Goal: Task Accomplishment & Management: Manage account settings

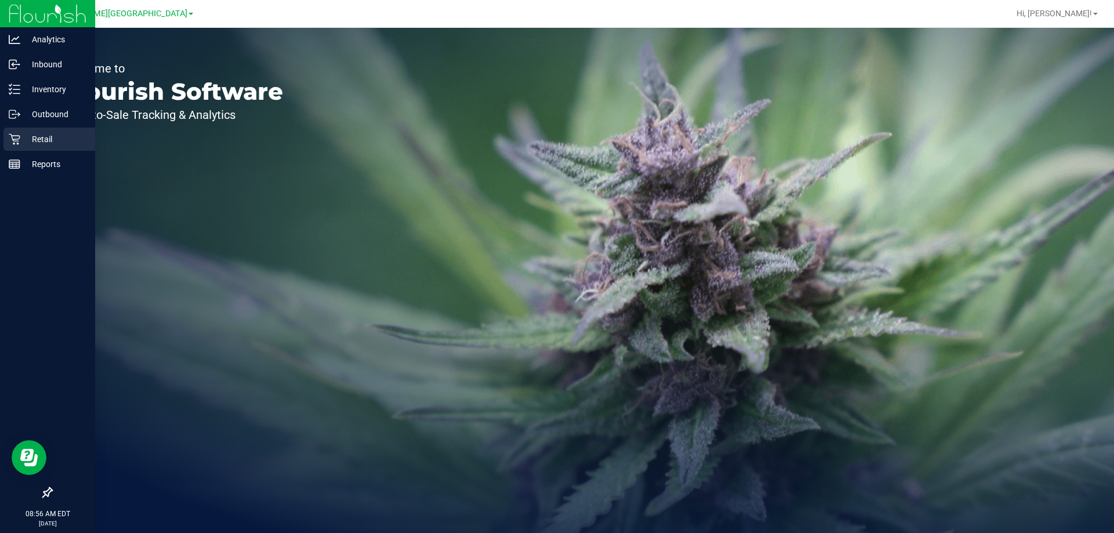
click at [22, 139] on p "Retail" at bounding box center [55, 139] width 70 height 14
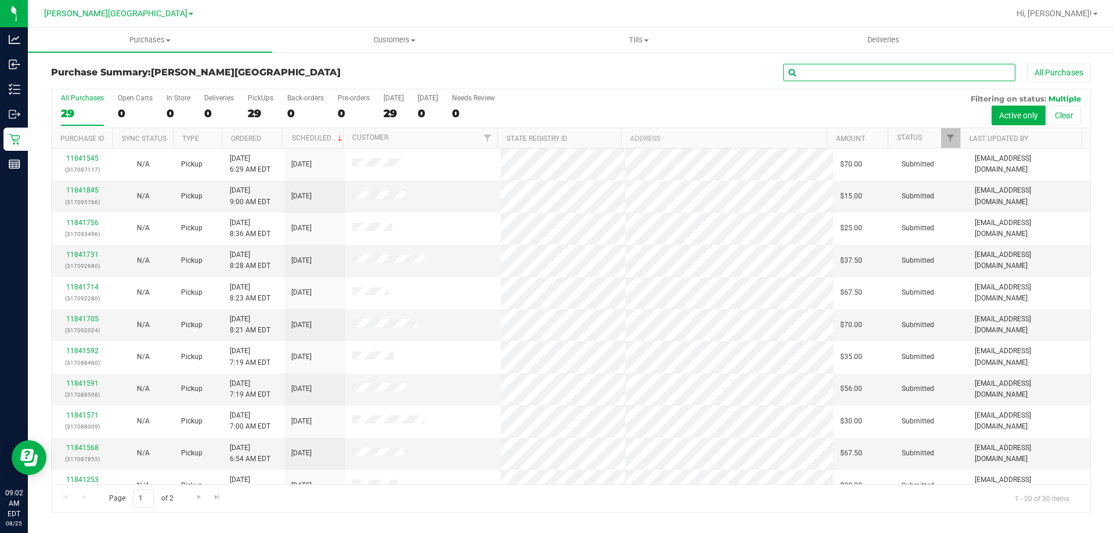
click at [843, 69] on input "text" at bounding box center [899, 72] width 232 height 17
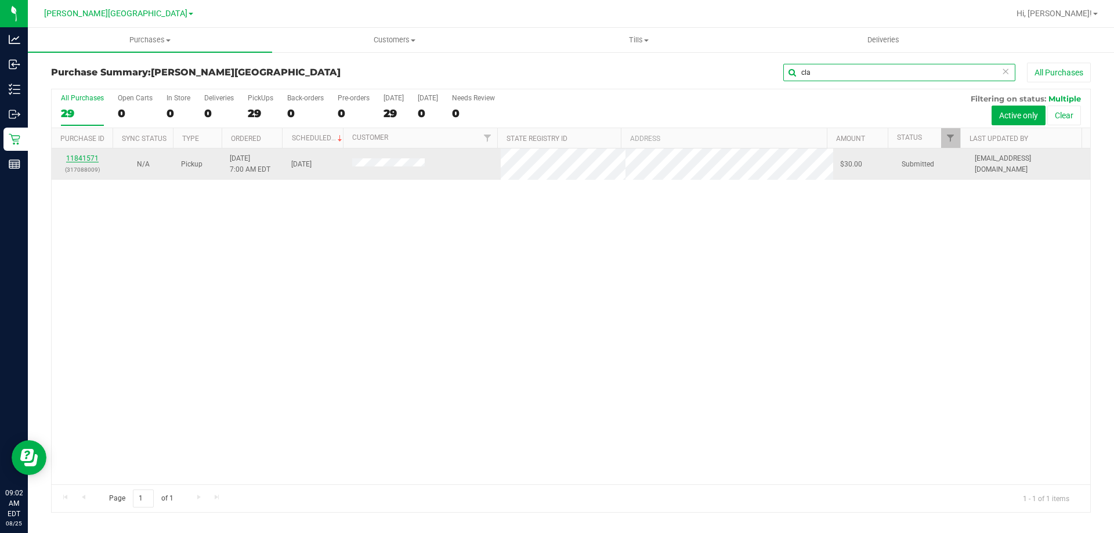
type input "cla"
click at [85, 156] on link "11841571" at bounding box center [82, 158] width 32 height 8
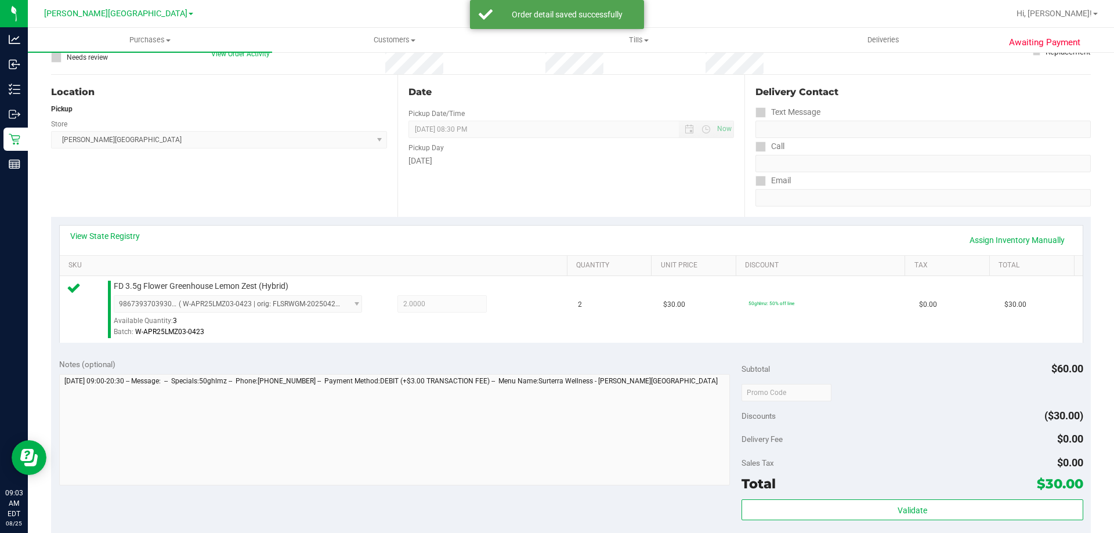
scroll to position [116, 0]
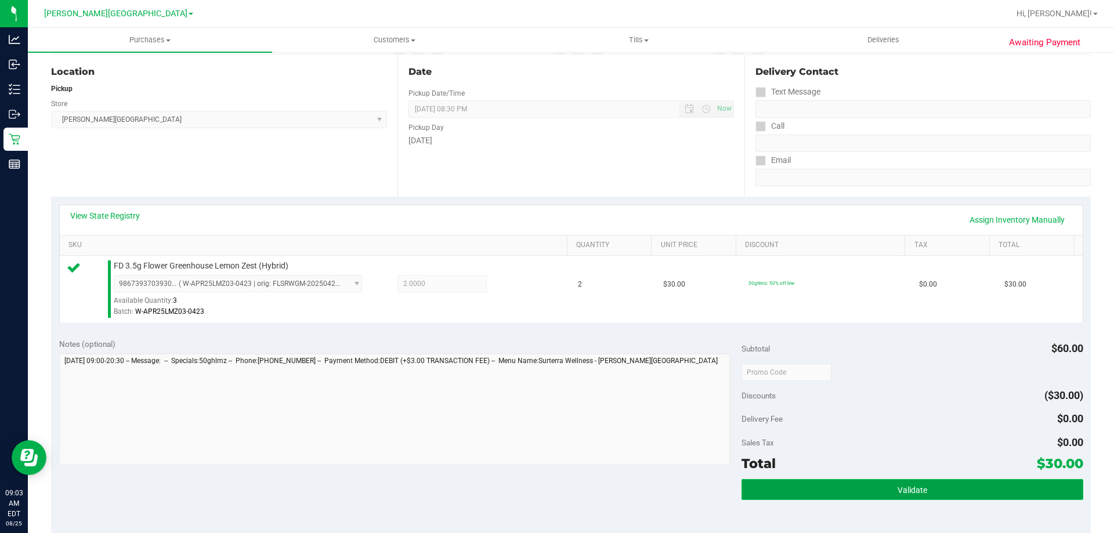
click at [867, 496] on button "Validate" at bounding box center [911, 489] width 341 height 21
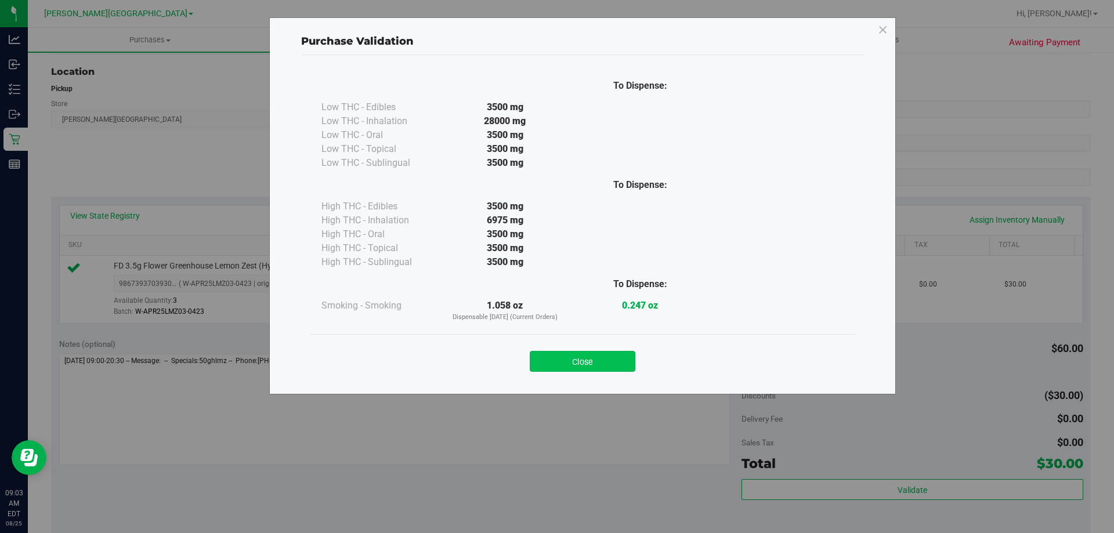
click at [600, 357] on button "Close" at bounding box center [583, 361] width 106 height 21
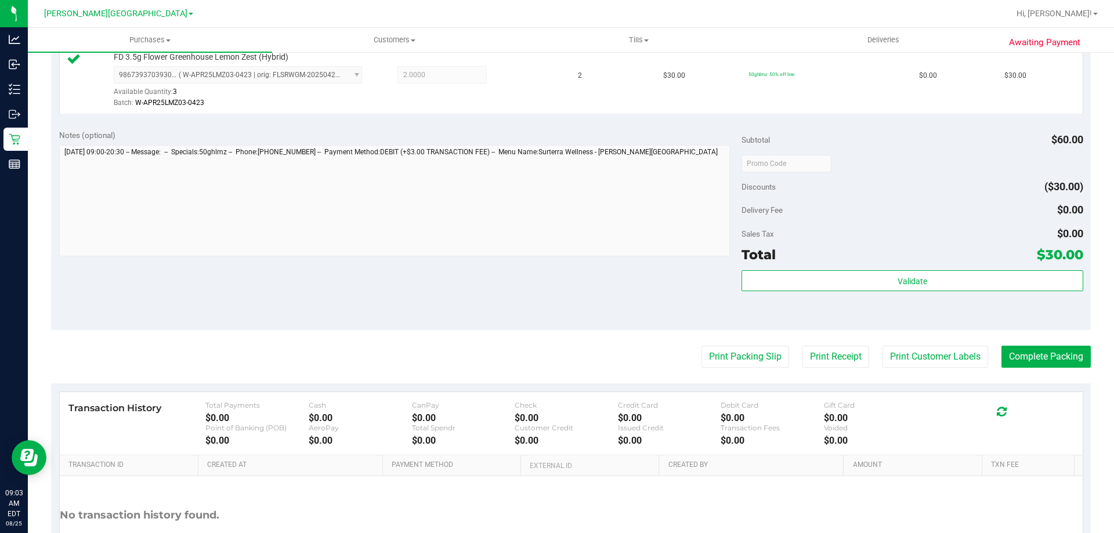
scroll to position [348, 0]
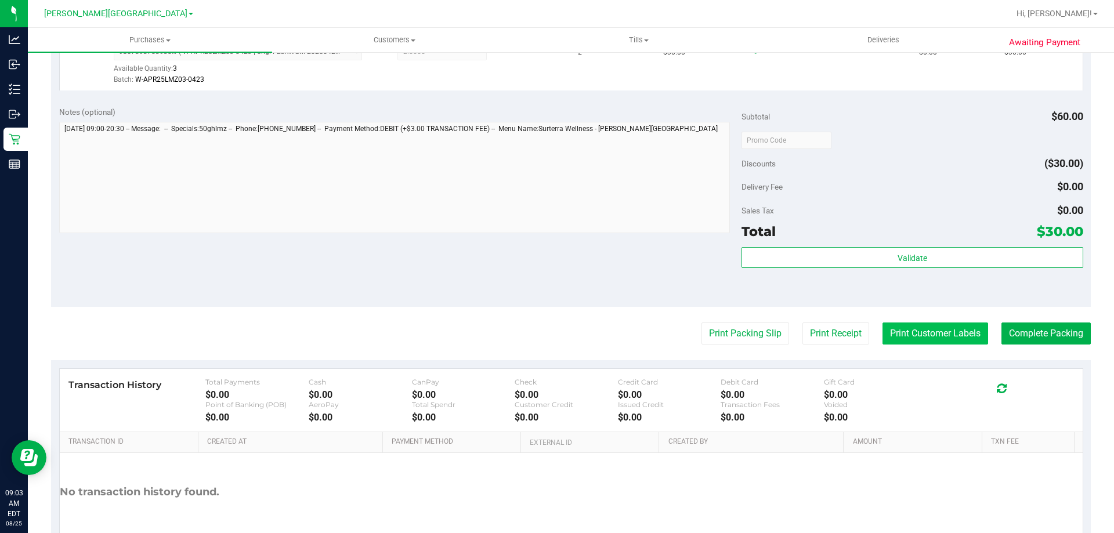
click at [964, 338] on button "Print Customer Labels" at bounding box center [935, 334] width 106 height 22
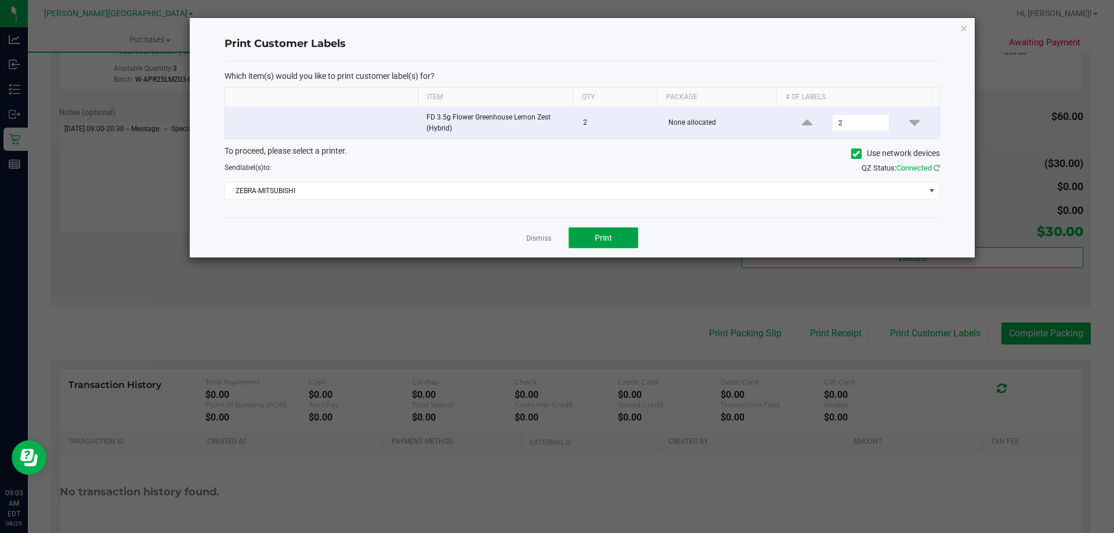
click at [602, 234] on span "Print" at bounding box center [603, 237] width 17 height 9
click at [542, 240] on link "Dismiss" at bounding box center [538, 239] width 25 height 10
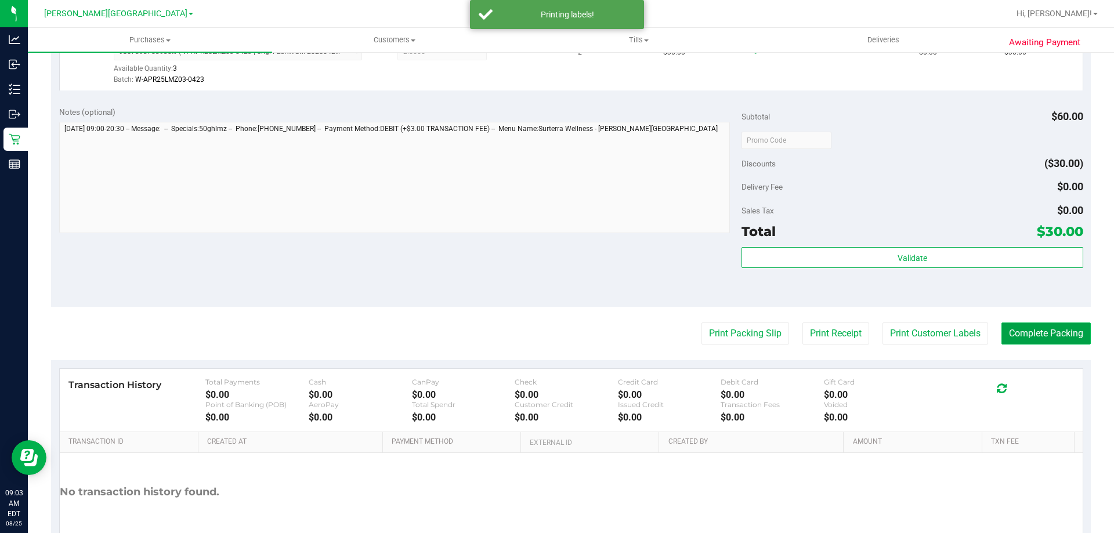
click at [1020, 328] on button "Complete Packing" at bounding box center [1045, 334] width 89 height 22
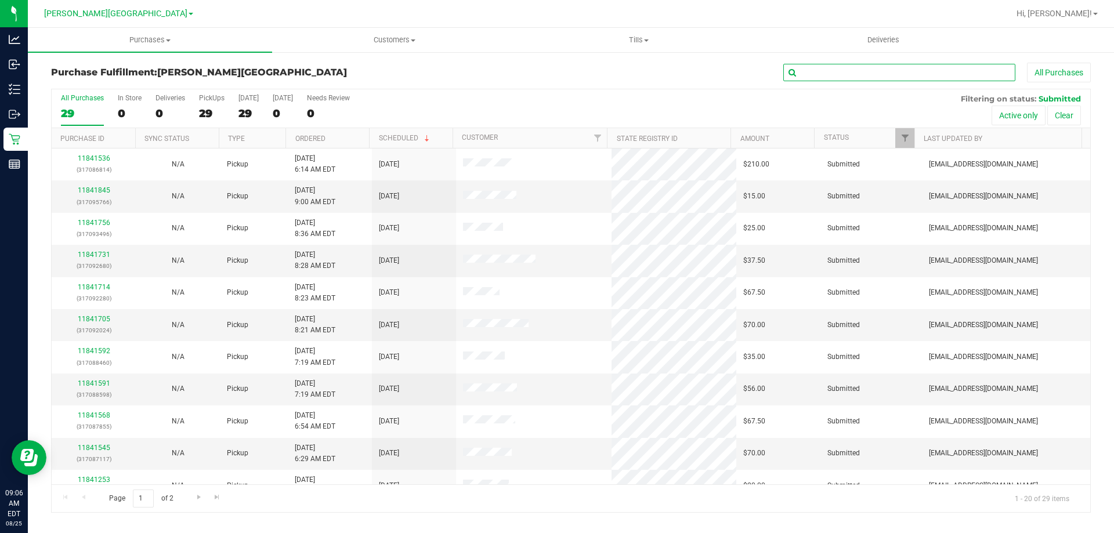
click at [819, 70] on input "text" at bounding box center [899, 72] width 232 height 17
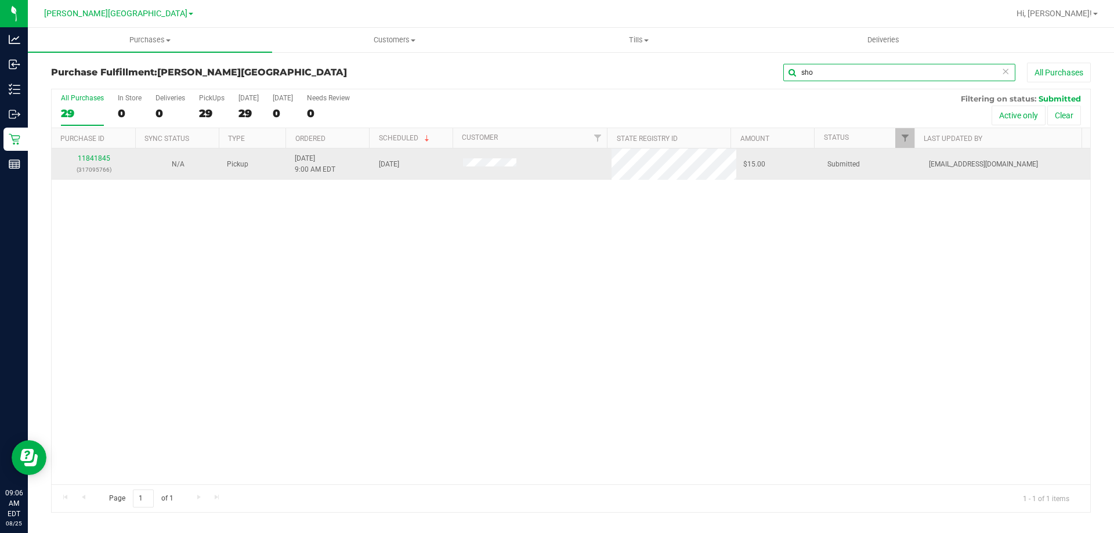
type input "sho"
click at [92, 153] on div "11841845 (317095766)" at bounding box center [94, 164] width 70 height 22
click at [89, 160] on link "11841845" at bounding box center [94, 158] width 32 height 8
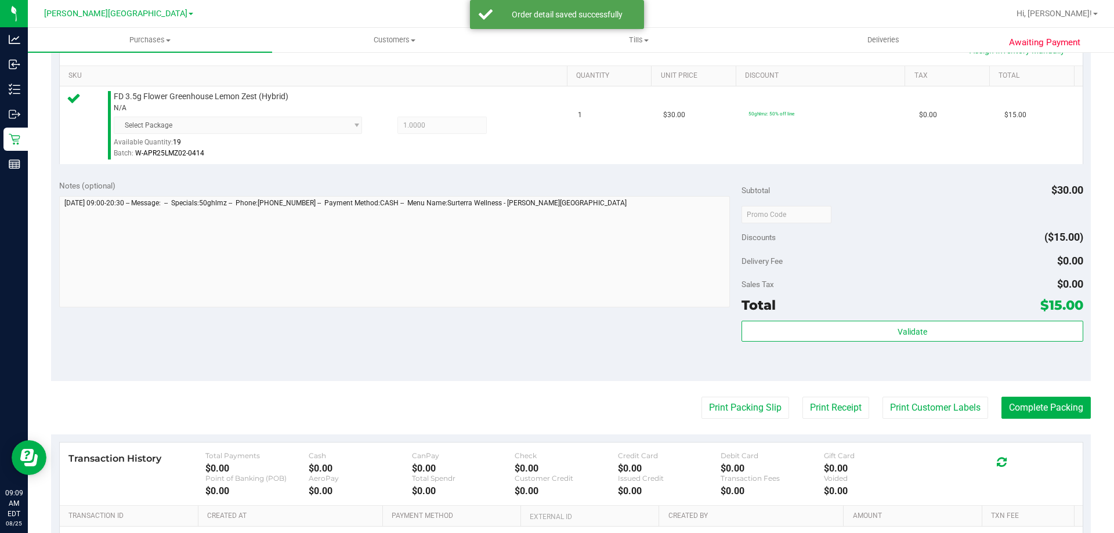
scroll to position [290, 0]
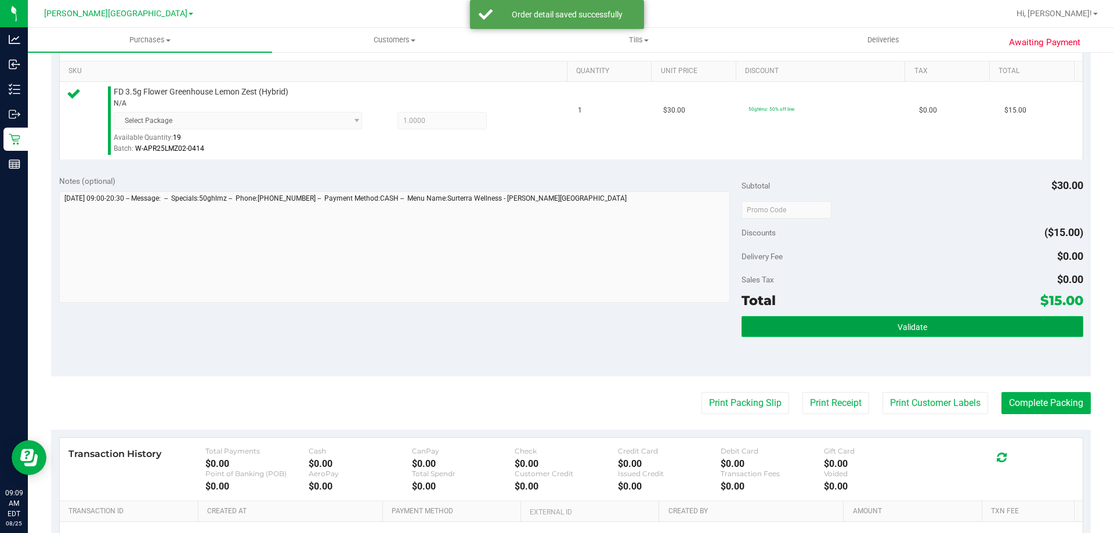
click at [839, 332] on button "Validate" at bounding box center [911, 326] width 341 height 21
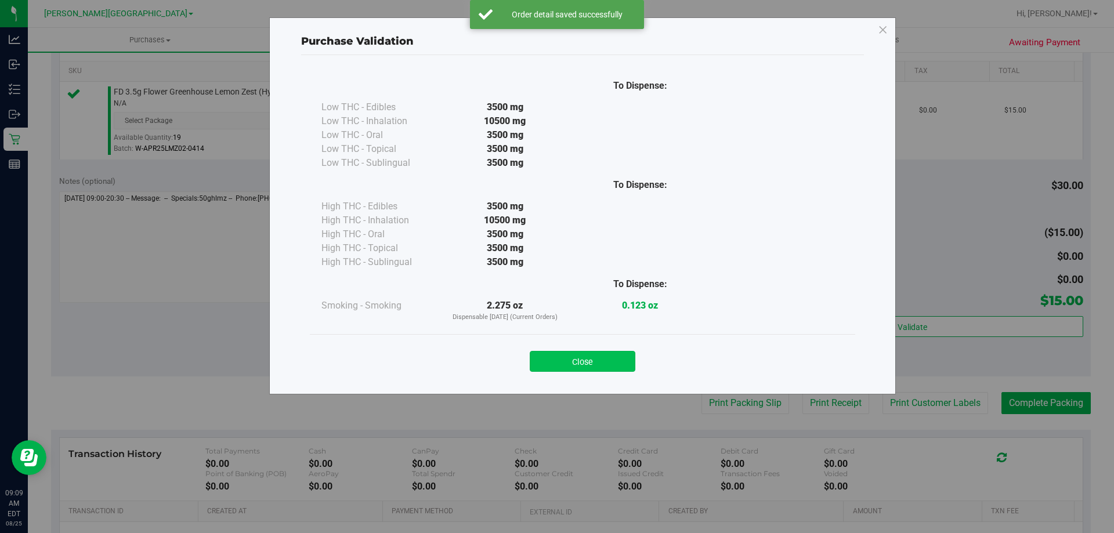
click at [614, 356] on button "Close" at bounding box center [583, 361] width 106 height 21
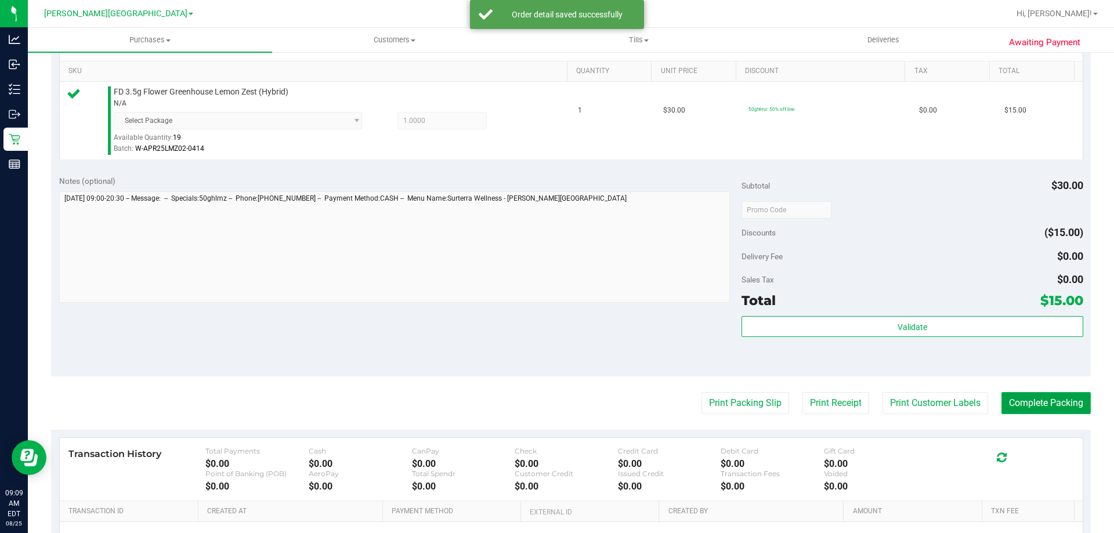
click at [1012, 406] on button "Complete Packing" at bounding box center [1045, 403] width 89 height 22
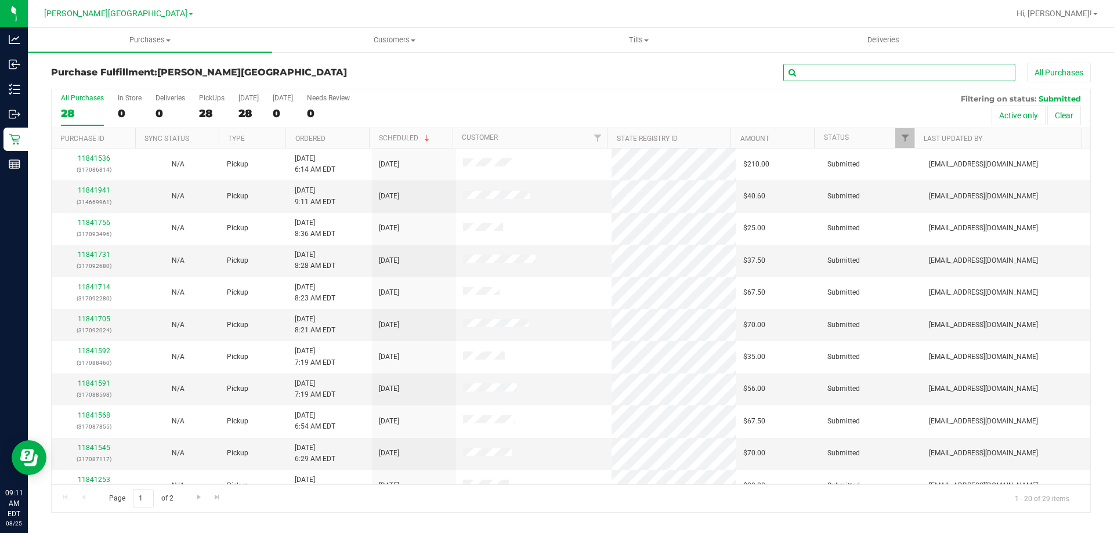
click at [813, 74] on input "text" at bounding box center [899, 72] width 232 height 17
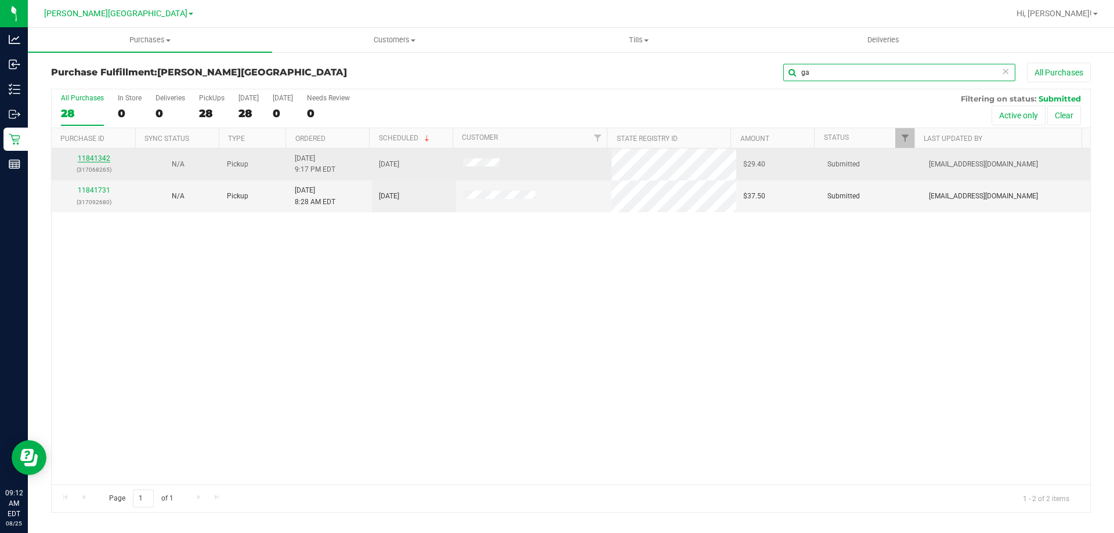
type input "ga"
click at [100, 158] on link "11841342" at bounding box center [94, 158] width 32 height 8
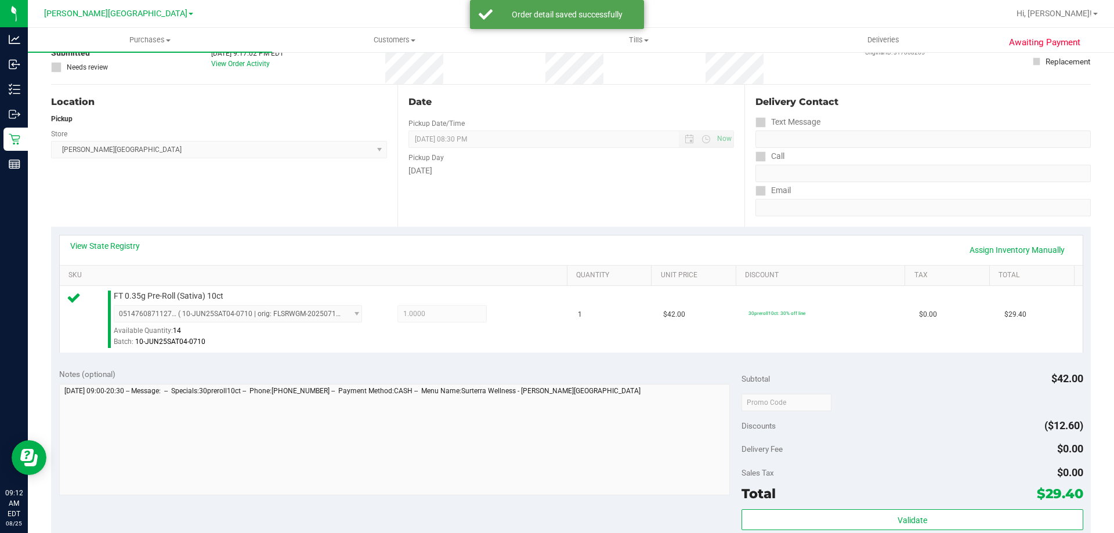
scroll to position [232, 0]
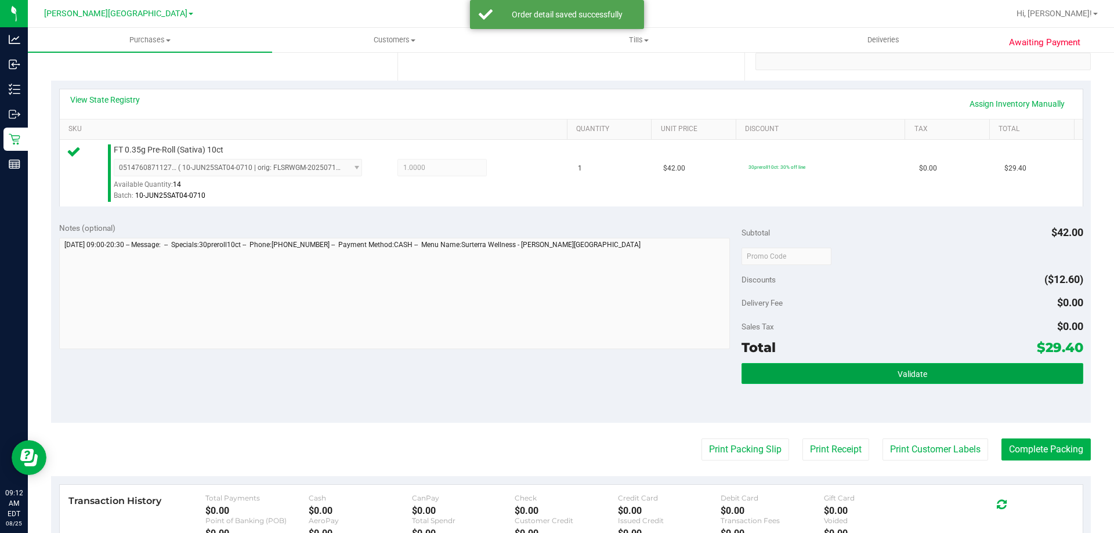
click at [798, 366] on button "Validate" at bounding box center [911, 373] width 341 height 21
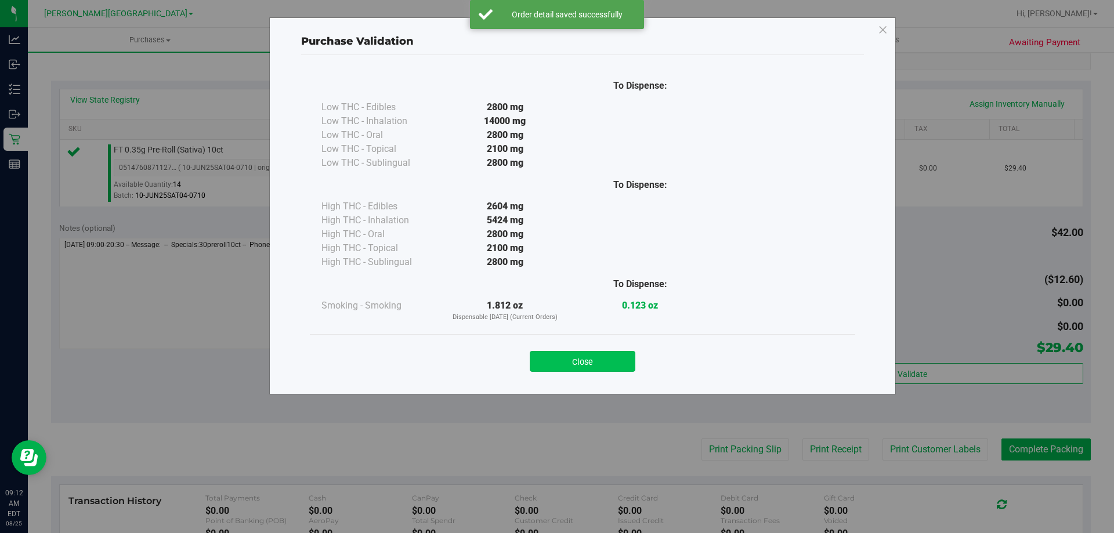
click at [566, 361] on button "Close" at bounding box center [583, 361] width 106 height 21
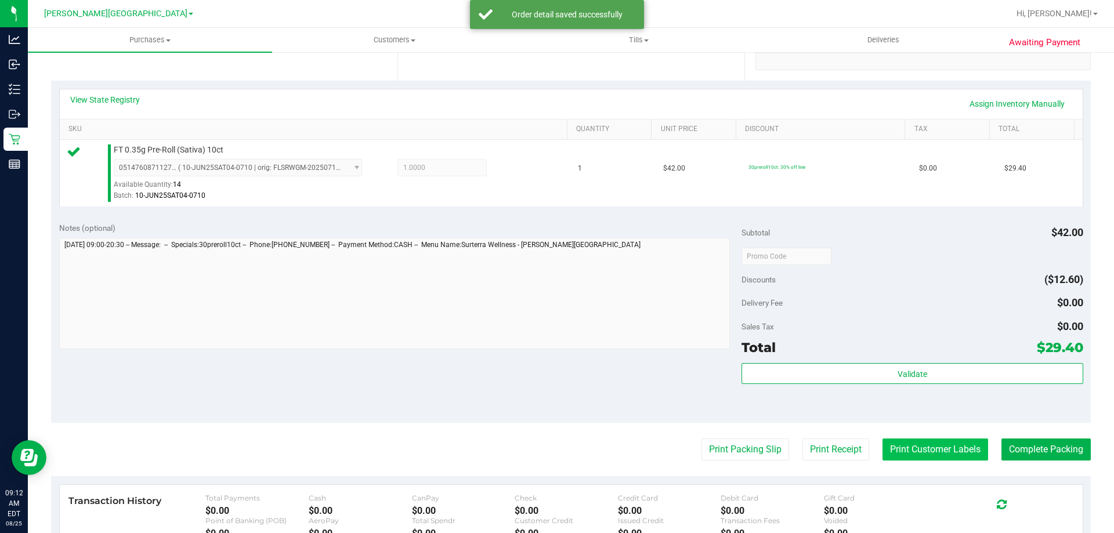
click at [934, 450] on button "Print Customer Labels" at bounding box center [935, 450] width 106 height 22
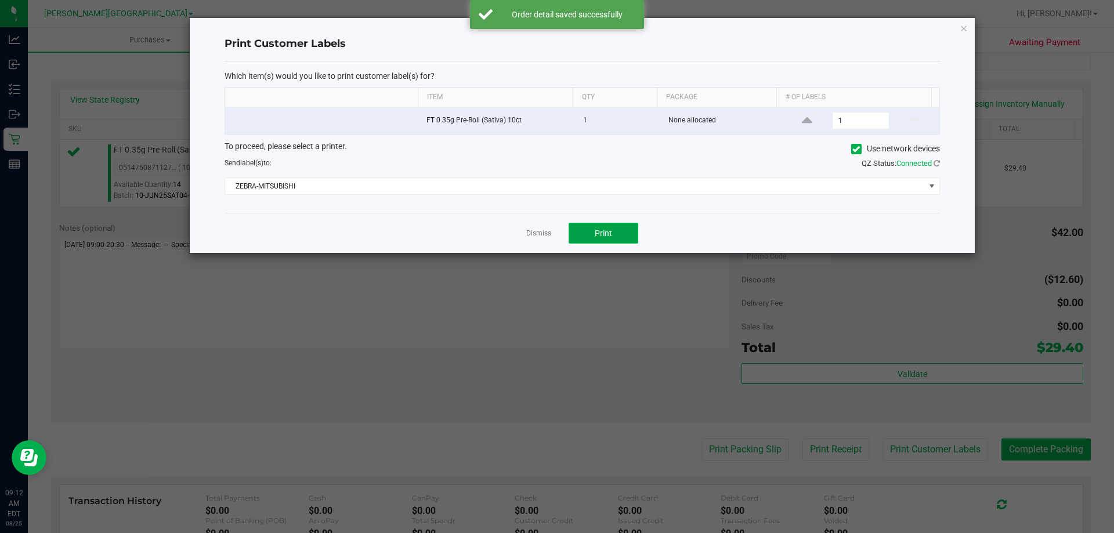
click at [603, 234] on span "Print" at bounding box center [603, 233] width 17 height 9
click at [533, 234] on link "Dismiss" at bounding box center [538, 234] width 25 height 10
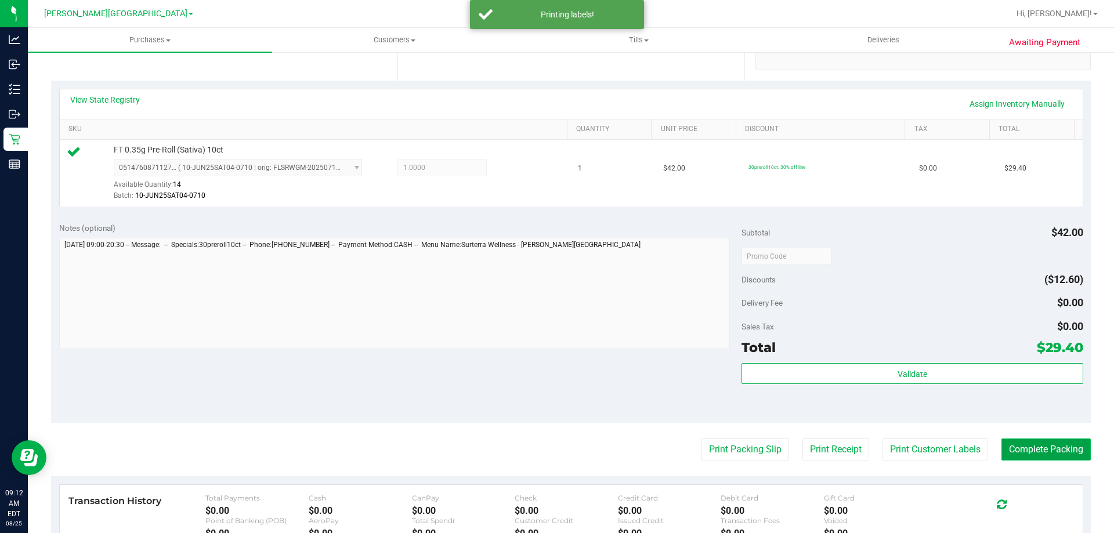
drag, startPoint x: 1049, startPoint y: 443, endPoint x: 1071, endPoint y: 430, distance: 25.5
click at [1049, 444] on button "Complete Packing" at bounding box center [1045, 450] width 89 height 22
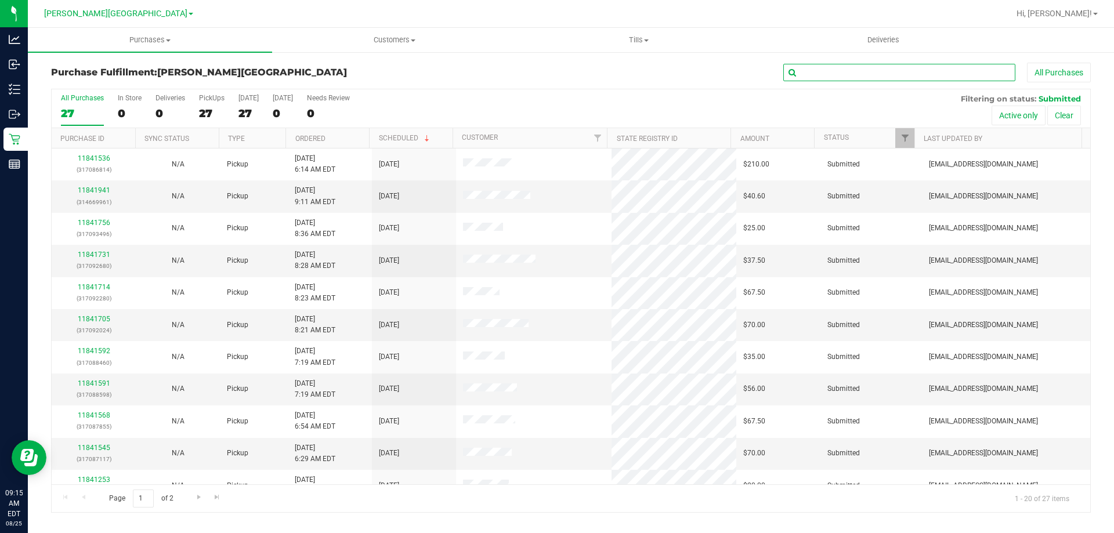
click at [859, 78] on input "text" at bounding box center [899, 72] width 232 height 17
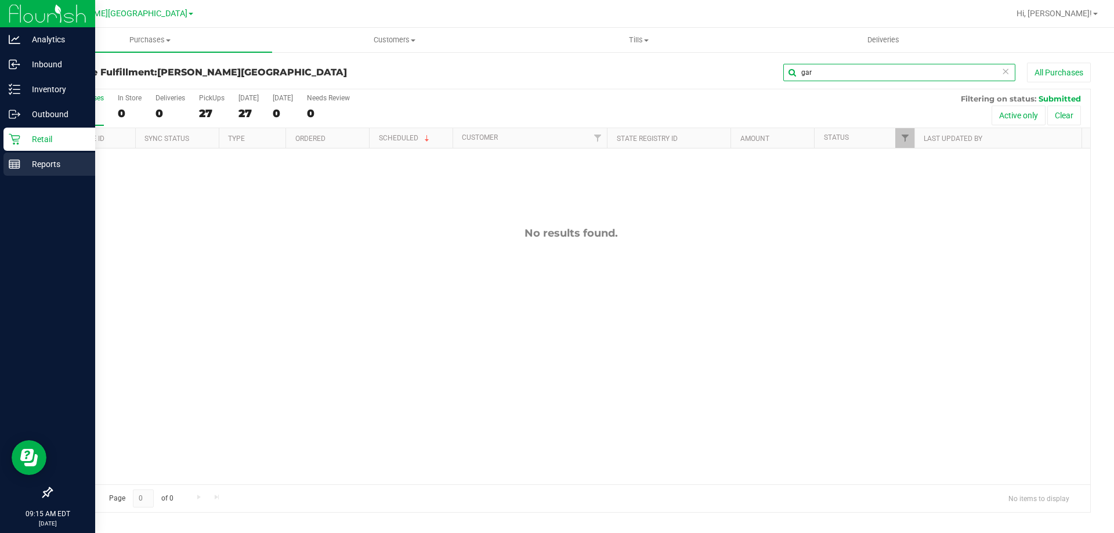
type input "gar"
click at [11, 163] on icon at bounding box center [15, 164] width 12 height 12
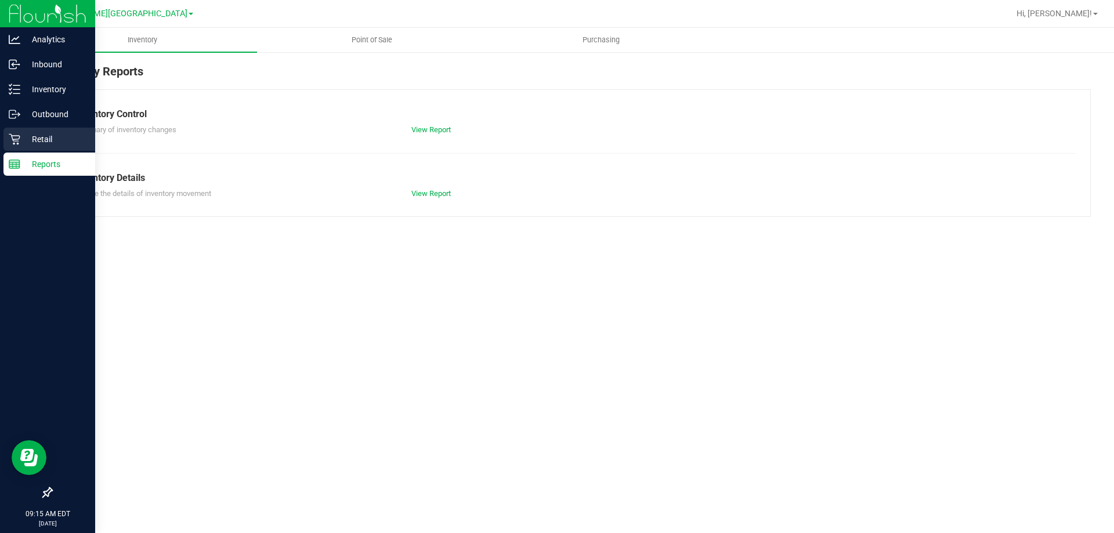
click at [16, 144] on icon at bounding box center [15, 139] width 12 height 12
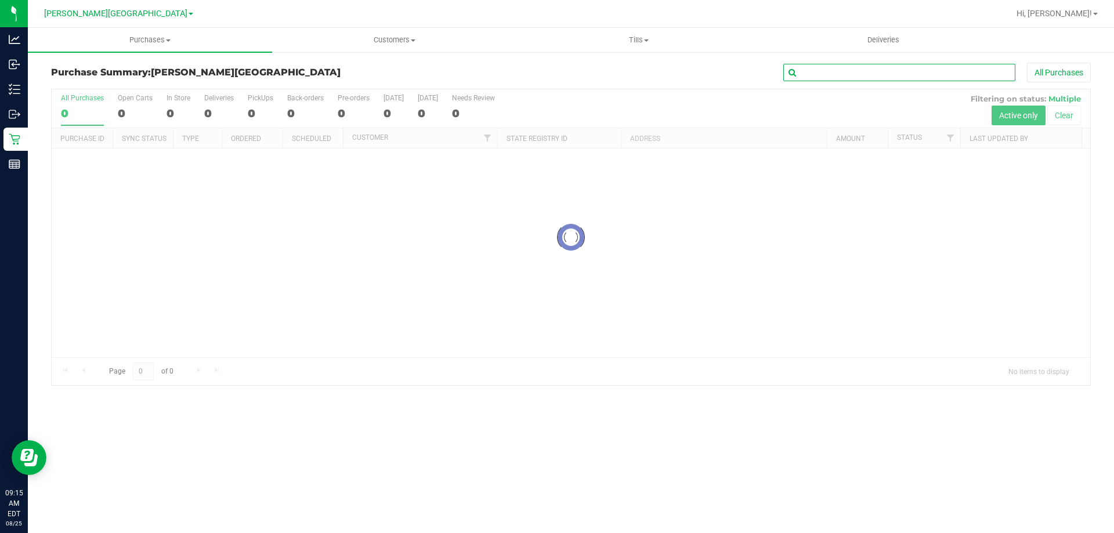
click at [859, 76] on input "text" at bounding box center [899, 72] width 232 height 17
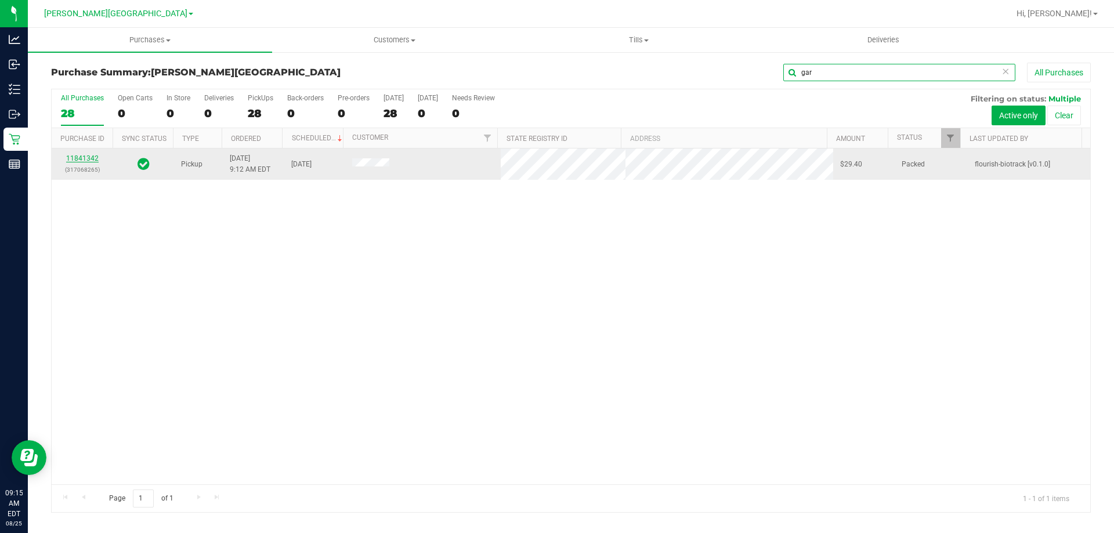
type input "gar"
click at [81, 157] on link "11841342" at bounding box center [82, 158] width 32 height 8
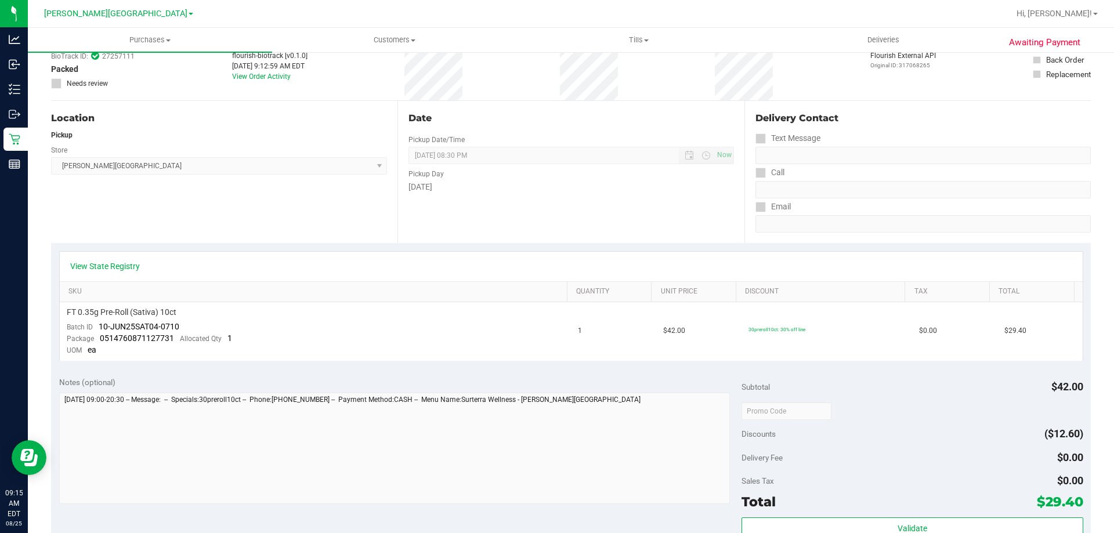
scroll to position [232, 0]
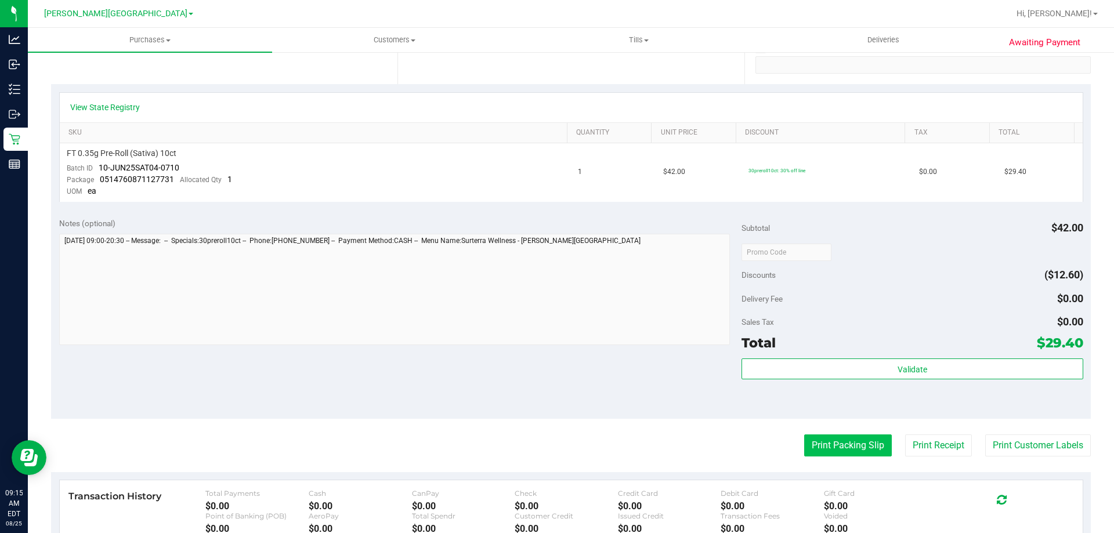
click at [874, 454] on button "Print Packing Slip" at bounding box center [848, 446] width 88 height 22
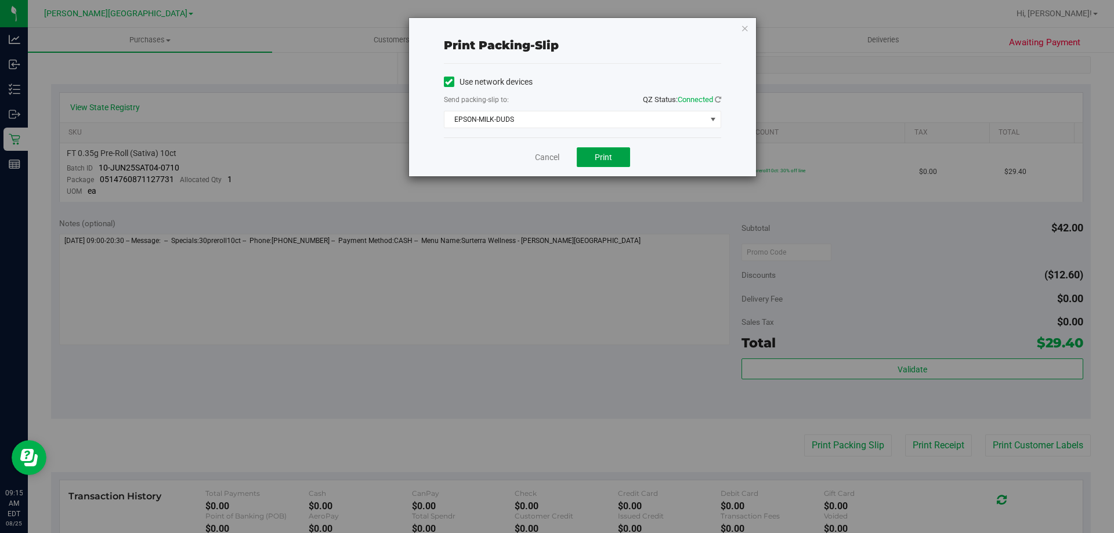
drag, startPoint x: 620, startPoint y: 153, endPoint x: 631, endPoint y: 132, distance: 22.8
click at [631, 132] on div "Print packing-slip Use network devices Send packing-slip to: QZ Status: Connect…" at bounding box center [582, 97] width 347 height 158
click at [632, 126] on span "EPSON-MILK-DUDS" at bounding box center [575, 119] width 262 height 16
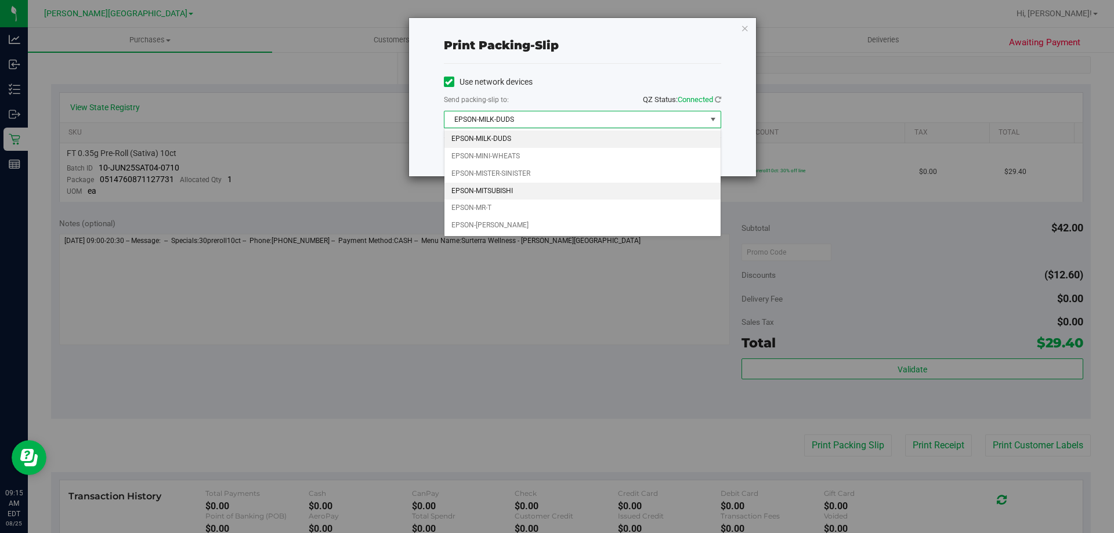
click at [514, 191] on li "EPSON-MITSUBISHI" at bounding box center [582, 191] width 276 height 17
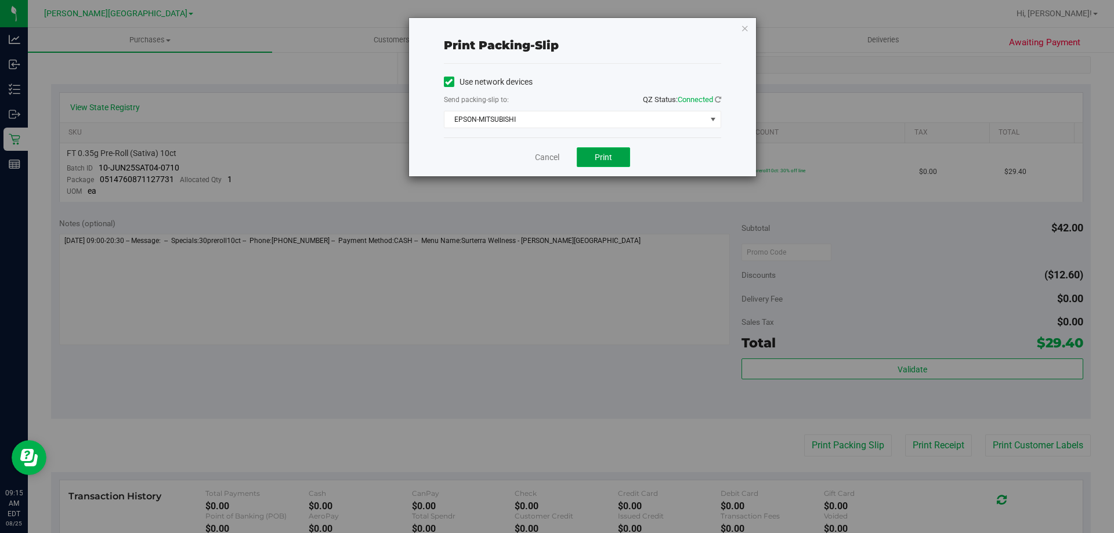
click at [612, 159] on button "Print" at bounding box center [603, 157] width 53 height 20
click at [541, 158] on link "Cancel" at bounding box center [547, 157] width 24 height 12
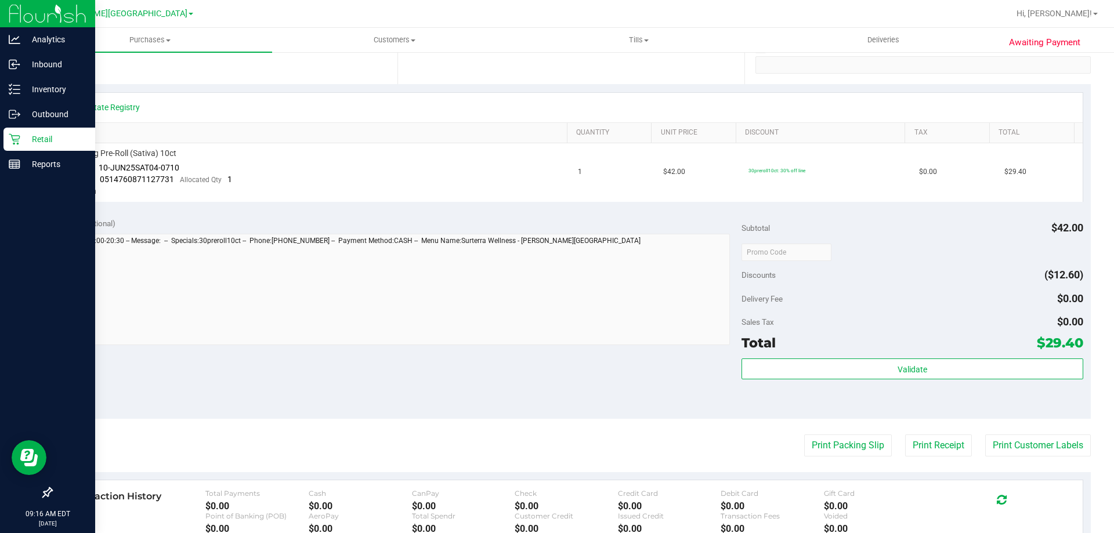
click at [35, 148] on div "Retail" at bounding box center [49, 139] width 92 height 23
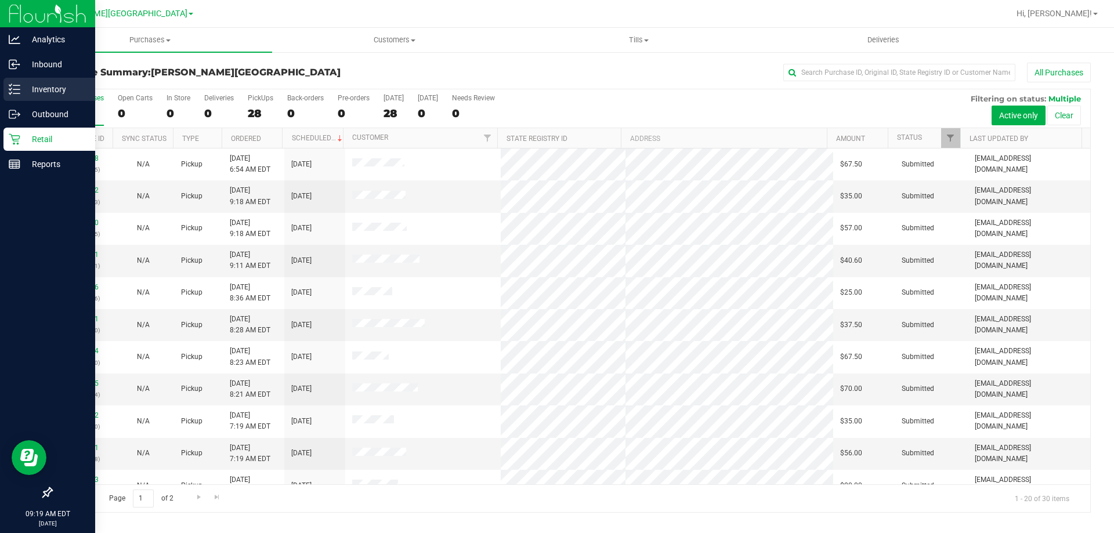
click at [25, 86] on p "Inventory" at bounding box center [55, 89] width 70 height 14
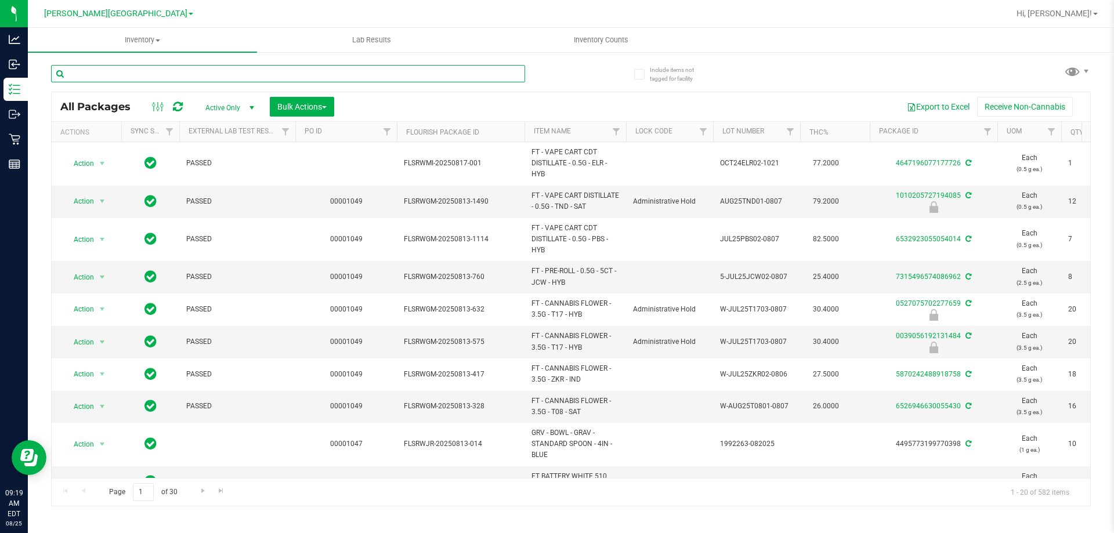
click at [136, 71] on input "text" at bounding box center [288, 73] width 474 height 17
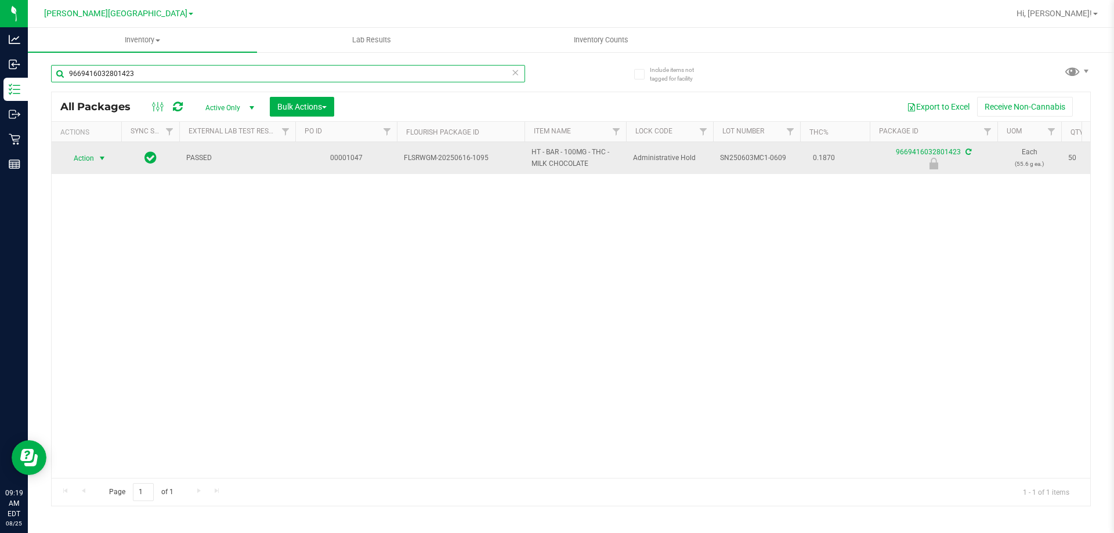
type input "9669416032801423"
click at [96, 160] on span "select" at bounding box center [102, 158] width 15 height 16
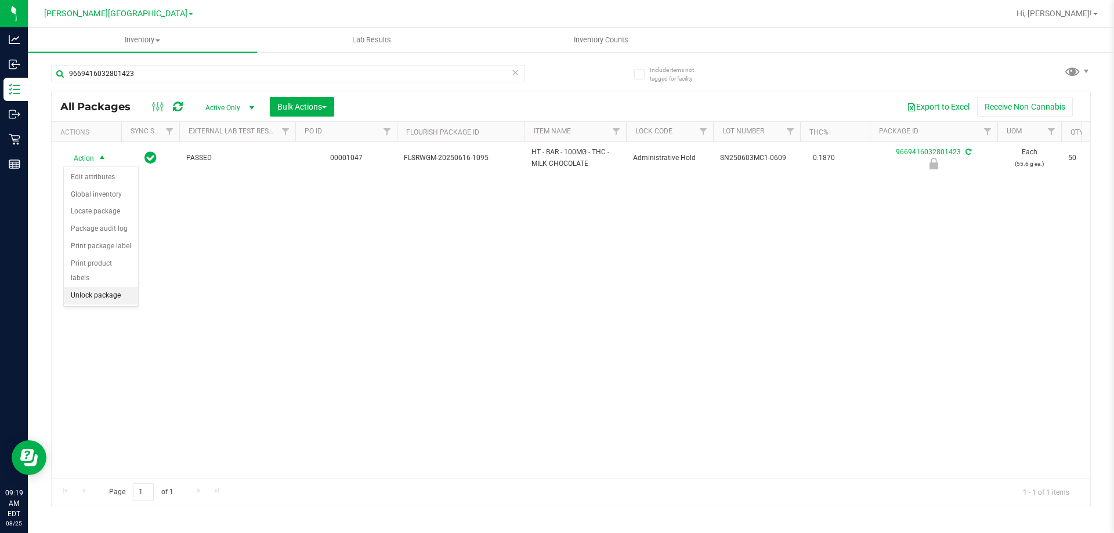
click at [95, 287] on li "Unlock package" at bounding box center [101, 295] width 74 height 17
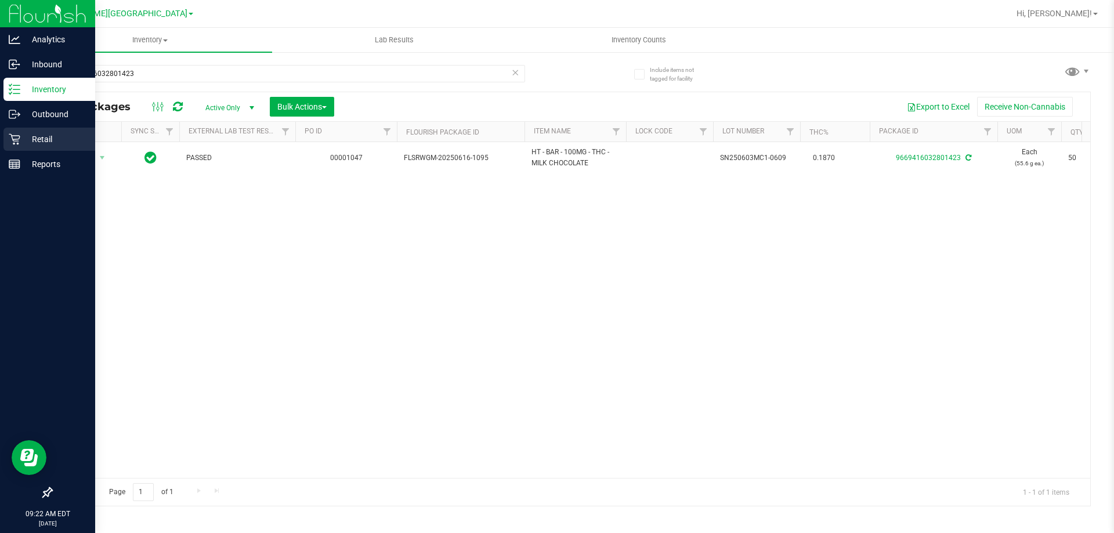
click at [10, 145] on div "Retail" at bounding box center [49, 139] width 92 height 23
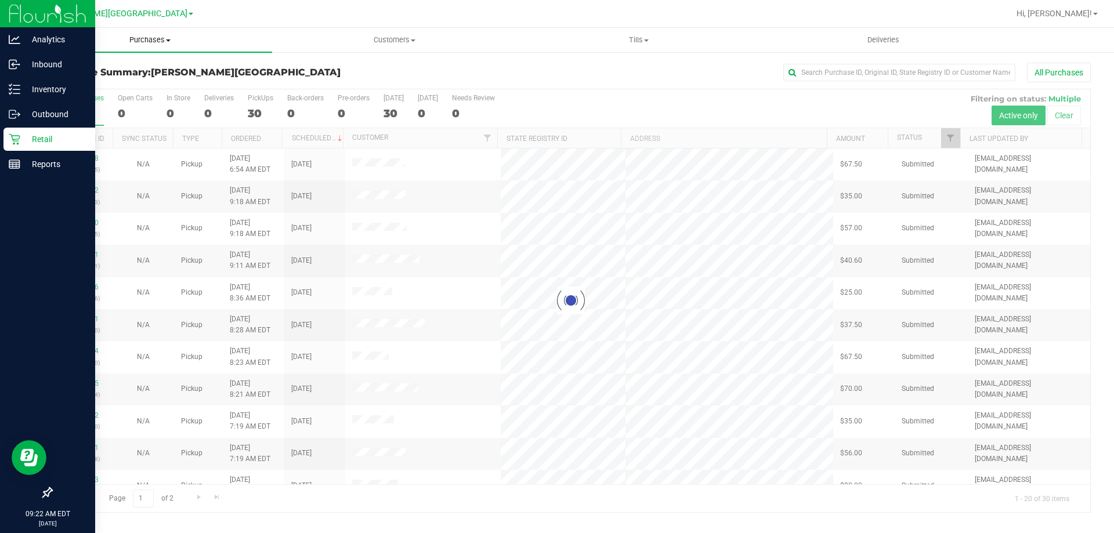
click at [148, 33] on uib-tab-heading "Purchases Summary of purchases Fulfillment All purchases" at bounding box center [150, 40] width 244 height 24
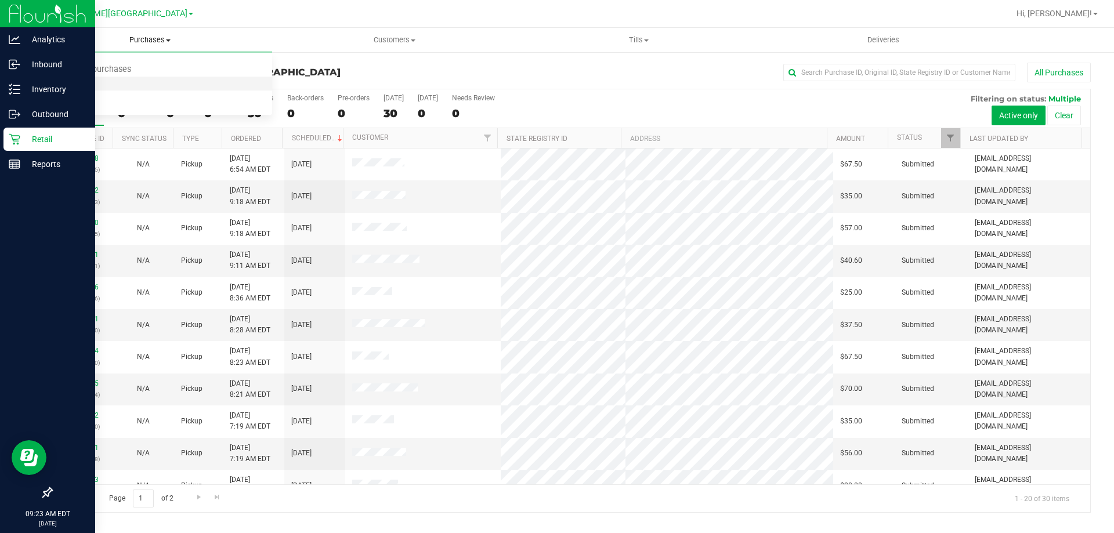
click at [113, 88] on li "Fulfillment" at bounding box center [150, 84] width 244 height 14
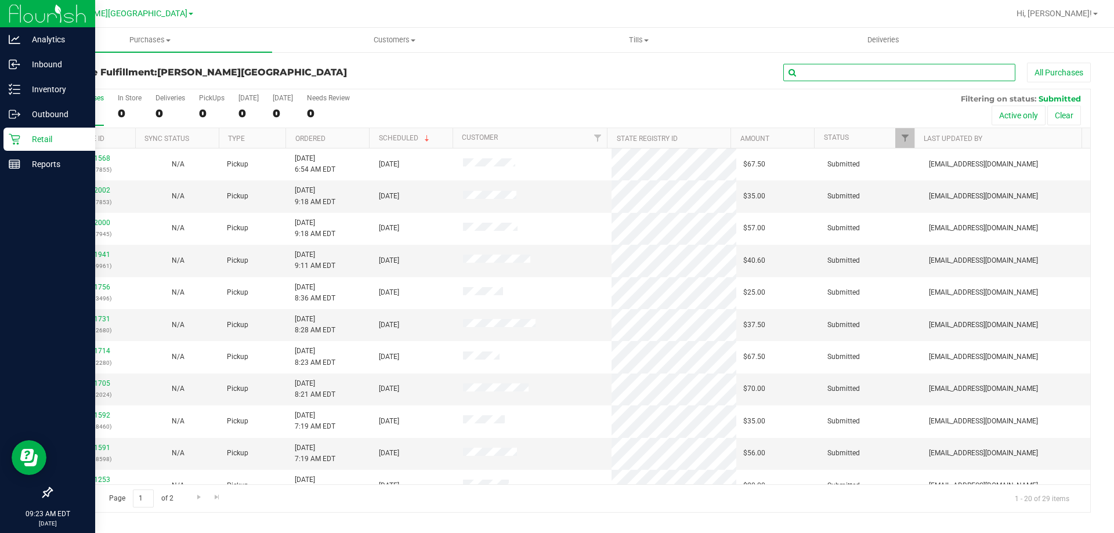
click at [833, 78] on input "text" at bounding box center [899, 72] width 232 height 17
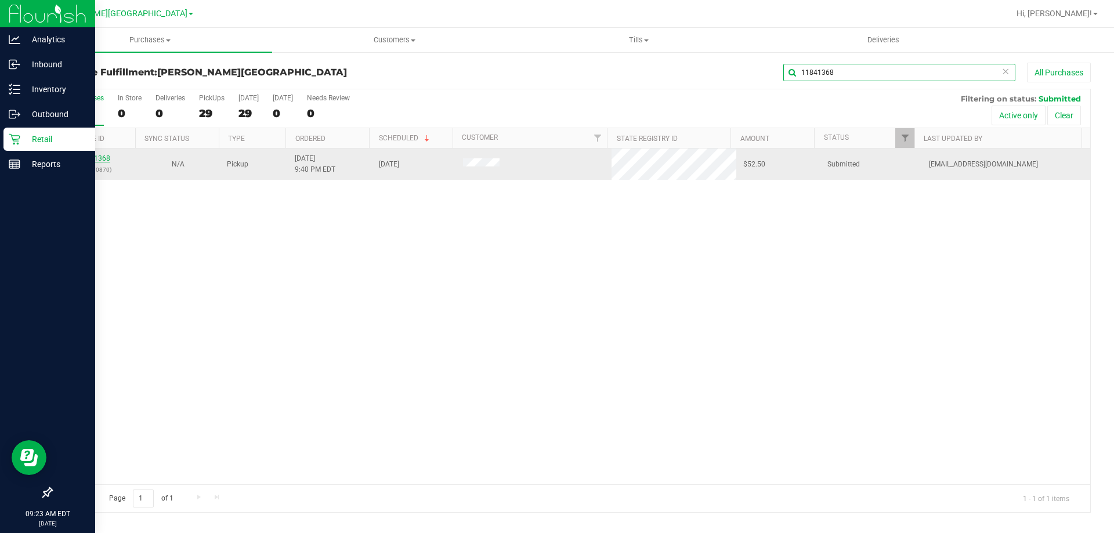
type input "11841368"
click at [82, 158] on link "11841368" at bounding box center [94, 158] width 32 height 8
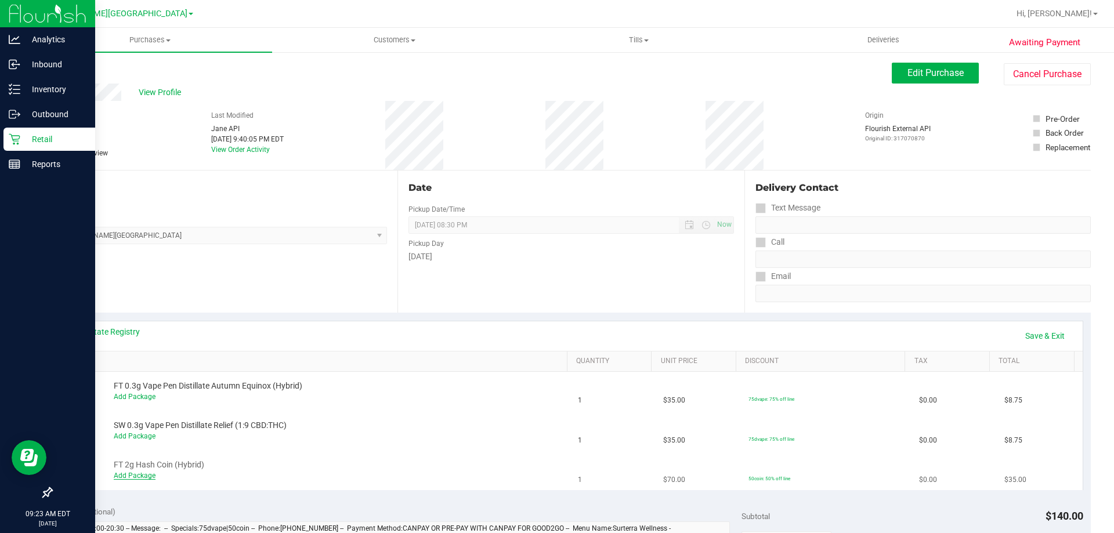
click at [140, 473] on link "Add Package" at bounding box center [135, 476] width 42 height 8
click at [167, 473] on span "Select Package" at bounding box center [230, 479] width 233 height 16
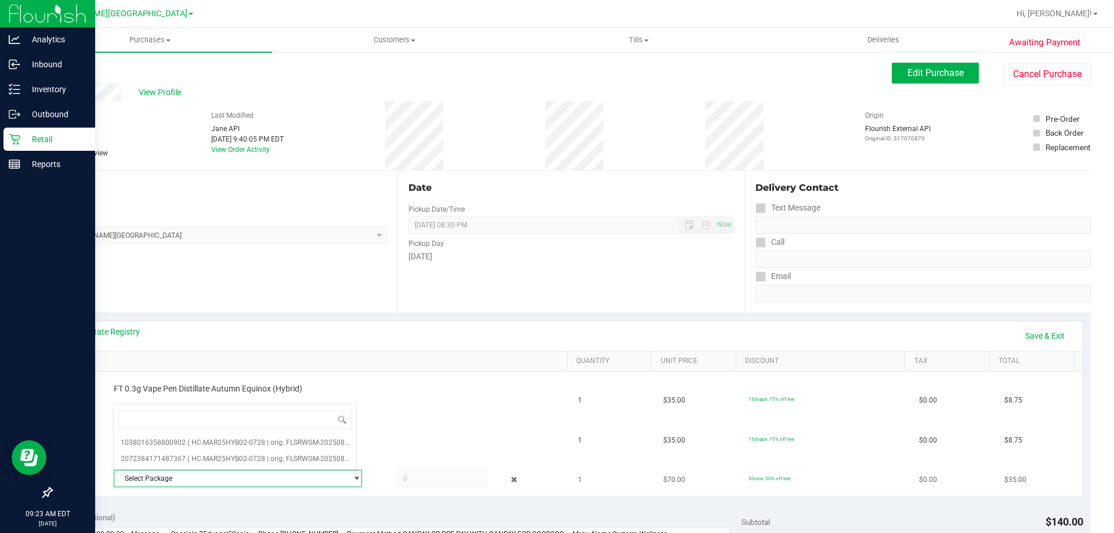
click at [305, 478] on span "Select Package" at bounding box center [230, 479] width 233 height 16
click at [338, 456] on span "( HC-MAR25HYB02-0728 | orig: FLSRWGM-20250804-911 )" at bounding box center [278, 459] width 183 height 8
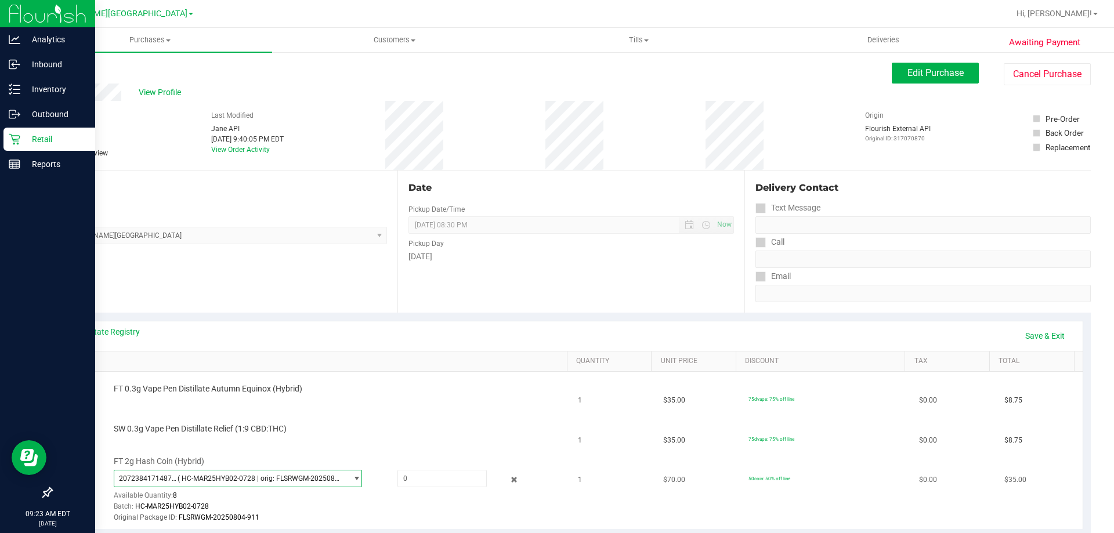
click at [331, 481] on span "( HC-MAR25HYB02-0728 | orig: FLSRWGM-20250804-911 )" at bounding box center [260, 479] width 165 height 8
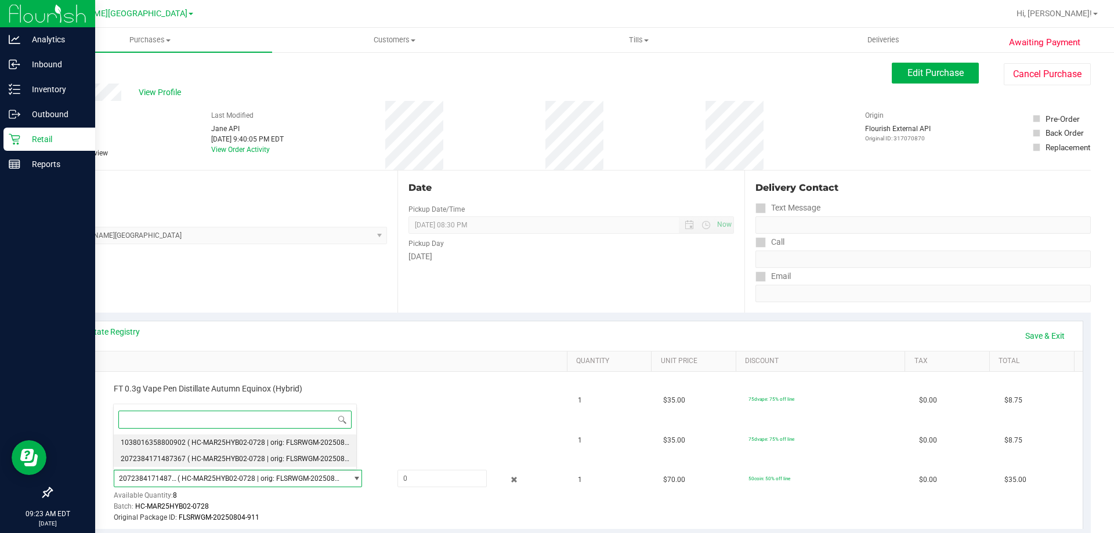
click at [323, 441] on span "( HC-MAR25HYB02-0728 | orig: FLSRWGM-20250804-788 )" at bounding box center [278, 443] width 183 height 8
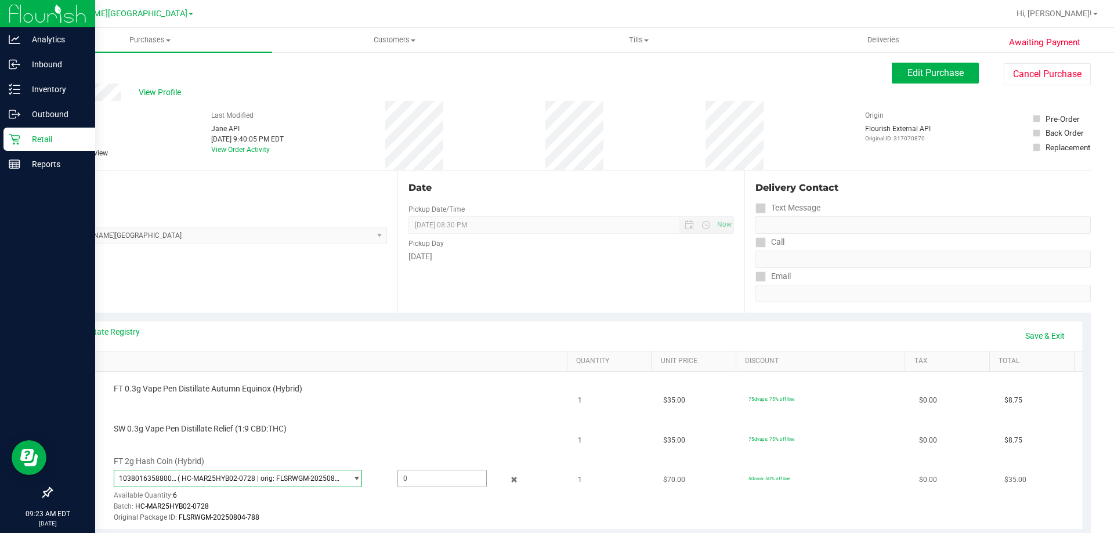
click at [407, 484] on span at bounding box center [441, 478] width 89 height 17
type input "1"
type input "1.0000"
click at [392, 441] on td "SW 0.3g Vape Pen Distillate Relief (1:9 CBD:THC)" at bounding box center [316, 431] width 512 height 39
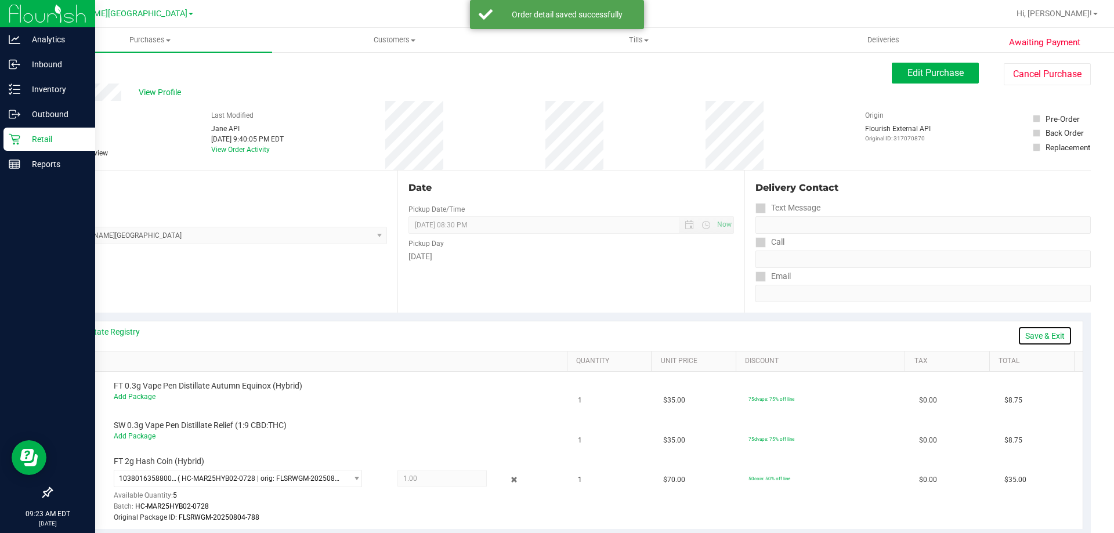
click at [1030, 334] on link "Save & Exit" at bounding box center [1045, 336] width 55 height 20
click at [153, 394] on link "Add Package" at bounding box center [135, 397] width 42 height 8
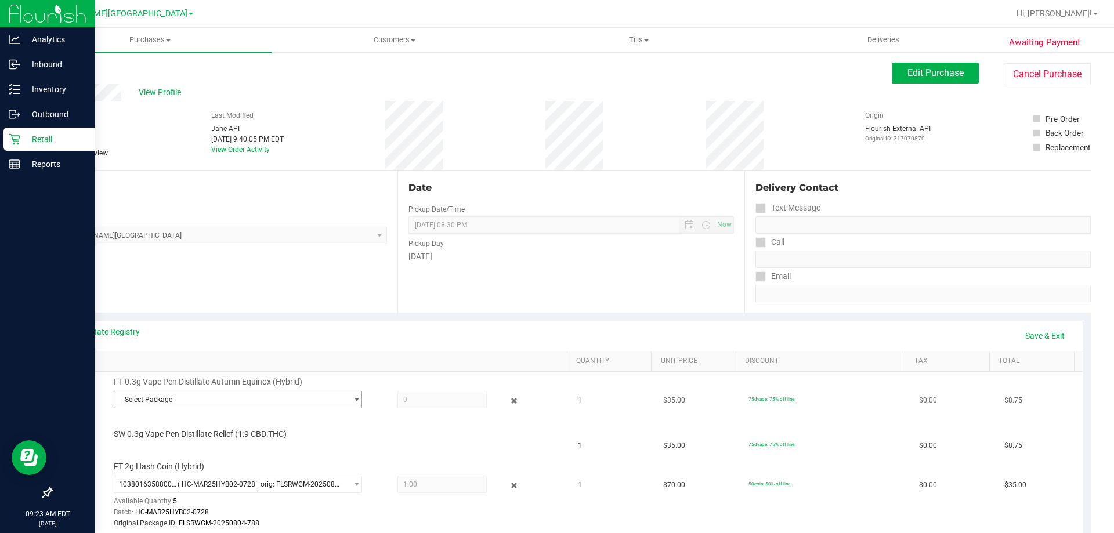
click at [200, 395] on span "Select Package" at bounding box center [230, 400] width 233 height 16
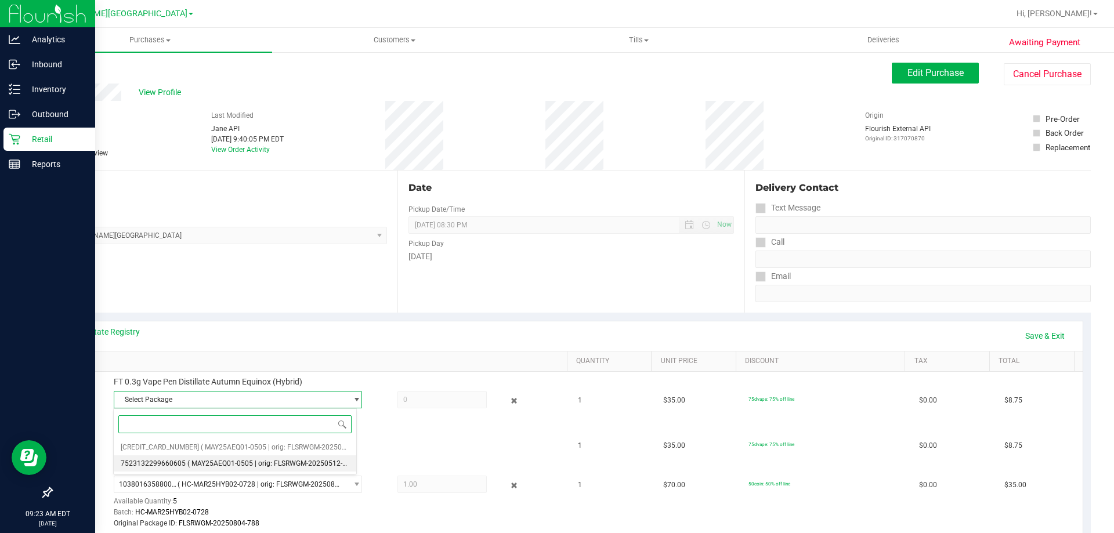
click at [237, 461] on span "( MAY25AEQ01-0505 | orig: FLSRWGM-20250512-2749 )" at bounding box center [274, 463] width 175 height 8
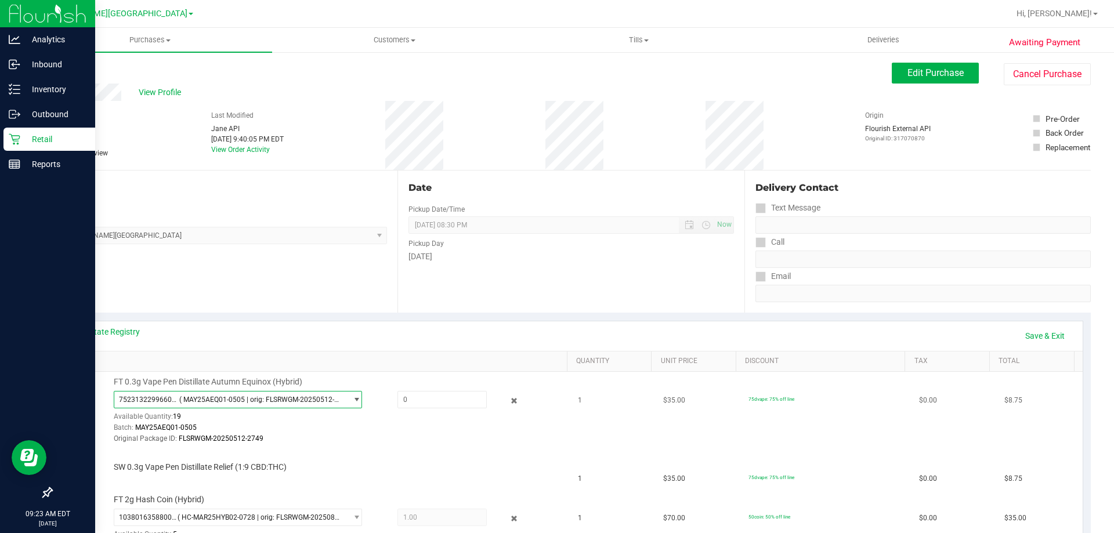
click at [328, 403] on span "( MAY25AEQ01-0505 | orig: FLSRWGM-20250512-2749 )" at bounding box center [260, 400] width 163 height 8
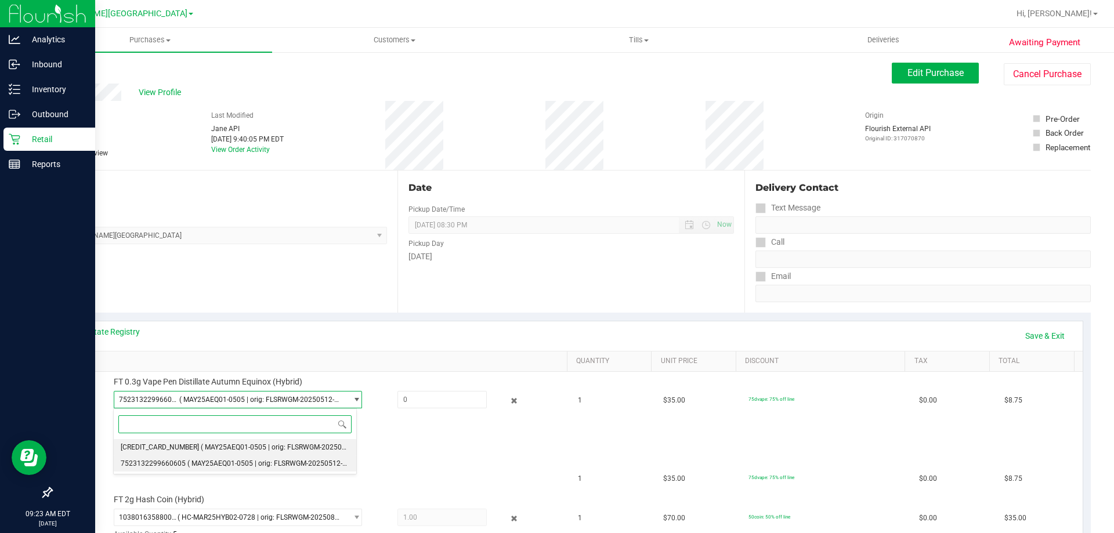
drag, startPoint x: 272, startPoint y: 443, endPoint x: 278, endPoint y: 441, distance: 6.8
click at [273, 443] on li "3942762470578808 ( MAY25AEQ01-0505 | orig: FLSRWGM-20250512-2594 )" at bounding box center [235, 447] width 243 height 16
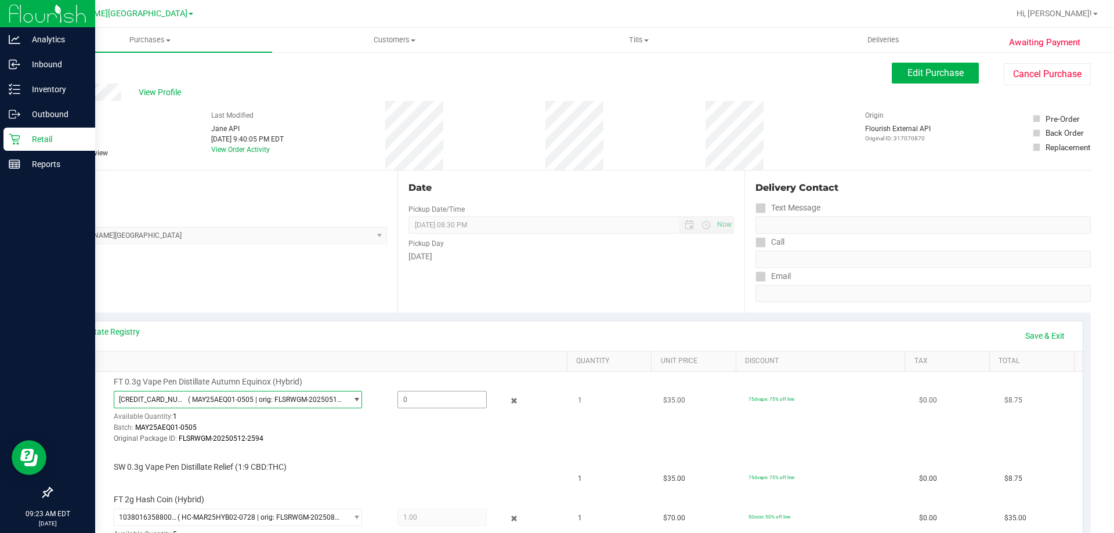
click at [416, 397] on span at bounding box center [441, 399] width 89 height 17
type input "1"
type input "1.0000"
click at [512, 433] on div "Original Package ID: FLSRWGM-20250512-2594" at bounding box center [338, 438] width 448 height 11
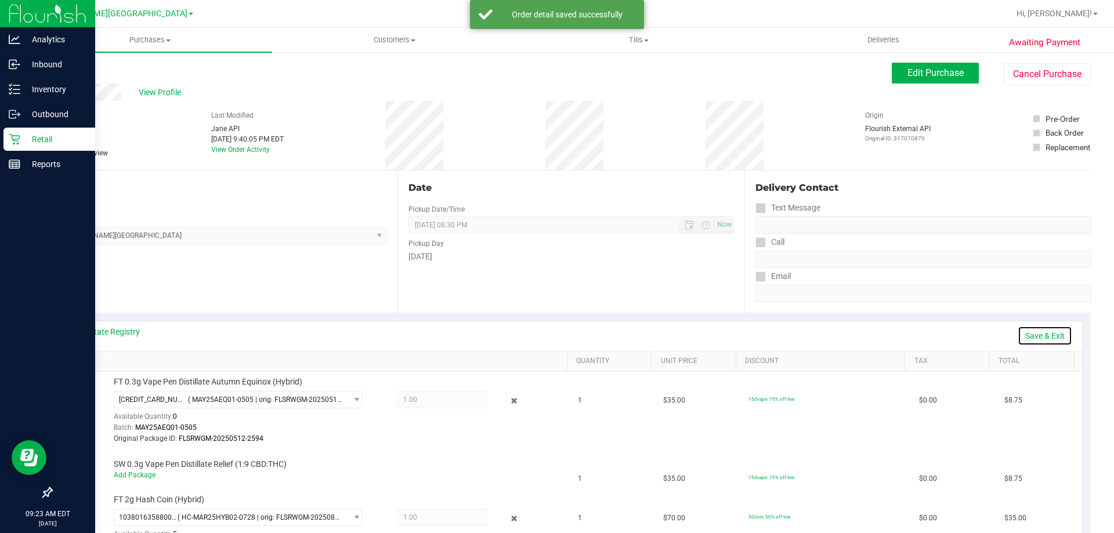
click at [1018, 333] on link "Save & Exit" at bounding box center [1045, 336] width 55 height 20
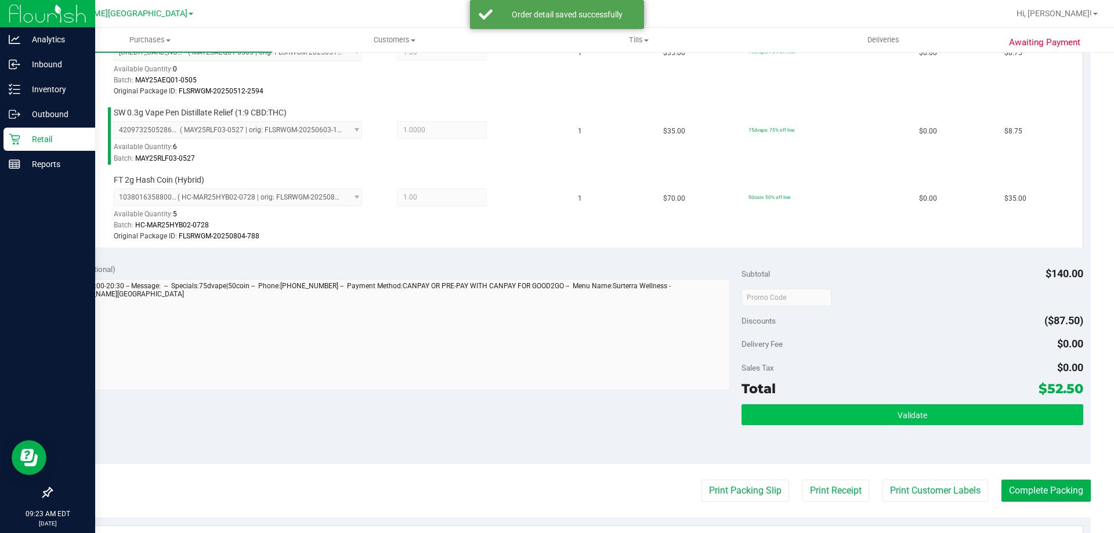
scroll to position [348, 0]
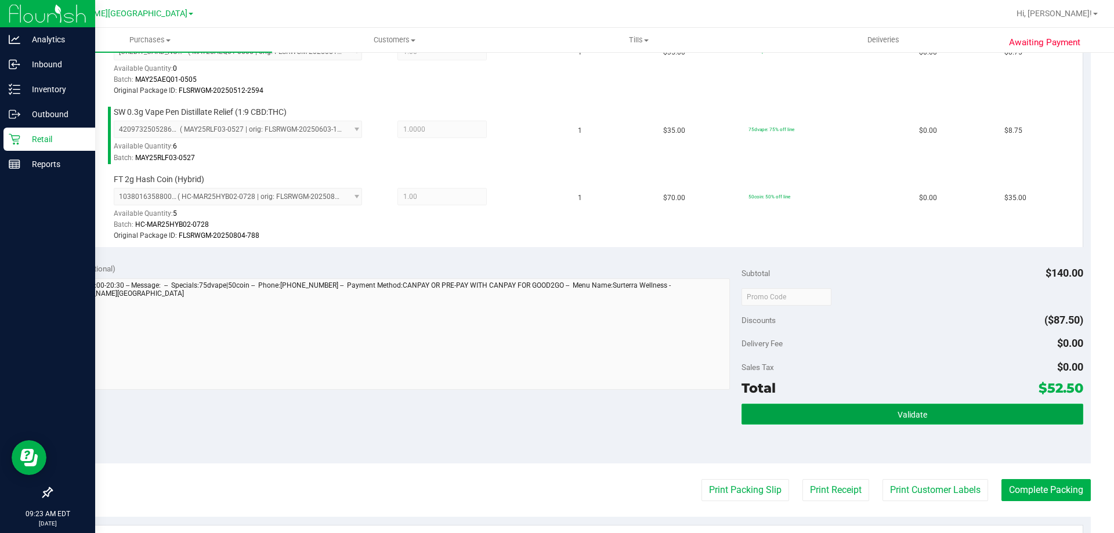
click at [960, 407] on button "Validate" at bounding box center [911, 414] width 341 height 21
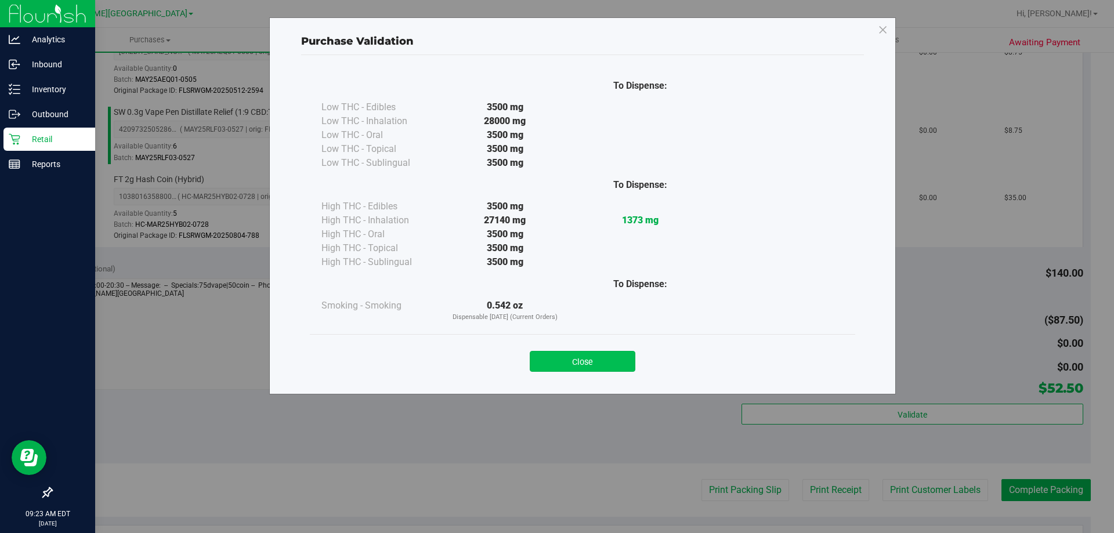
drag, startPoint x: 628, startPoint y: 356, endPoint x: 883, endPoint y: 428, distance: 265.1
click at [628, 358] on button "Close" at bounding box center [583, 361] width 106 height 21
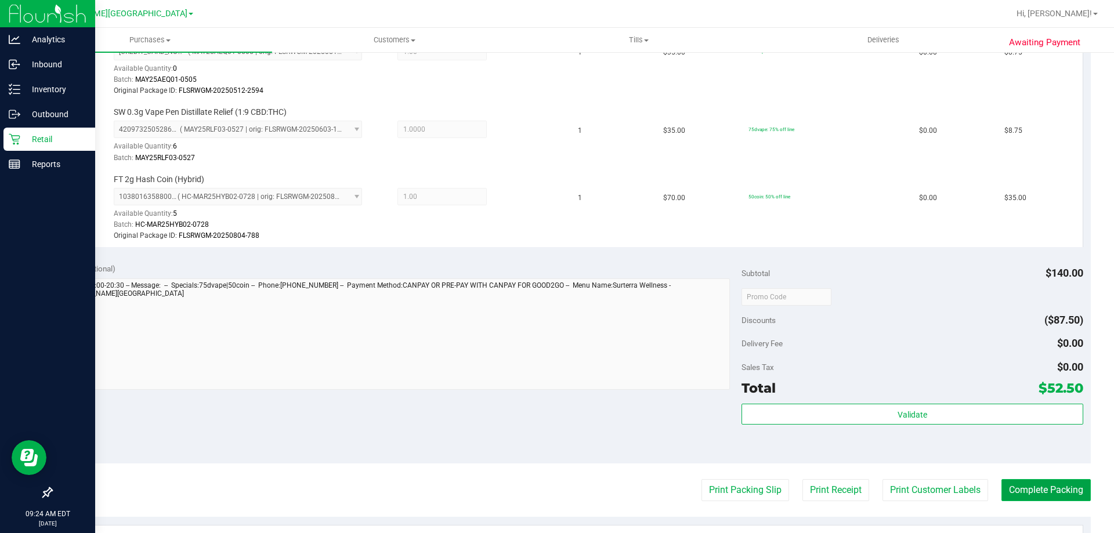
click at [1025, 486] on button "Complete Packing" at bounding box center [1045, 490] width 89 height 22
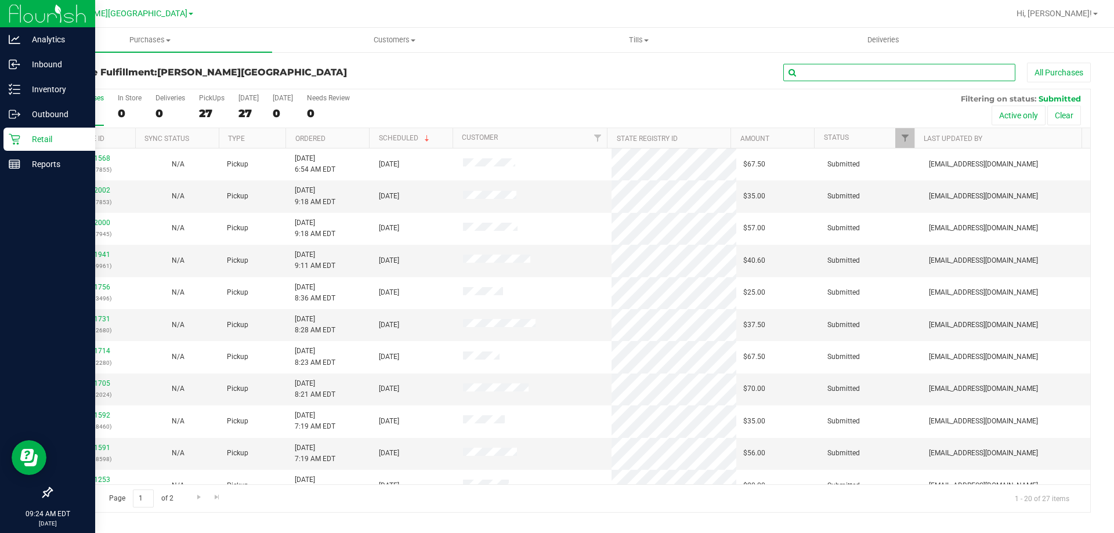
click at [824, 66] on input "text" at bounding box center [899, 72] width 232 height 17
type input "11841282"
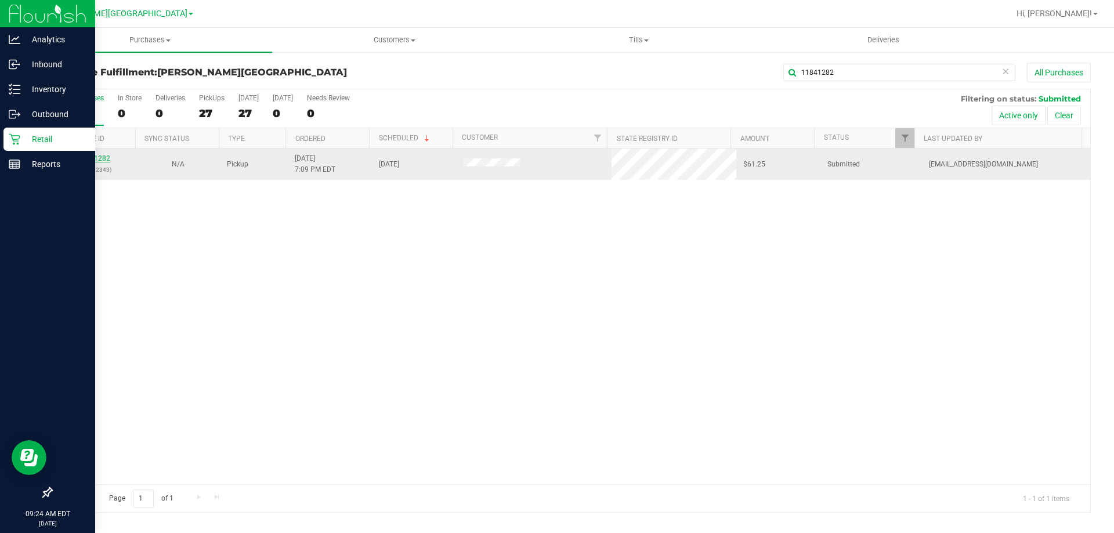
click at [96, 158] on link "11841282" at bounding box center [94, 158] width 32 height 8
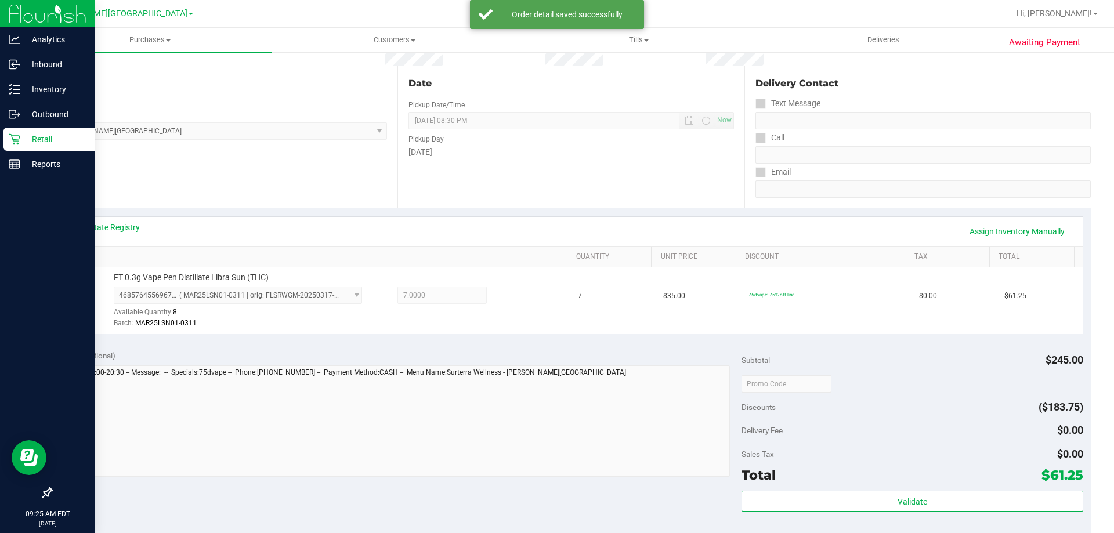
scroll to position [232, 0]
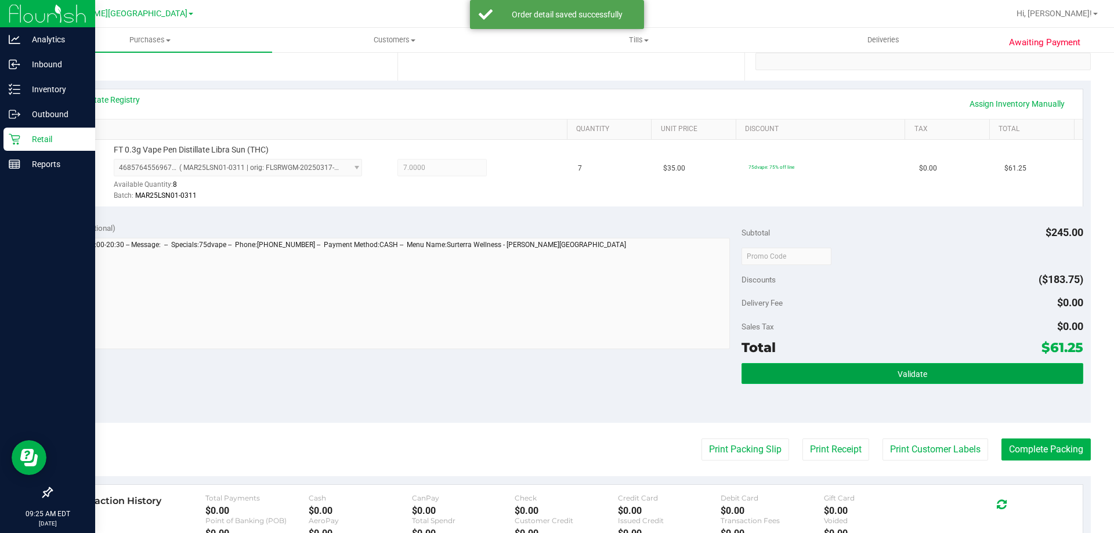
click at [859, 380] on button "Validate" at bounding box center [911, 373] width 341 height 21
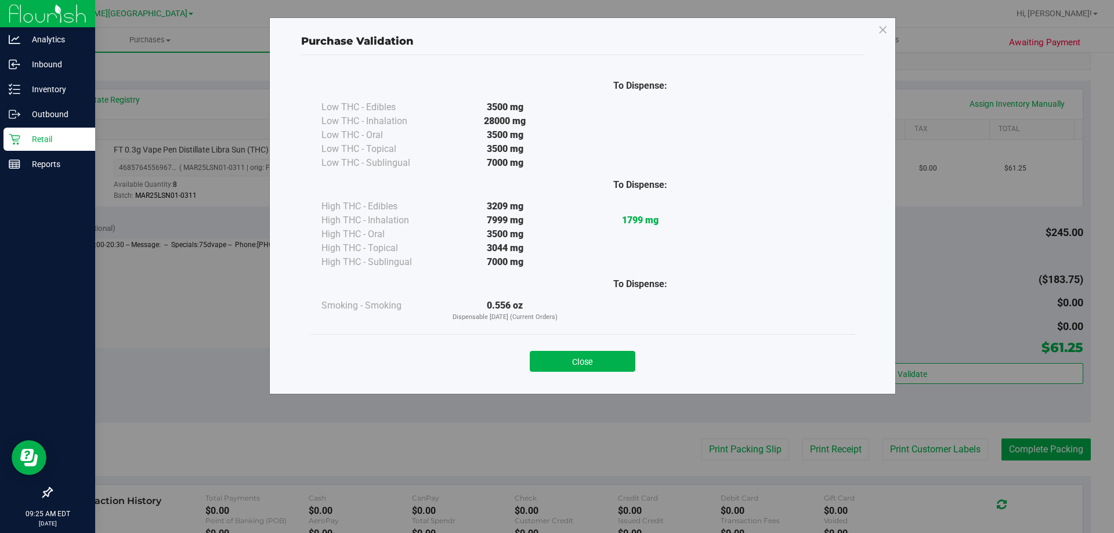
drag, startPoint x: 556, startPoint y: 356, endPoint x: 567, endPoint y: 353, distance: 10.8
click at [557, 356] on button "Close" at bounding box center [583, 361] width 106 height 21
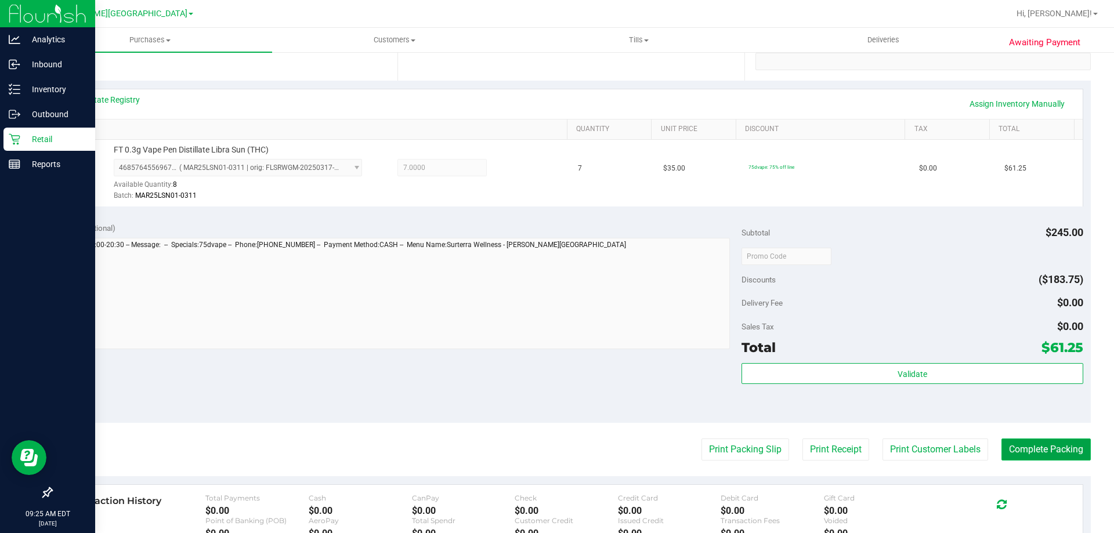
click at [1066, 448] on button "Complete Packing" at bounding box center [1045, 450] width 89 height 22
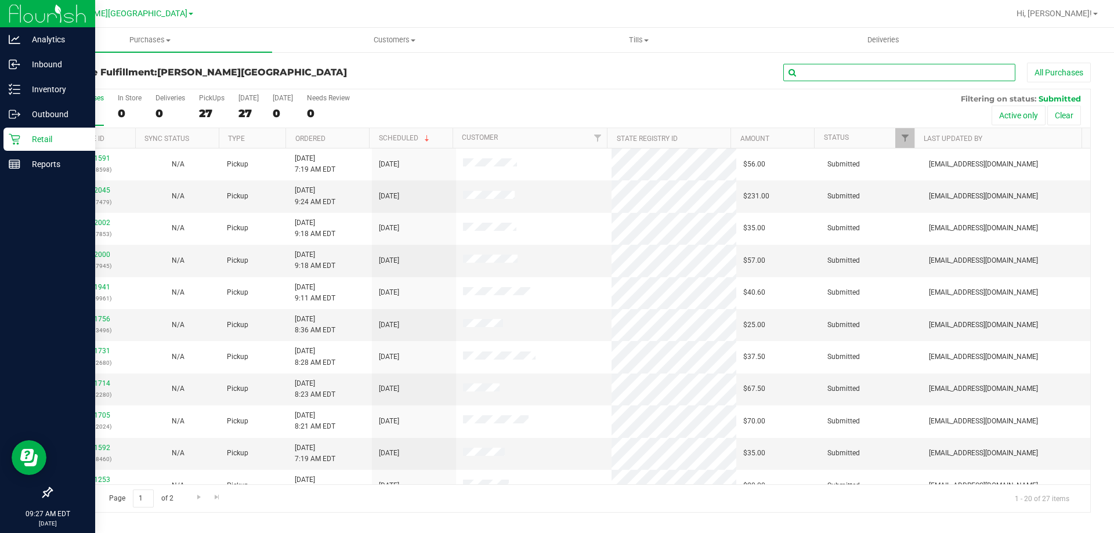
click at [886, 74] on input "text" at bounding box center [899, 72] width 232 height 17
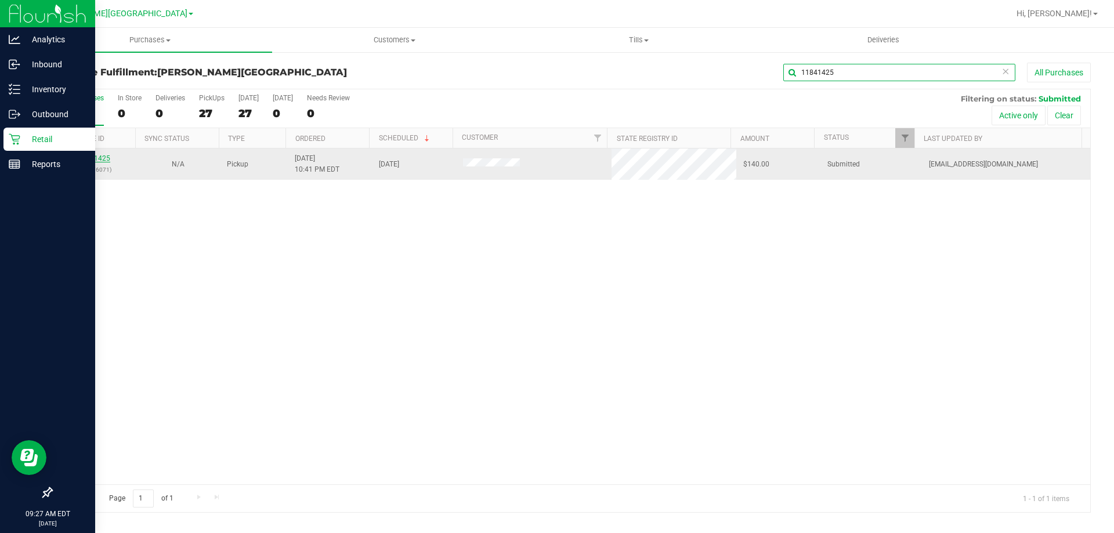
type input "11841425"
click at [88, 157] on link "11841425" at bounding box center [94, 158] width 32 height 8
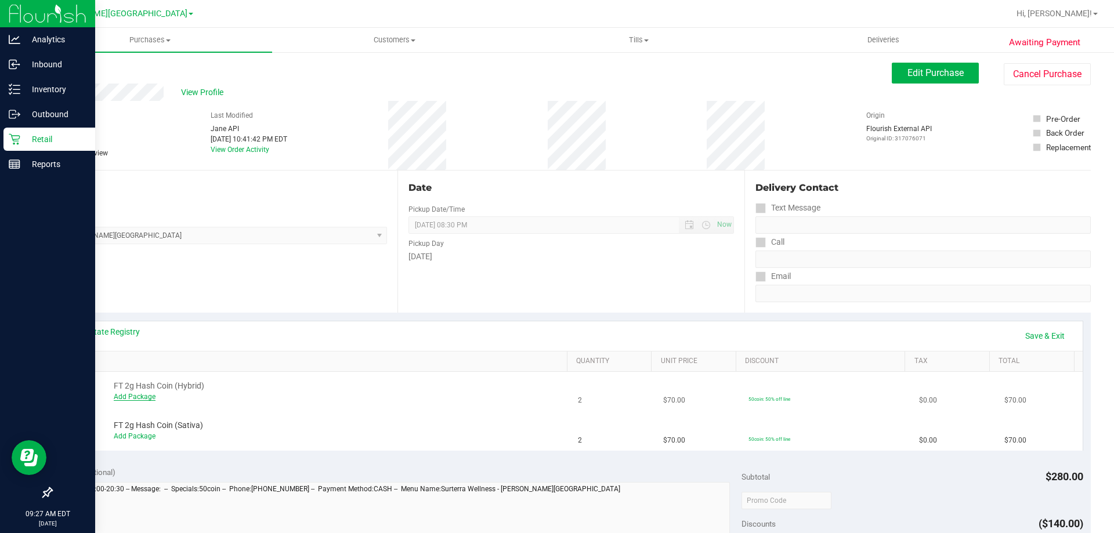
click at [150, 399] on link "Add Package" at bounding box center [135, 397] width 42 height 8
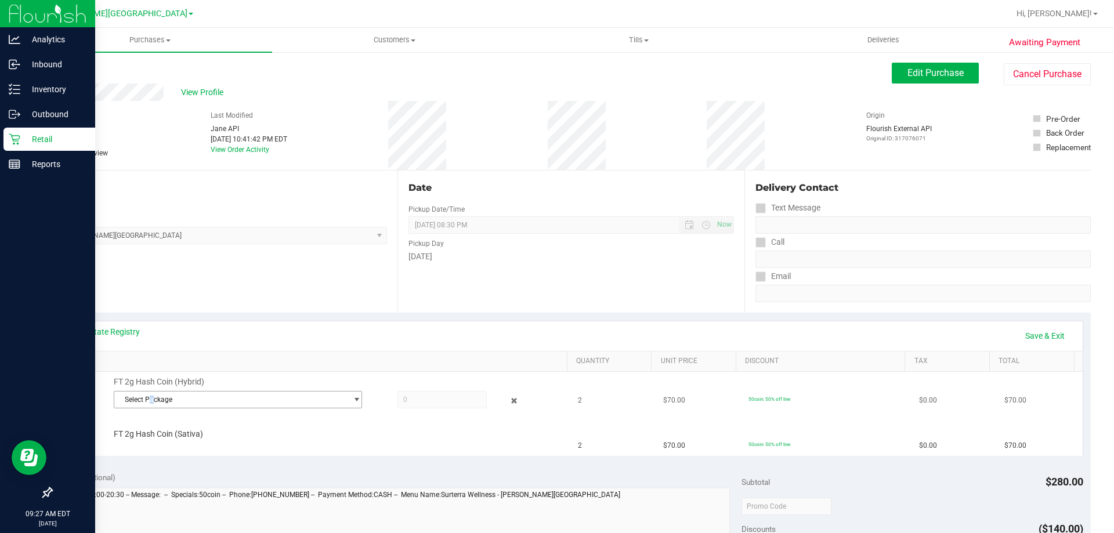
click at [153, 399] on span "Select Package" at bounding box center [230, 400] width 233 height 16
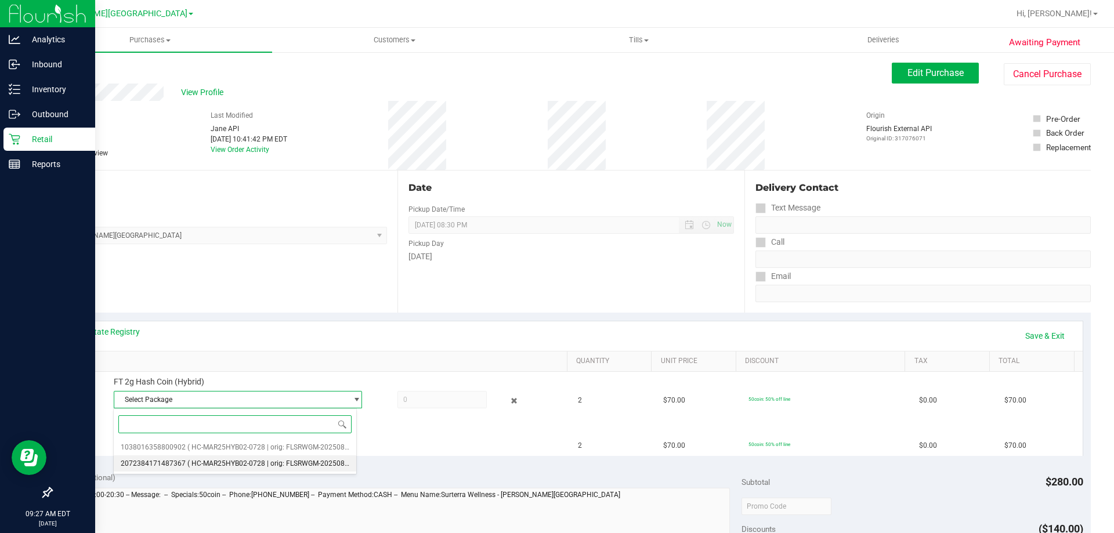
click at [198, 456] on li "2072384171487367 ( HC-MAR25HYB02-0728 | orig: FLSRWGM-20250804-911 )" at bounding box center [235, 463] width 243 height 16
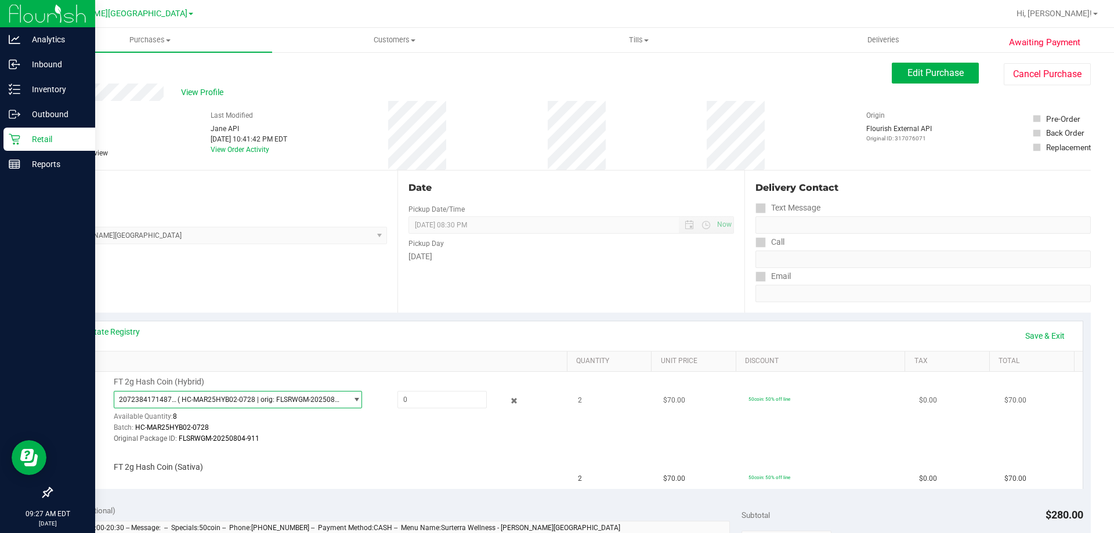
click at [275, 397] on span "( HC-MAR25HYB02-0728 | orig: FLSRWGM-20250804-911 )" at bounding box center [260, 400] width 165 height 8
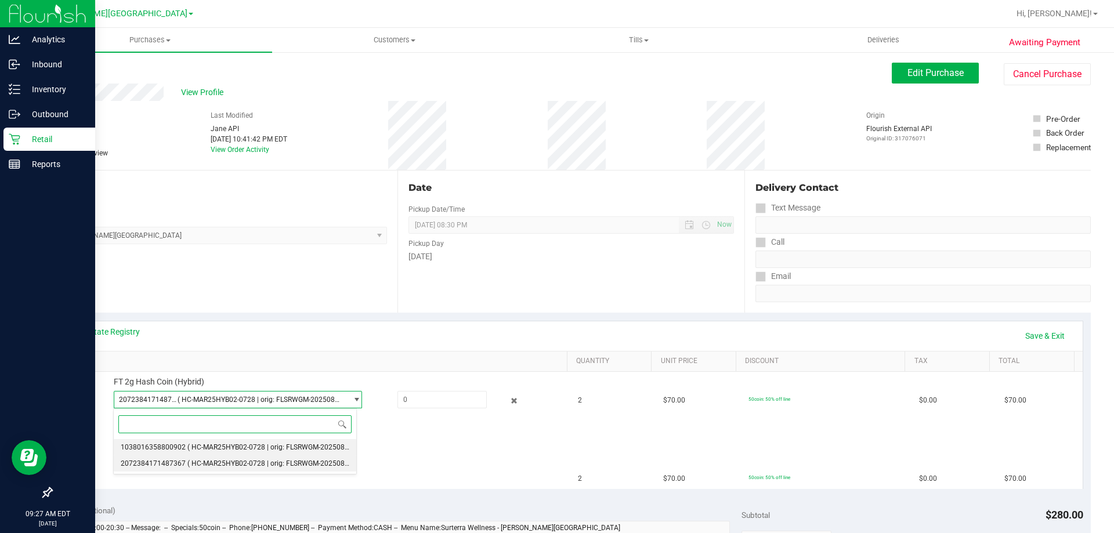
click at [257, 444] on span "( HC-MAR25HYB02-0728 | orig: FLSRWGM-20250804-788 )" at bounding box center [278, 447] width 183 height 8
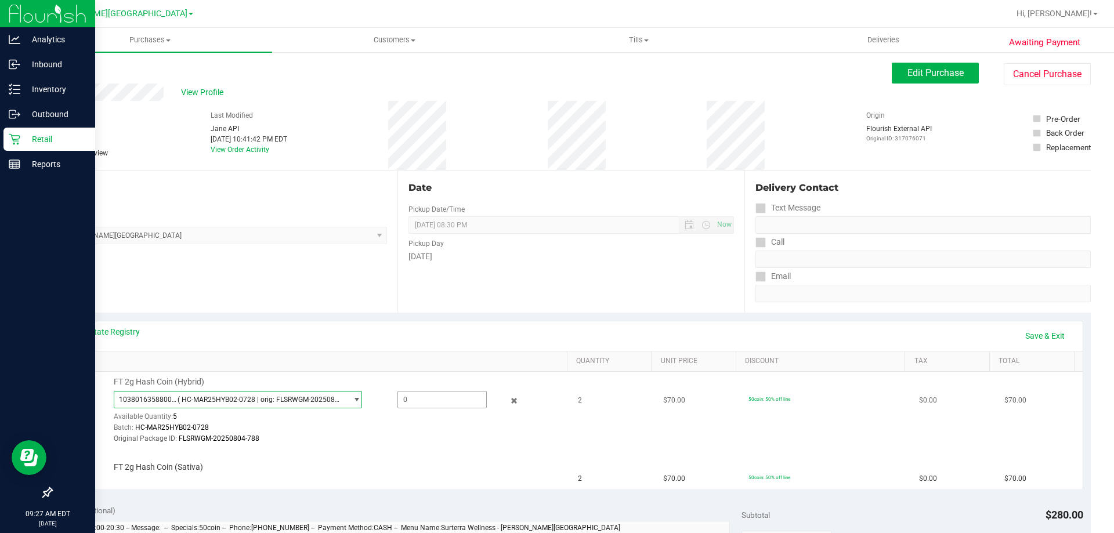
click at [401, 400] on span at bounding box center [441, 399] width 89 height 17
type input "2"
type input "2.0000"
click at [426, 447] on td "FT 2g Hash Coin (Hybrid) 1038016358800902 ( HC-MAR25HYB02-0728 | orig: FLSRWGM-…" at bounding box center [316, 411] width 512 height 78
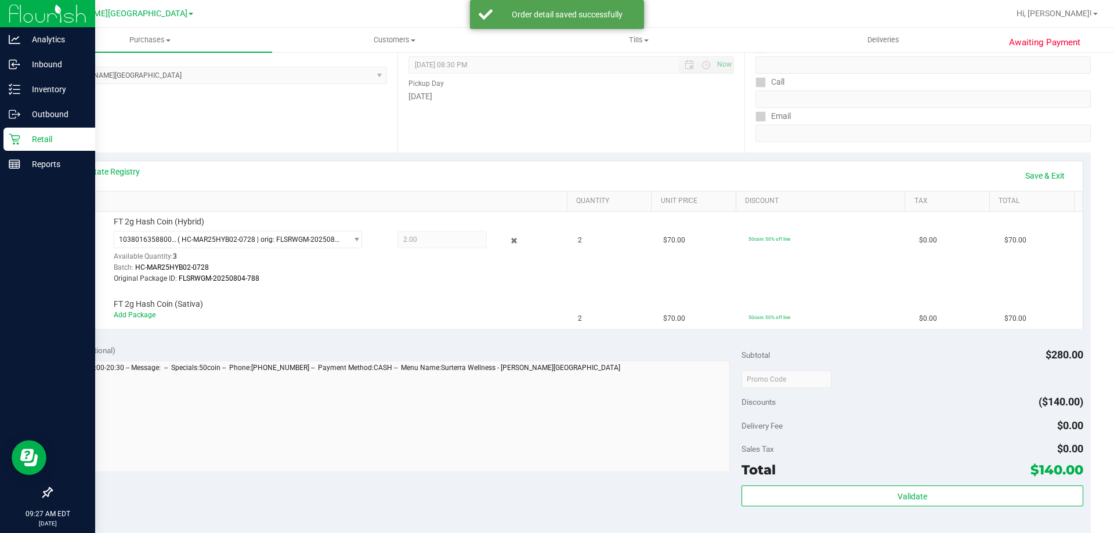
scroll to position [174, 0]
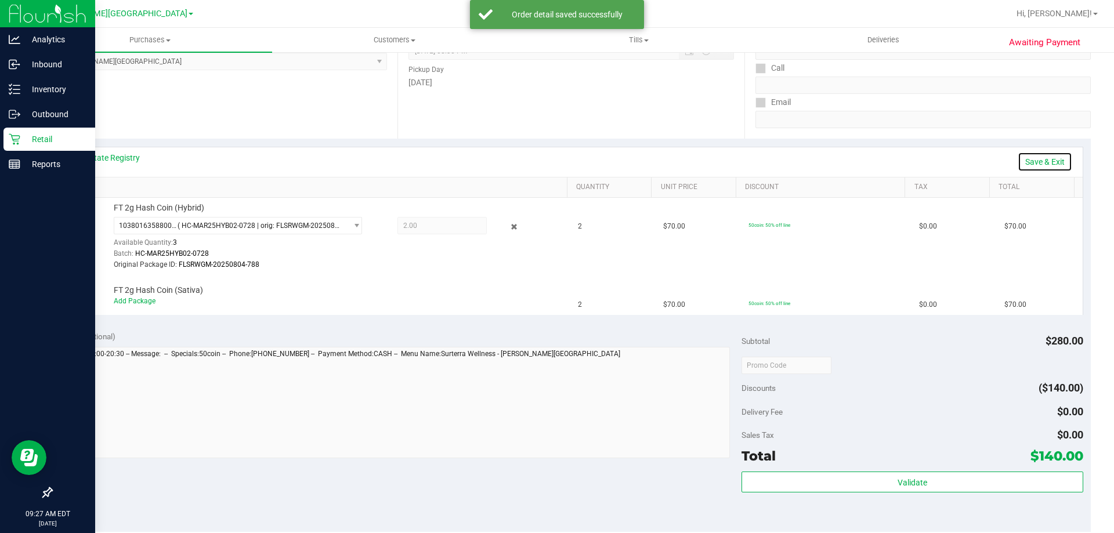
click at [1041, 162] on link "Save & Exit" at bounding box center [1045, 162] width 55 height 20
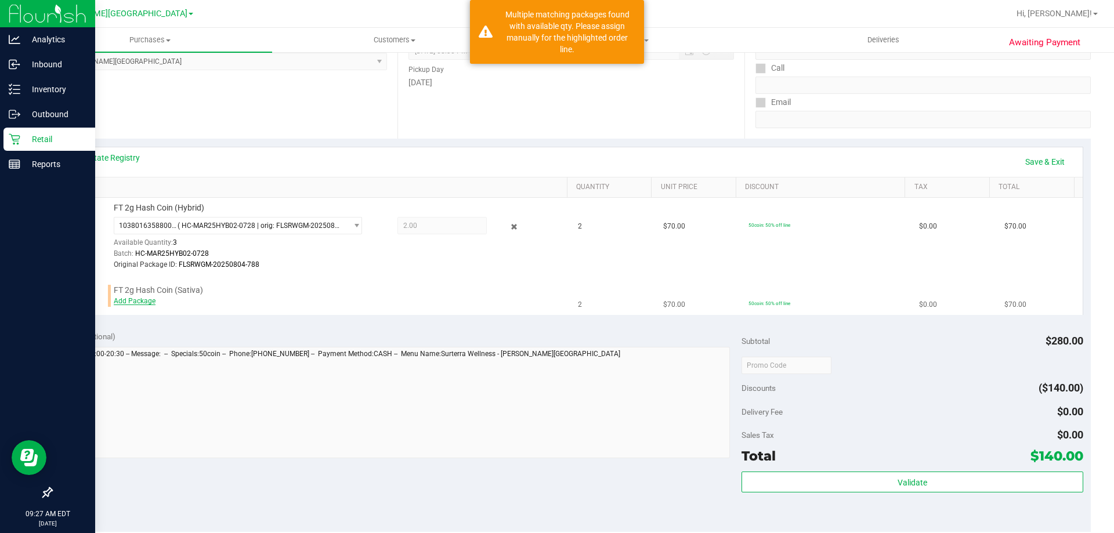
click at [131, 301] on link "Add Package" at bounding box center [135, 301] width 42 height 8
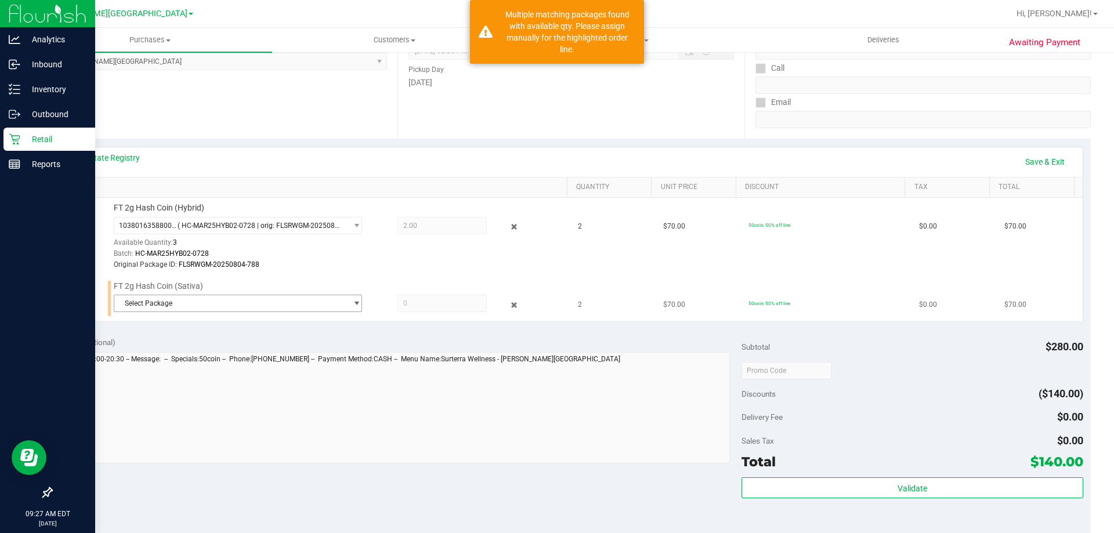
click at [209, 295] on span "Select Package" at bounding box center [238, 303] width 248 height 17
click at [214, 354] on span "( HC-APR25SAT03-0731 | orig: FLSRWGM-20250806-2770 )" at bounding box center [279, 352] width 185 height 8
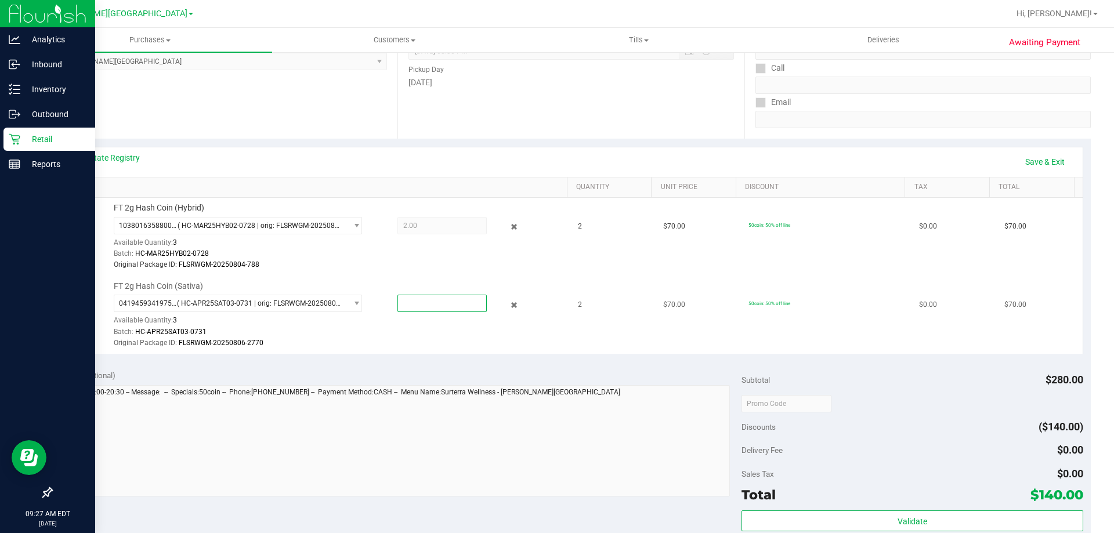
click at [422, 302] on span at bounding box center [441, 303] width 89 height 17
type input "2"
type input "2.0000"
drag, startPoint x: 425, startPoint y: 335, endPoint x: 444, endPoint y: 330, distance: 19.7
click at [425, 335] on div "Batch: HC-APR25SAT03-0731" at bounding box center [338, 332] width 448 height 11
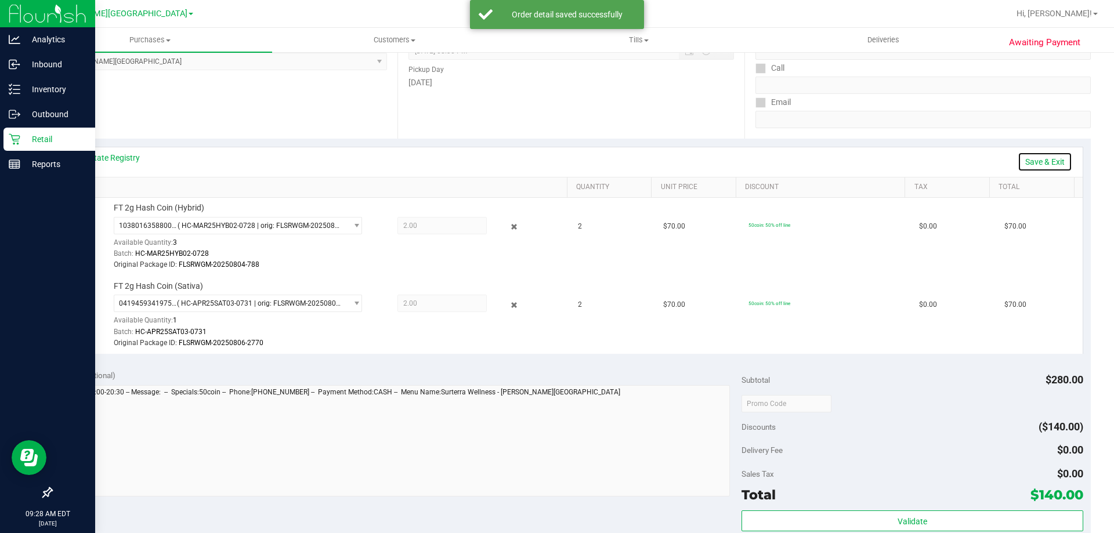
click at [1020, 161] on link "Save & Exit" at bounding box center [1045, 162] width 55 height 20
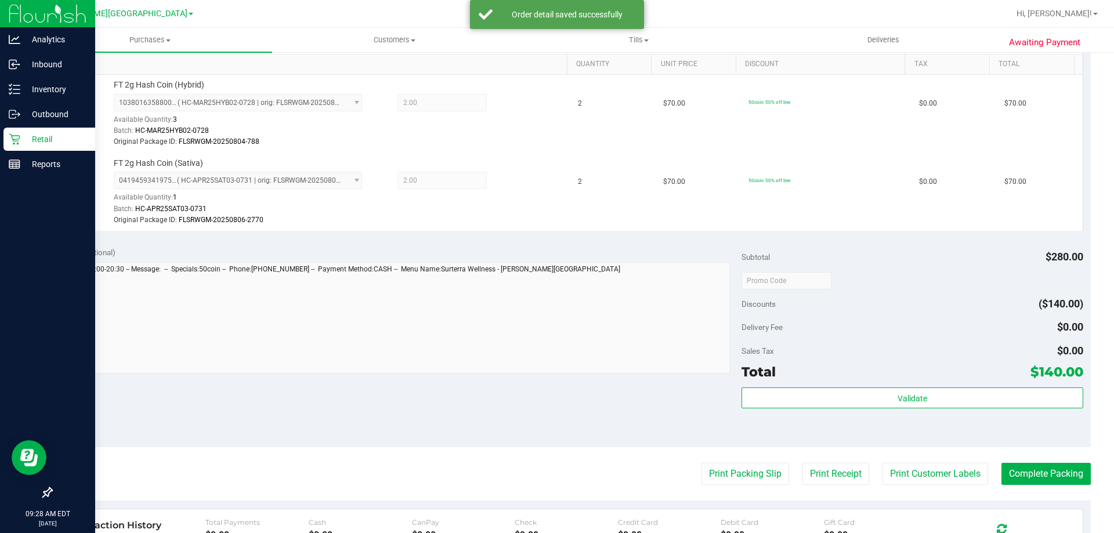
scroll to position [406, 0]
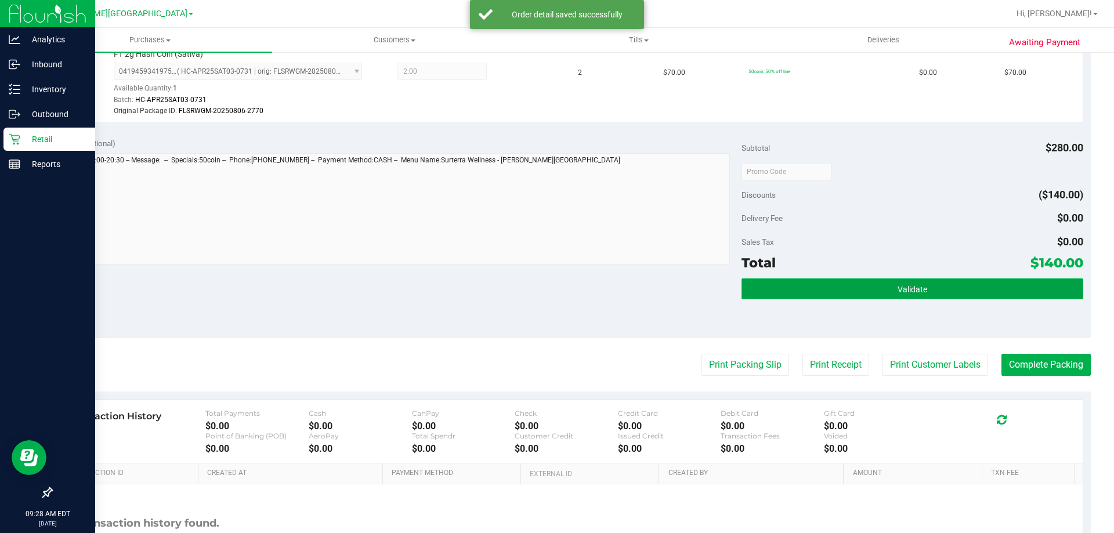
click at [829, 287] on button "Validate" at bounding box center [911, 288] width 341 height 21
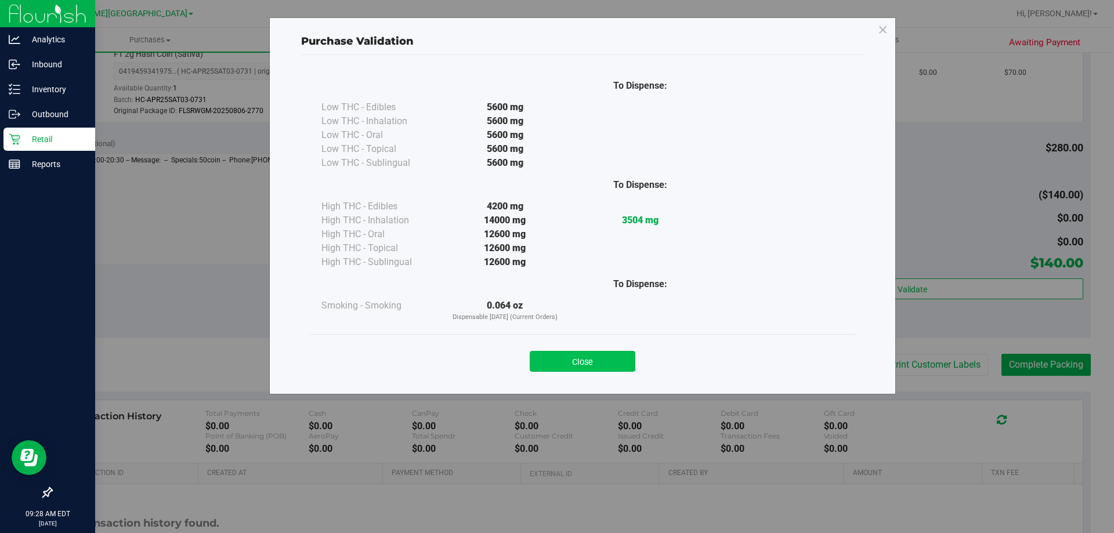
click at [586, 356] on button "Close" at bounding box center [583, 361] width 106 height 21
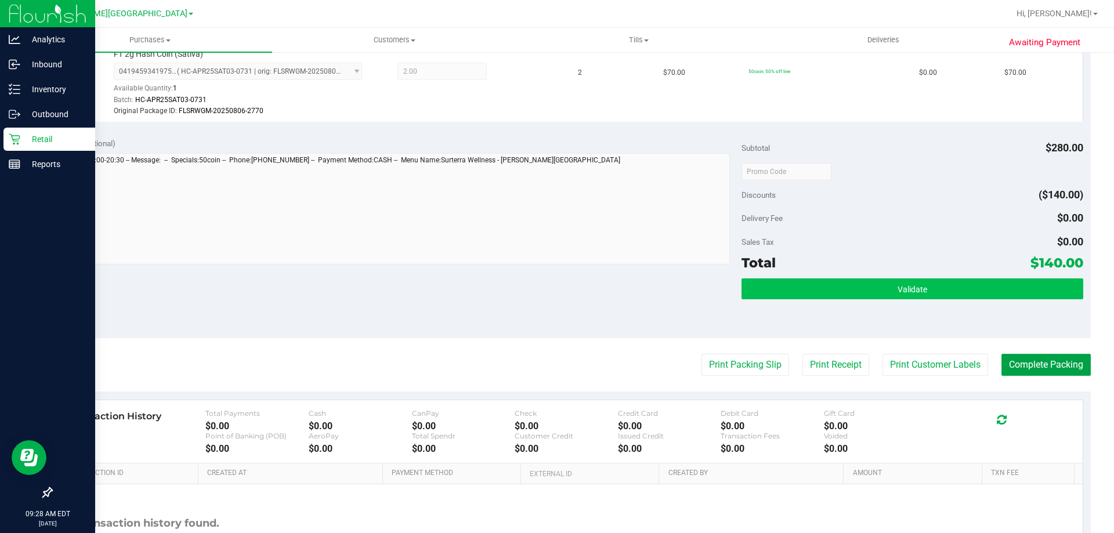
drag, startPoint x: 1020, startPoint y: 361, endPoint x: 943, endPoint y: 299, distance: 99.4
click at [979, 320] on purchase-details "Back Edit Purchase Cancel Purchase View Profile # 11841425 BioTrack ID: - Submi…" at bounding box center [571, 133] width 1040 height 952
click at [924, 285] on button "Validate" at bounding box center [911, 288] width 341 height 21
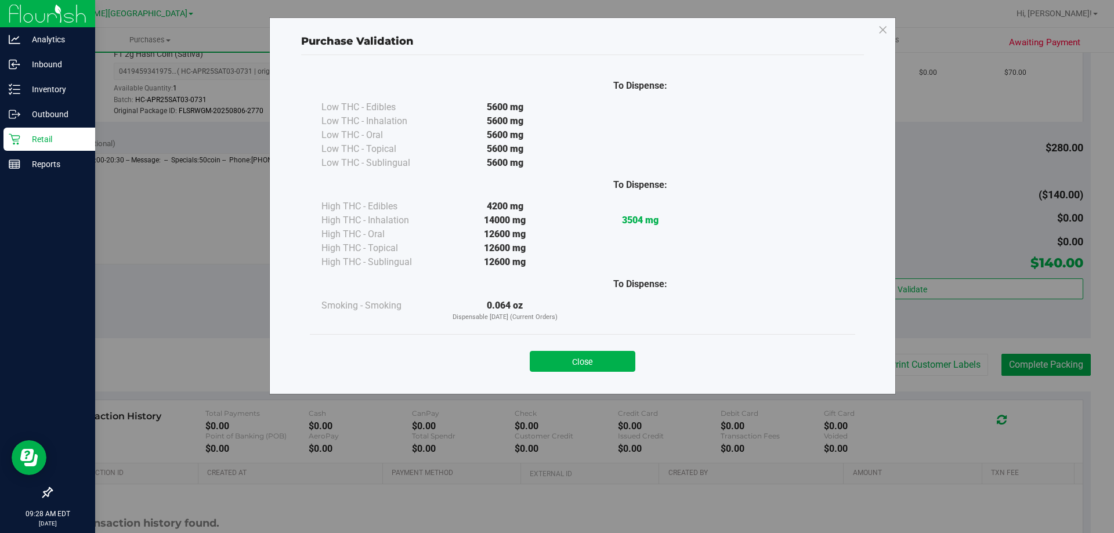
drag, startPoint x: 600, startPoint y: 360, endPoint x: 977, endPoint y: 404, distance: 379.2
click at [602, 359] on button "Close" at bounding box center [583, 361] width 106 height 21
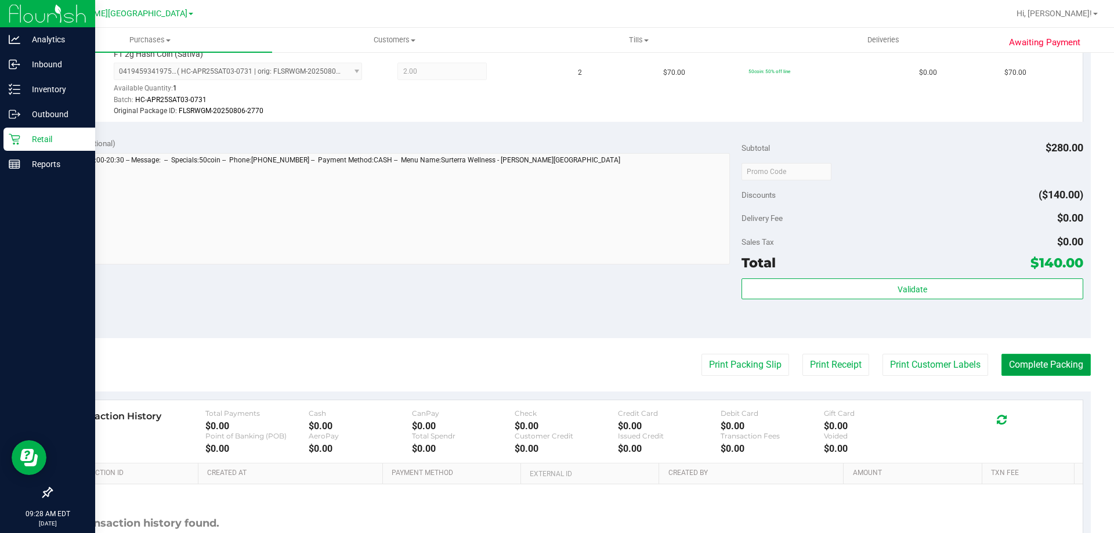
click at [1055, 362] on button "Complete Packing" at bounding box center [1045, 365] width 89 height 22
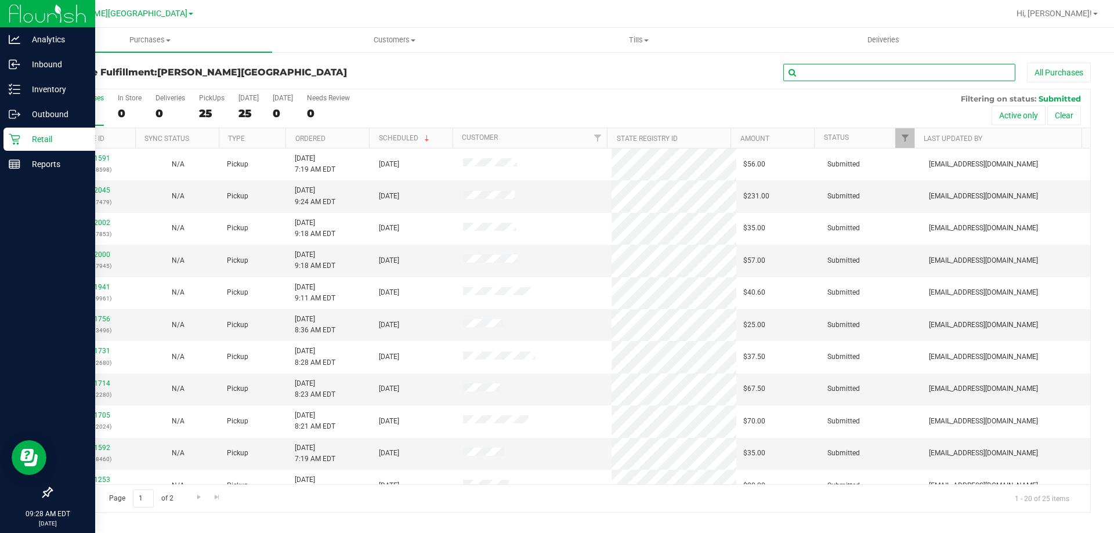
click at [935, 77] on input "text" at bounding box center [899, 72] width 232 height 17
type input "11841335"
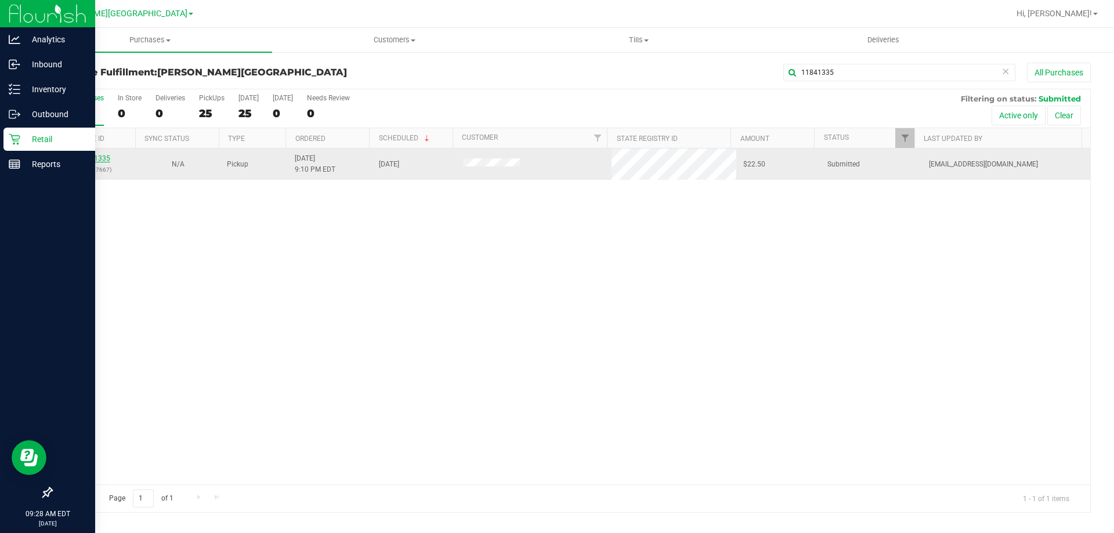
click at [92, 158] on link "11841335" at bounding box center [94, 158] width 32 height 8
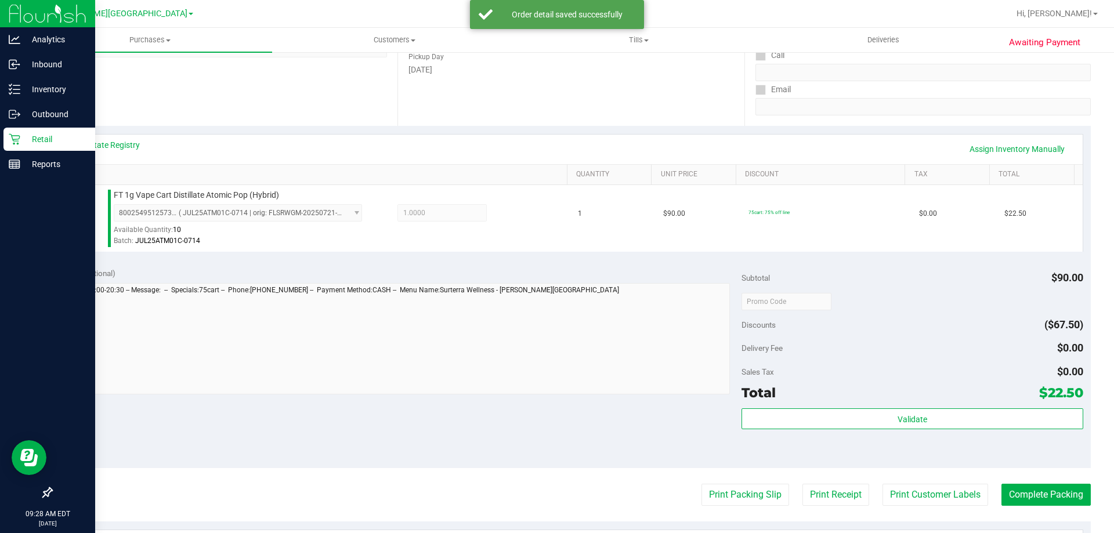
scroll to position [232, 0]
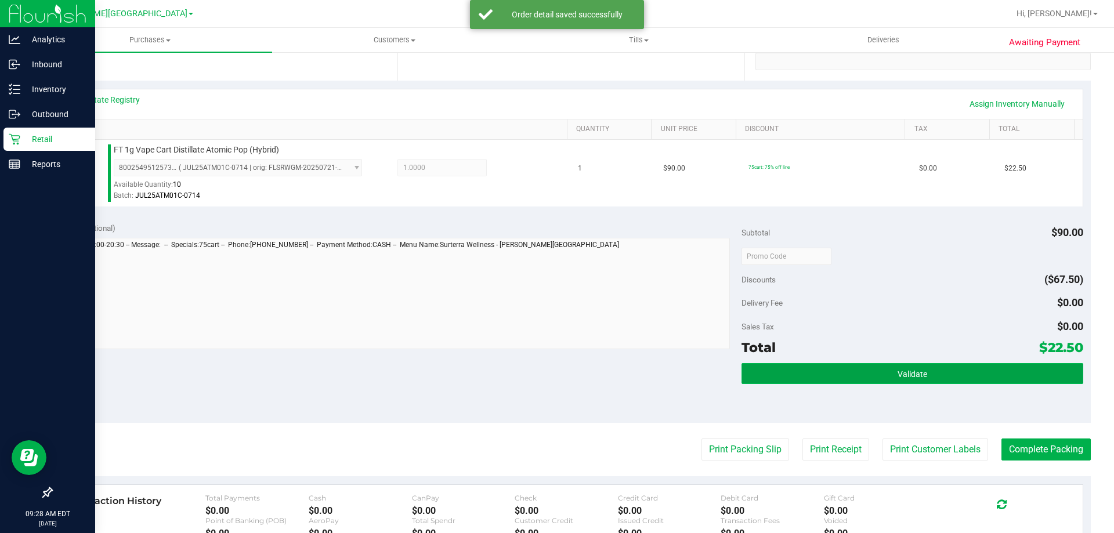
click at [873, 374] on button "Validate" at bounding box center [911, 373] width 341 height 21
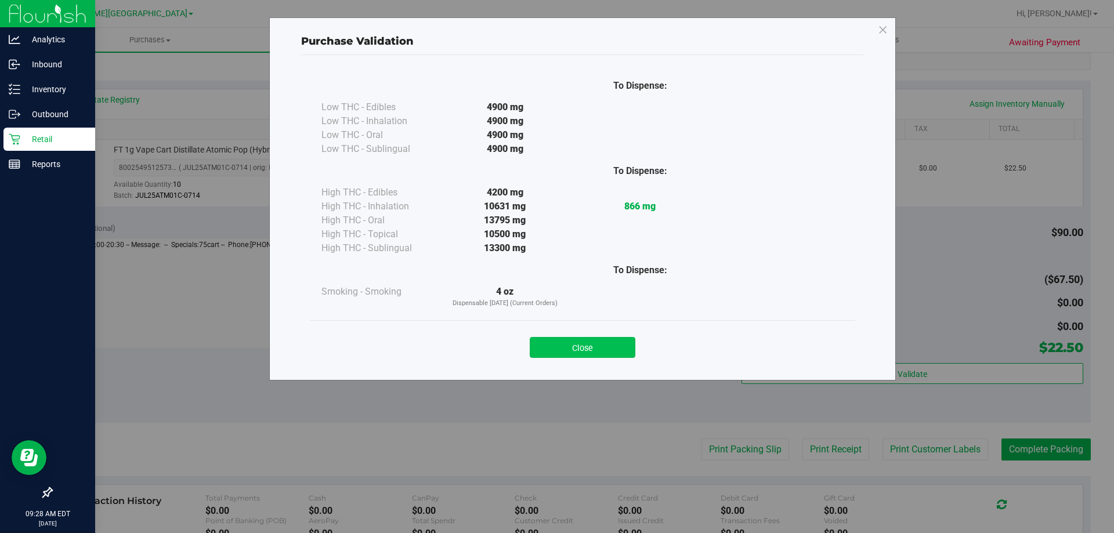
click at [615, 357] on button "Close" at bounding box center [583, 347] width 106 height 21
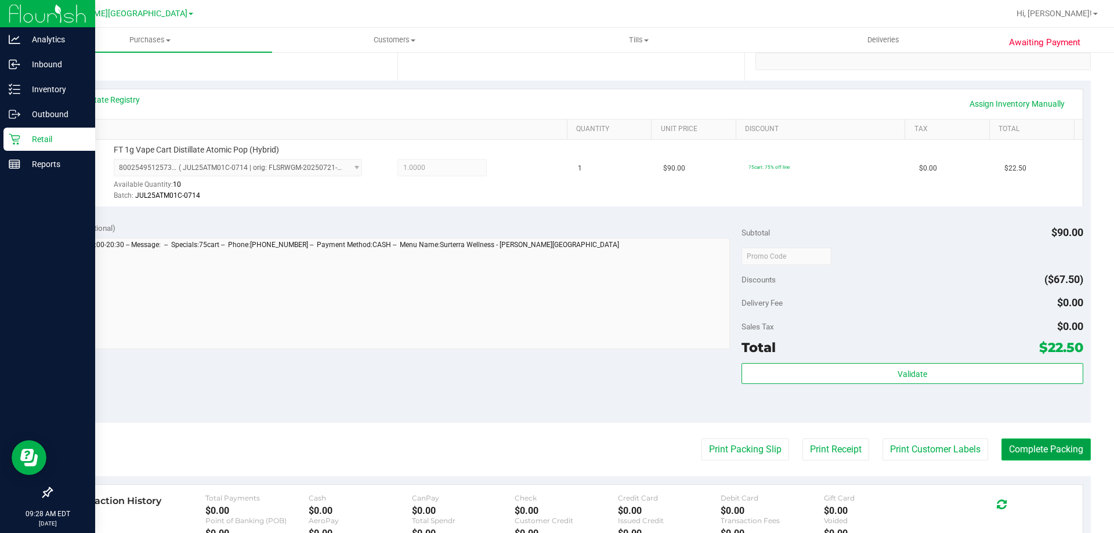
click at [1026, 454] on button "Complete Packing" at bounding box center [1045, 450] width 89 height 22
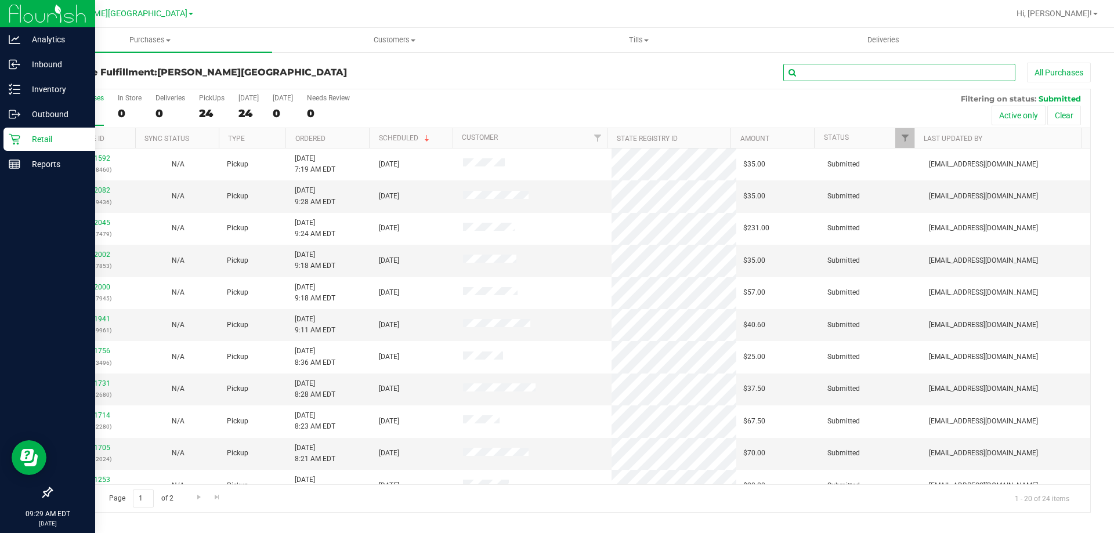
click at [897, 76] on input "text" at bounding box center [899, 72] width 232 height 17
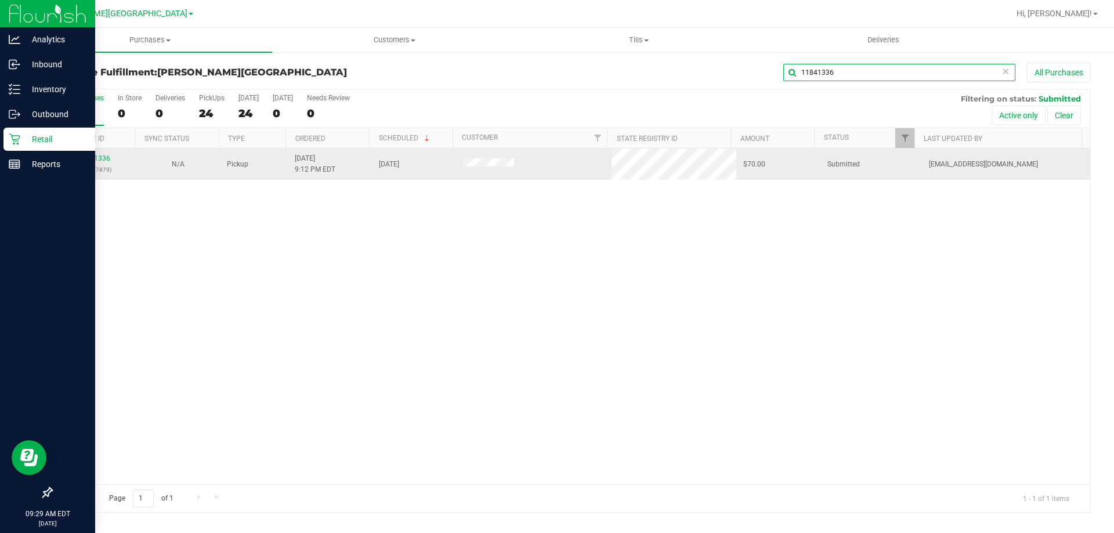
type input "11841336"
click at [105, 173] on p "(317067879)" at bounding box center [94, 169] width 70 height 11
click at [92, 159] on link "11841336" at bounding box center [94, 158] width 32 height 8
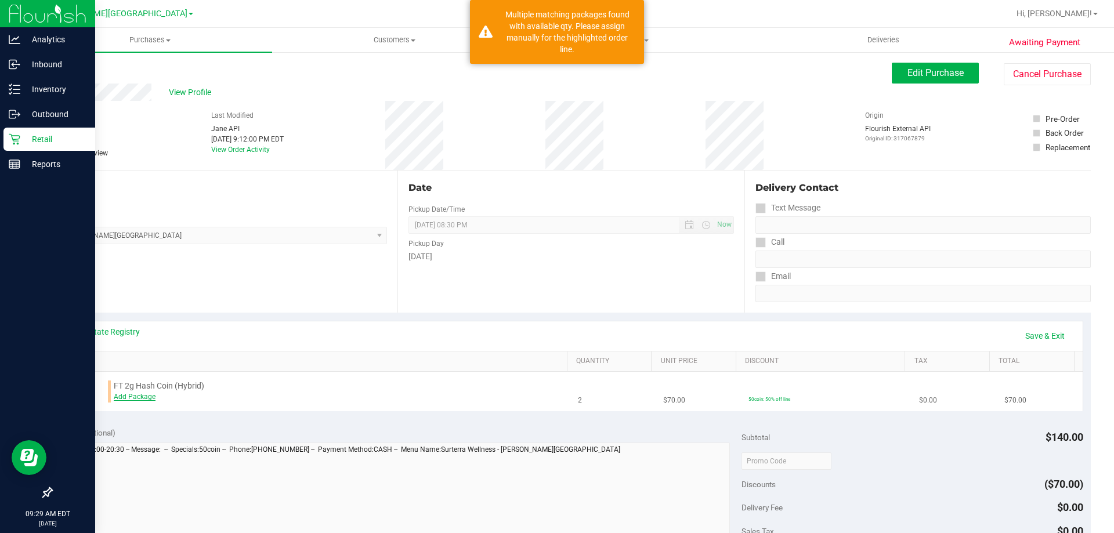
click at [131, 397] on link "Add Package" at bounding box center [135, 397] width 42 height 8
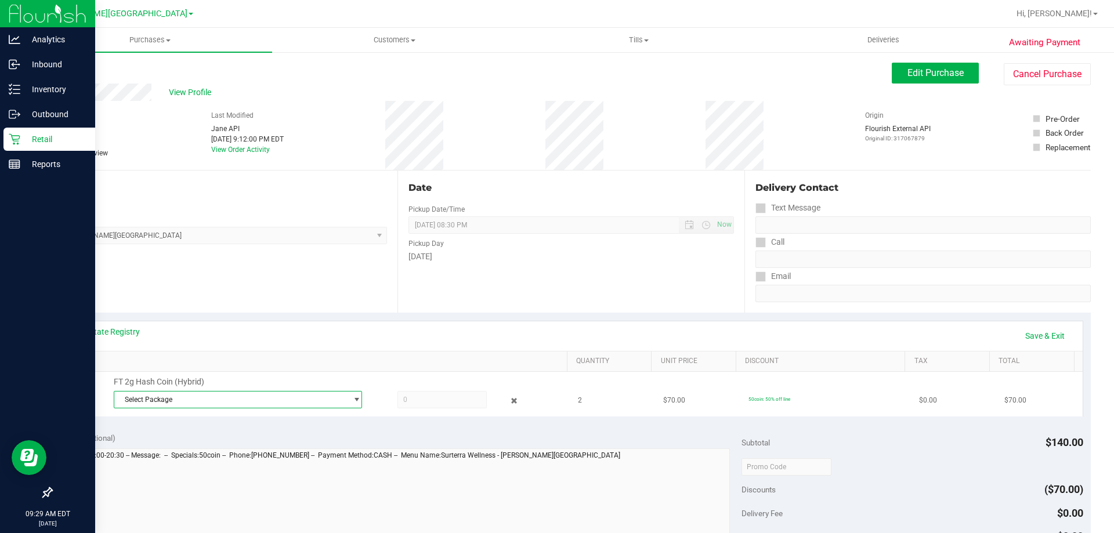
click at [135, 398] on span "Select Package" at bounding box center [230, 400] width 233 height 16
click at [254, 462] on span "( HC-MAR25HYB02-0728 | orig: FLSRWGM-20250804-911 )" at bounding box center [278, 463] width 183 height 8
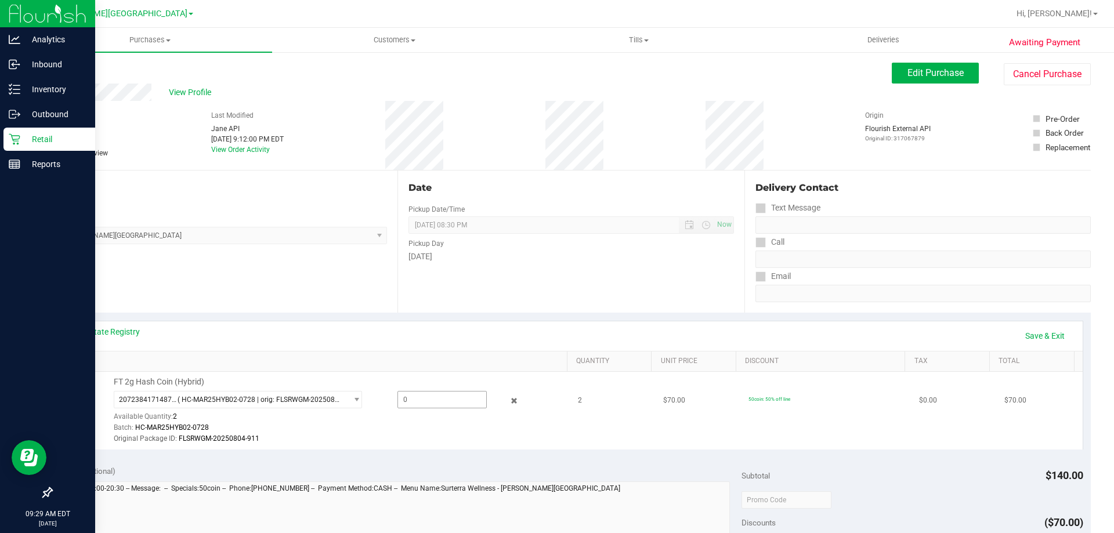
drag, startPoint x: 412, startPoint y: 410, endPoint x: 414, endPoint y: 398, distance: 11.8
click at [413, 405] on div "2072384171487367 ( HC-MAR25HYB02-0728 | orig: FLSRWGM-20250804-911 ) 1038016358…" at bounding box center [338, 418] width 448 height 54
click at [443, 399] on span at bounding box center [441, 399] width 89 height 17
type input "2"
type input "2.0000"
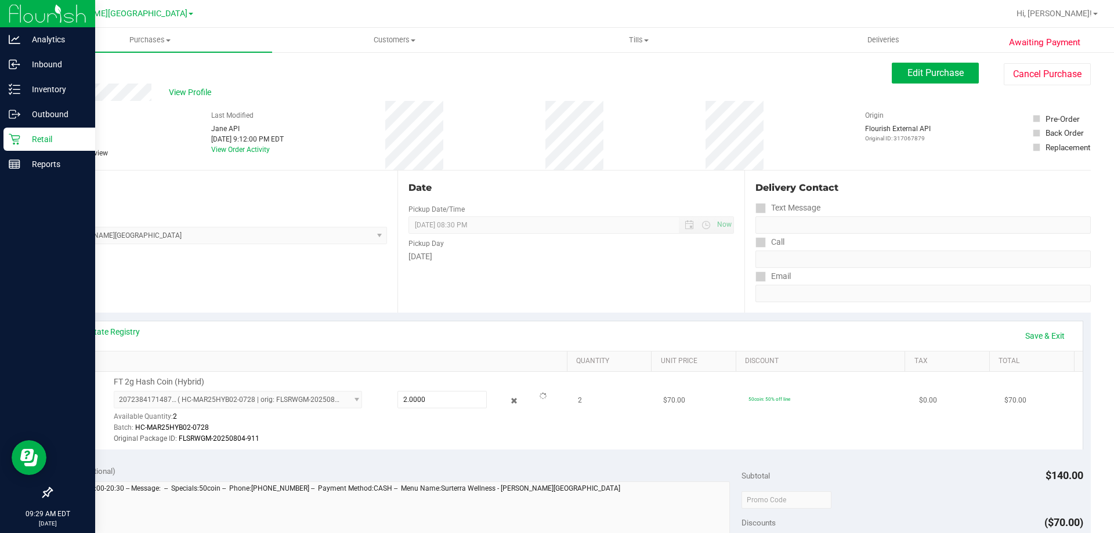
click at [453, 425] on div "Batch: HC-MAR25HYB02-0728" at bounding box center [338, 427] width 448 height 11
click at [1043, 339] on link "Save & Exit" at bounding box center [1045, 336] width 55 height 20
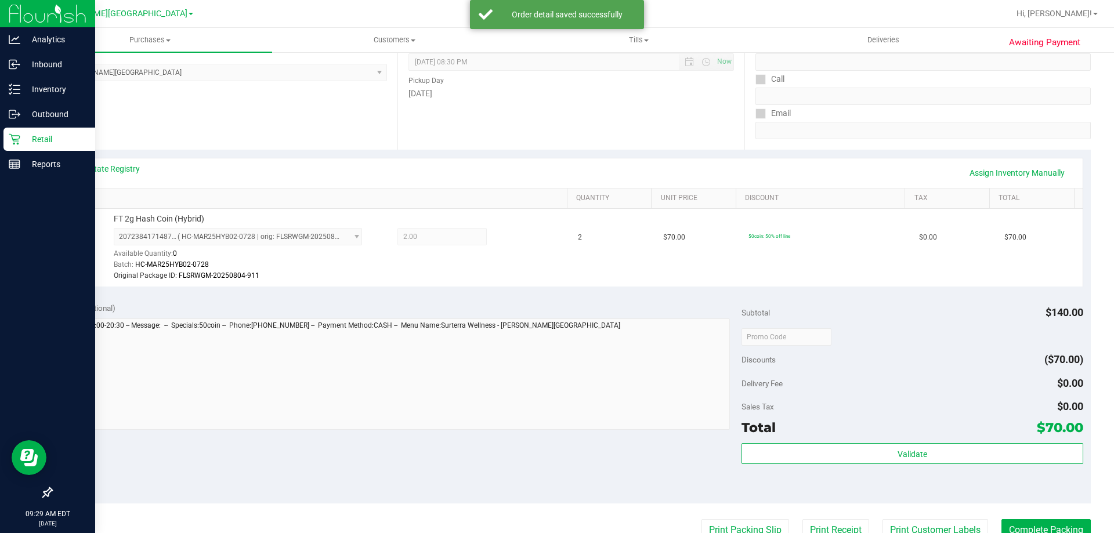
scroll to position [174, 0]
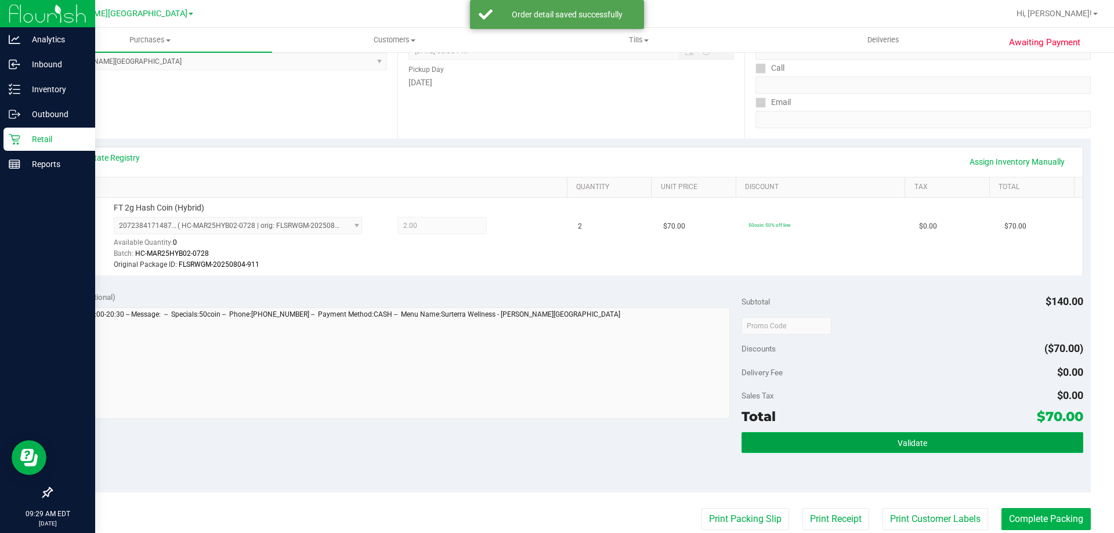
click at [983, 452] on button "Validate" at bounding box center [911, 442] width 341 height 21
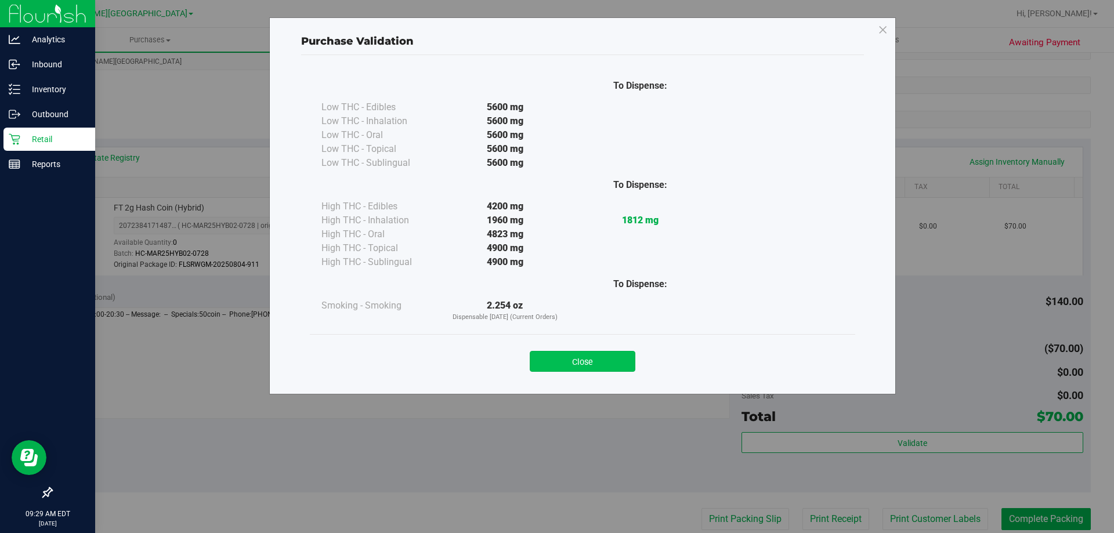
click at [603, 365] on button "Close" at bounding box center [583, 361] width 106 height 21
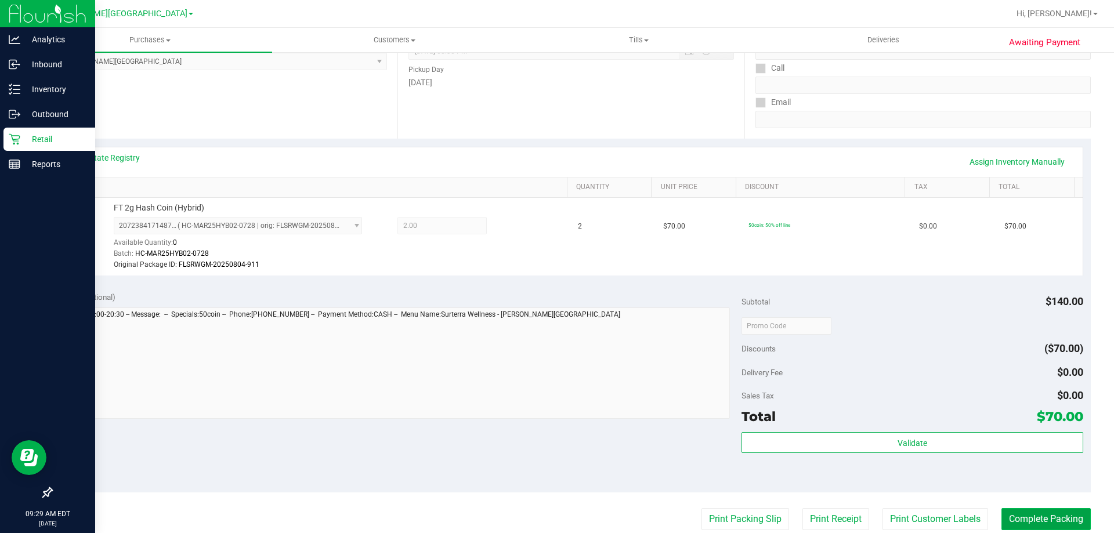
click at [1040, 515] on button "Complete Packing" at bounding box center [1045, 519] width 89 height 22
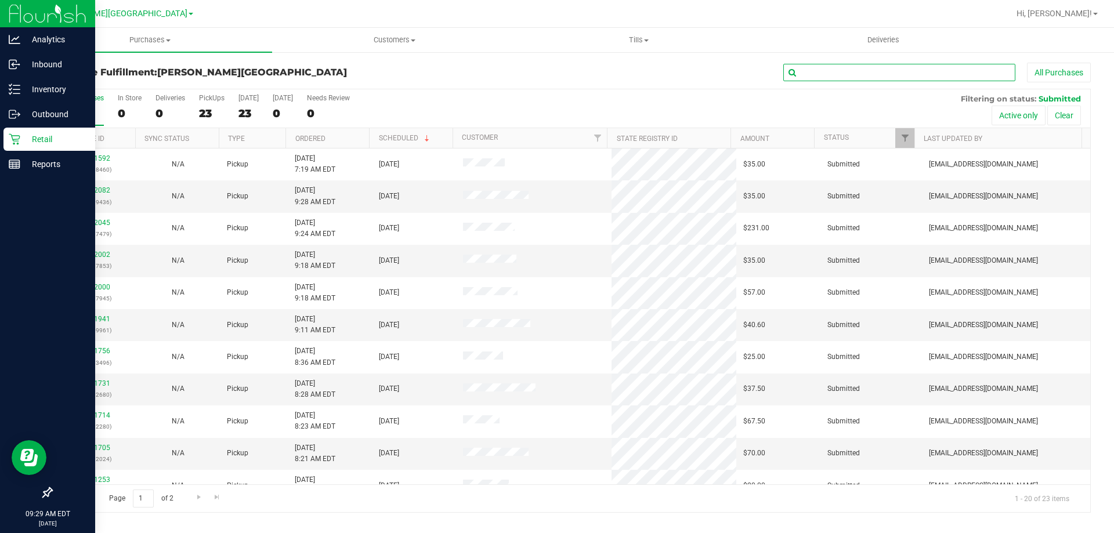
click at [841, 79] on input "text" at bounding box center [899, 72] width 232 height 17
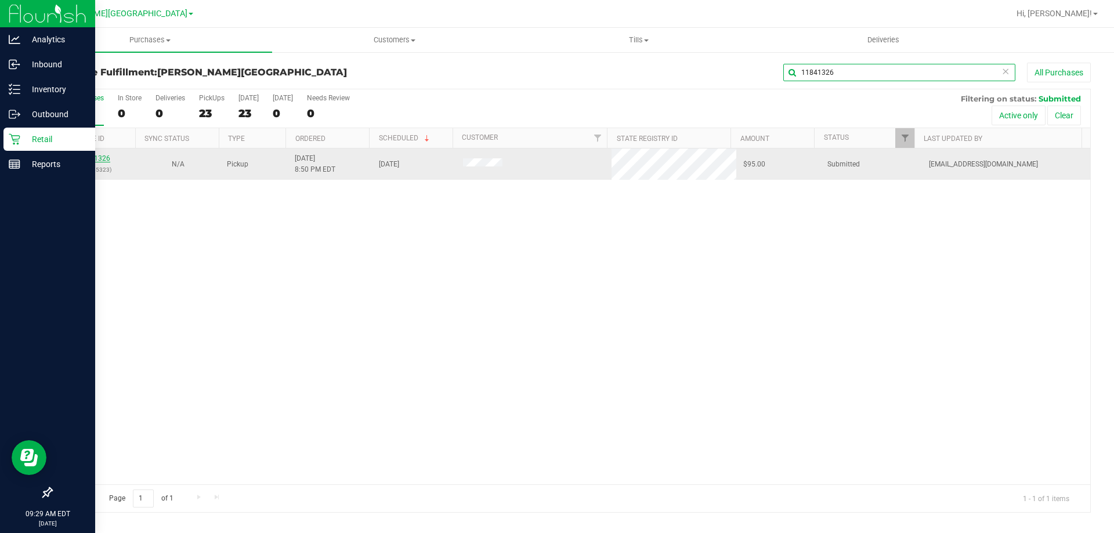
type input "11841326"
click at [91, 161] on link "11841326" at bounding box center [94, 158] width 32 height 8
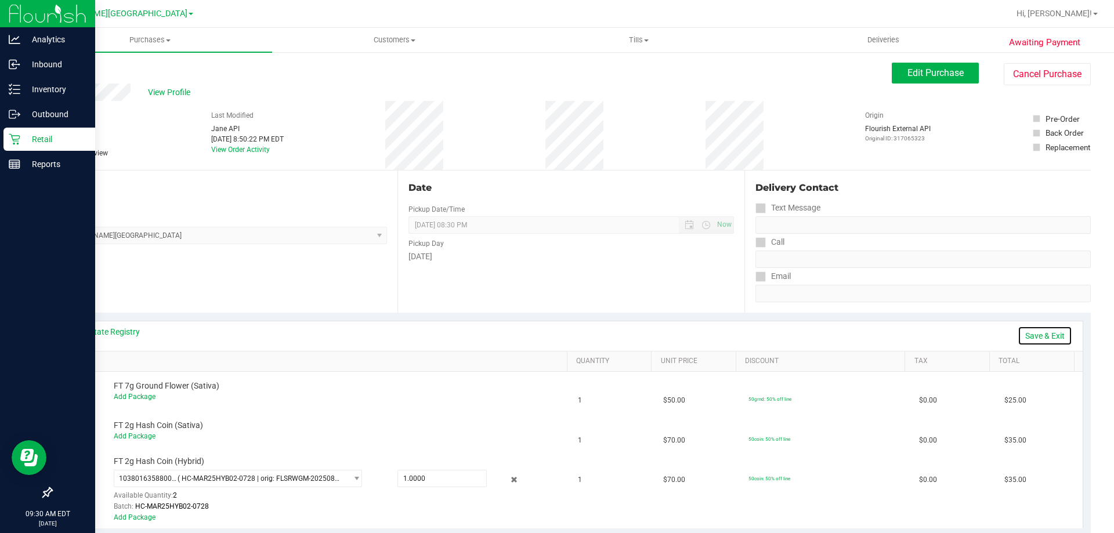
click at [1040, 331] on link "Save & Exit" at bounding box center [1045, 336] width 55 height 20
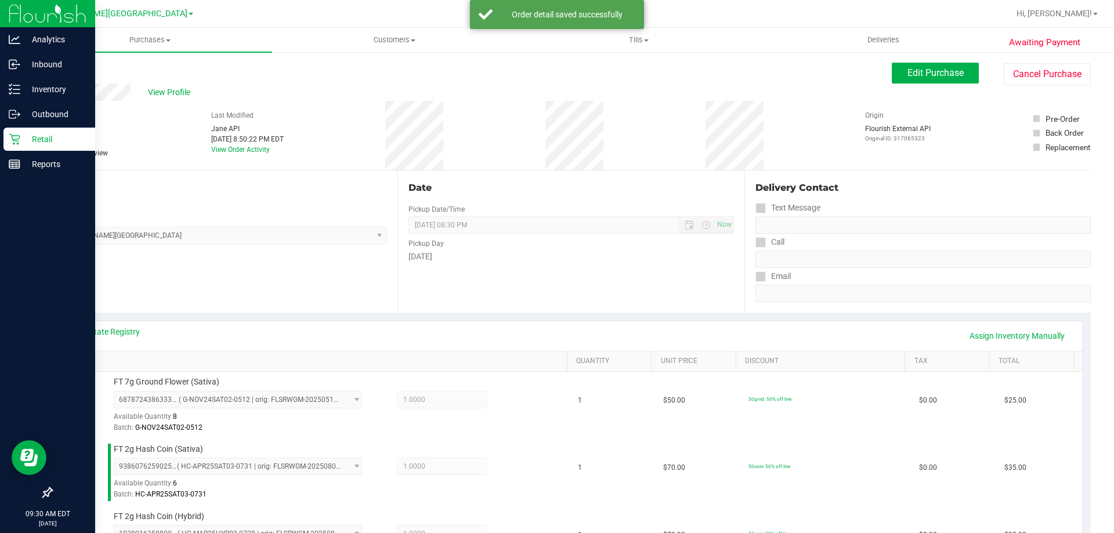
scroll to position [232, 0]
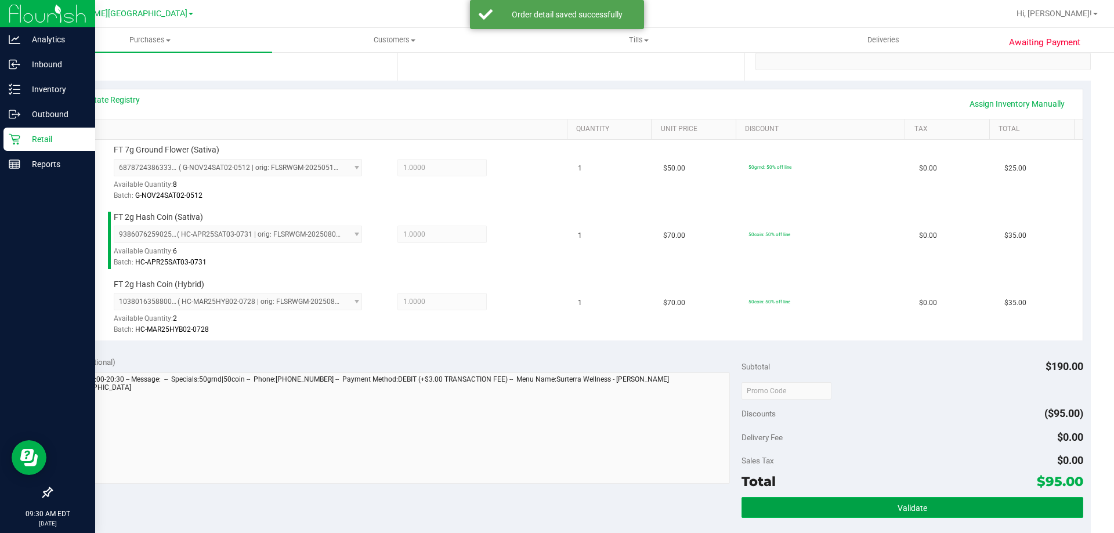
click at [942, 512] on button "Validate" at bounding box center [911, 507] width 341 height 21
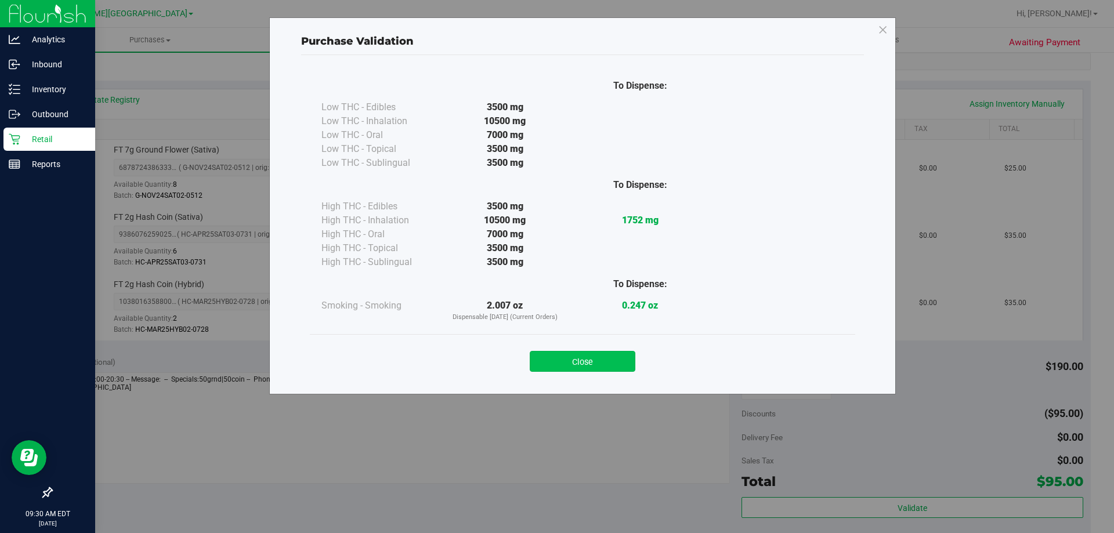
click at [612, 360] on button "Close" at bounding box center [583, 361] width 106 height 21
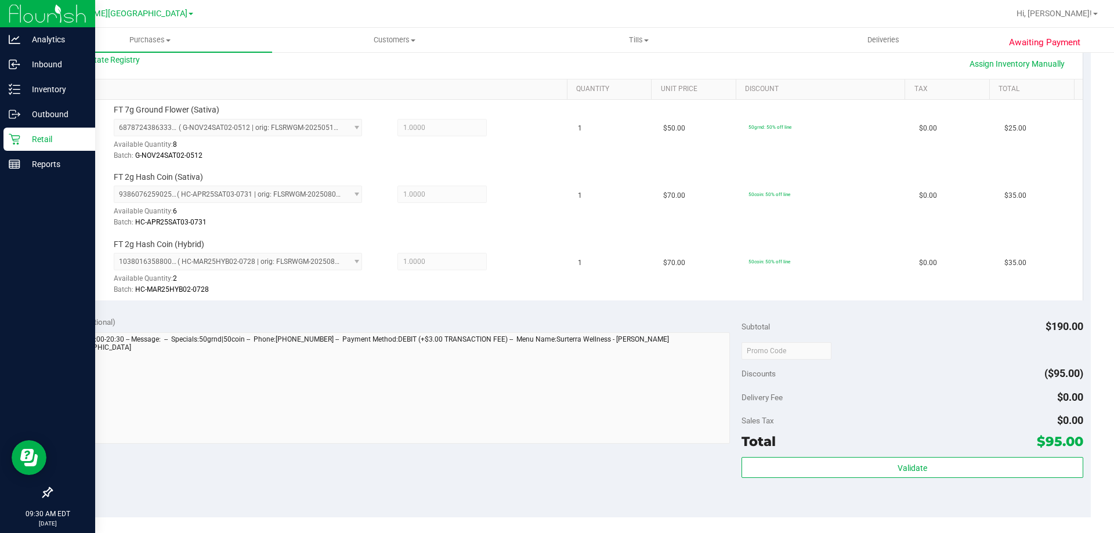
scroll to position [290, 0]
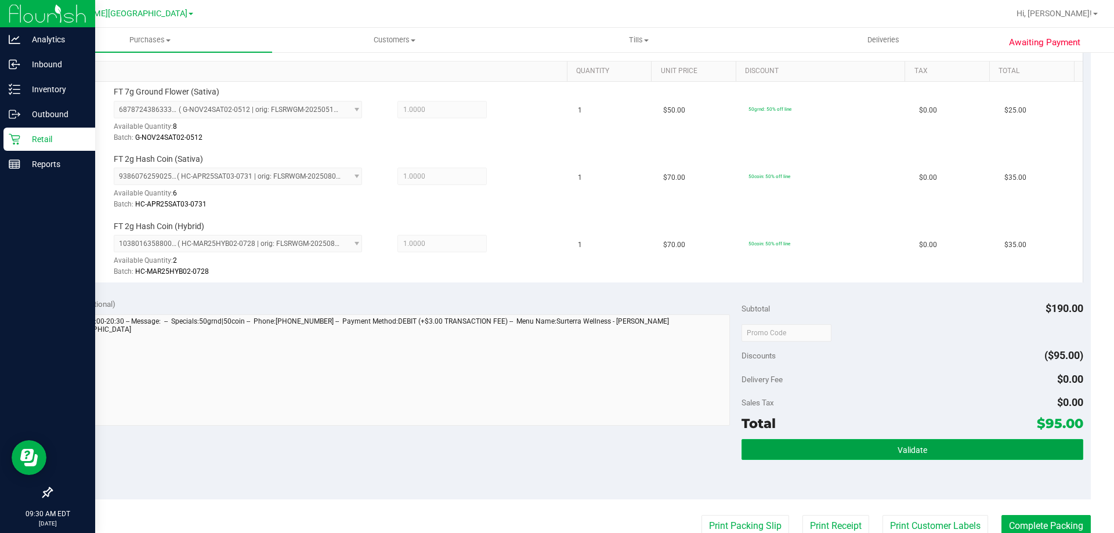
click at [925, 446] on button "Validate" at bounding box center [911, 449] width 341 height 21
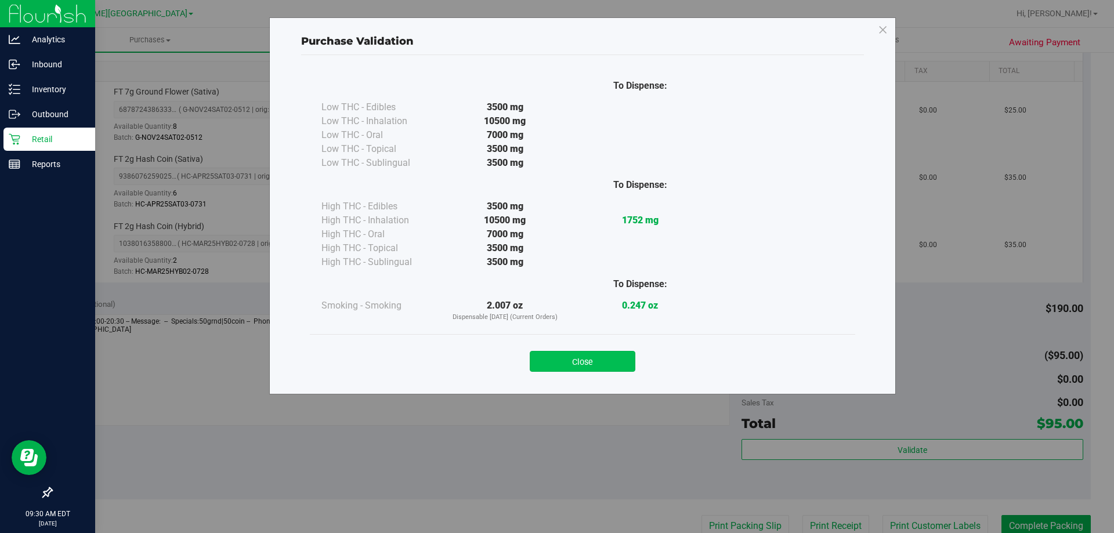
click at [592, 358] on button "Close" at bounding box center [583, 361] width 106 height 21
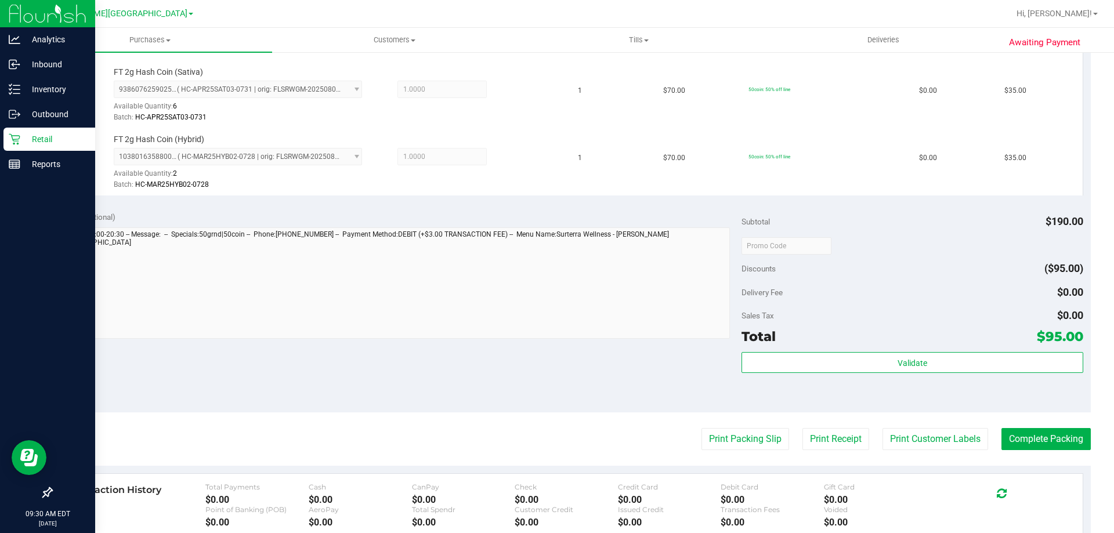
scroll to position [464, 0]
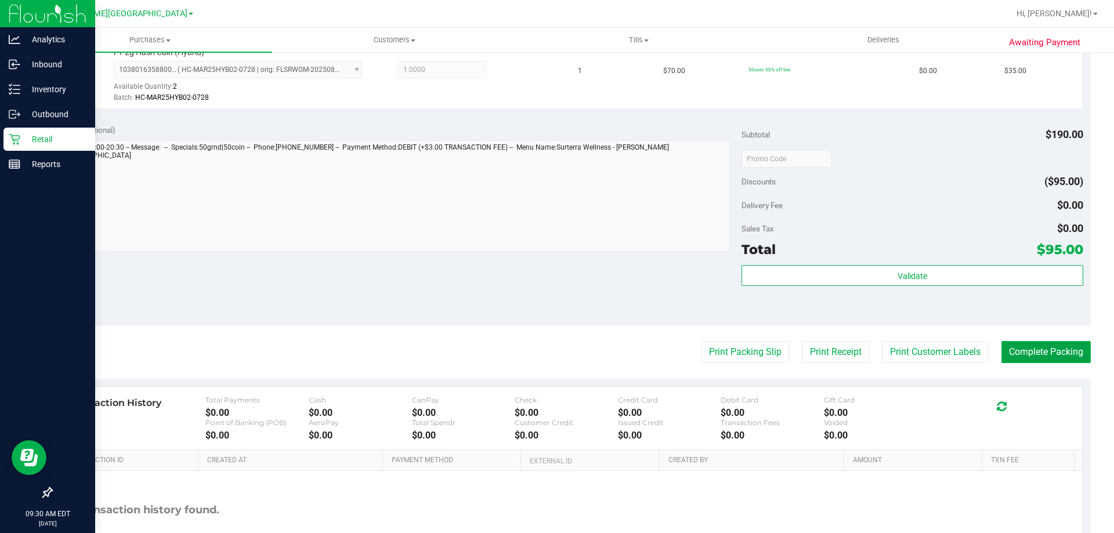
click at [1014, 353] on button "Complete Packing" at bounding box center [1045, 352] width 89 height 22
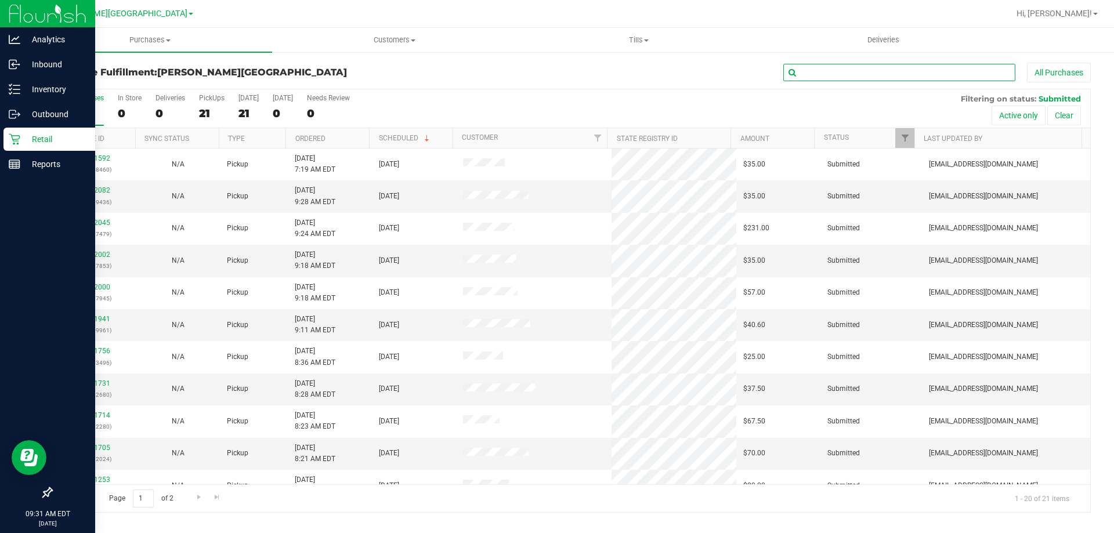
click at [853, 74] on input "text" at bounding box center [899, 72] width 232 height 17
type input "11841361"
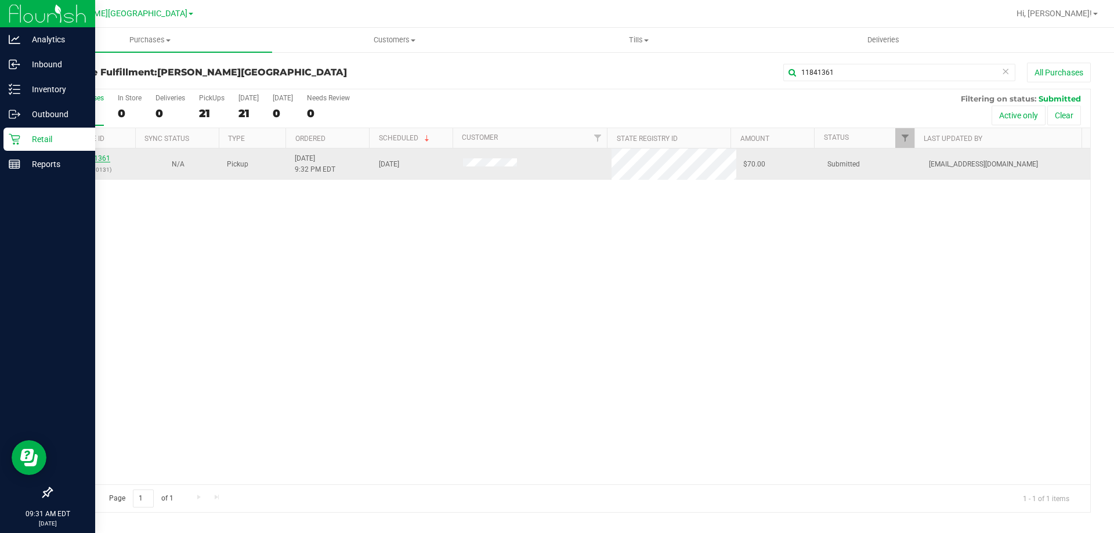
click at [96, 159] on link "11841361" at bounding box center [94, 158] width 32 height 8
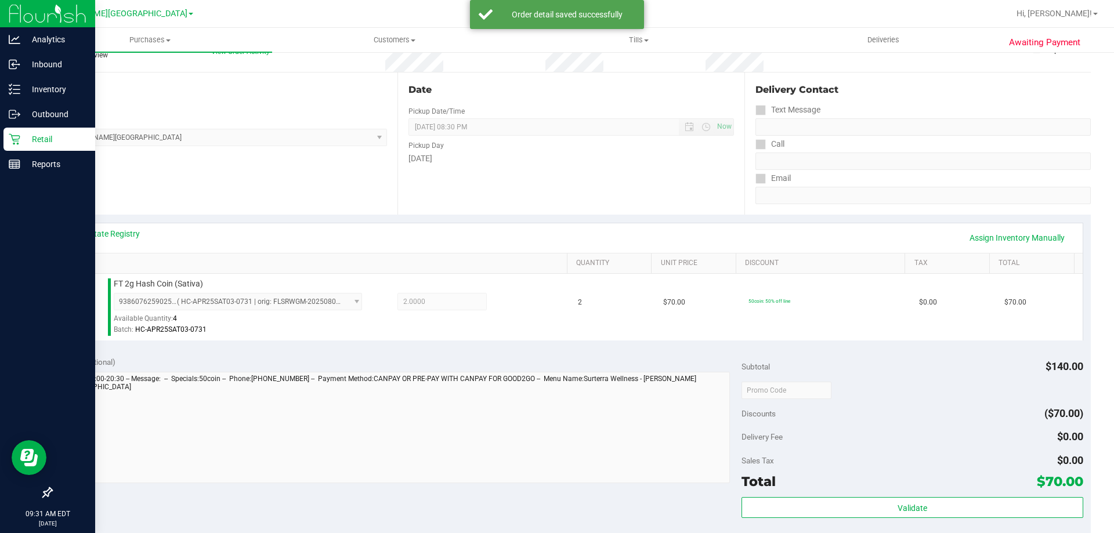
scroll to position [290, 0]
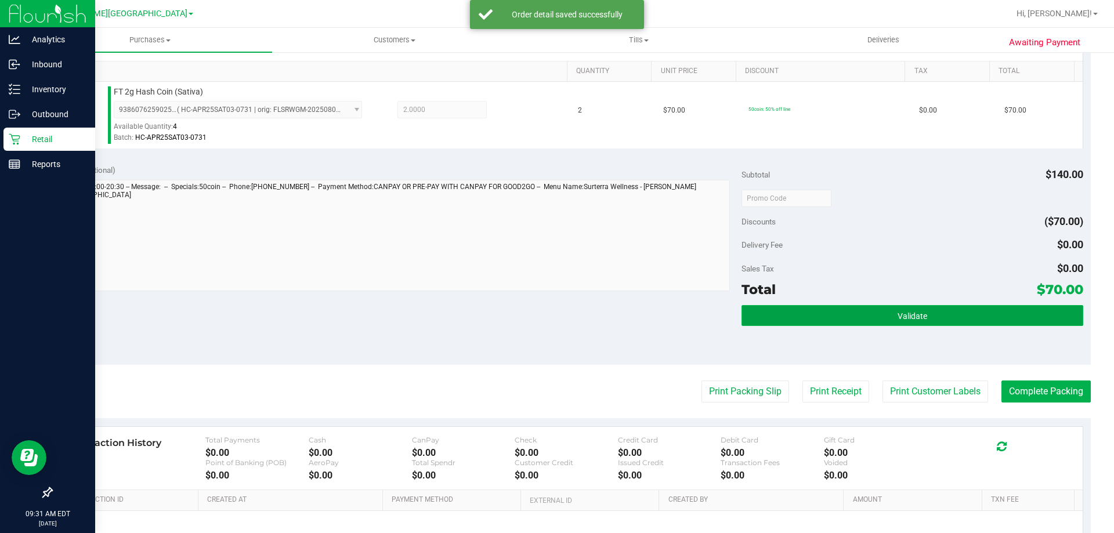
click at [951, 314] on button "Validate" at bounding box center [911, 315] width 341 height 21
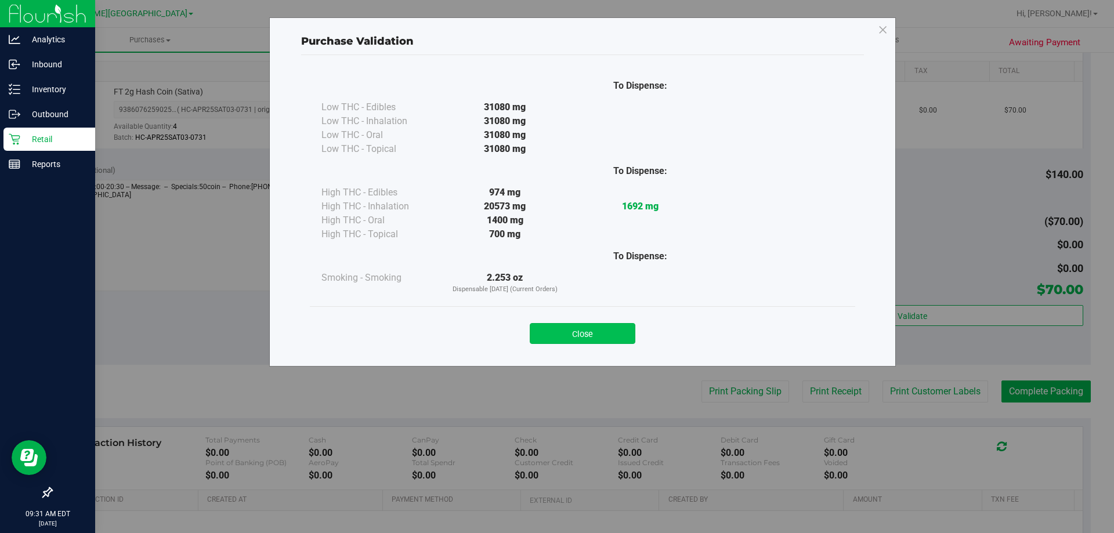
drag, startPoint x: 574, startPoint y: 338, endPoint x: 660, endPoint y: 335, distance: 85.3
click at [575, 338] on button "Close" at bounding box center [583, 333] width 106 height 21
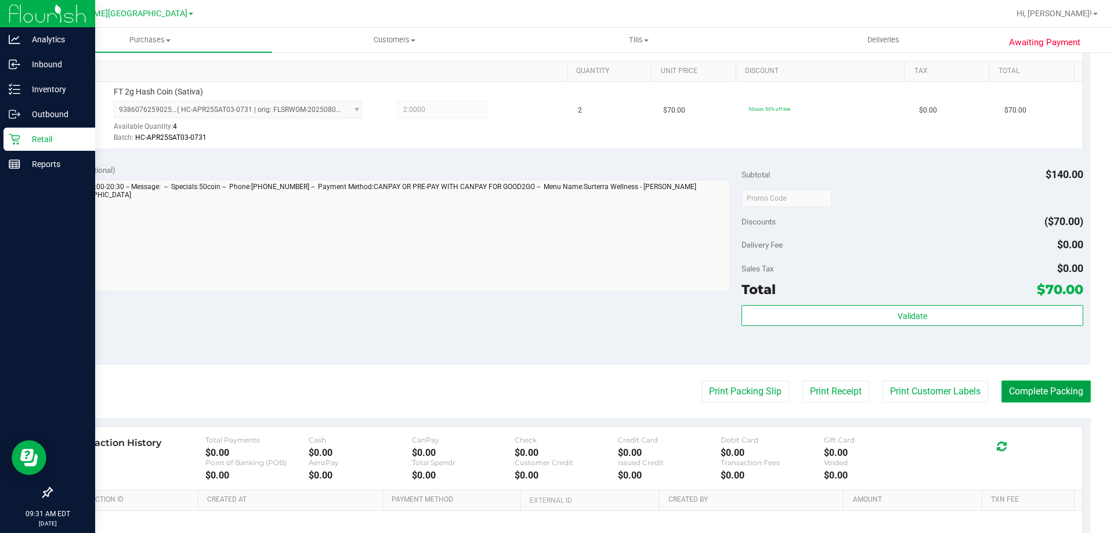
drag, startPoint x: 1032, startPoint y: 393, endPoint x: 1014, endPoint y: 402, distance: 19.5
click at [1032, 393] on button "Complete Packing" at bounding box center [1045, 392] width 89 height 22
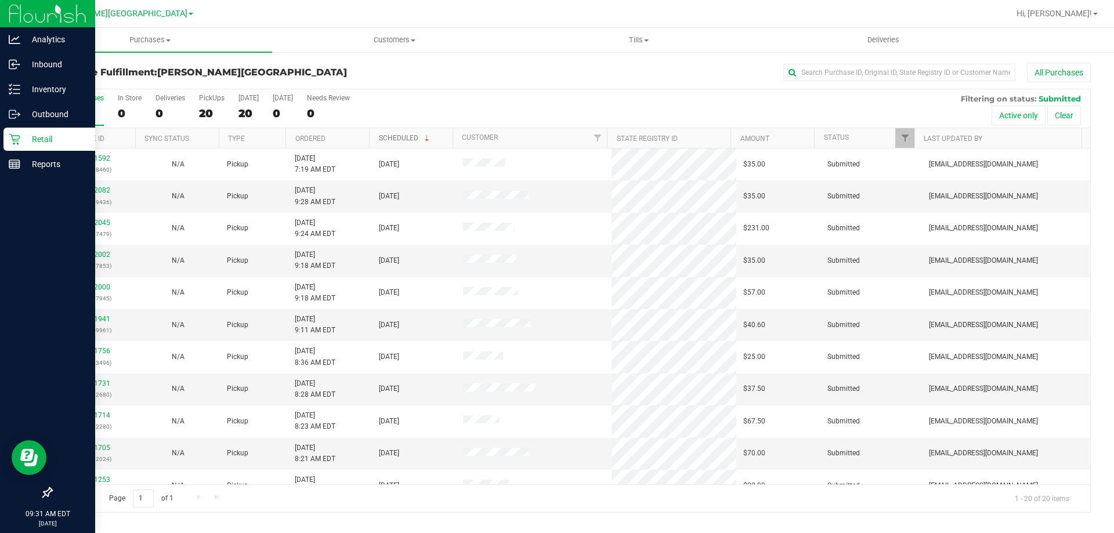
click at [422, 137] on span at bounding box center [426, 138] width 9 height 9
click at [423, 137] on th "Scheduled" at bounding box center [411, 138] width 84 height 20
click at [423, 137] on span at bounding box center [426, 138] width 9 height 9
click at [426, 135] on span at bounding box center [426, 138] width 9 height 9
click at [426, 138] on th "Scheduled" at bounding box center [411, 138] width 84 height 20
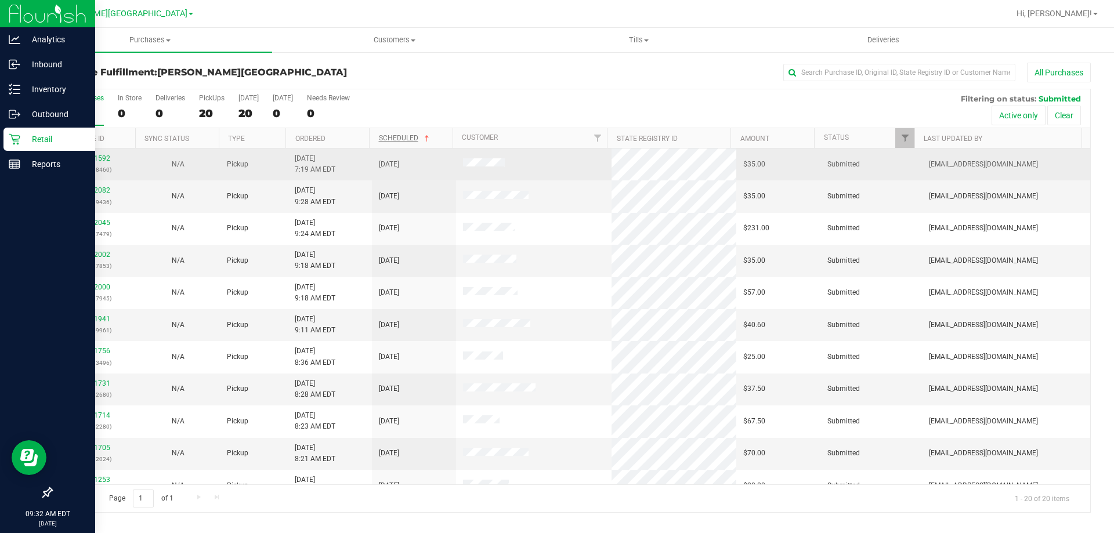
click at [99, 154] on div "11841592 (317088460)" at bounding box center [94, 164] width 70 height 22
click at [95, 157] on link "11841592" at bounding box center [94, 158] width 32 height 8
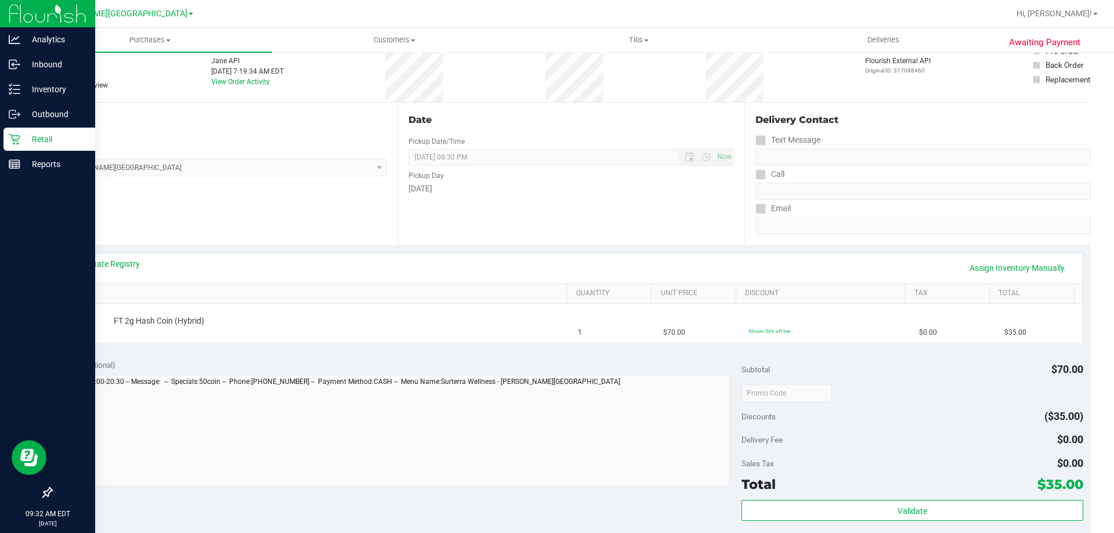
scroll to position [174, 0]
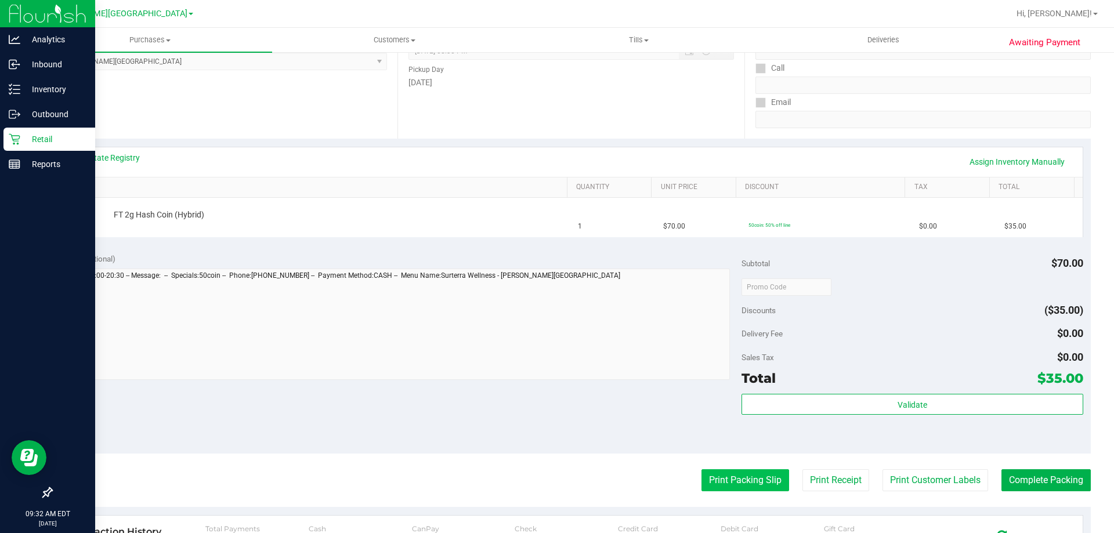
click at [734, 474] on button "Print Packing Slip" at bounding box center [745, 480] width 88 height 22
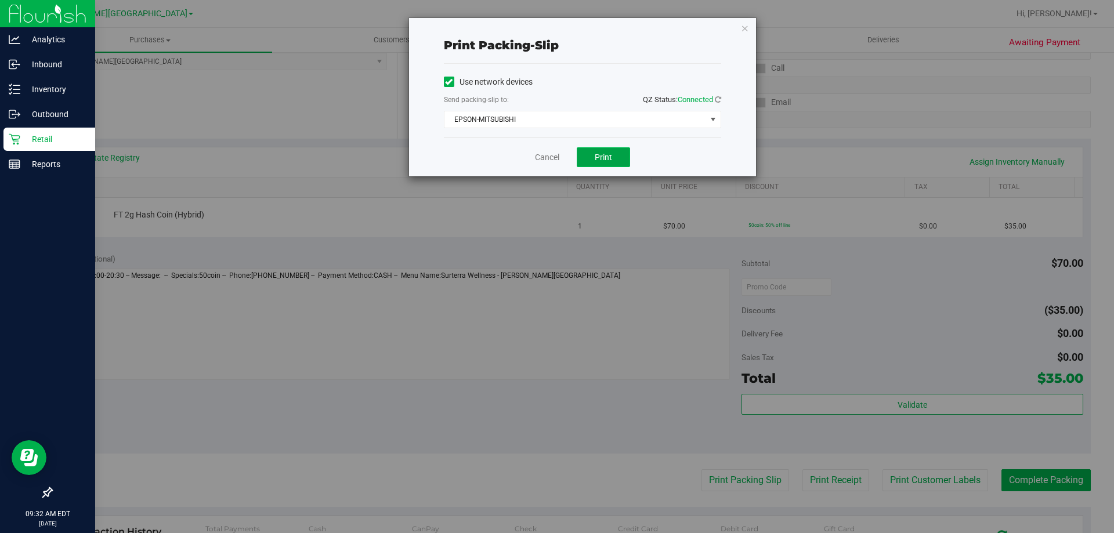
drag, startPoint x: 618, startPoint y: 151, endPoint x: 614, endPoint y: 164, distance: 13.6
click at [618, 150] on button "Print" at bounding box center [603, 157] width 53 height 20
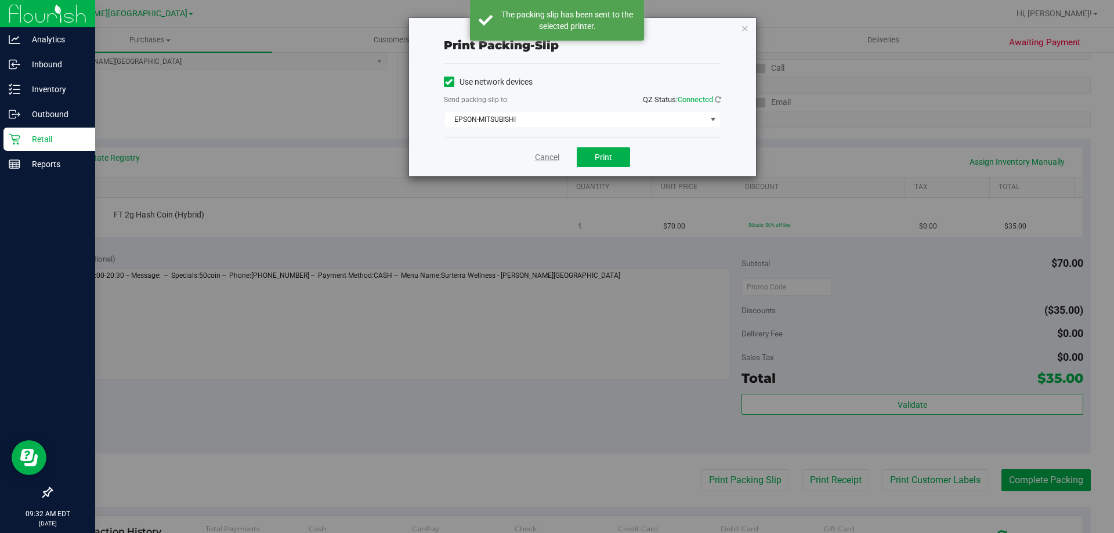
click at [548, 155] on link "Cancel" at bounding box center [547, 157] width 24 height 12
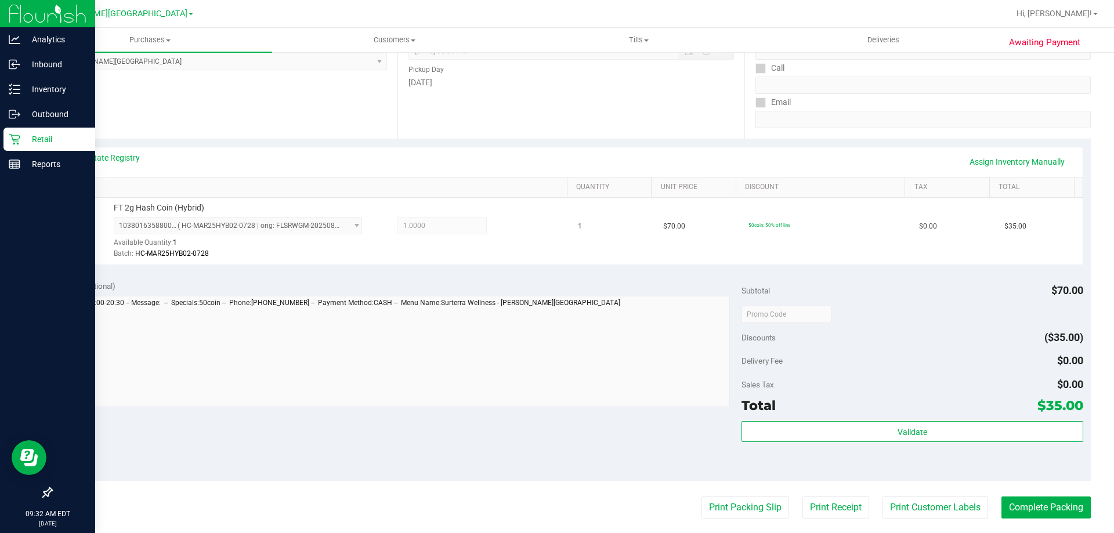
click at [819, 446] on div "Validate" at bounding box center [911, 447] width 341 height 52
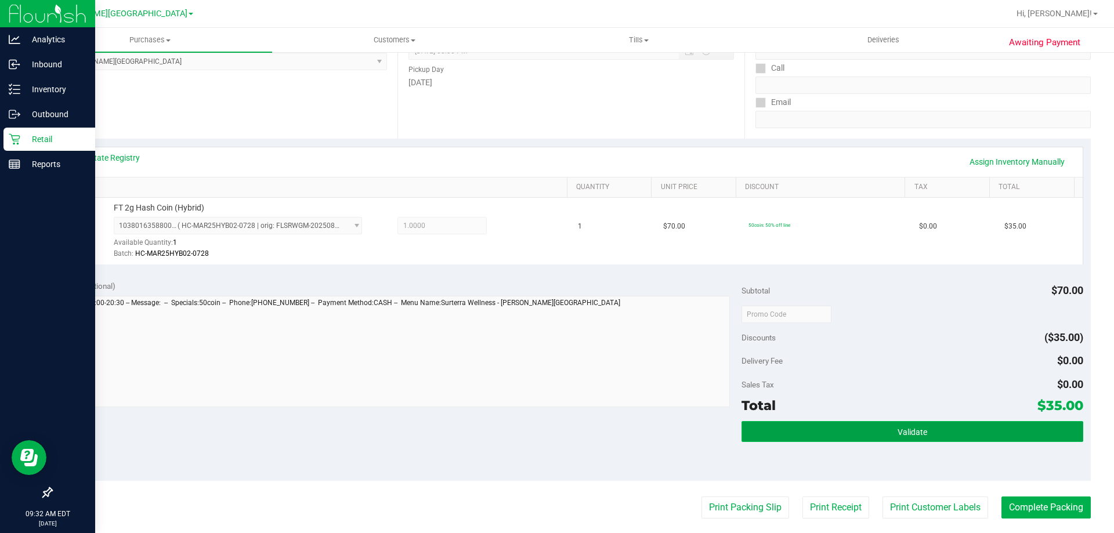
click at [819, 434] on button "Validate" at bounding box center [911, 431] width 341 height 21
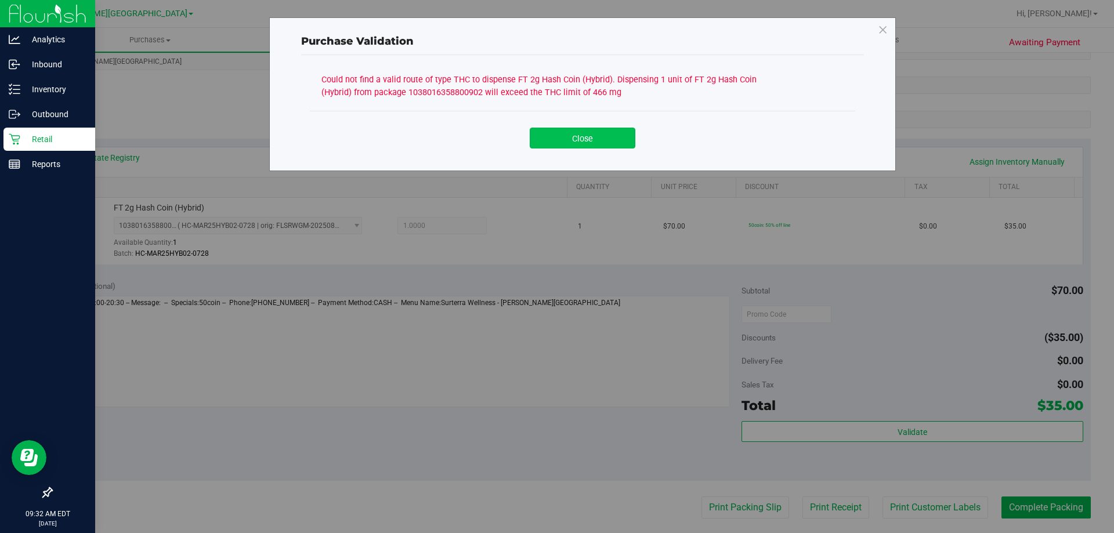
click at [601, 135] on button "Close" at bounding box center [583, 138] width 106 height 21
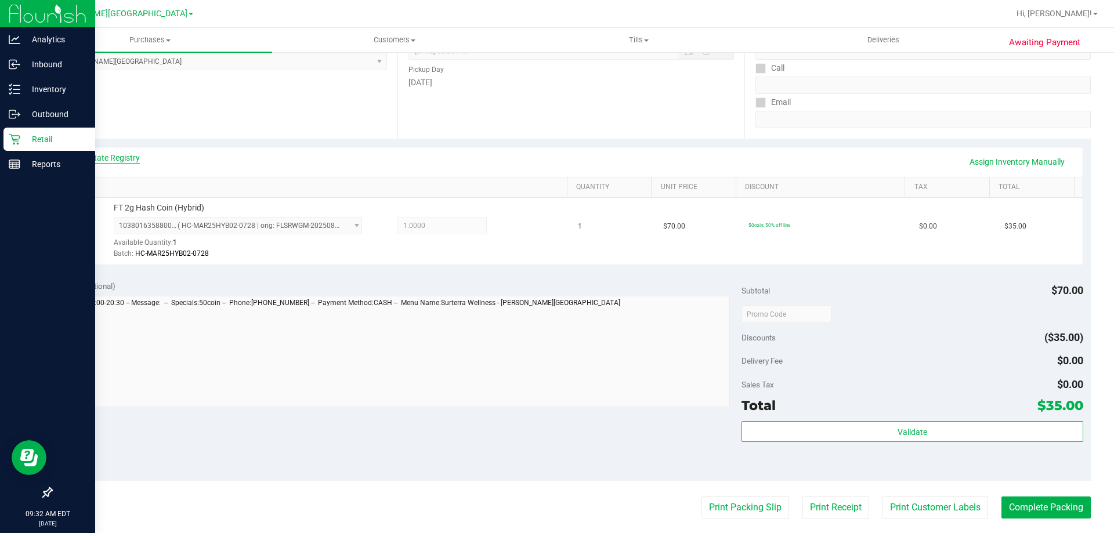
click at [109, 155] on link "View State Registry" at bounding box center [105, 158] width 70 height 12
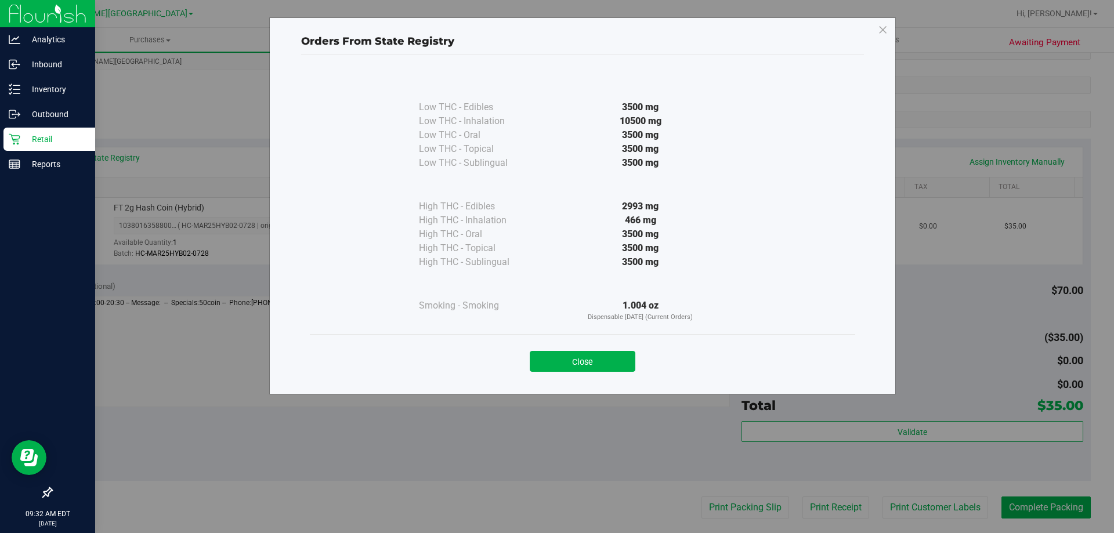
drag, startPoint x: 560, startPoint y: 356, endPoint x: 633, endPoint y: 404, distance: 86.7
click at [560, 357] on button "Close" at bounding box center [583, 361] width 106 height 21
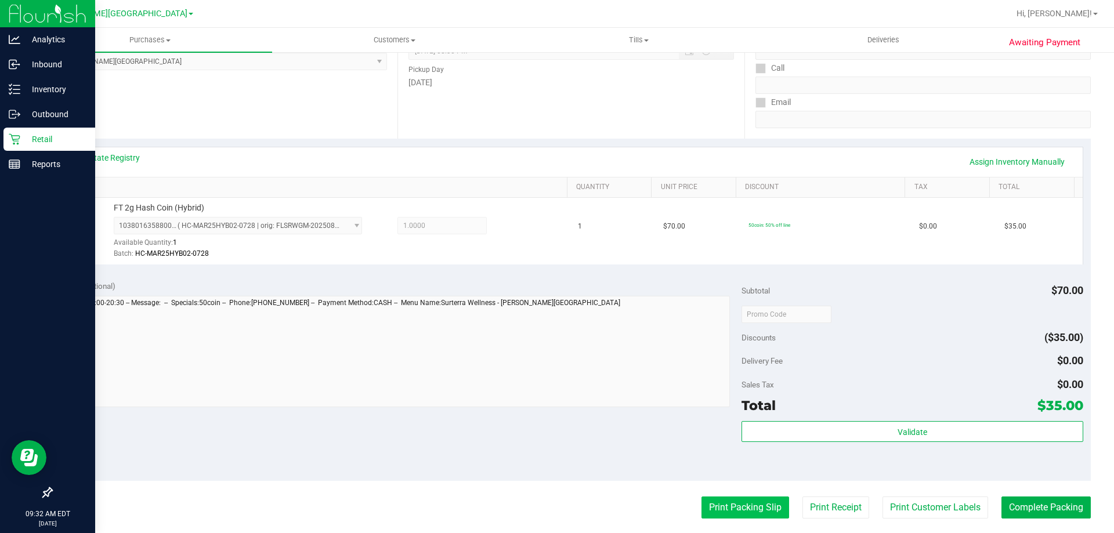
click at [719, 508] on button "Print Packing Slip" at bounding box center [745, 508] width 88 height 22
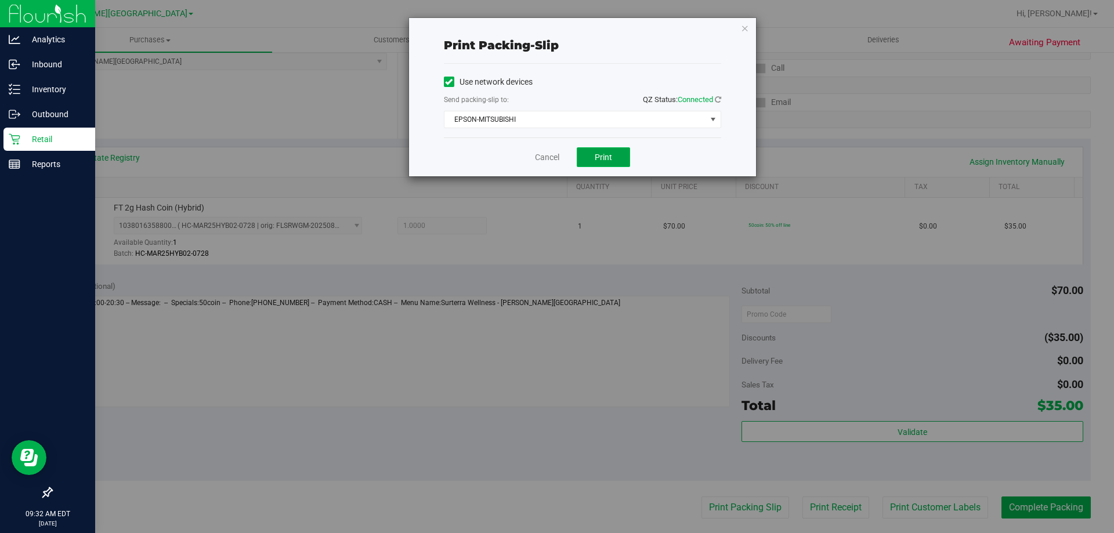
click at [585, 159] on button "Print" at bounding box center [603, 157] width 53 height 20
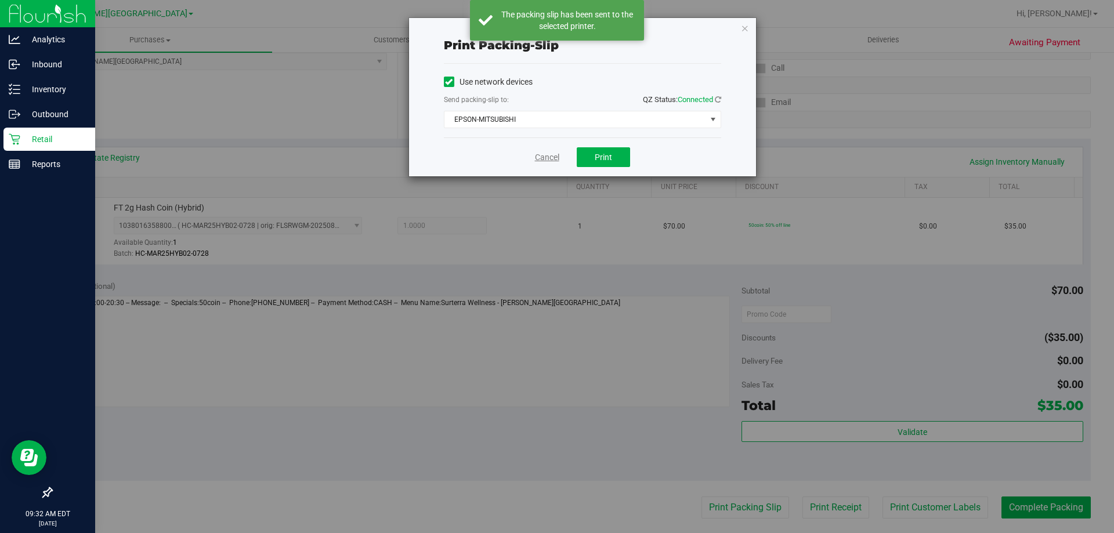
click at [541, 158] on link "Cancel" at bounding box center [547, 157] width 24 height 12
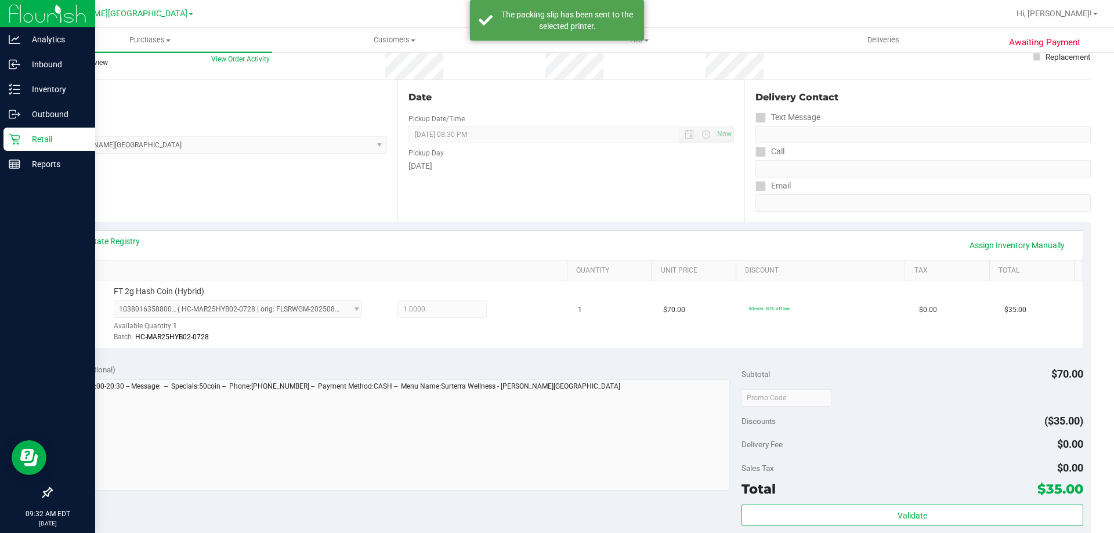
scroll to position [0, 0]
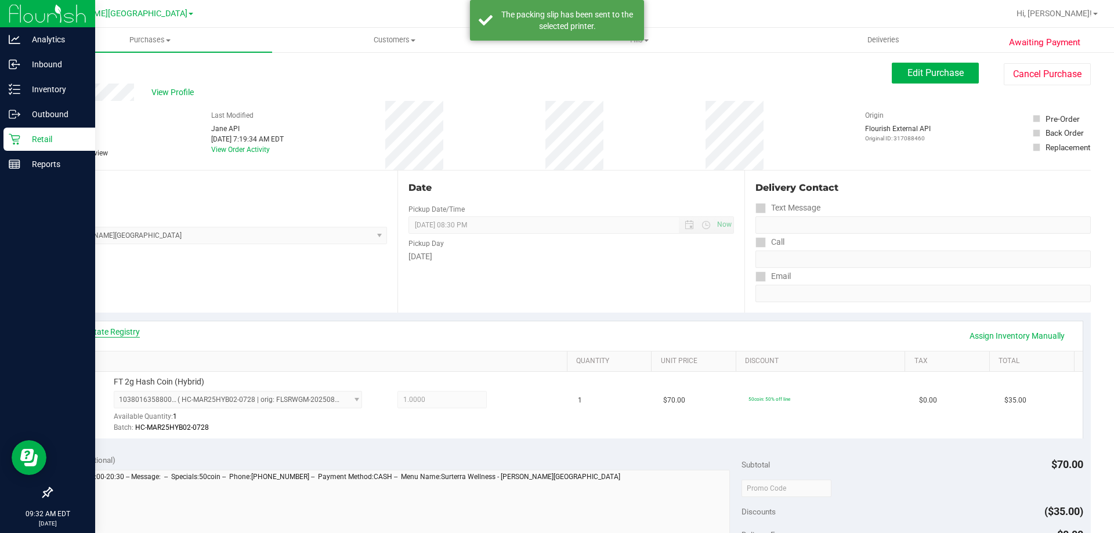
click at [120, 330] on div "View State Registry Assign Inventory Manually" at bounding box center [571, 336] width 1023 height 30
click at [124, 332] on link "View State Registry" at bounding box center [105, 332] width 70 height 12
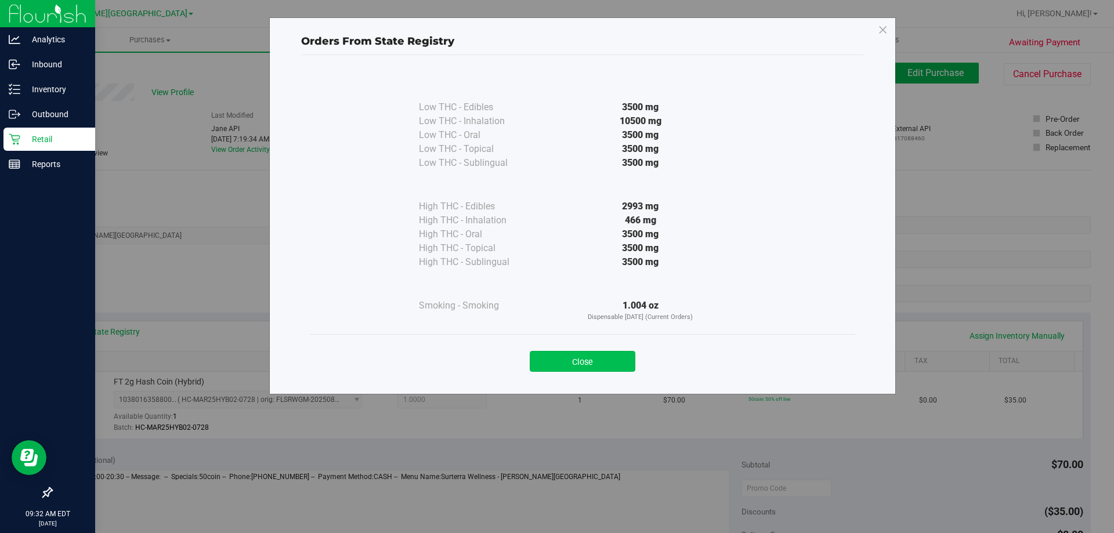
click at [597, 360] on button "Close" at bounding box center [583, 361] width 106 height 21
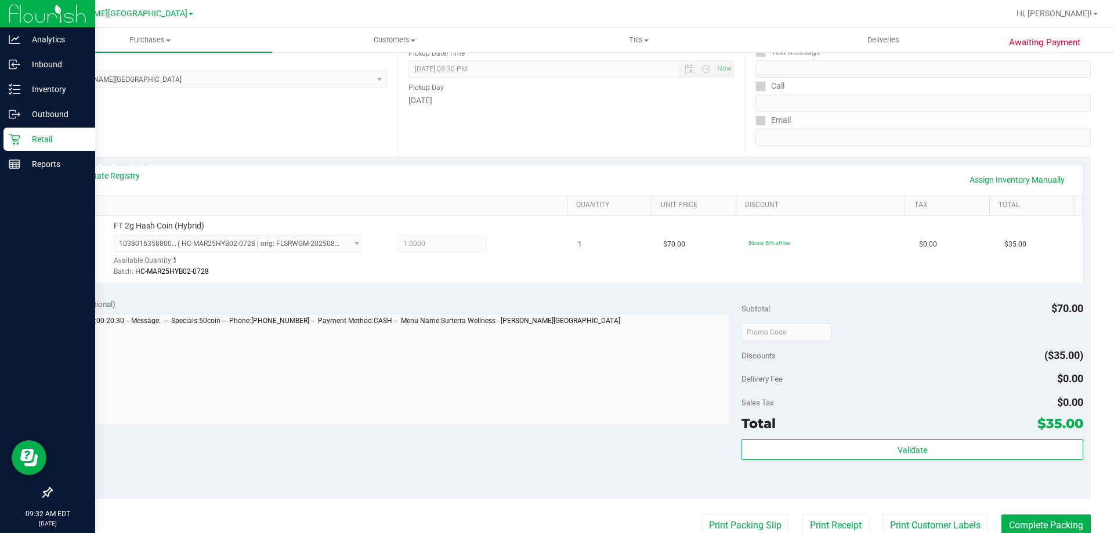
scroll to position [232, 0]
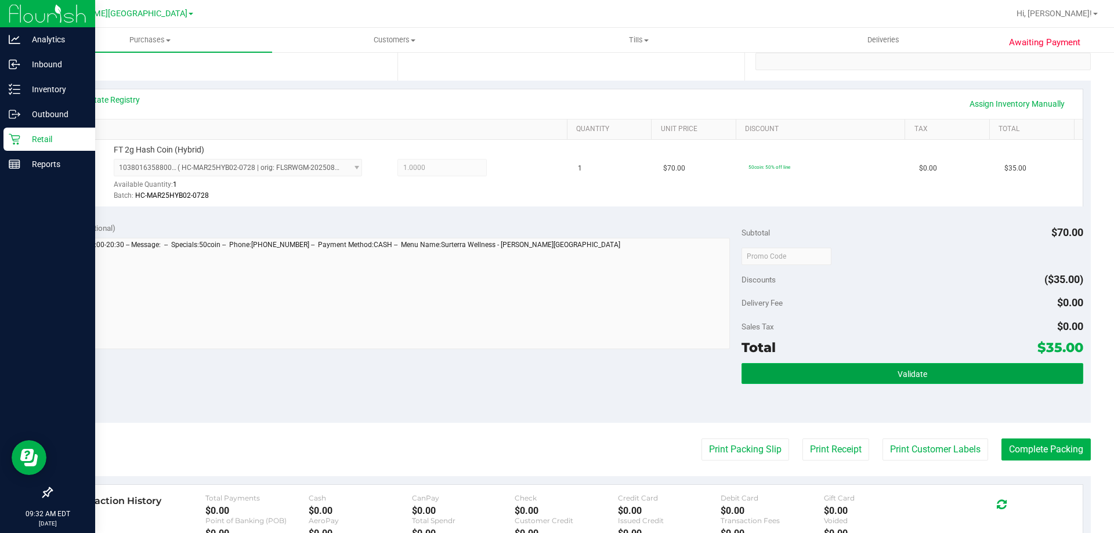
click at [907, 373] on span "Validate" at bounding box center [912, 374] width 30 height 9
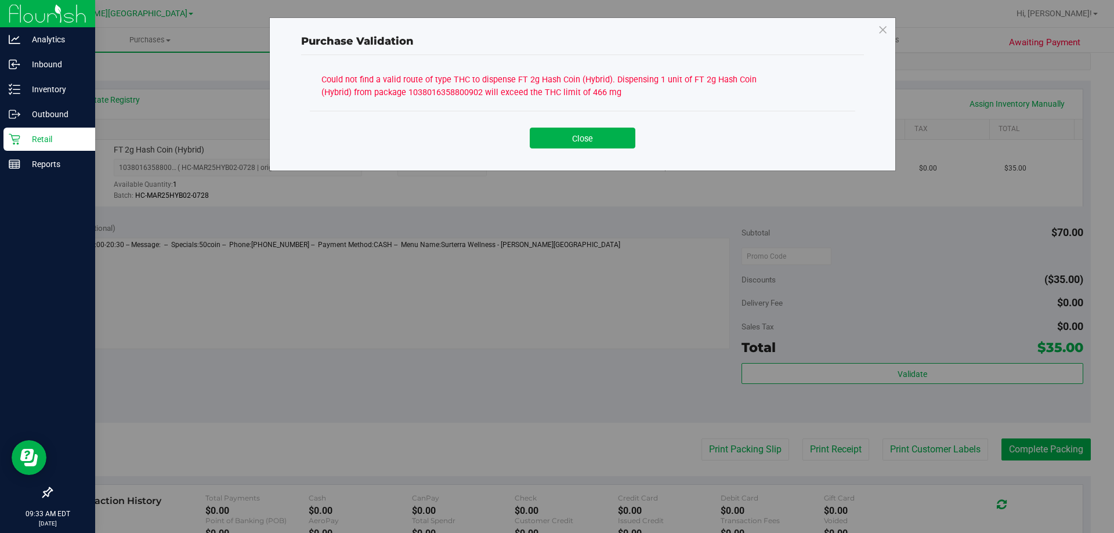
drag, startPoint x: 732, startPoint y: 89, endPoint x: 320, endPoint y: 68, distance: 412.5
click at [320, 68] on div "Could not find a valid route of type THC to dispense FT 2g Hash Coin (Hybrid). …" at bounding box center [582, 107] width 563 height 105
drag, startPoint x: 320, startPoint y: 68, endPoint x: 680, endPoint y: 133, distance: 366.1
click at [680, 133] on div "Close" at bounding box center [583, 134] width 528 height 29
drag, startPoint x: 316, startPoint y: 76, endPoint x: 675, endPoint y: 103, distance: 360.1
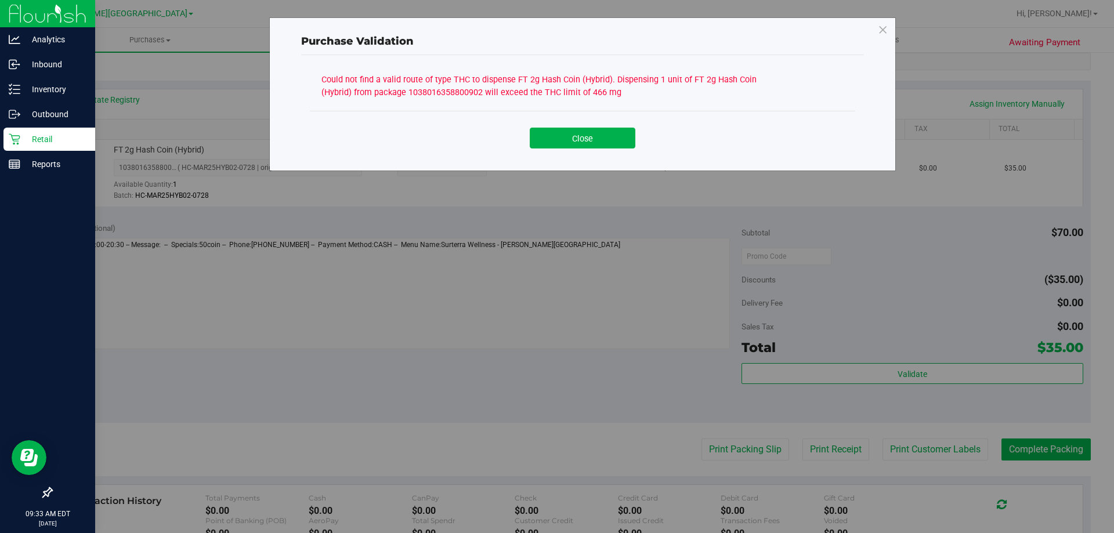
click at [675, 103] on div "Could not find a valid route of type THC to dispense FT 2g Hash Coin (Hybrid). …" at bounding box center [582, 91] width 545 height 40
copy div "Could not find a valid route of type THC to dispense FT 2g Hash Coin (Hybrid). …"
click at [624, 140] on button "Close" at bounding box center [583, 138] width 106 height 21
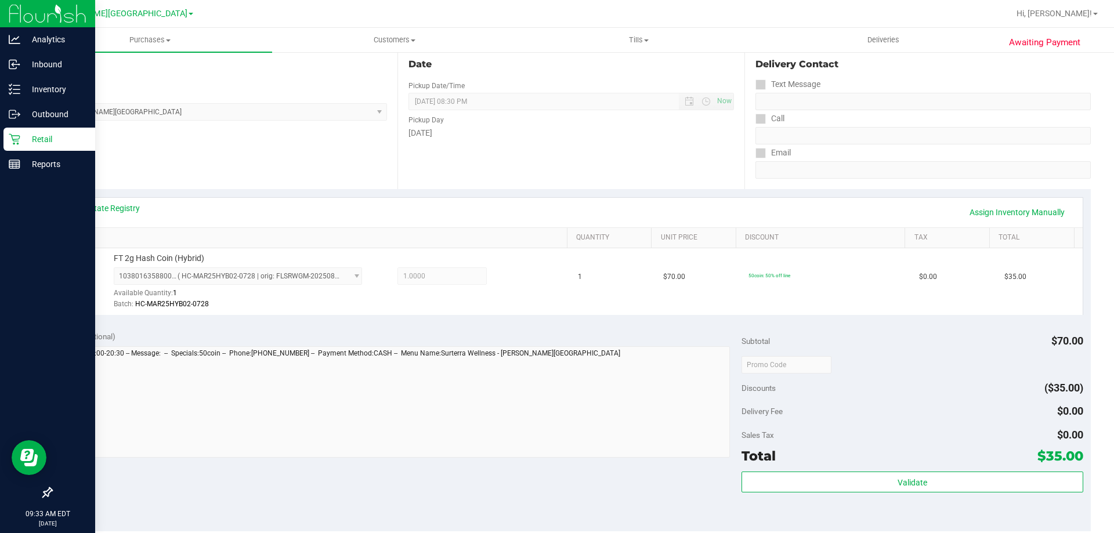
scroll to position [0, 0]
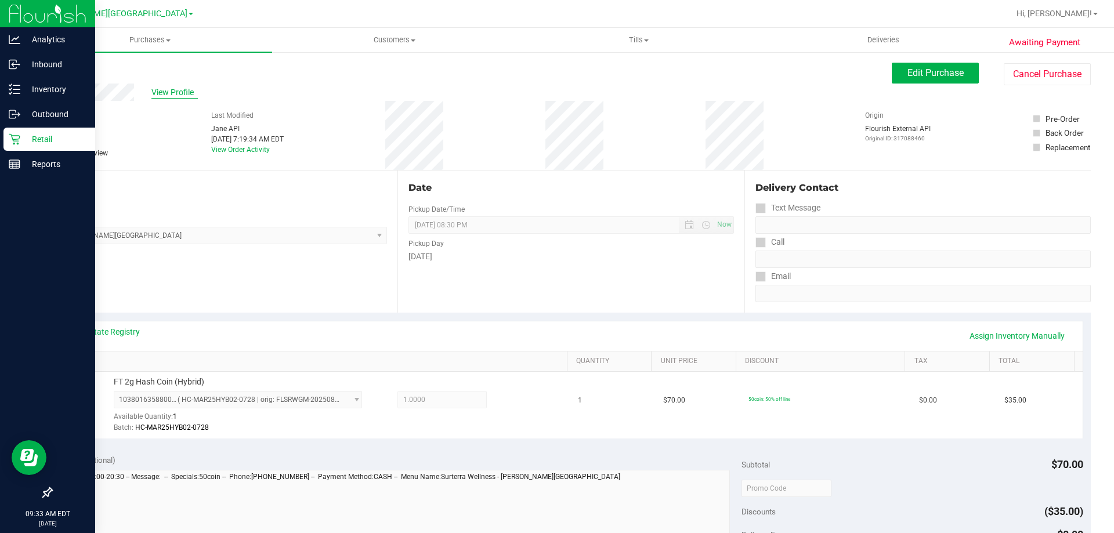
click at [174, 94] on span "View Profile" at bounding box center [174, 92] width 46 height 12
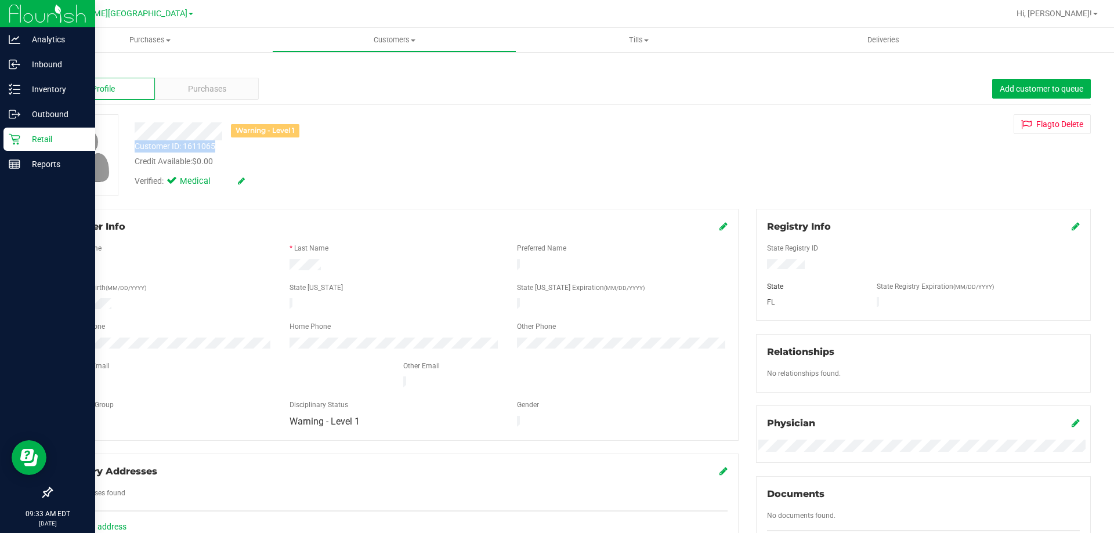
drag, startPoint x: 223, startPoint y: 143, endPoint x: 133, endPoint y: 146, distance: 89.4
click at [133, 146] on div "Customer ID: 1611065 Credit Available: $0.00" at bounding box center [390, 153] width 529 height 27
copy div "Customer ID: 1611065"
click at [310, 142] on div "Customer ID: 1611065 Credit Available: $0.00" at bounding box center [390, 153] width 529 height 27
click at [191, 96] on div "Purchases" at bounding box center [207, 89] width 104 height 22
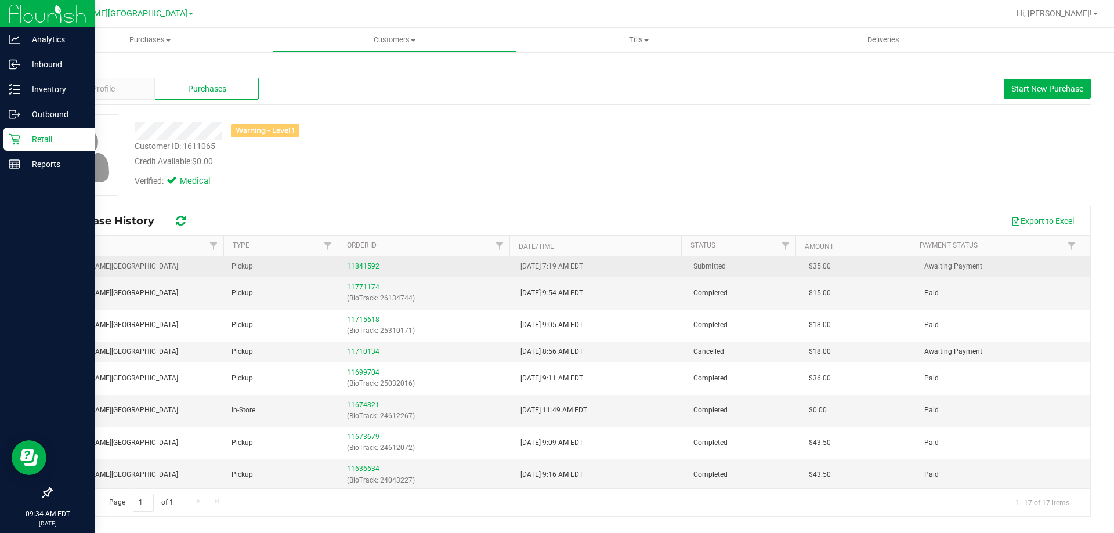
click at [360, 267] on link "11841592" at bounding box center [363, 266] width 32 height 8
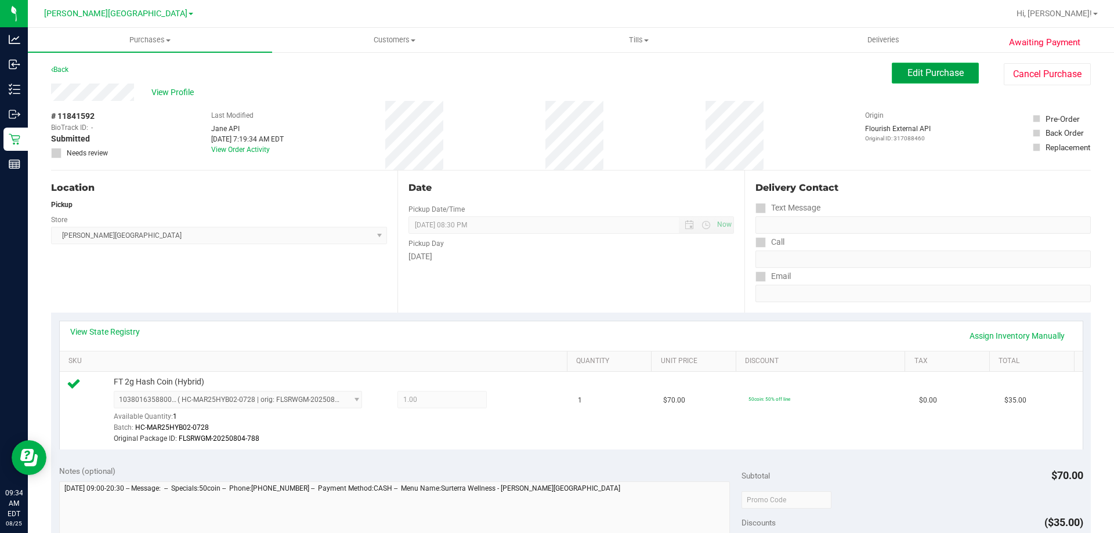
click at [892, 75] on button "Edit Purchase" at bounding box center [935, 73] width 87 height 21
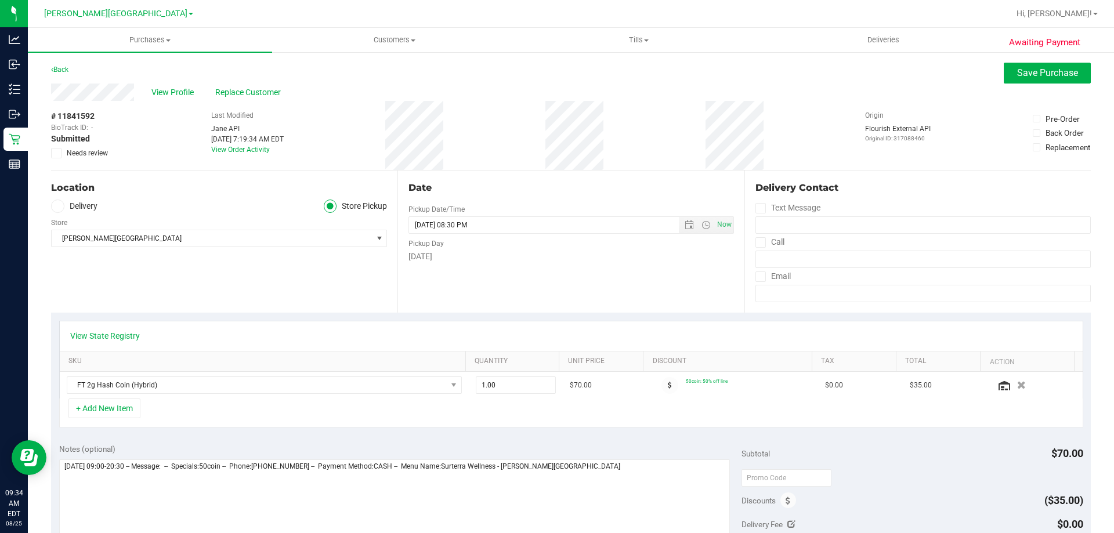
click at [55, 153] on icon at bounding box center [57, 153] width 8 height 0
click at [0, 0] on input "Needs review" at bounding box center [0, 0] width 0 height 0
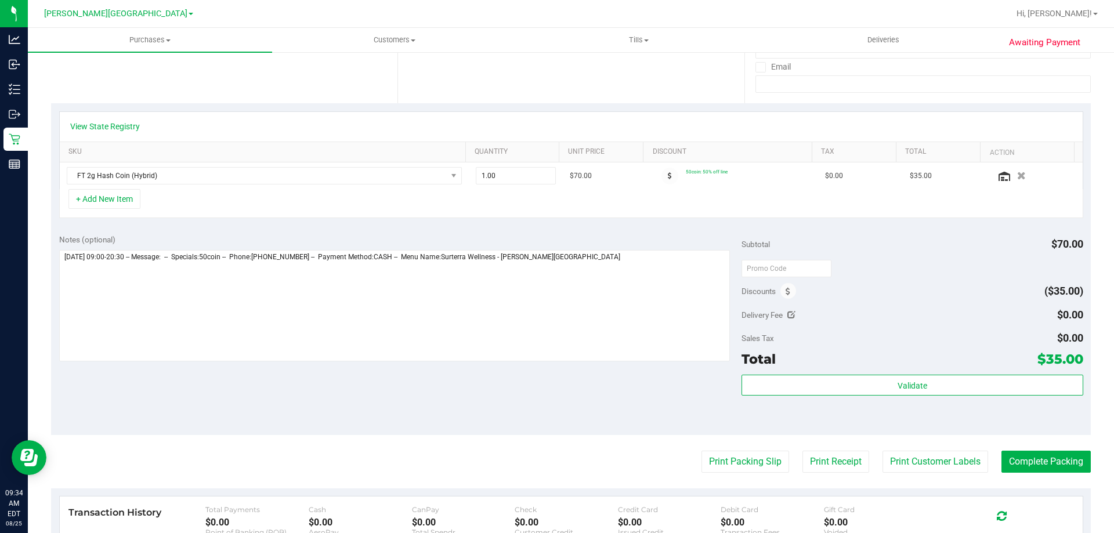
scroll to position [290, 0]
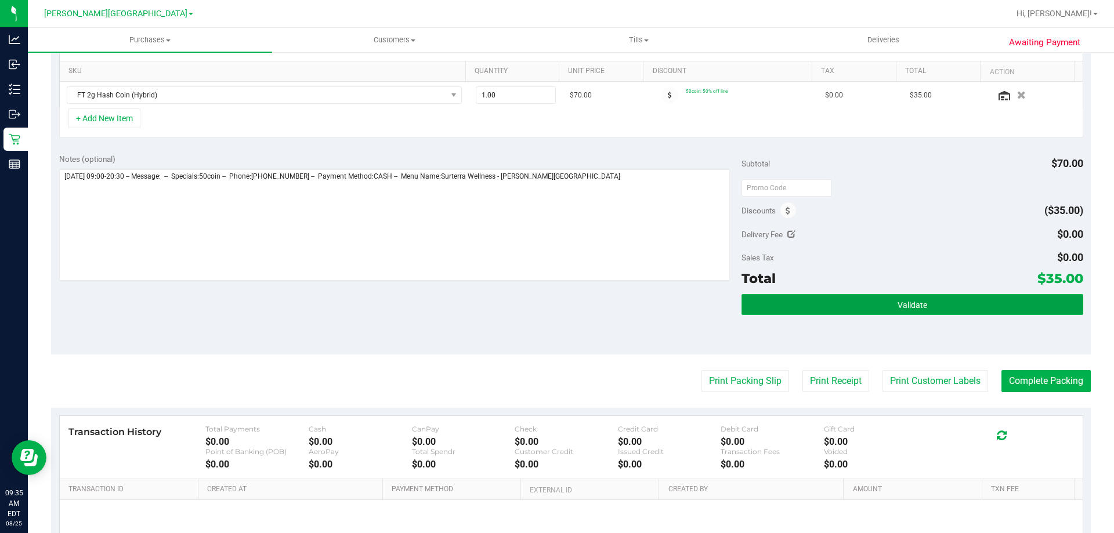
click at [912, 312] on button "Validate" at bounding box center [911, 304] width 341 height 21
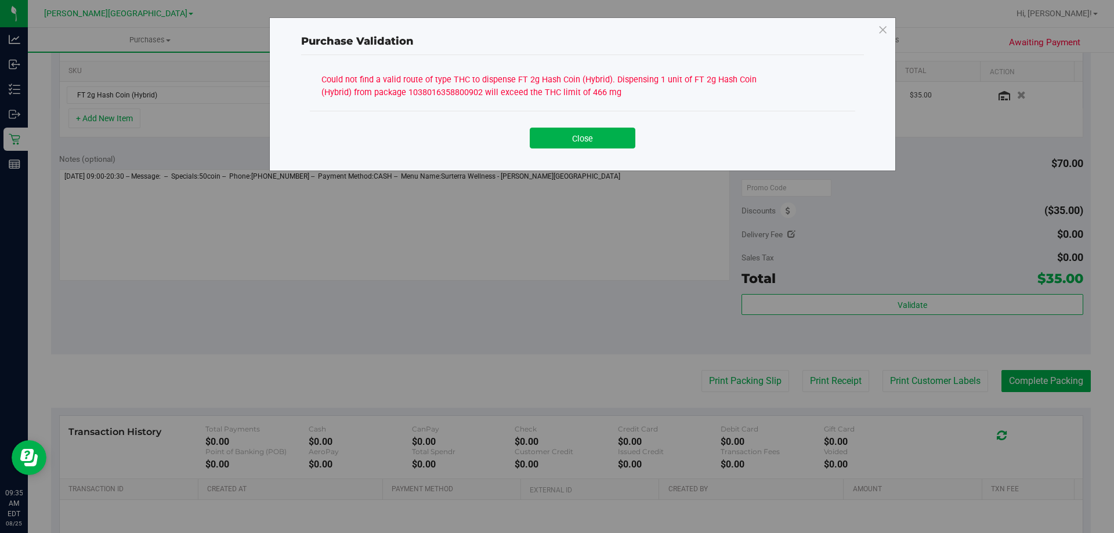
drag, startPoint x: 658, startPoint y: 88, endPoint x: 323, endPoint y: 78, distance: 335.5
click at [323, 78] on div "Could not find a valid route of type THC to dispense FT 2g Hash Coin (Hybrid). …" at bounding box center [538, 85] width 435 height 28
copy div "Could not find a valid route of type THC to dispense FT 2g Hash Coin (Hybrid). …"
click at [620, 146] on button "Close" at bounding box center [583, 138] width 106 height 21
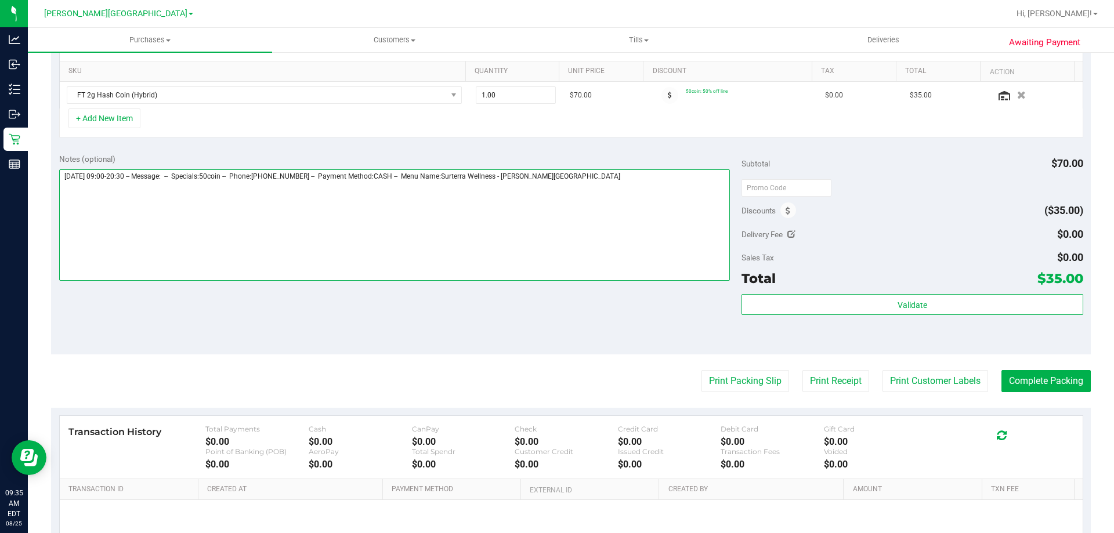
click at [617, 204] on textarea at bounding box center [394, 224] width 671 height 111
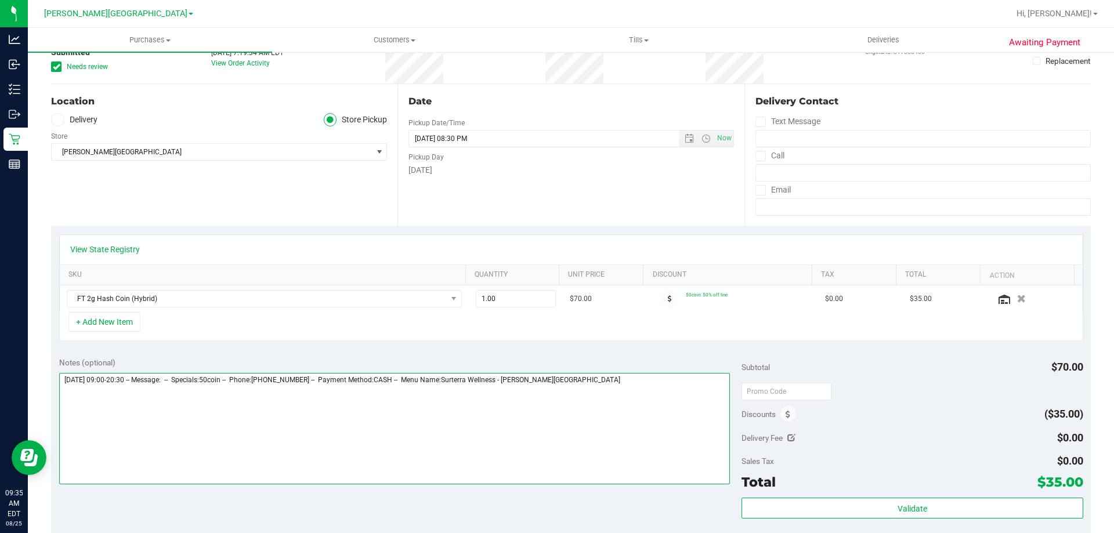
scroll to position [0, 0]
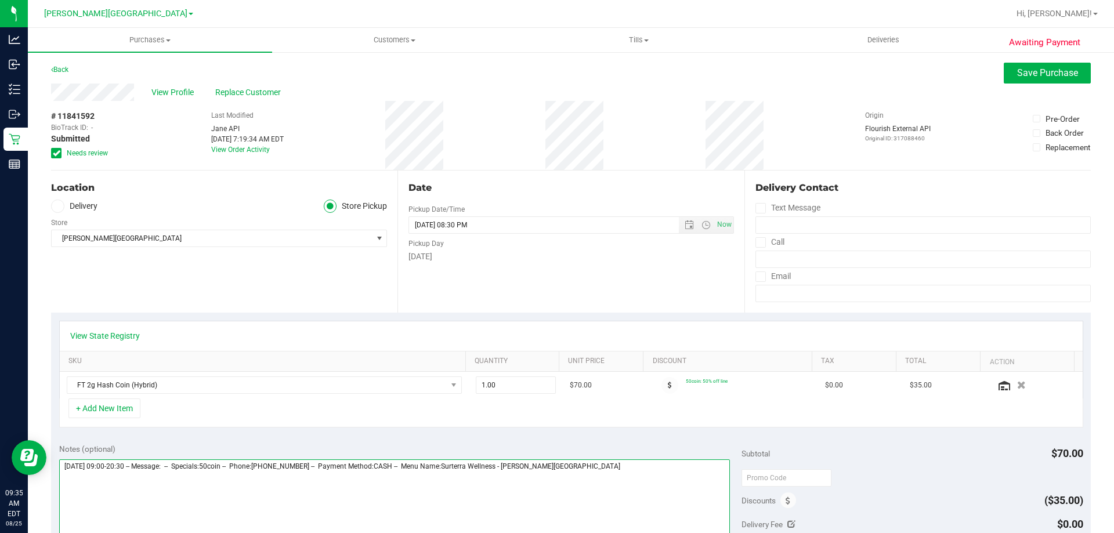
click at [620, 468] on textarea at bounding box center [394, 514] width 671 height 111
paste textarea "Could not find a valid route of type THC to dispense FT 2g Hash Coin (Hybrid). …"
type textarea "Monday 08/25/2025 09:00-20:30 -- Message: -- Specials:50coin -- Phone:321208076…"
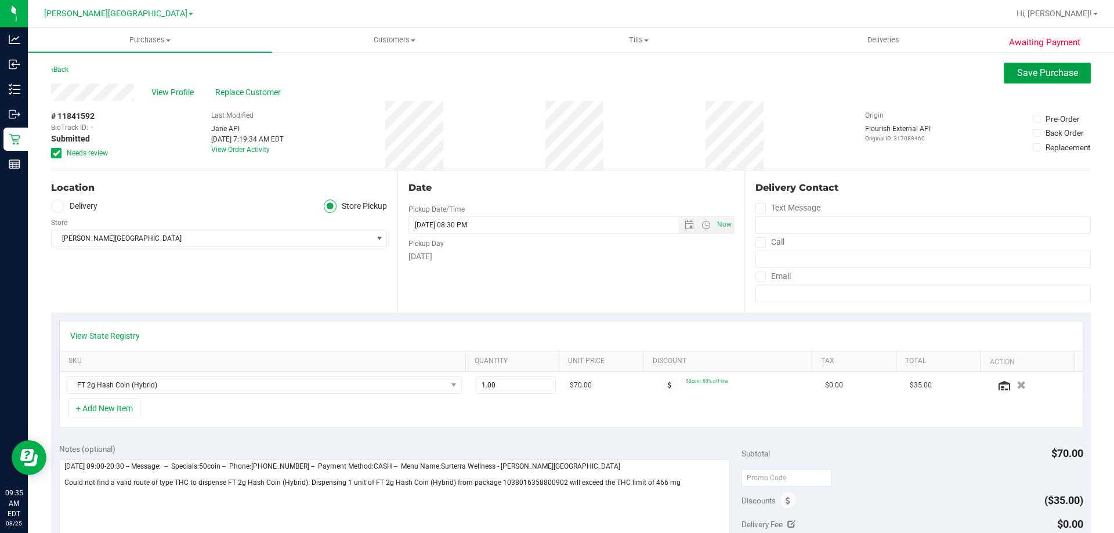
click at [1013, 79] on button "Save Purchase" at bounding box center [1047, 73] width 87 height 21
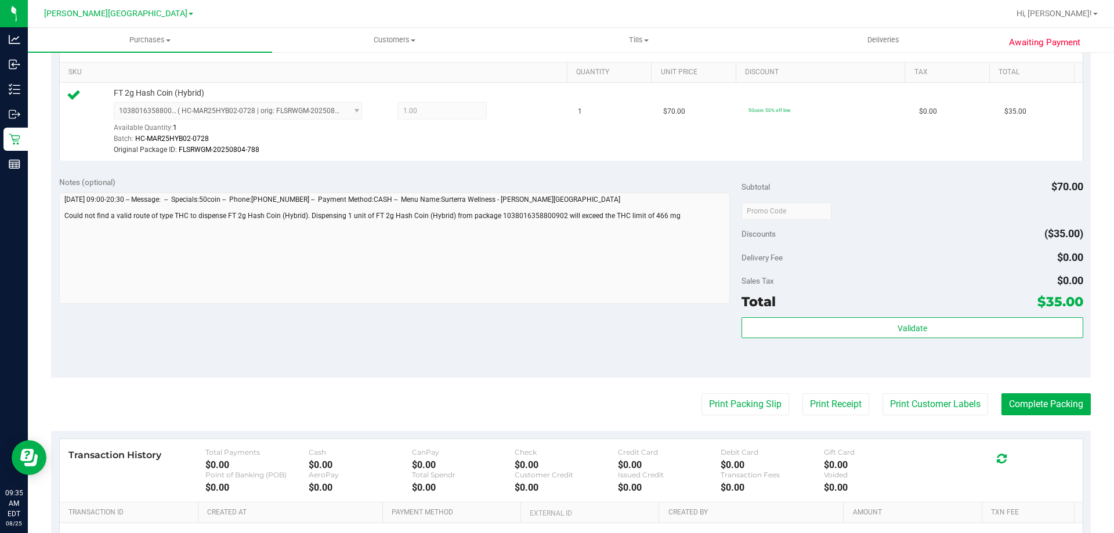
scroll to position [290, 0]
click at [762, 406] on button "Print Packing Slip" at bounding box center [745, 403] width 88 height 22
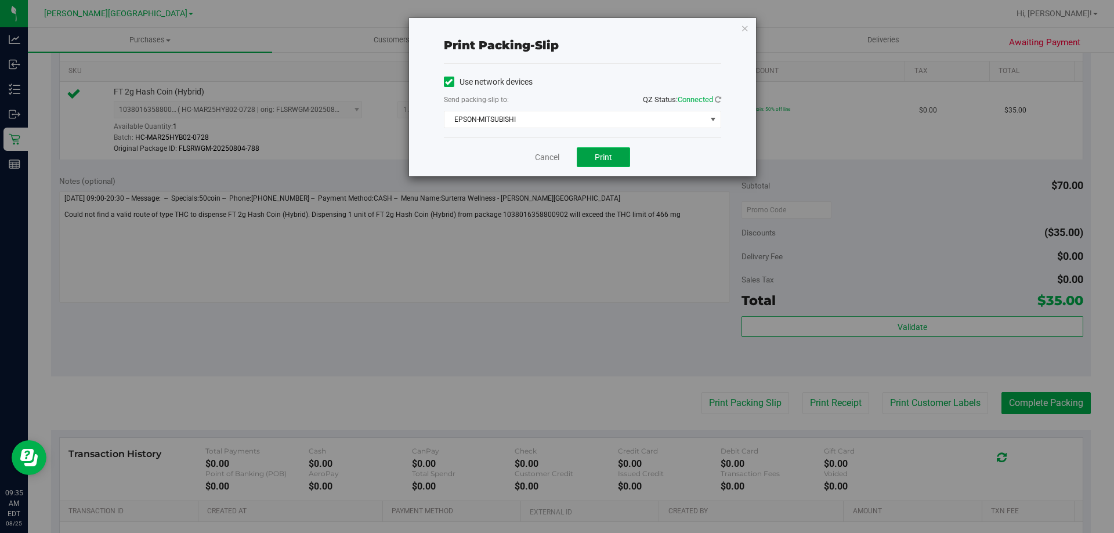
click at [614, 158] on button "Print" at bounding box center [603, 157] width 53 height 20
click at [545, 152] on link "Cancel" at bounding box center [547, 157] width 24 height 12
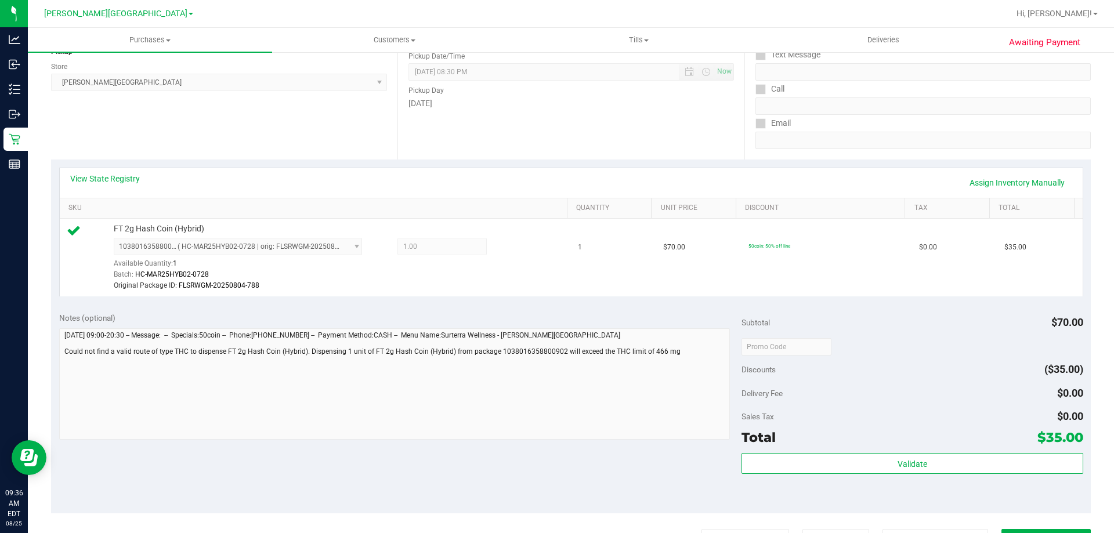
scroll to position [0, 0]
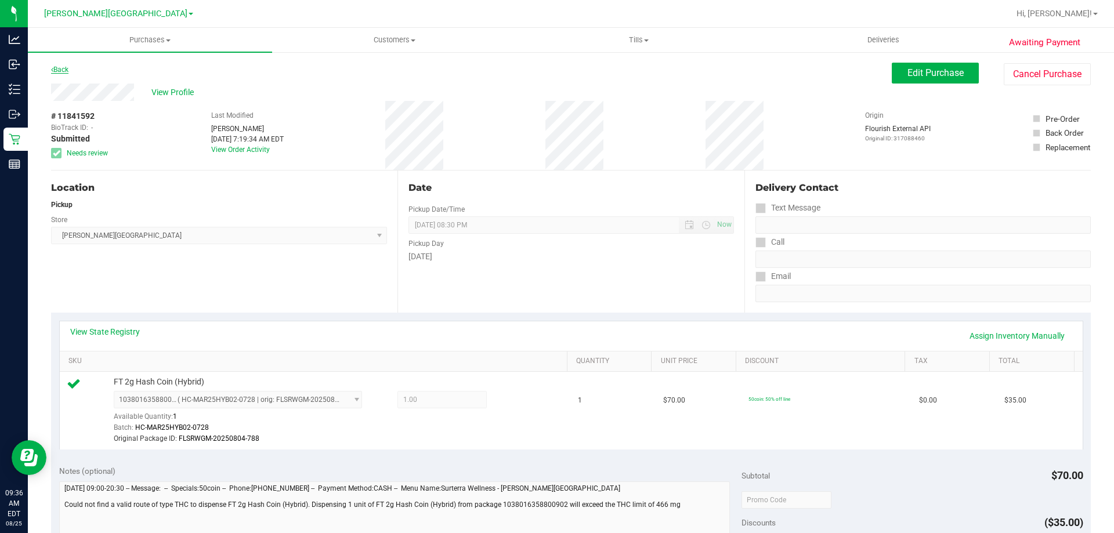
click at [57, 73] on link "Back" at bounding box center [59, 70] width 17 height 8
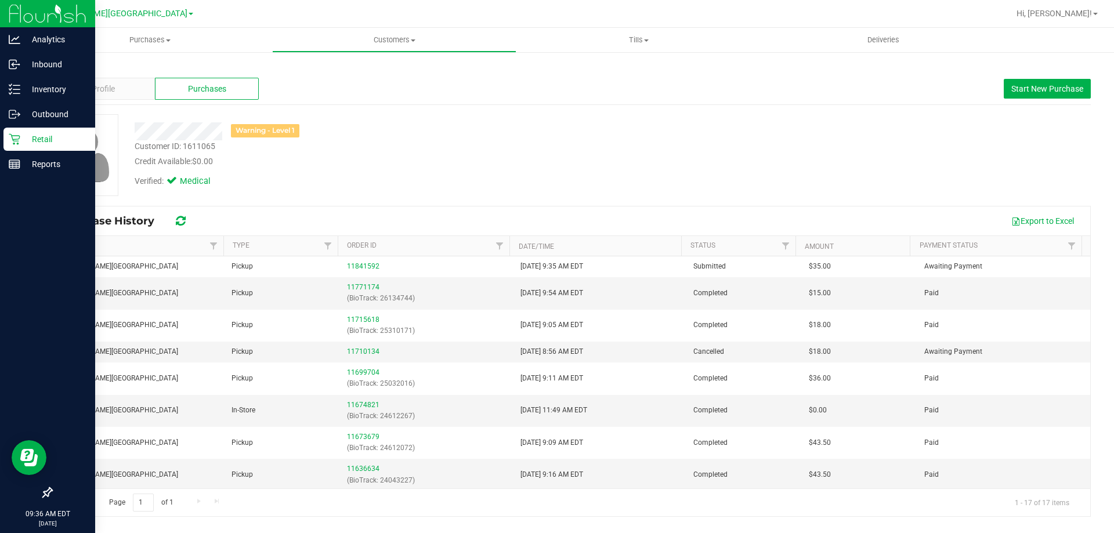
click at [16, 140] on icon at bounding box center [15, 139] width 12 height 12
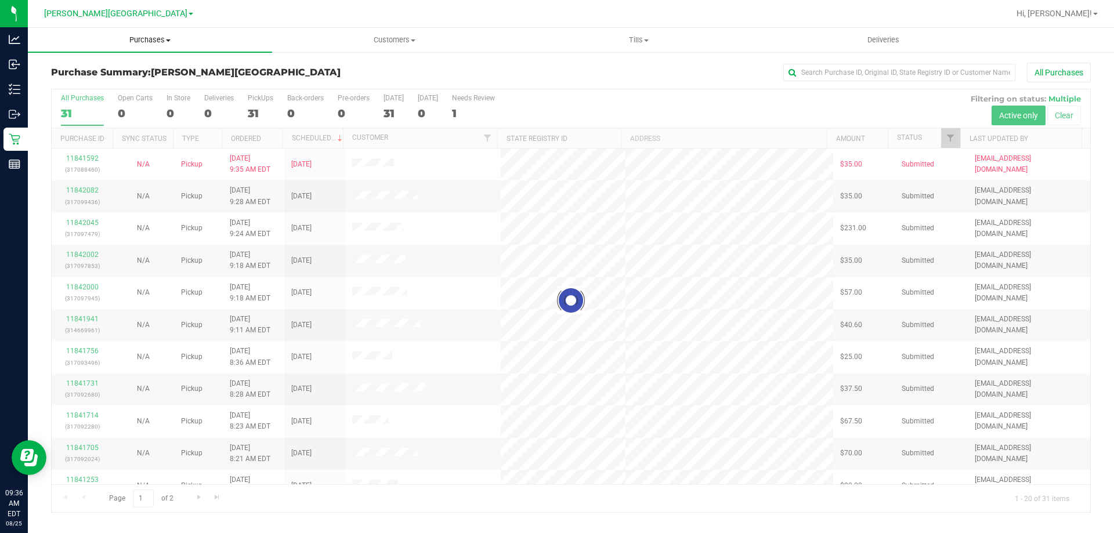
click at [142, 41] on span "Purchases" at bounding box center [150, 40] width 244 height 10
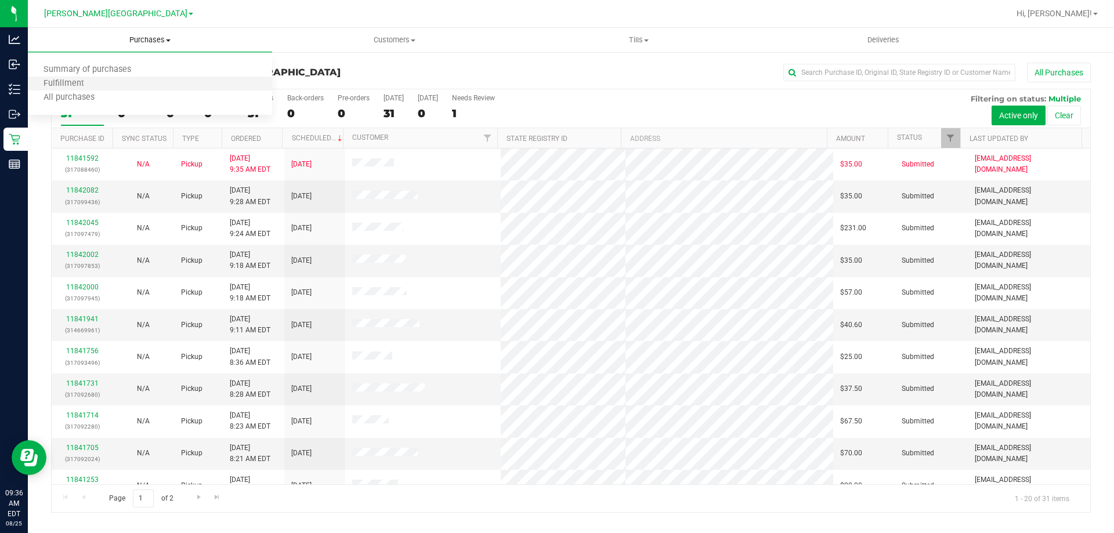
click at [143, 88] on li "Fulfillment" at bounding box center [150, 84] width 244 height 14
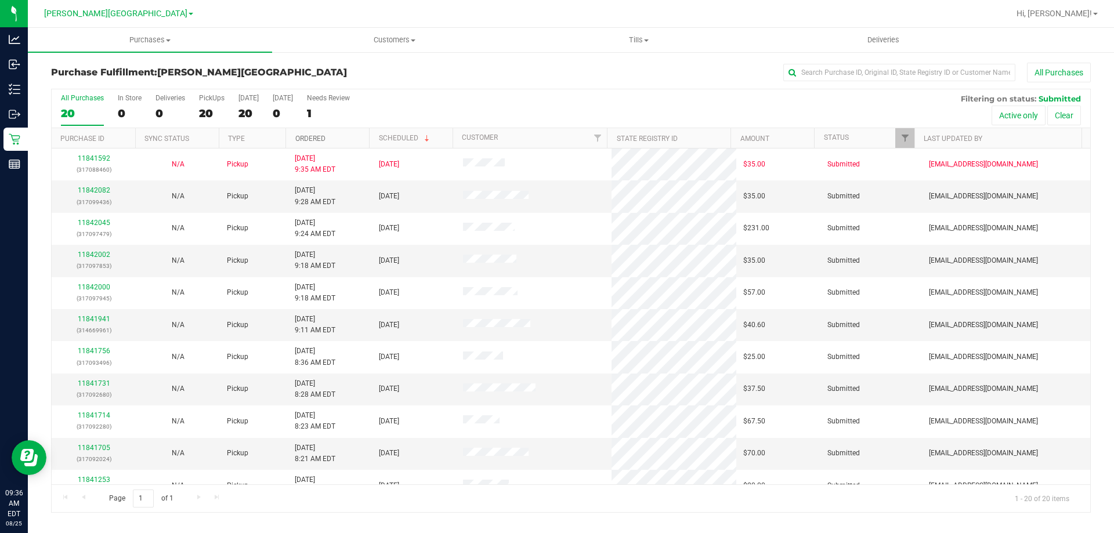
click at [315, 141] on link "Ordered" at bounding box center [310, 139] width 30 height 8
click at [315, 140] on link "Ordered" at bounding box center [317, 138] width 44 height 8
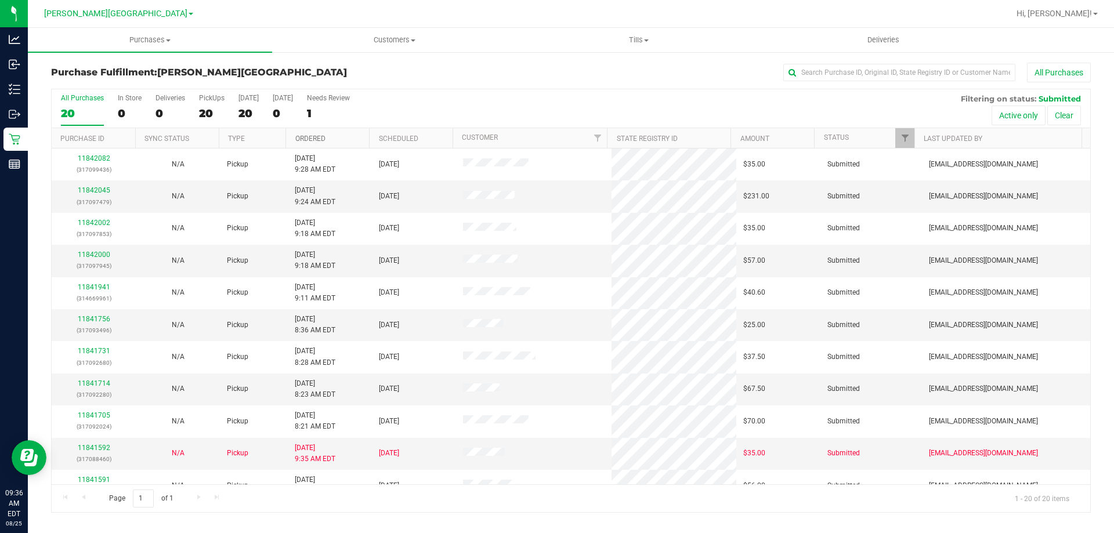
click at [316, 140] on link "Ordered" at bounding box center [310, 139] width 30 height 8
click at [868, 72] on input "text" at bounding box center [899, 72] width 232 height 17
type input "11841469"
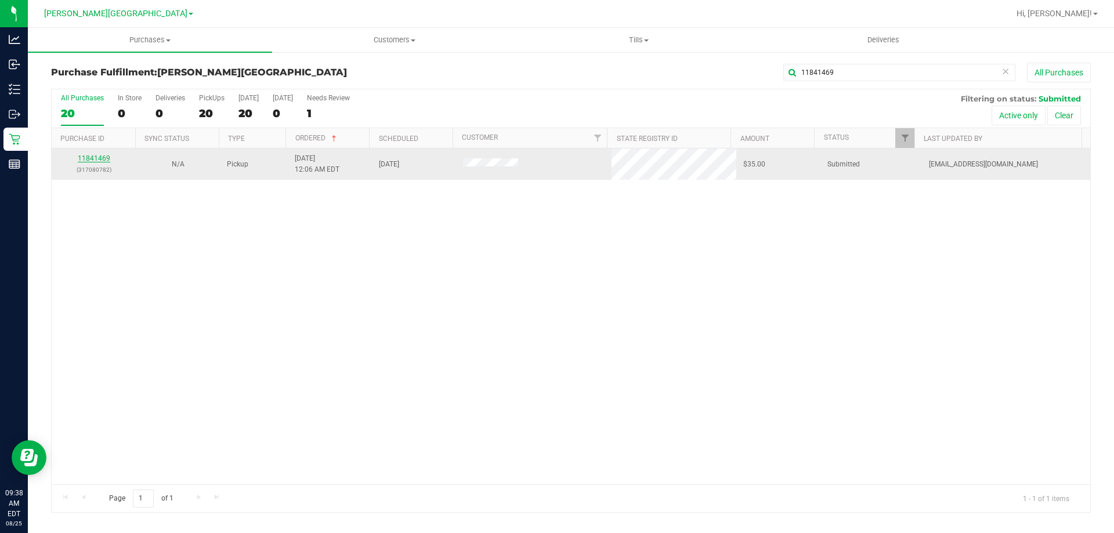
click at [100, 156] on link "11841469" at bounding box center [94, 158] width 32 height 8
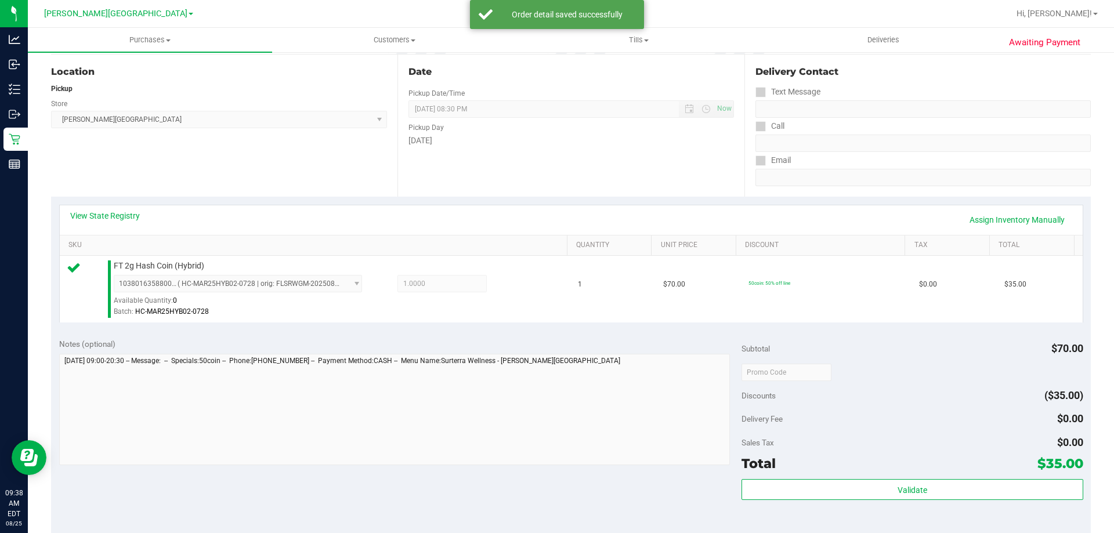
scroll to position [406, 0]
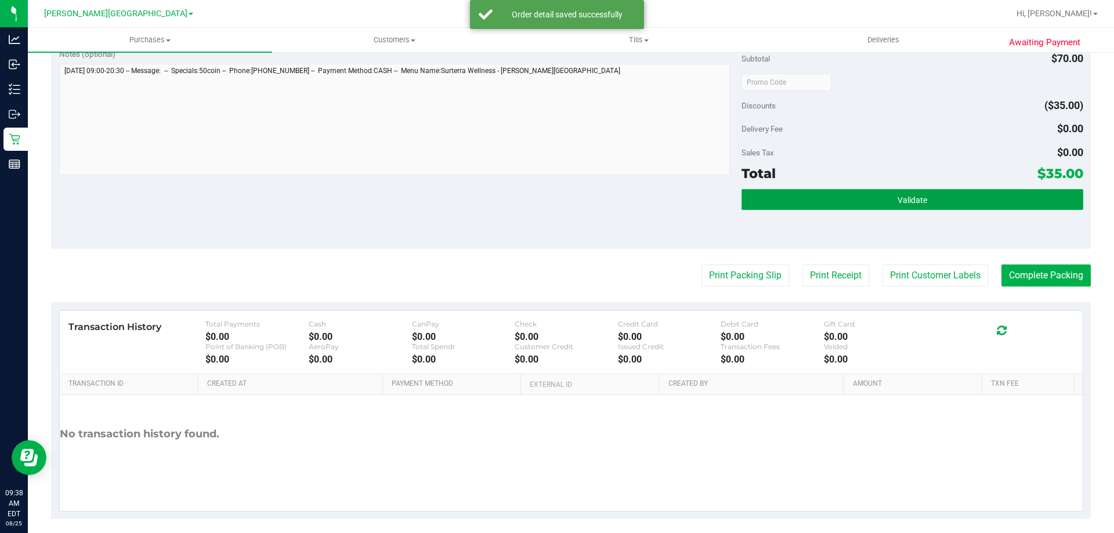
click at [794, 202] on button "Validate" at bounding box center [911, 199] width 341 height 21
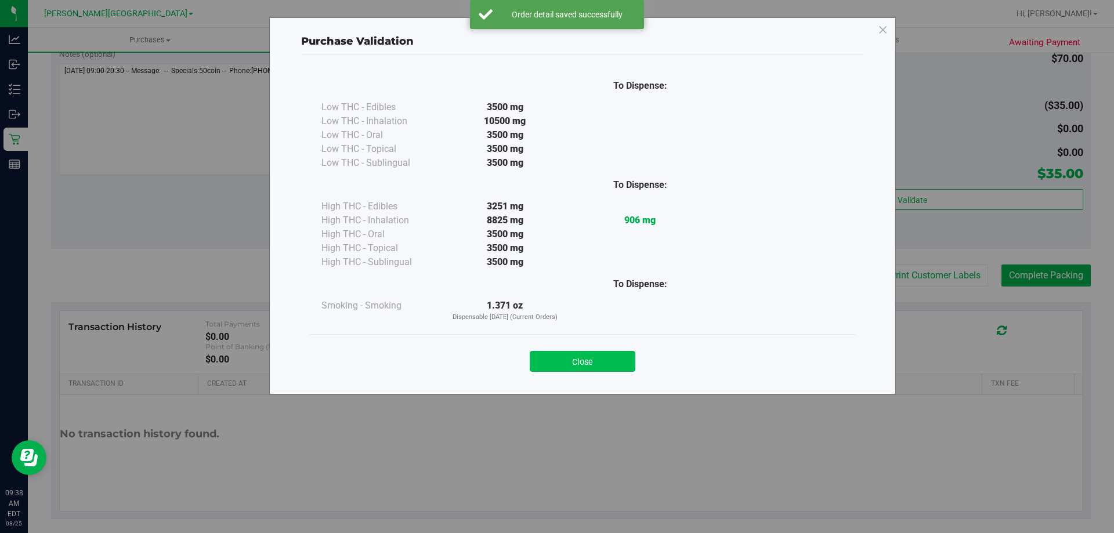
click at [577, 369] on button "Close" at bounding box center [583, 361] width 106 height 21
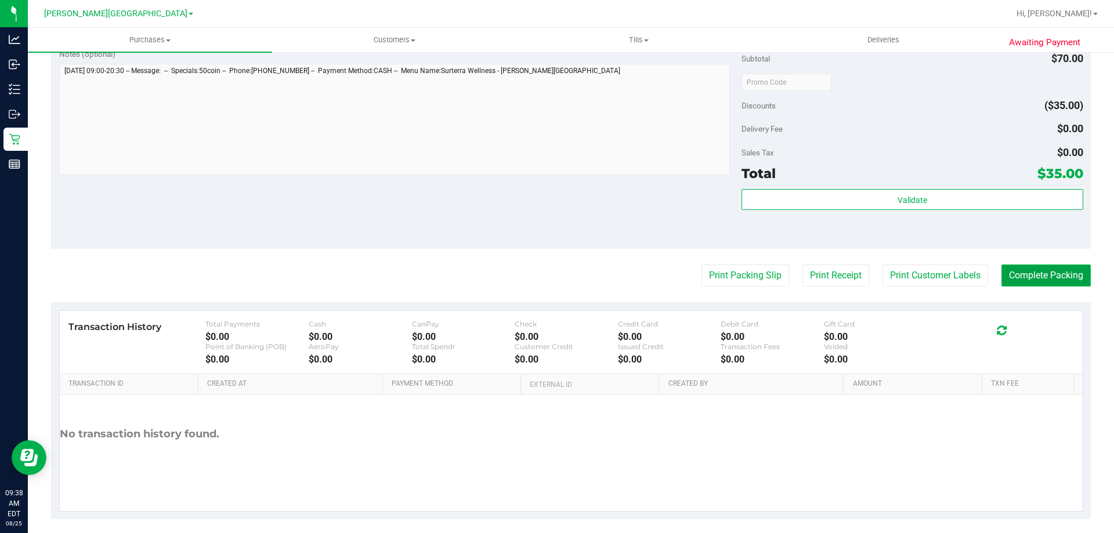
click at [1033, 272] on button "Complete Packing" at bounding box center [1045, 276] width 89 height 22
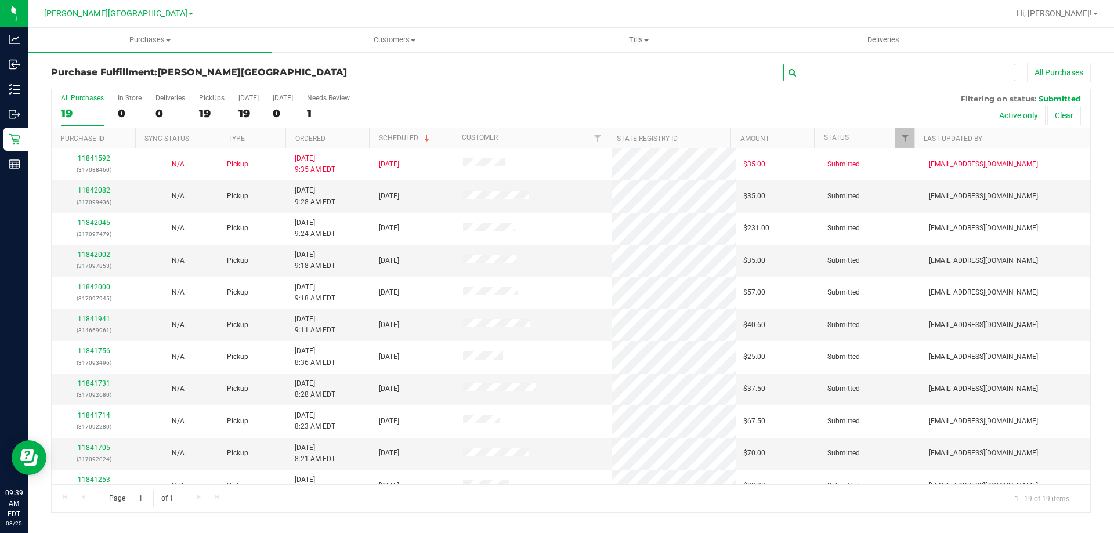
click at [953, 71] on input "text" at bounding box center [899, 72] width 232 height 17
type input "11841469"
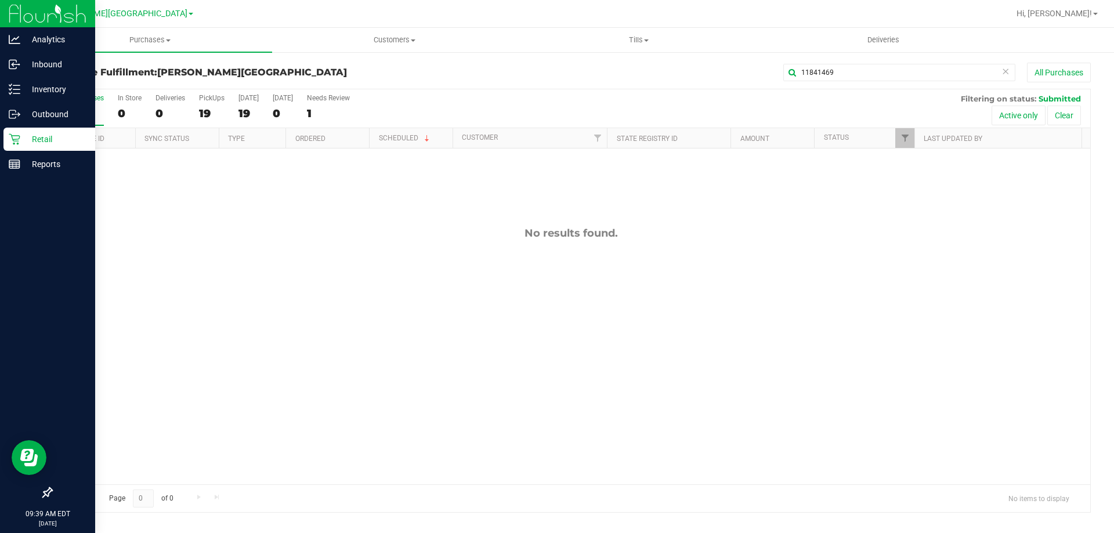
click at [37, 135] on p "Retail" at bounding box center [55, 139] width 70 height 14
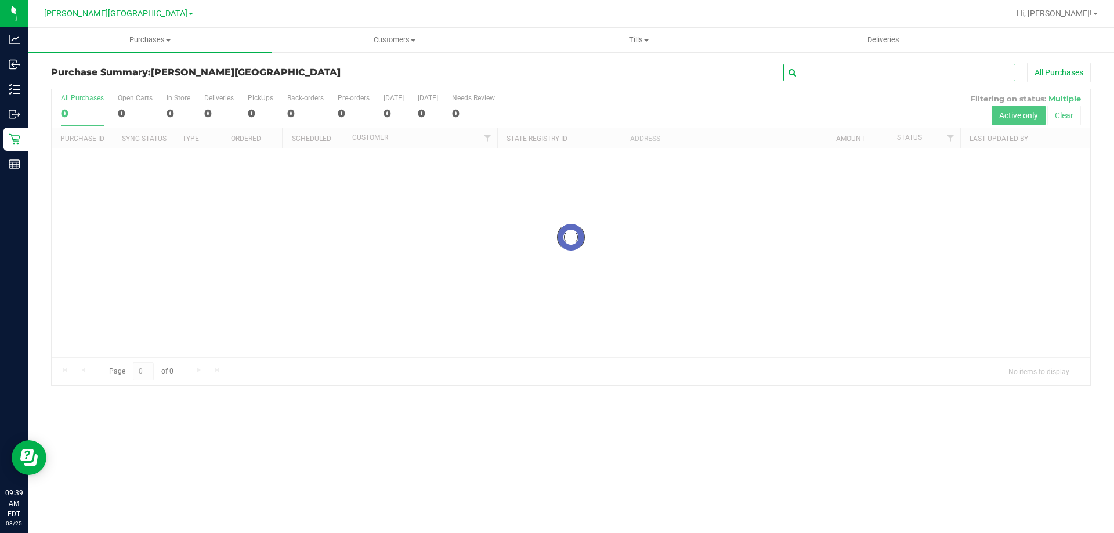
click at [875, 70] on input "text" at bounding box center [899, 72] width 232 height 17
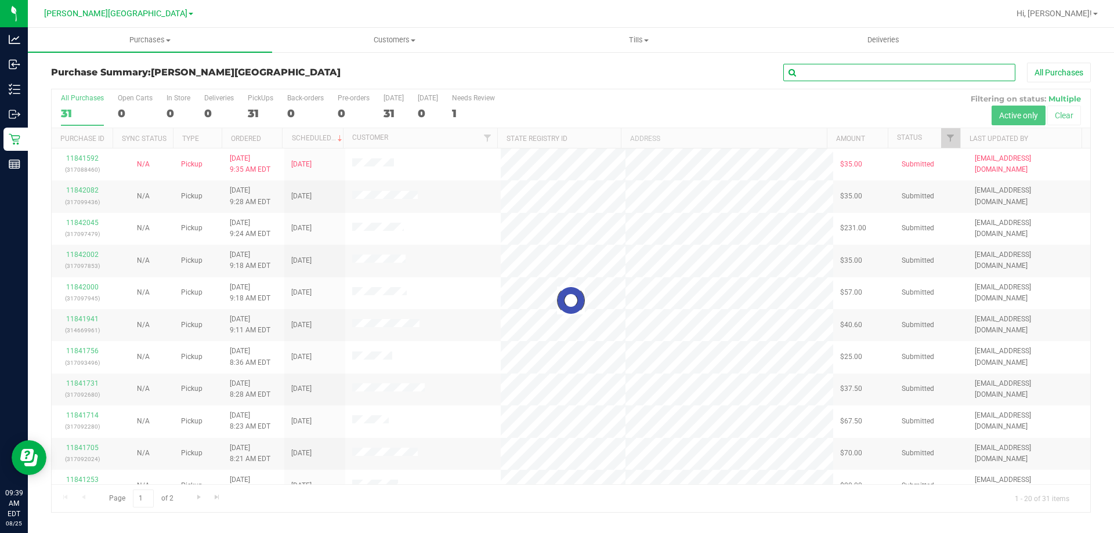
click at [875, 70] on input "text" at bounding box center [899, 72] width 232 height 17
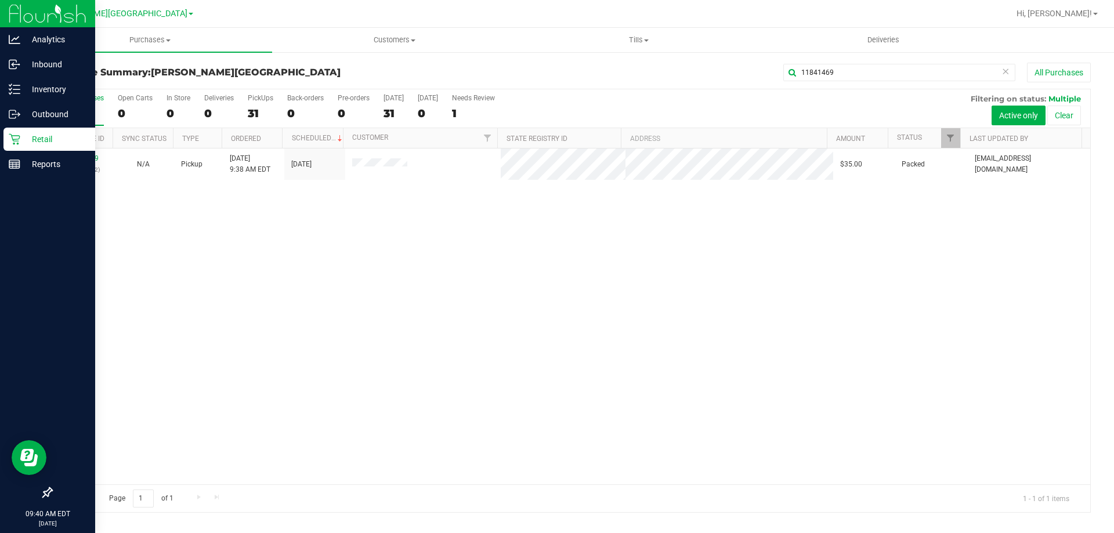
click at [17, 130] on div "Retail" at bounding box center [49, 139] width 92 height 23
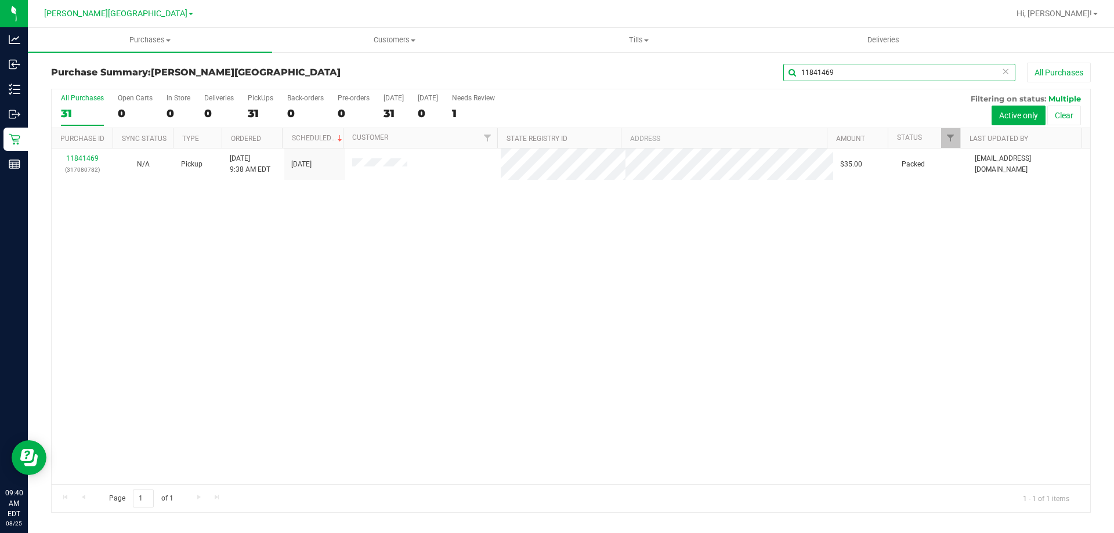
drag, startPoint x: 837, startPoint y: 71, endPoint x: 713, endPoint y: 102, distance: 127.2
click at [713, 101] on div "Purchase Summary: Merritt Island WC 11841469 All Purchases All Purchases 31 Ope…" at bounding box center [571, 288] width 1040 height 450
type input "11841495"
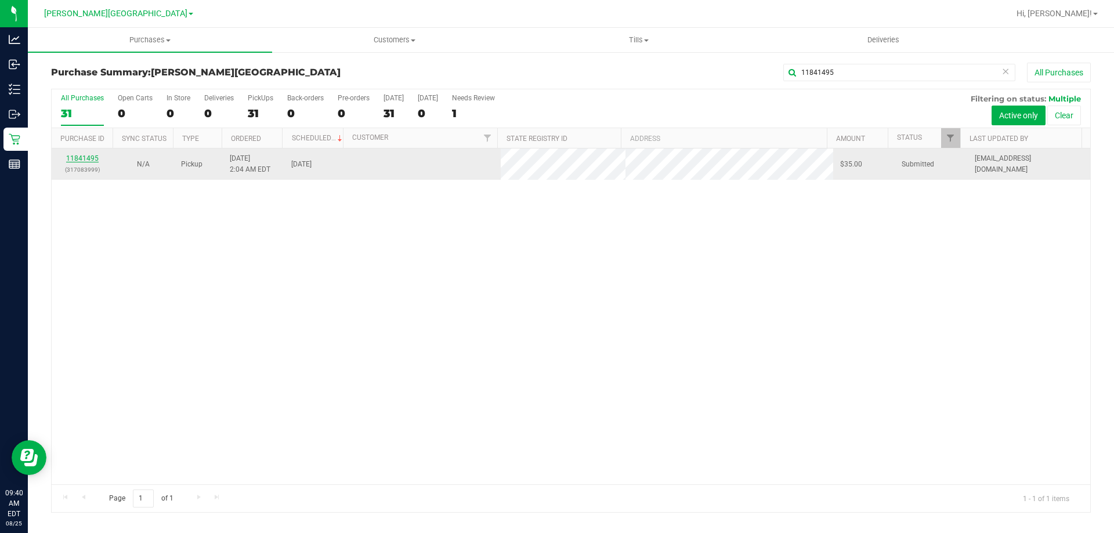
click at [84, 160] on link "11841495" at bounding box center [82, 158] width 32 height 8
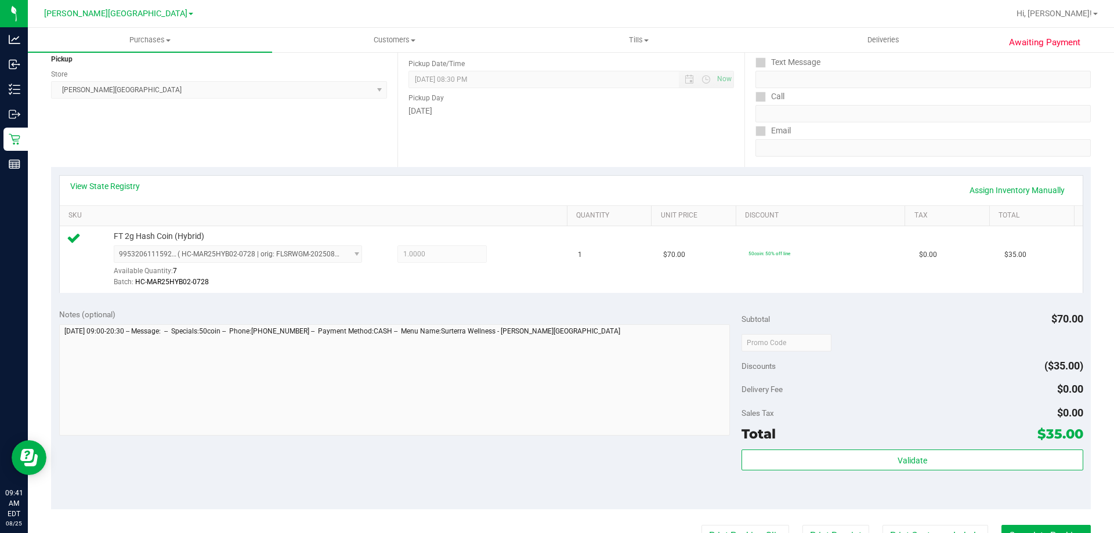
scroll to position [232, 0]
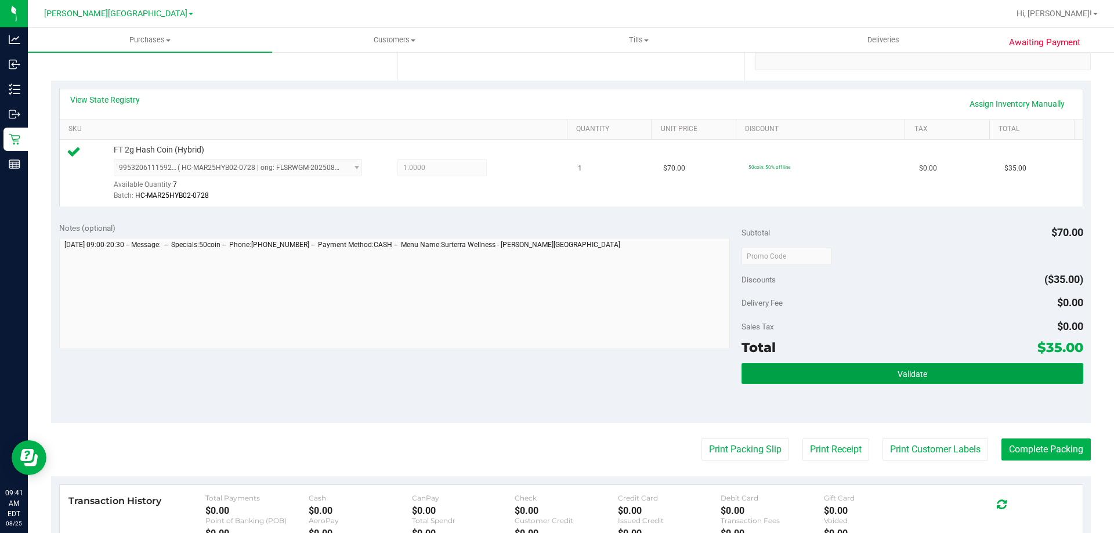
click at [954, 372] on button "Validate" at bounding box center [911, 373] width 341 height 21
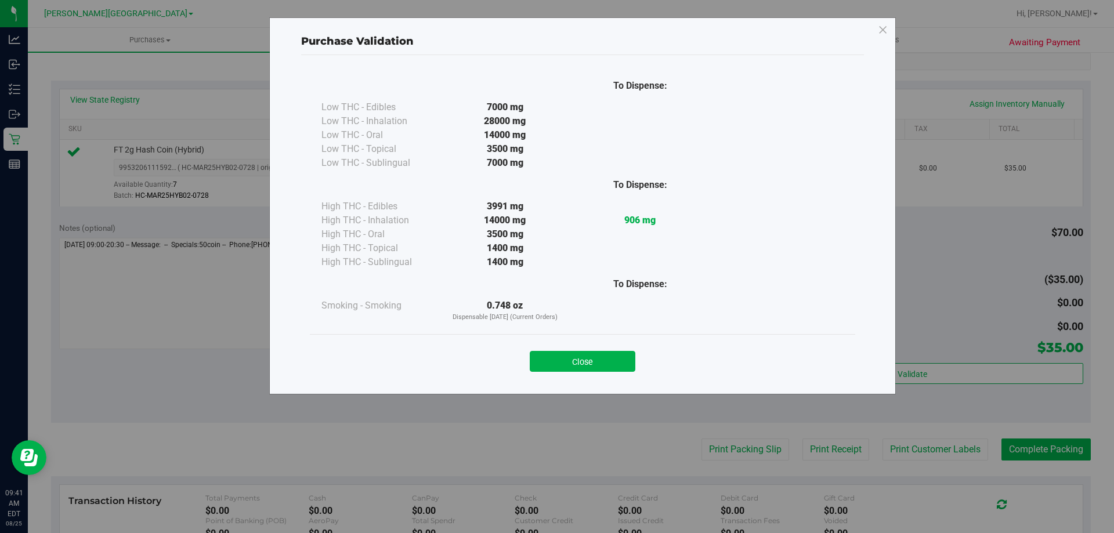
drag, startPoint x: 611, startPoint y: 359, endPoint x: 701, endPoint y: 392, distance: 95.1
click at [629, 368] on button "Close" at bounding box center [583, 361] width 106 height 21
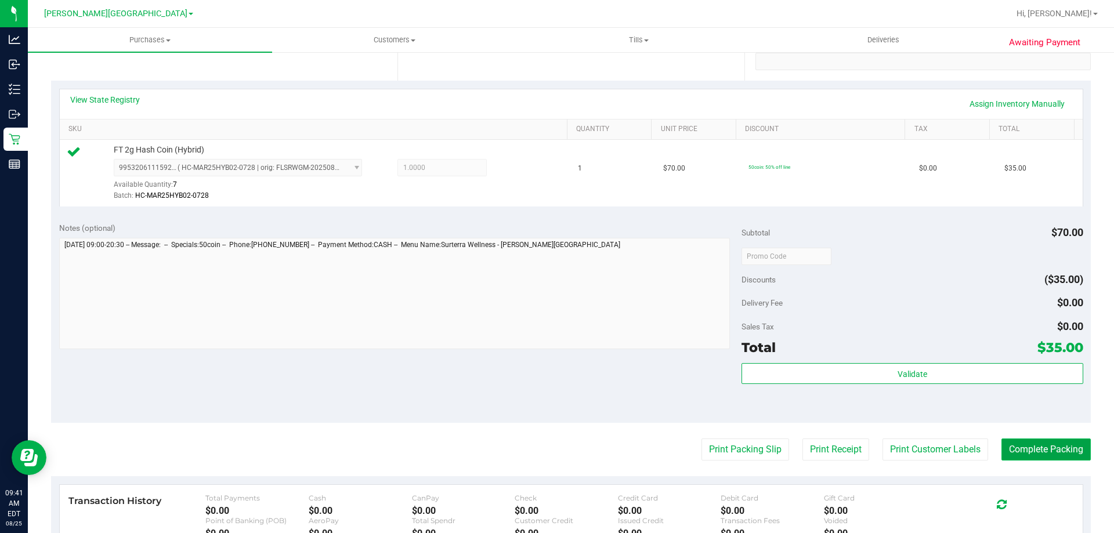
click at [1066, 440] on button "Complete Packing" at bounding box center [1045, 450] width 89 height 22
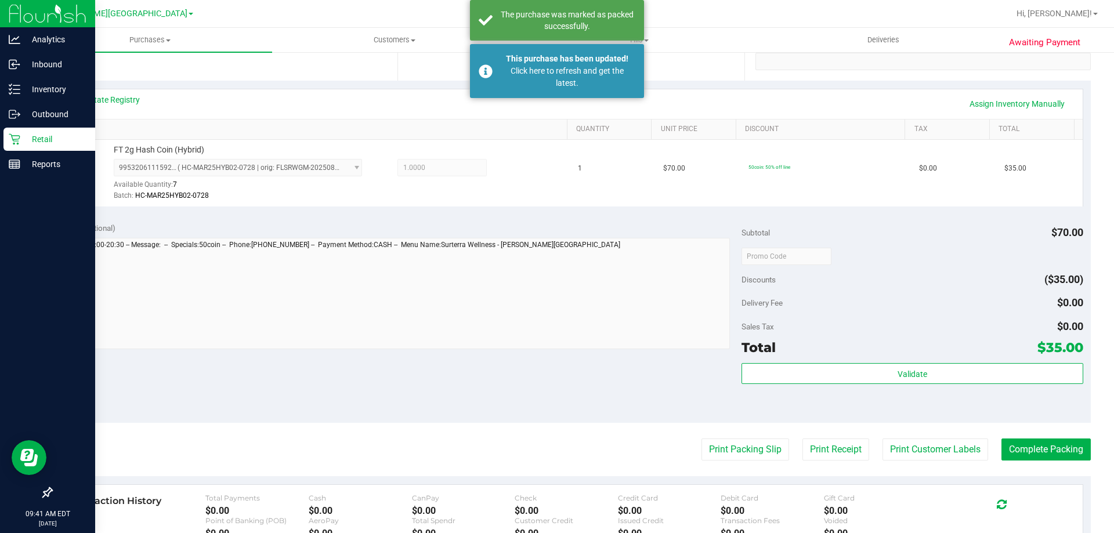
click at [35, 144] on p "Retail" at bounding box center [55, 139] width 70 height 14
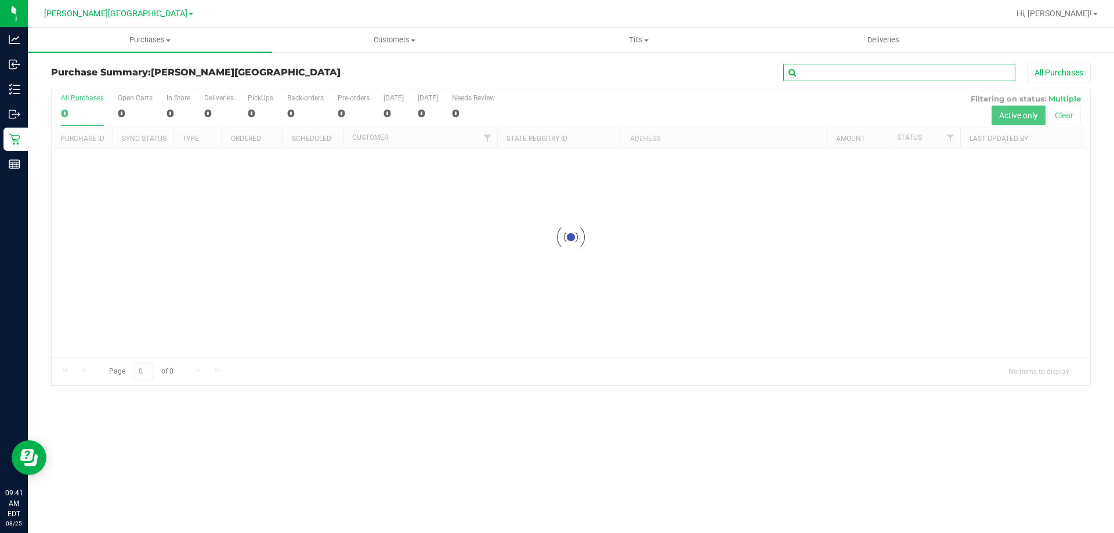
click at [823, 80] on input "text" at bounding box center [899, 72] width 232 height 17
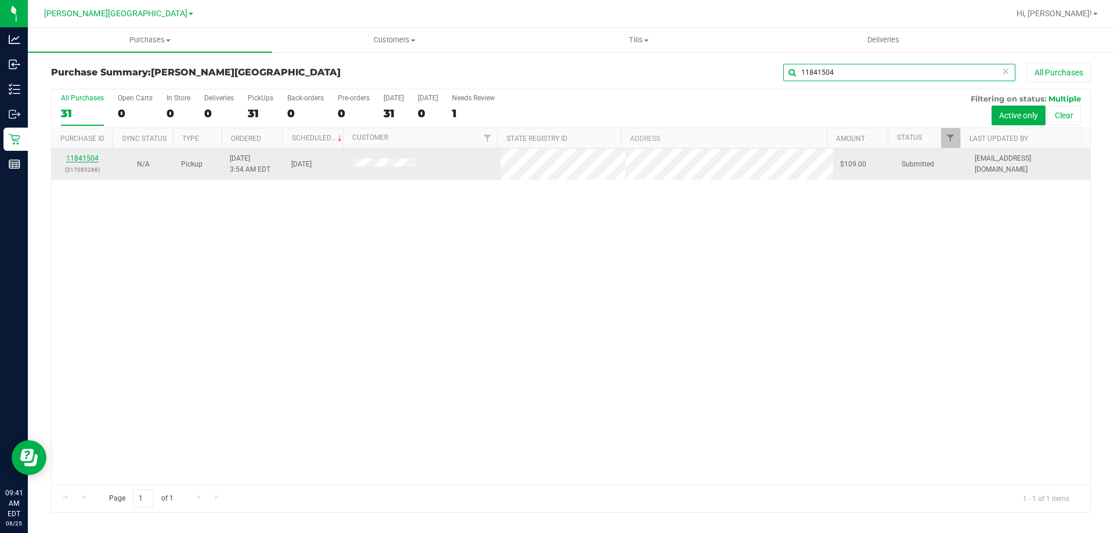
type input "11841504"
click at [88, 159] on link "11841504" at bounding box center [82, 158] width 32 height 8
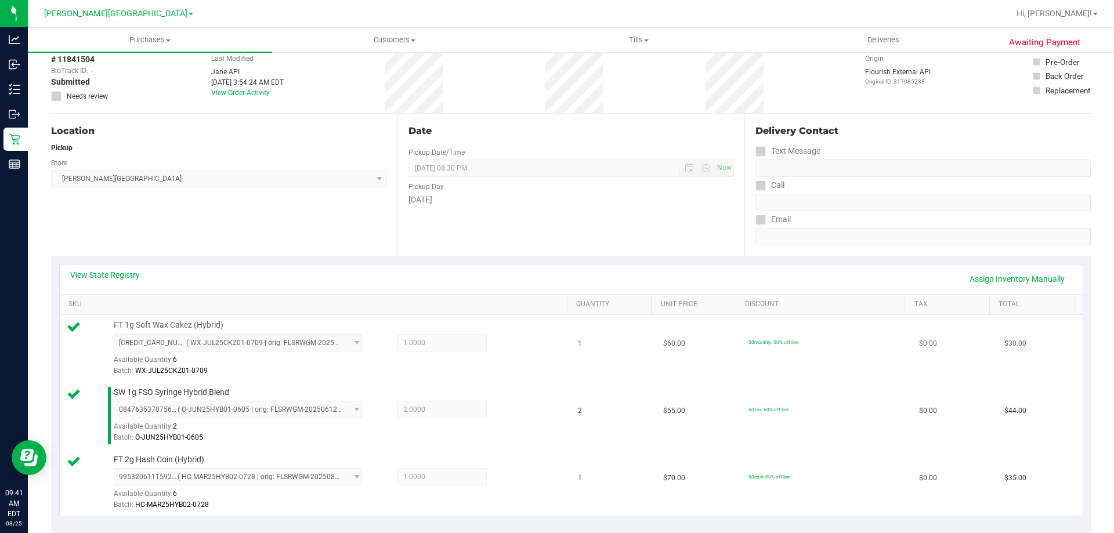
scroll to position [348, 0]
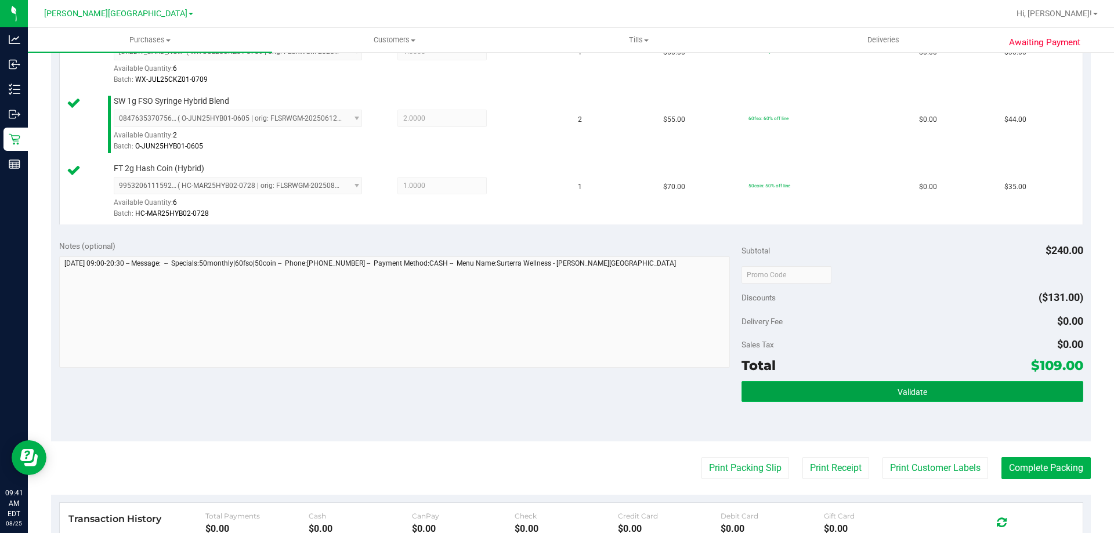
click at [875, 390] on button "Validate" at bounding box center [911, 391] width 341 height 21
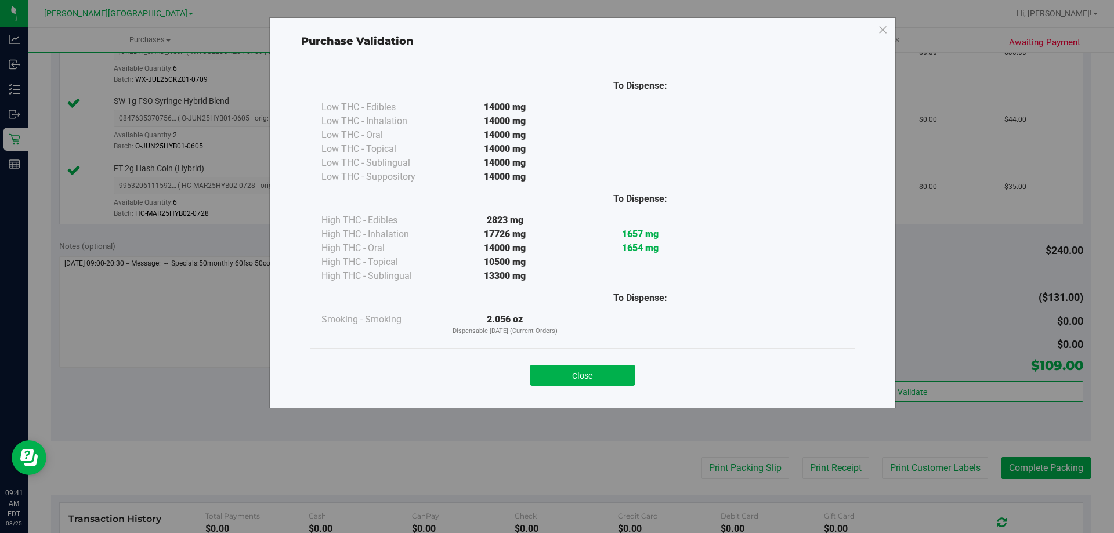
drag, startPoint x: 567, startPoint y: 369, endPoint x: 731, endPoint y: 400, distance: 167.0
click at [572, 371] on button "Close" at bounding box center [583, 375] width 106 height 21
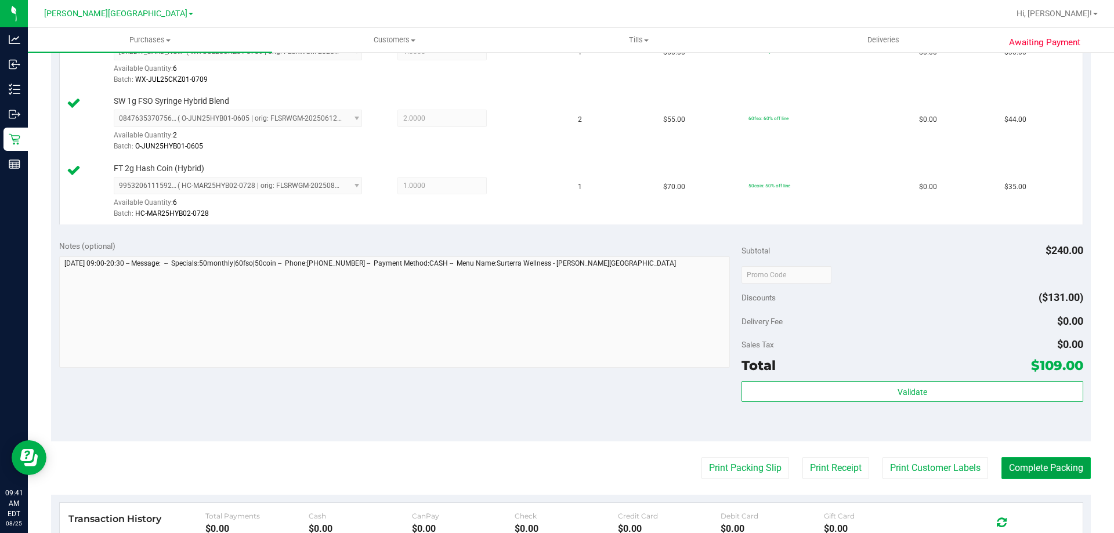
drag, startPoint x: 1063, startPoint y: 471, endPoint x: 1051, endPoint y: 459, distance: 16.0
click at [1059, 464] on button "Complete Packing" at bounding box center [1045, 468] width 89 height 22
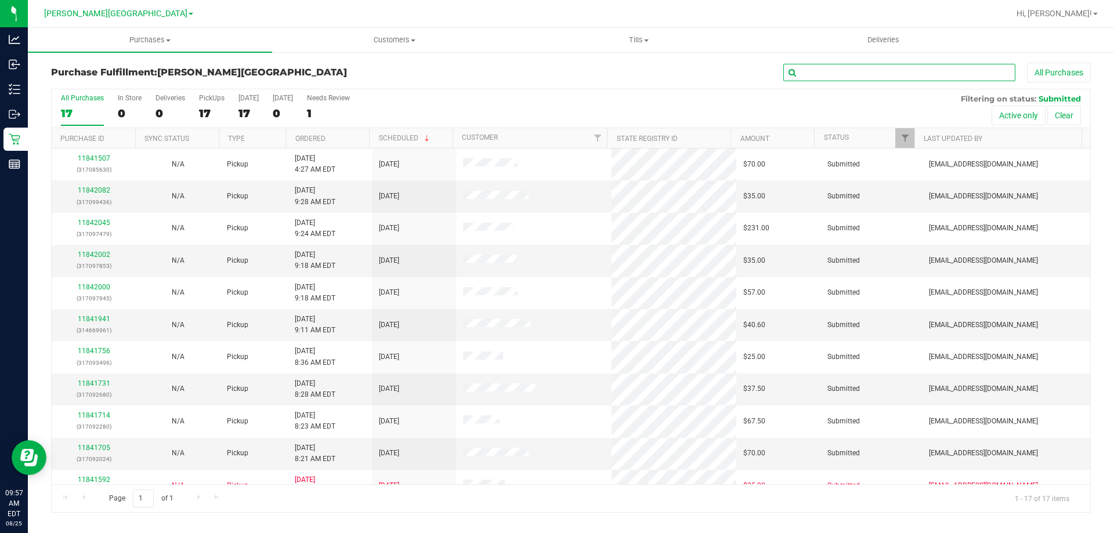
click at [887, 75] on input "text" at bounding box center [899, 72] width 232 height 17
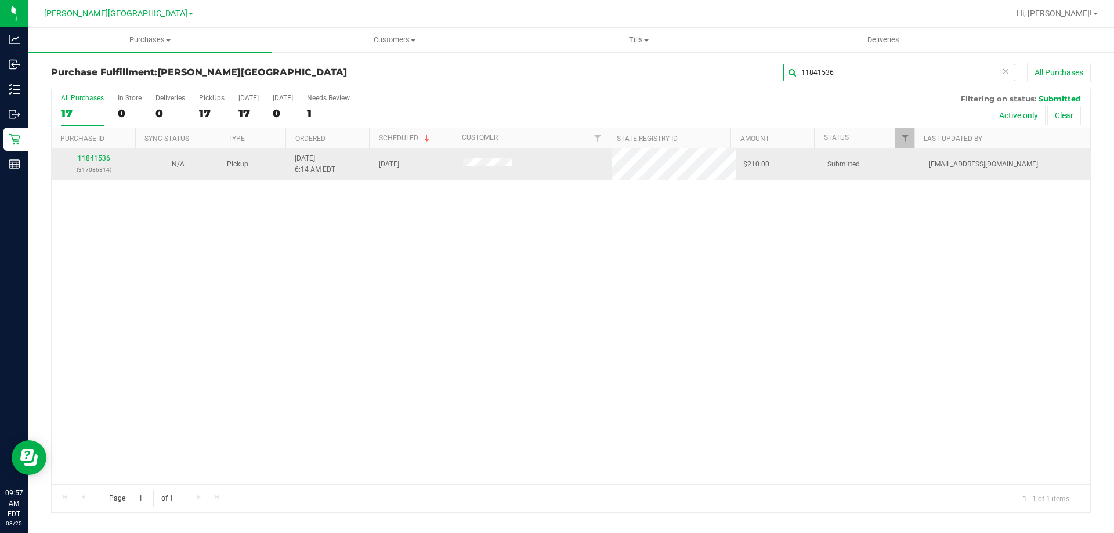
type input "11841536"
click at [89, 162] on div "11841536 (317086814)" at bounding box center [94, 164] width 70 height 22
click at [95, 157] on link "11841536" at bounding box center [94, 158] width 32 height 8
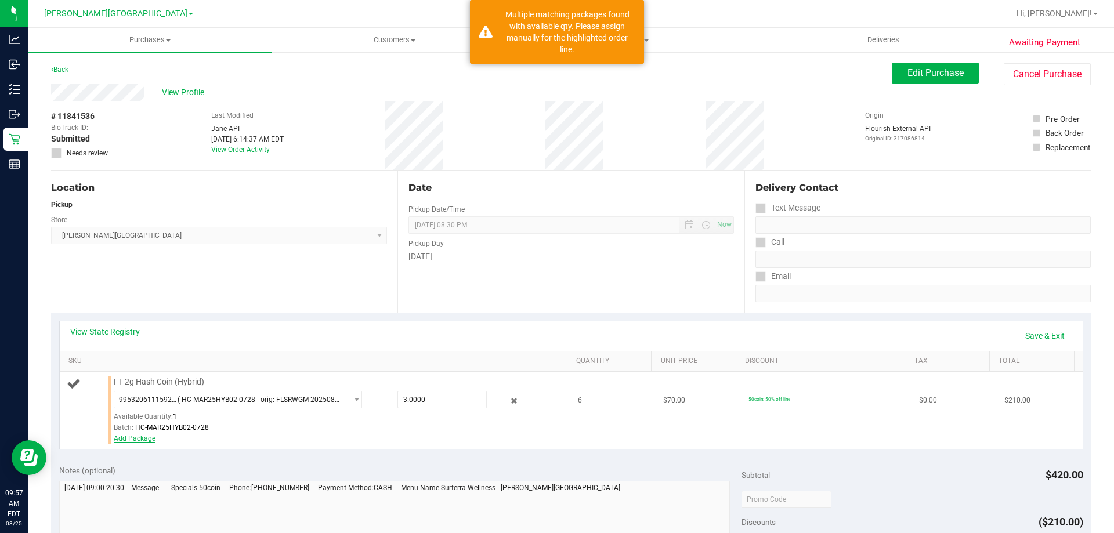
click at [140, 439] on link "Add Package" at bounding box center [135, 439] width 42 height 8
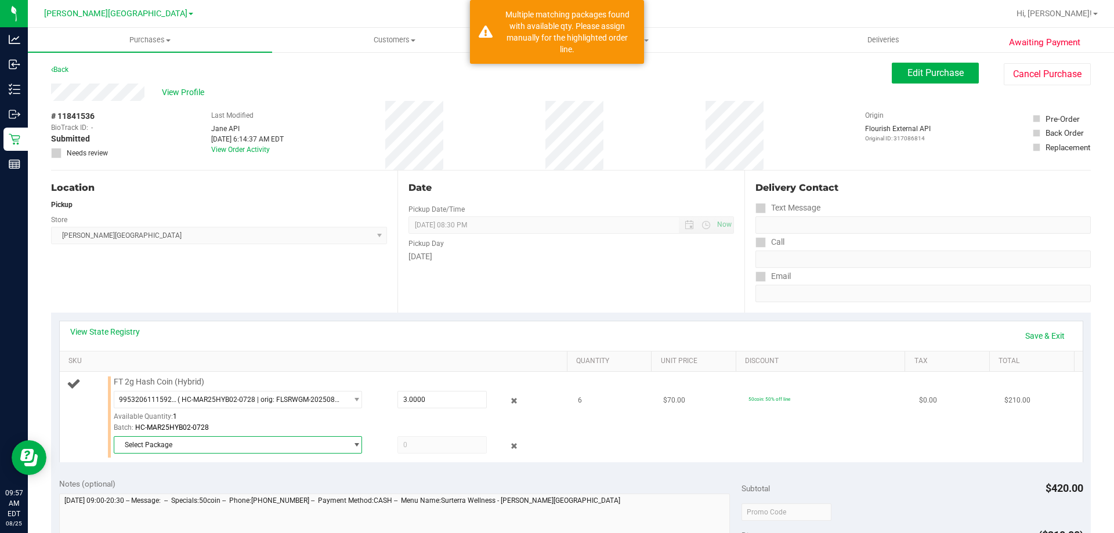
click at [218, 444] on span "Select Package" at bounding box center [230, 445] width 233 height 16
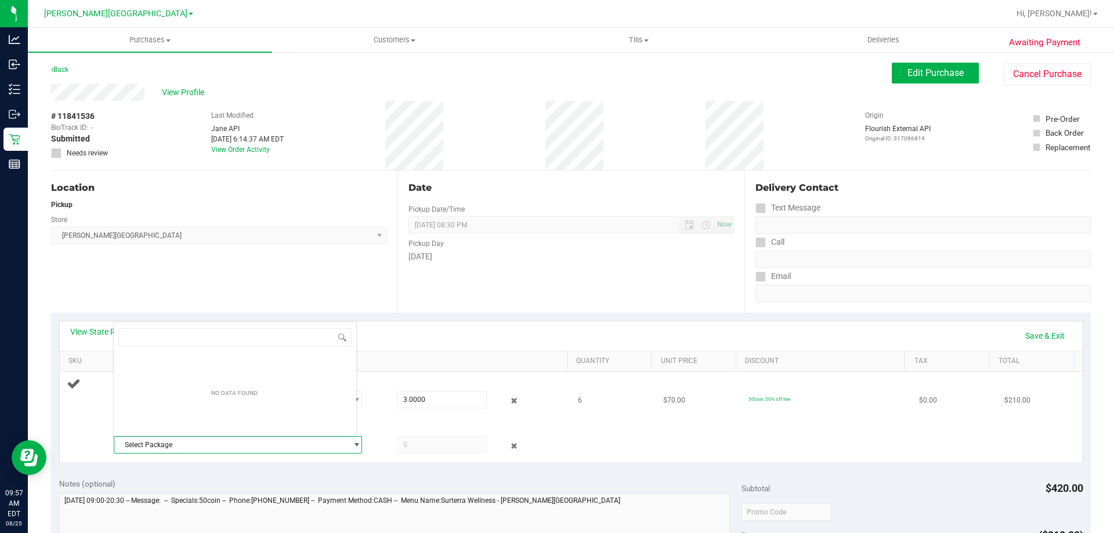
click at [262, 443] on span "Select Package" at bounding box center [230, 445] width 233 height 16
click at [264, 443] on span "Select Package" at bounding box center [230, 445] width 233 height 16
drag, startPoint x: 264, startPoint y: 443, endPoint x: 301, endPoint y: 429, distance: 38.9
click at [265, 443] on span "Select Package" at bounding box center [230, 445] width 233 height 16
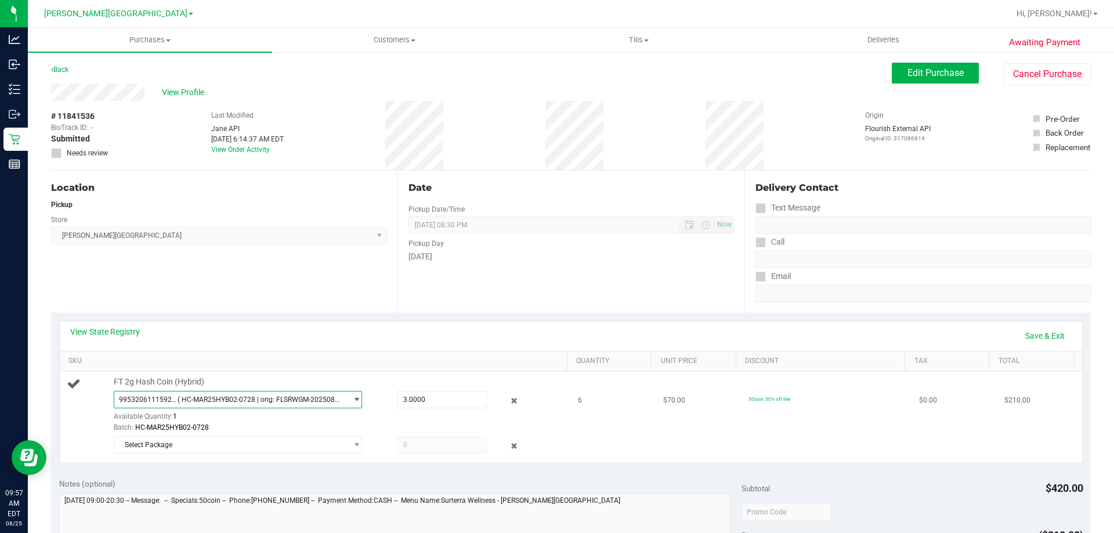
click at [346, 398] on span "select" at bounding box center [353, 400] width 15 height 16
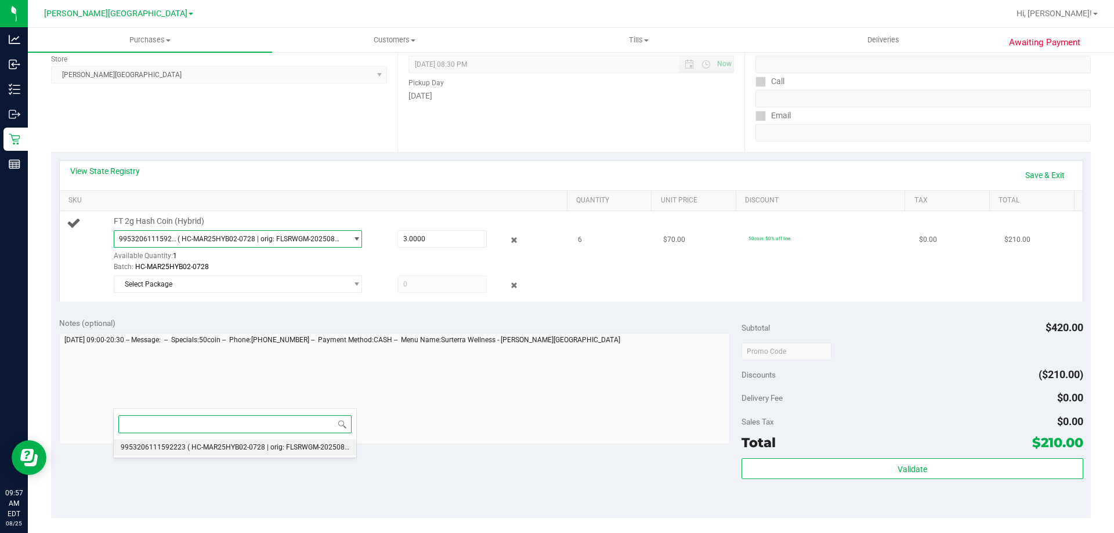
scroll to position [174, 0]
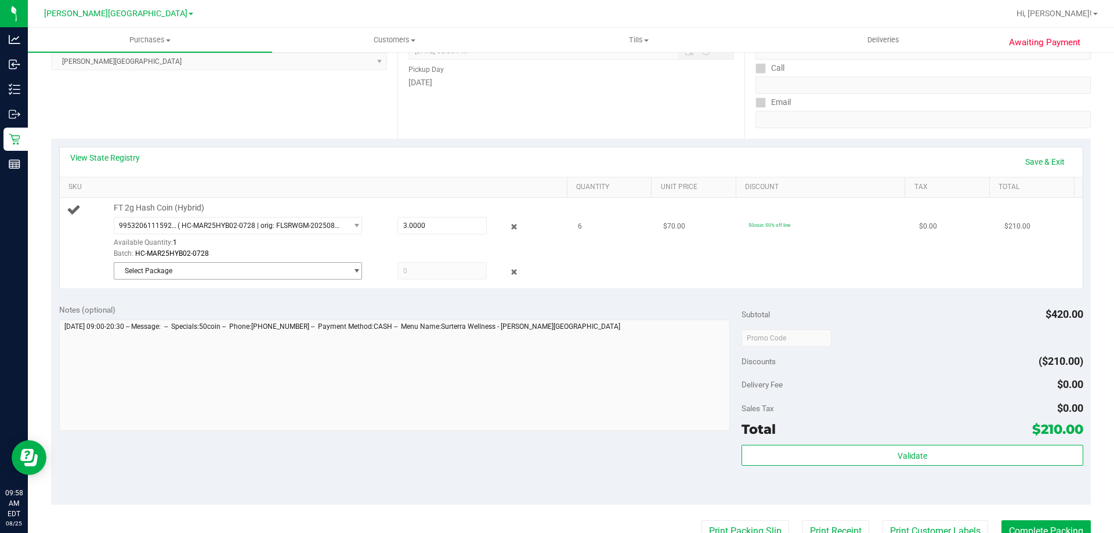
click at [346, 274] on span "select" at bounding box center [353, 271] width 15 height 16
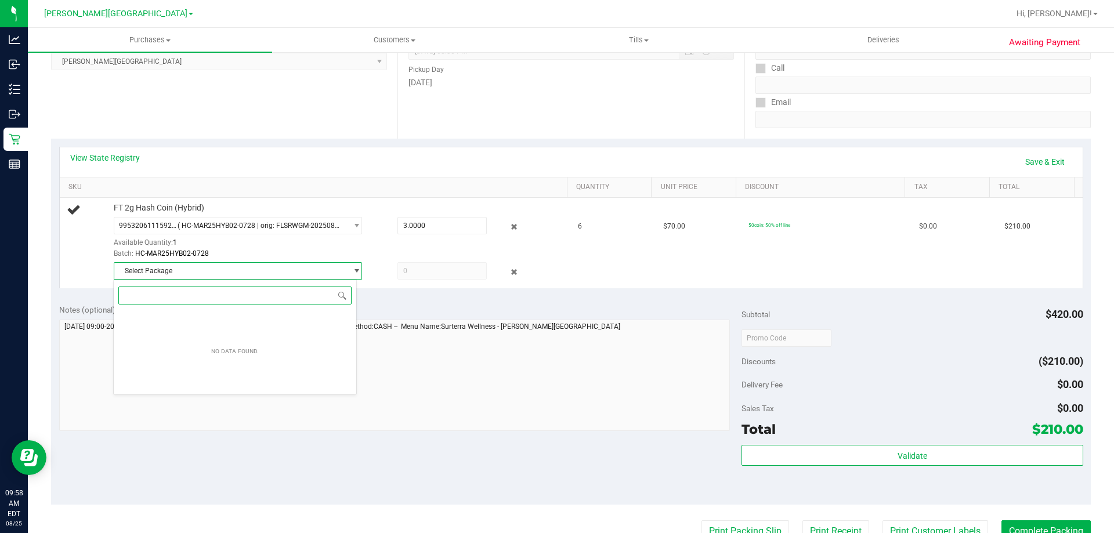
click at [259, 353] on div "No data found." at bounding box center [235, 351] width 60 height 19
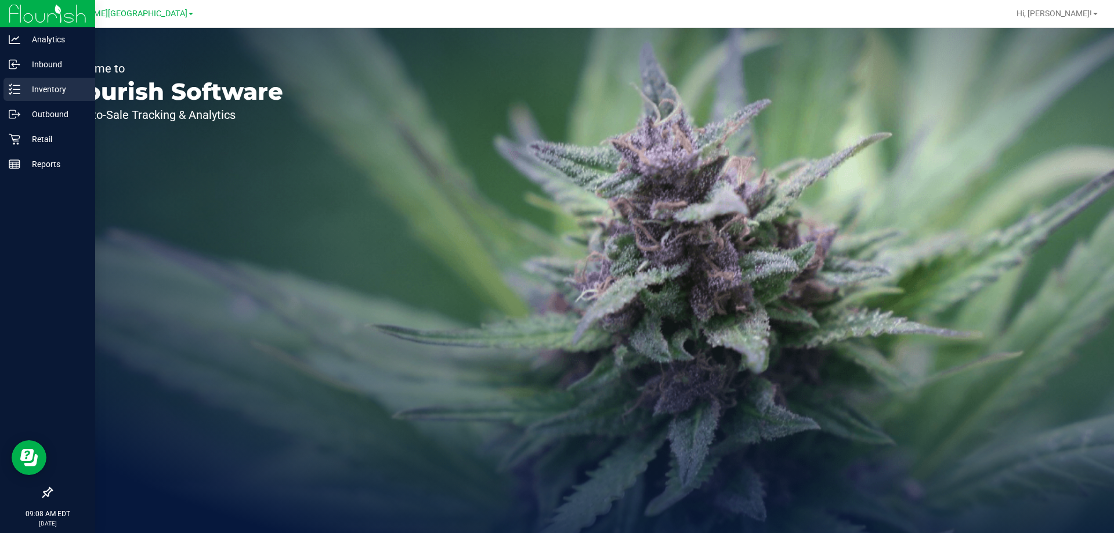
click at [17, 99] on div "Inventory" at bounding box center [49, 89] width 92 height 23
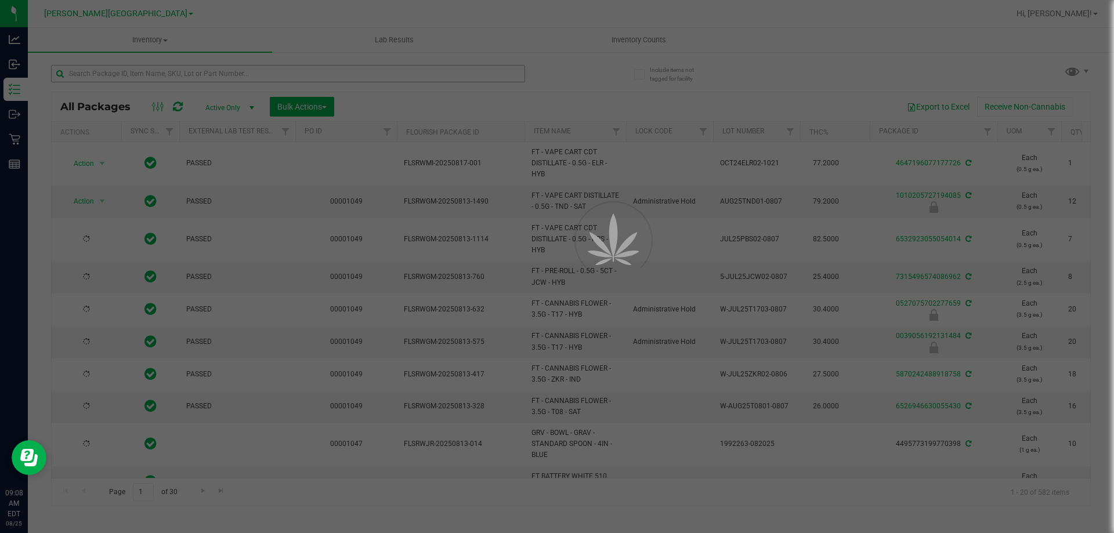
click at [169, 78] on div at bounding box center [557, 266] width 1114 height 533
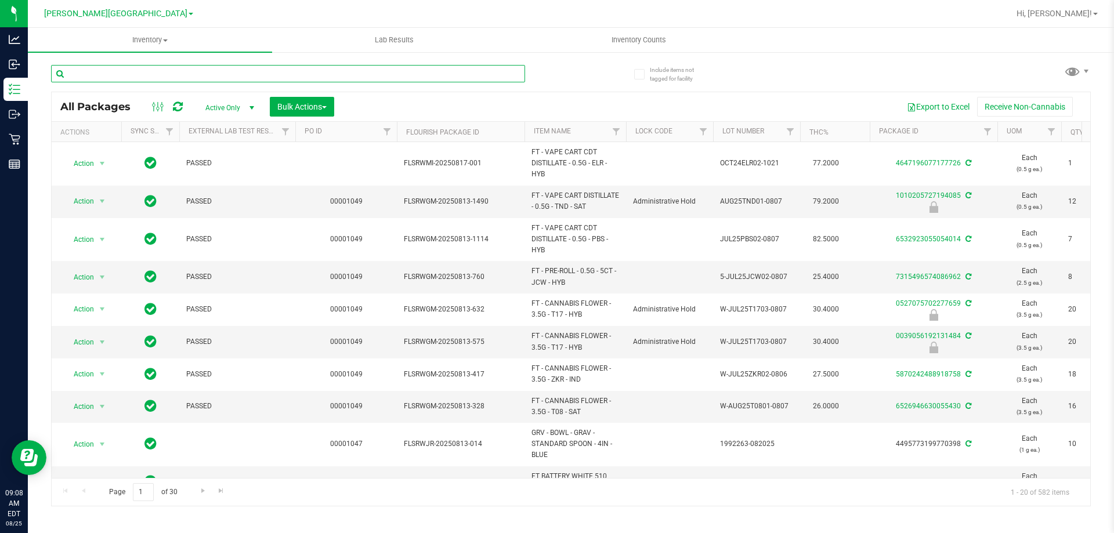
click at [175, 70] on input "text" at bounding box center [288, 73] width 474 height 17
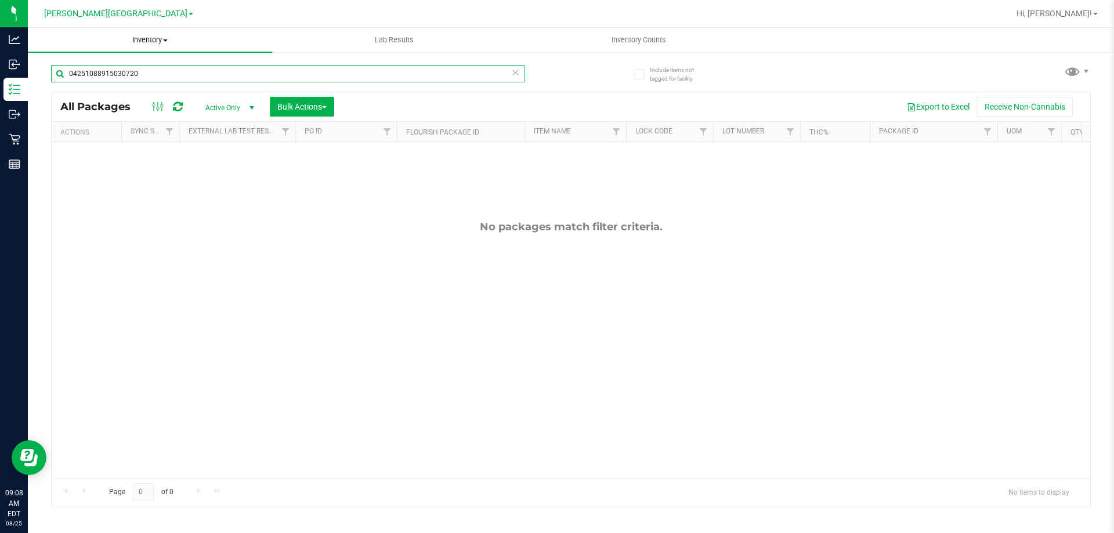
type input "0425108891503072"
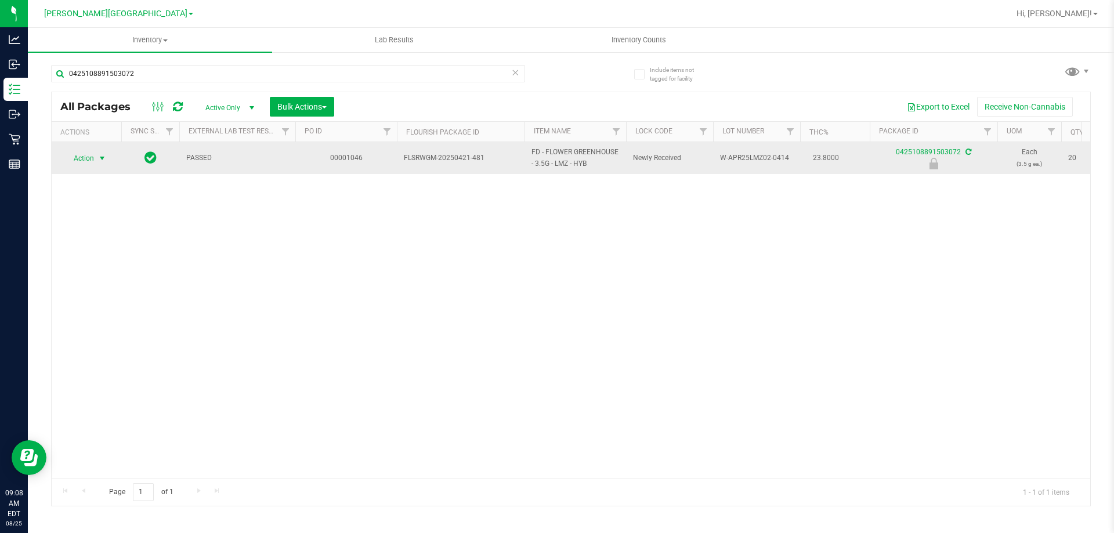
click at [101, 162] on span "select" at bounding box center [101, 158] width 9 height 9
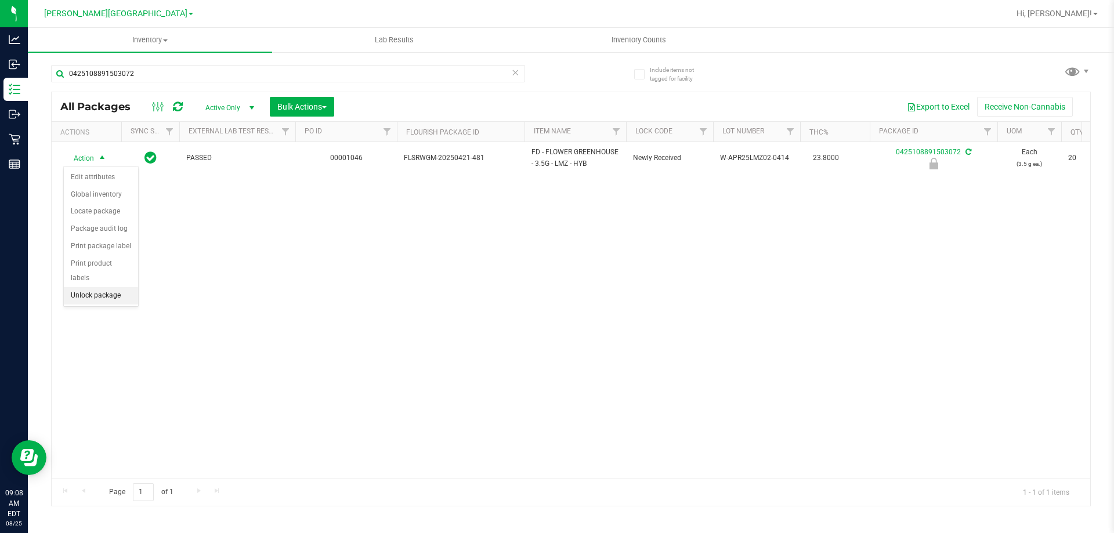
click at [107, 287] on li "Unlock package" at bounding box center [101, 295] width 74 height 17
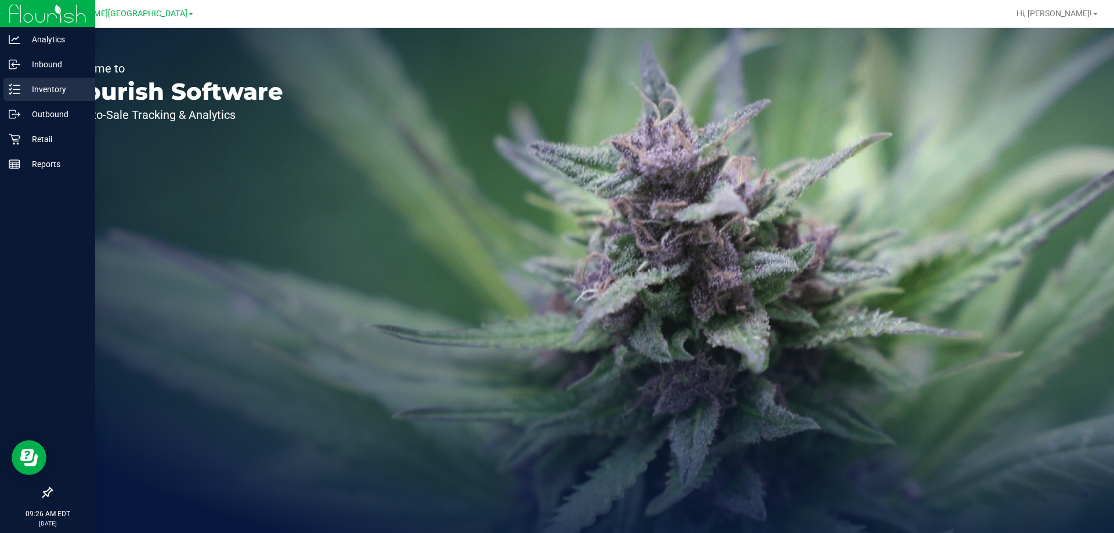
click at [35, 94] on p "Inventory" at bounding box center [55, 89] width 70 height 14
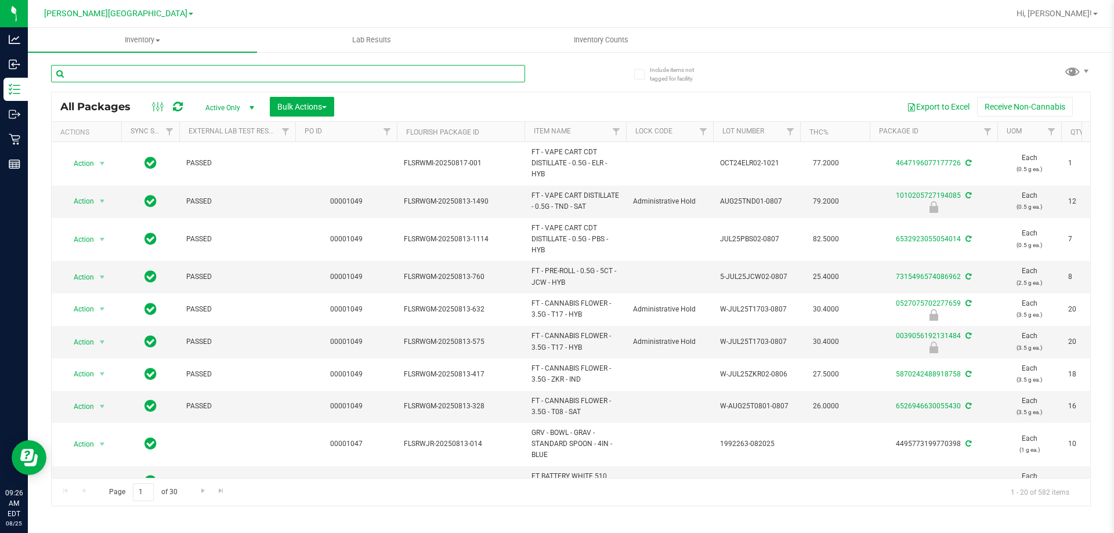
click at [158, 70] on input "text" at bounding box center [288, 73] width 474 height 17
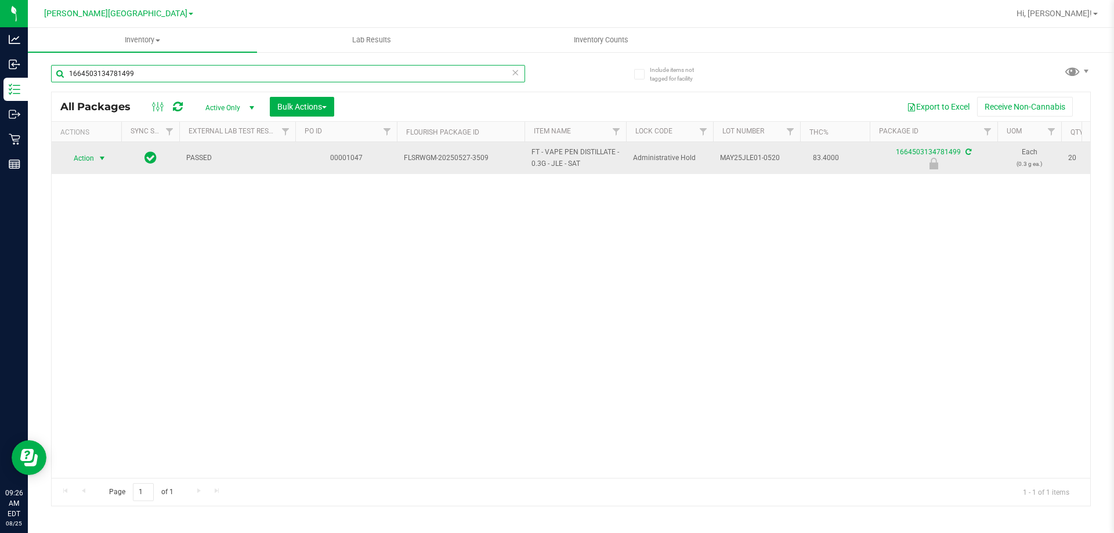
type input "1664503134781499"
click at [80, 154] on span "Action" at bounding box center [78, 158] width 31 height 16
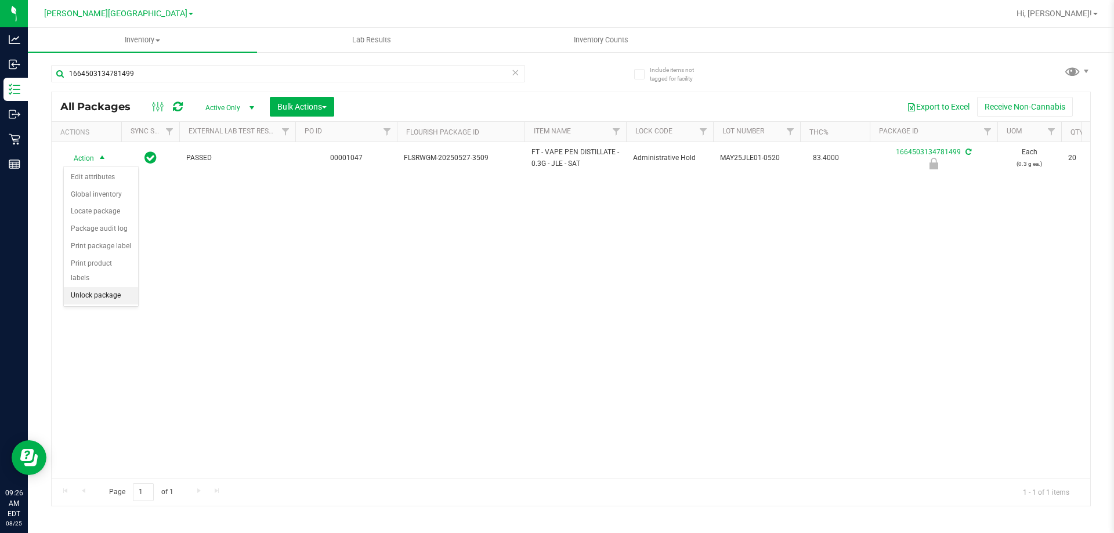
click at [91, 287] on li "Unlock package" at bounding box center [101, 295] width 74 height 17
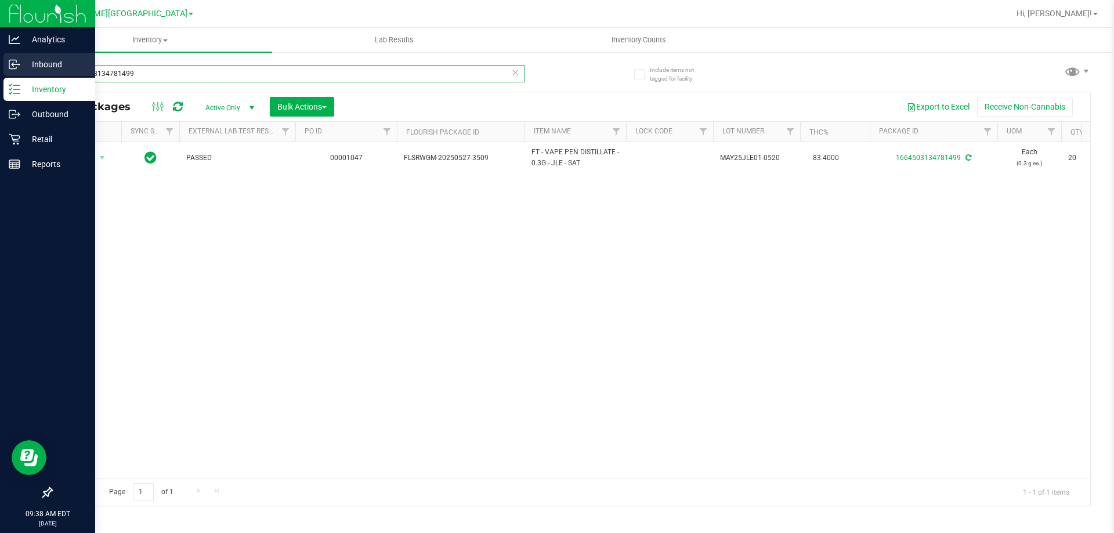
drag, startPoint x: 130, startPoint y: 70, endPoint x: 5, endPoint y: 75, distance: 125.4
click at [5, 75] on div "Analytics Inbound Inventory Outbound Retail Reports 09:38 AM EDT 08/25/2025 08/…" at bounding box center [557, 266] width 1114 height 533
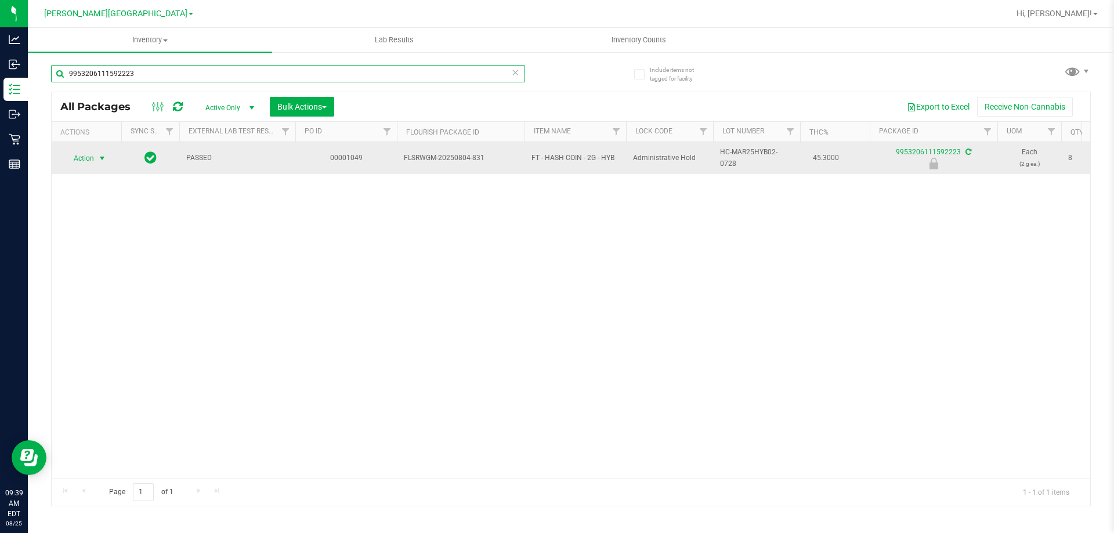
type input "9953206111592223"
click at [95, 162] on span "select" at bounding box center [102, 158] width 15 height 16
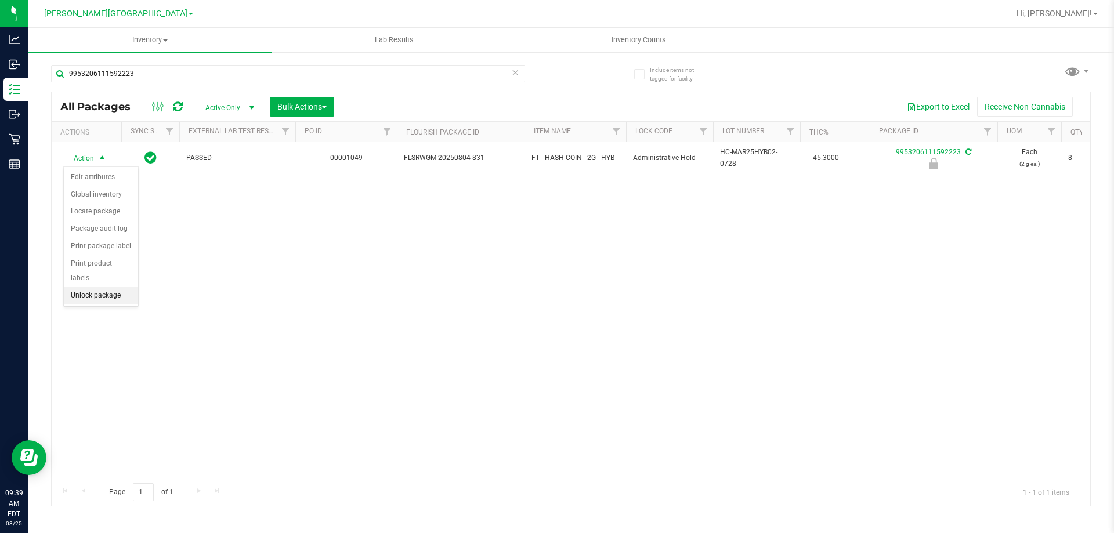
drag, startPoint x: 108, startPoint y: 278, endPoint x: 108, endPoint y: 269, distance: 9.3
click at [108, 287] on li "Unlock package" at bounding box center [101, 295] width 74 height 17
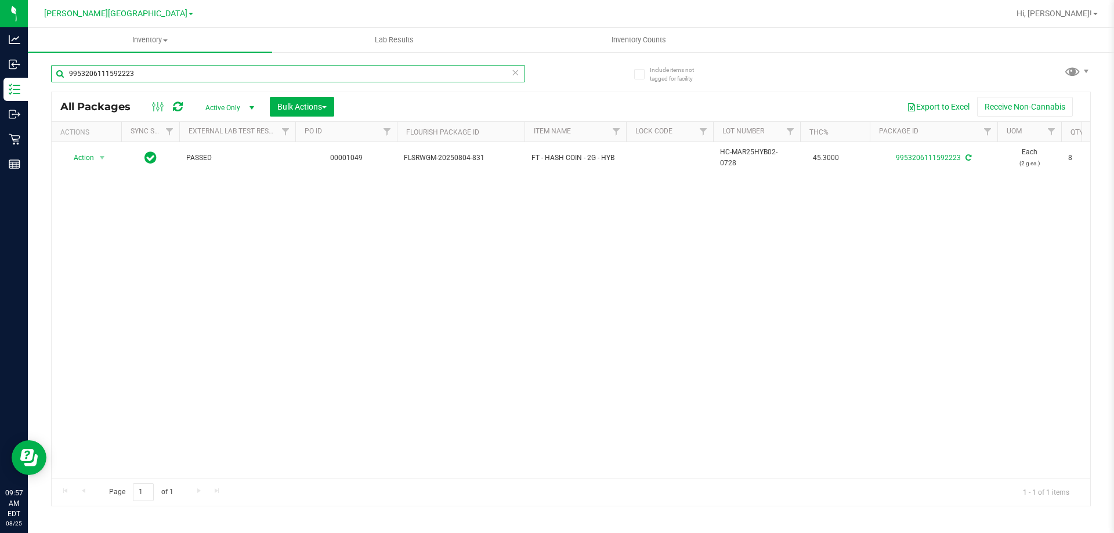
drag, startPoint x: 198, startPoint y: 74, endPoint x: 52, endPoint y: 81, distance: 146.4
click at [52, 81] on input "9953206111592223" at bounding box center [288, 73] width 474 height 17
type input "4762717597620147"
click at [91, 157] on span "Action" at bounding box center [78, 158] width 31 height 16
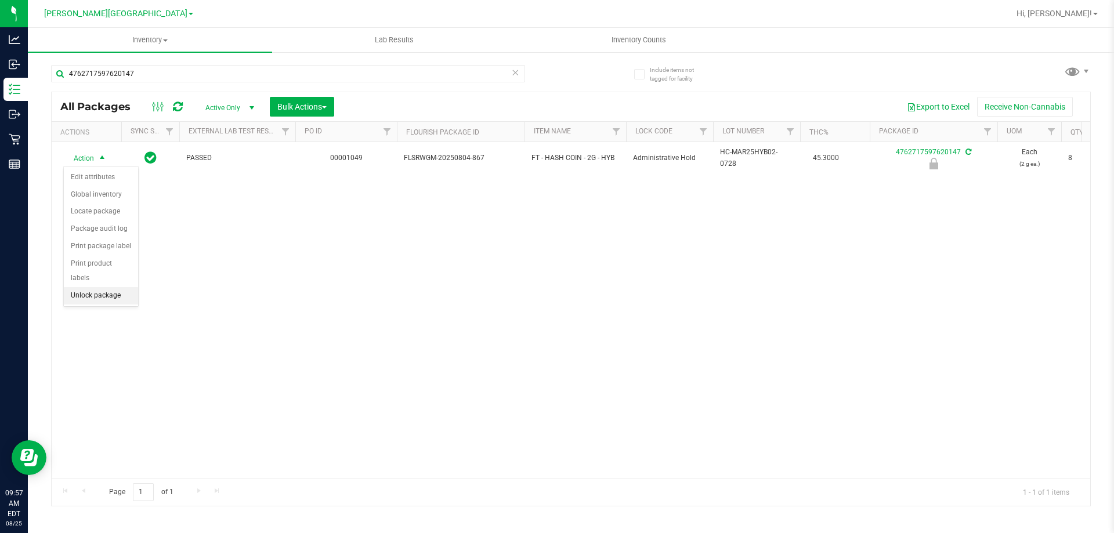
click at [95, 287] on li "Unlock package" at bounding box center [101, 295] width 74 height 17
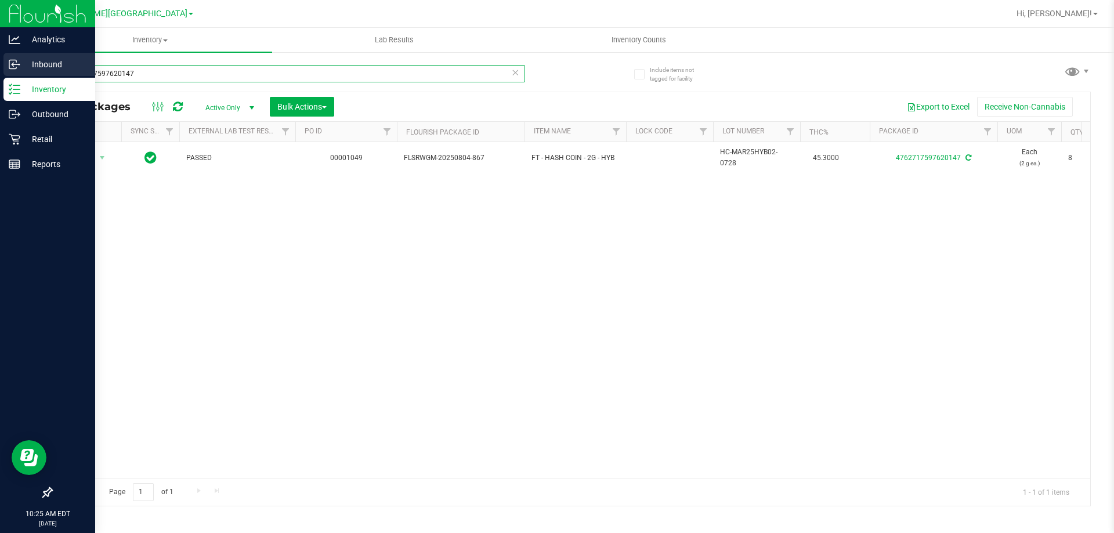
drag, startPoint x: 201, startPoint y: 81, endPoint x: 0, endPoint y: 64, distance: 202.0
click at [0, 64] on div "Analytics Inbound Inventory Outbound Retail Reports 10:25 AM EDT 08/25/2025 08/…" at bounding box center [557, 266] width 1114 height 533
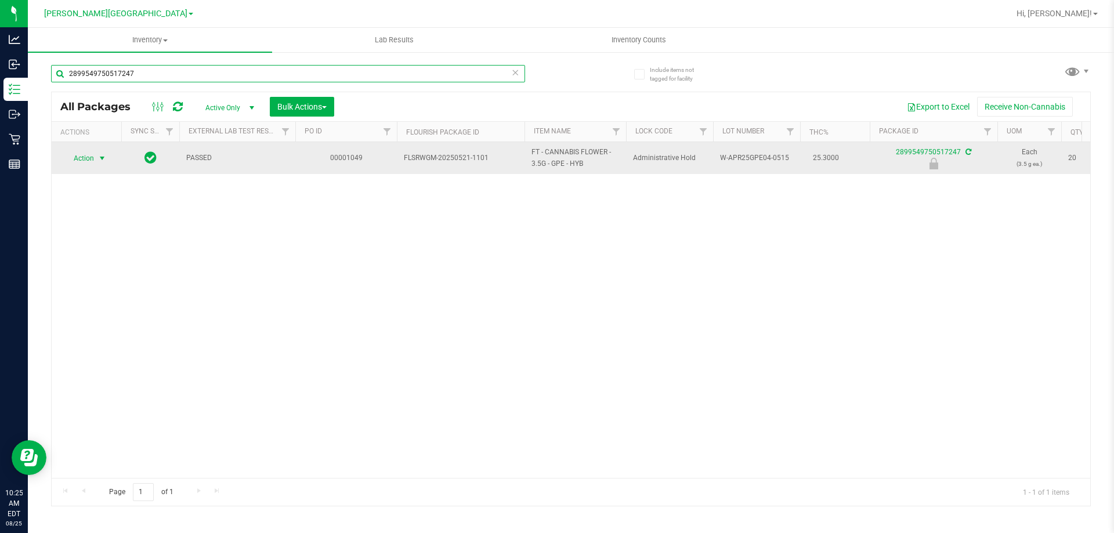
type input "2899549750517247"
click at [103, 158] on span "select" at bounding box center [101, 158] width 9 height 9
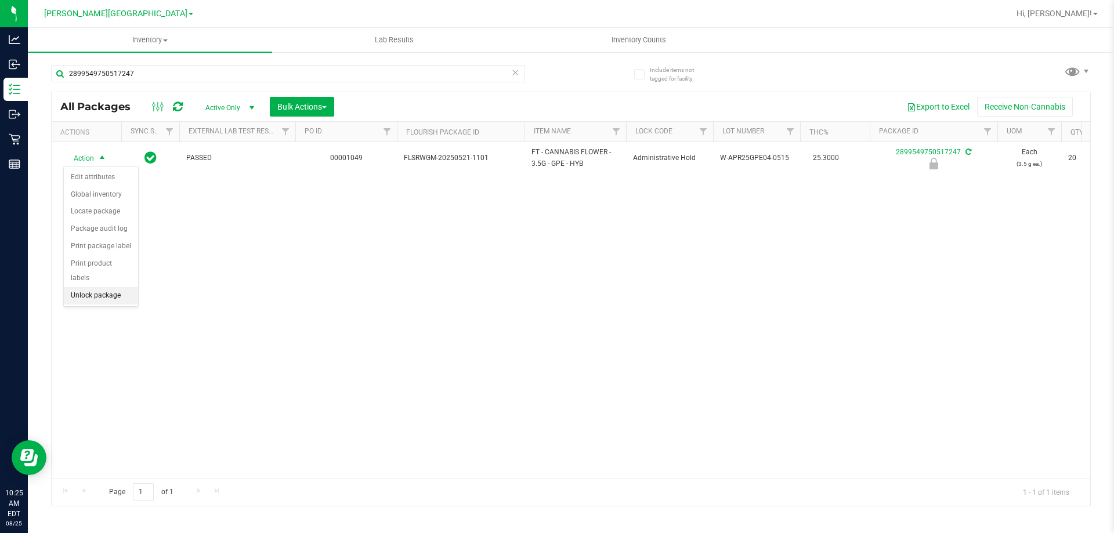
click at [98, 287] on li "Unlock package" at bounding box center [101, 295] width 74 height 17
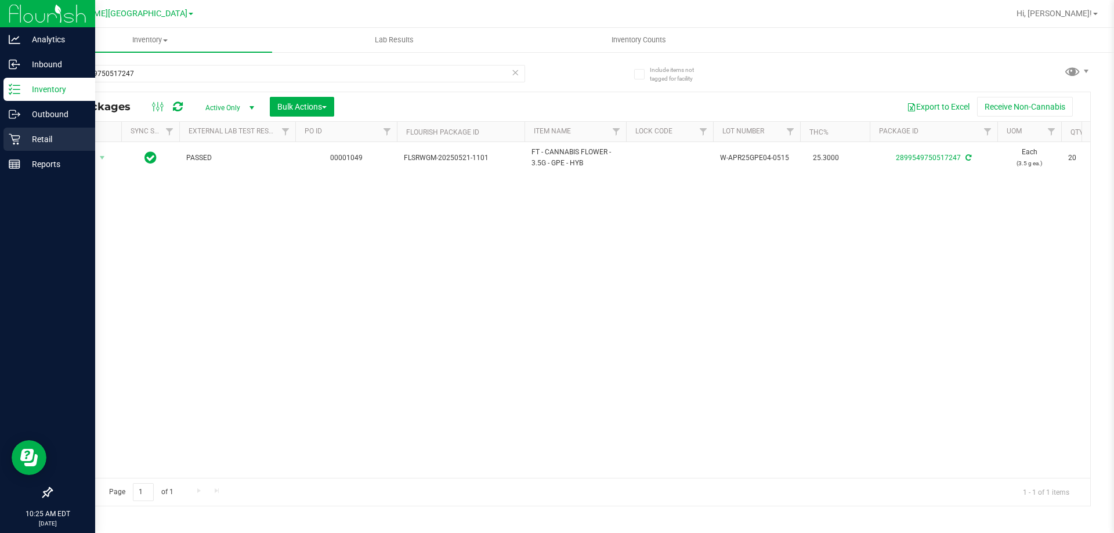
click at [49, 135] on p "Retail" at bounding box center [55, 139] width 70 height 14
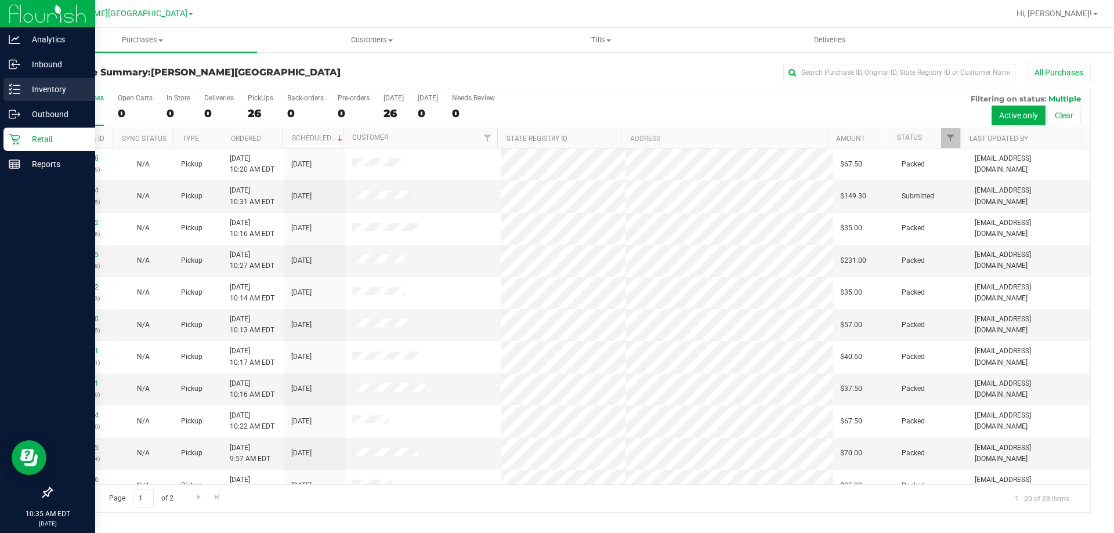
click at [17, 89] on line at bounding box center [16, 89] width 6 height 0
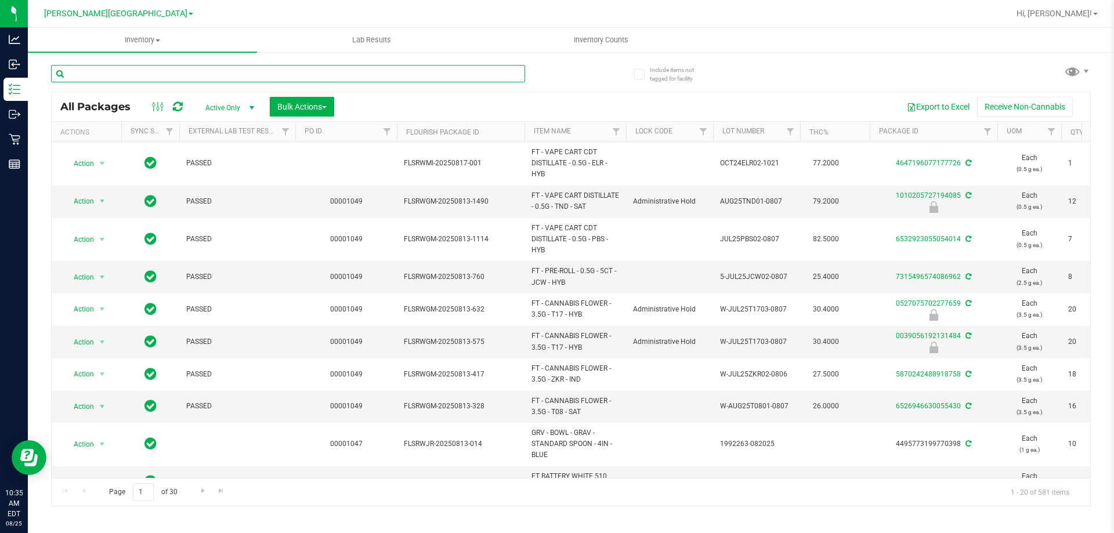
click at [216, 74] on input "text" at bounding box center [288, 73] width 474 height 17
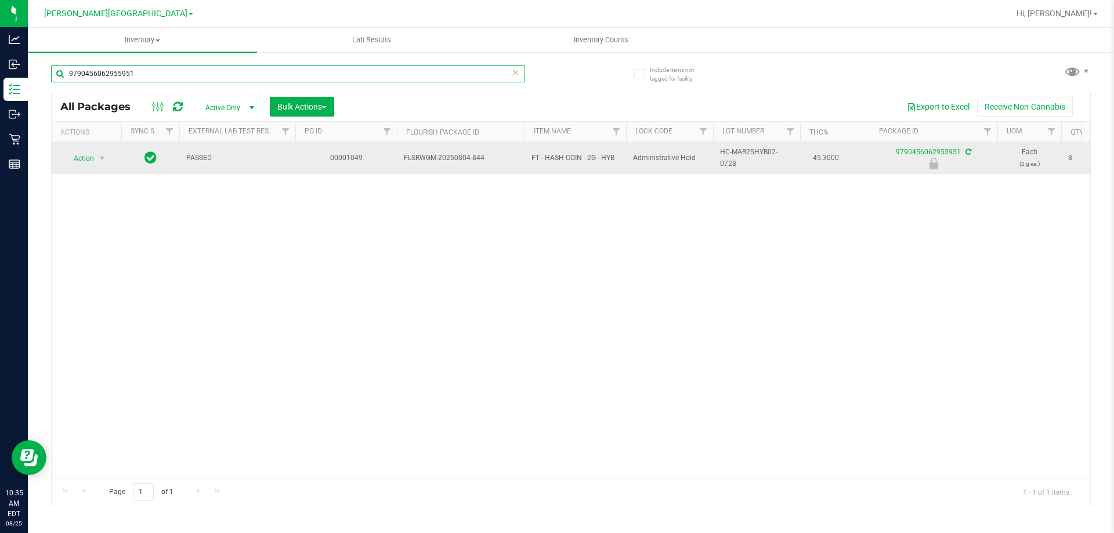
type input "9790456062955951"
click at [89, 160] on span "Action" at bounding box center [78, 158] width 31 height 16
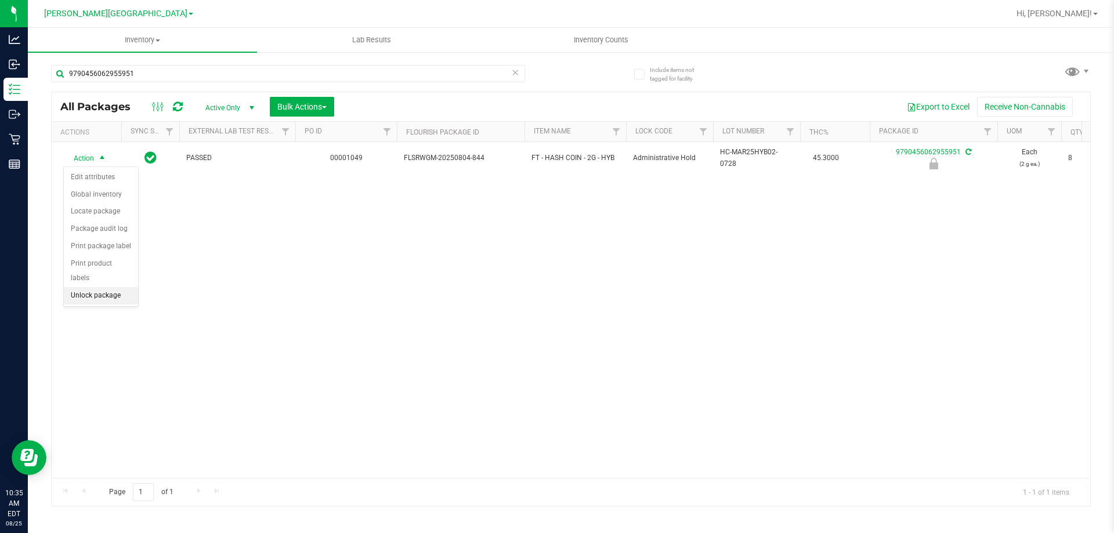
click at [82, 287] on li "Unlock package" at bounding box center [101, 295] width 74 height 17
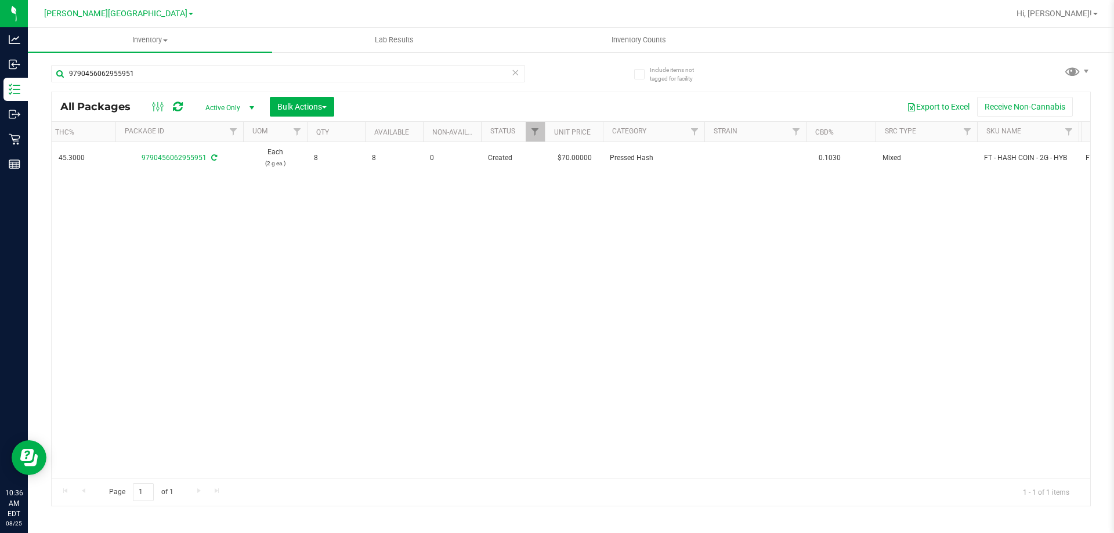
scroll to position [0, 756]
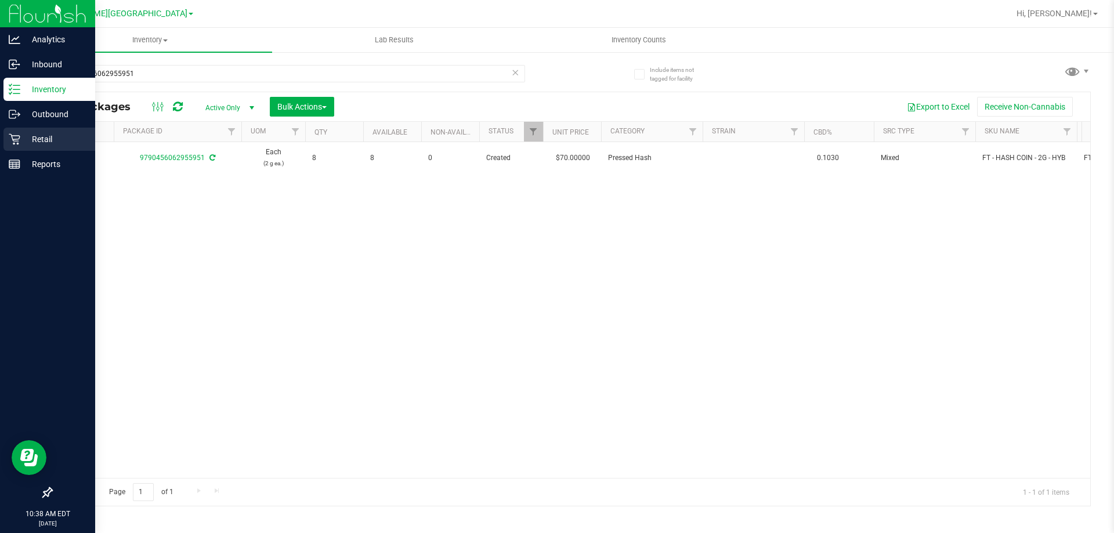
click at [15, 135] on icon at bounding box center [15, 139] width 12 height 12
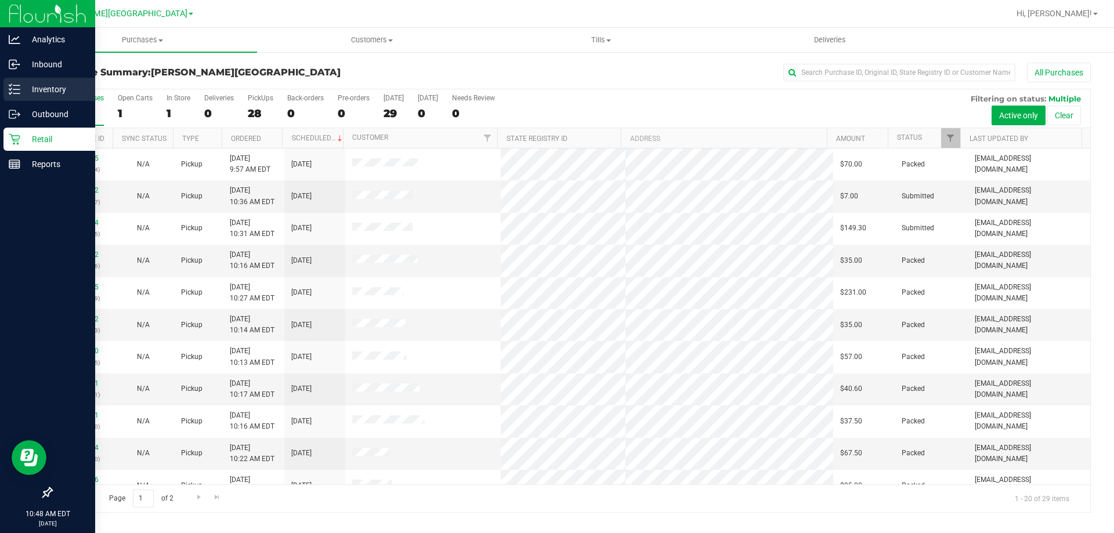
click at [30, 95] on p "Inventory" at bounding box center [55, 89] width 70 height 14
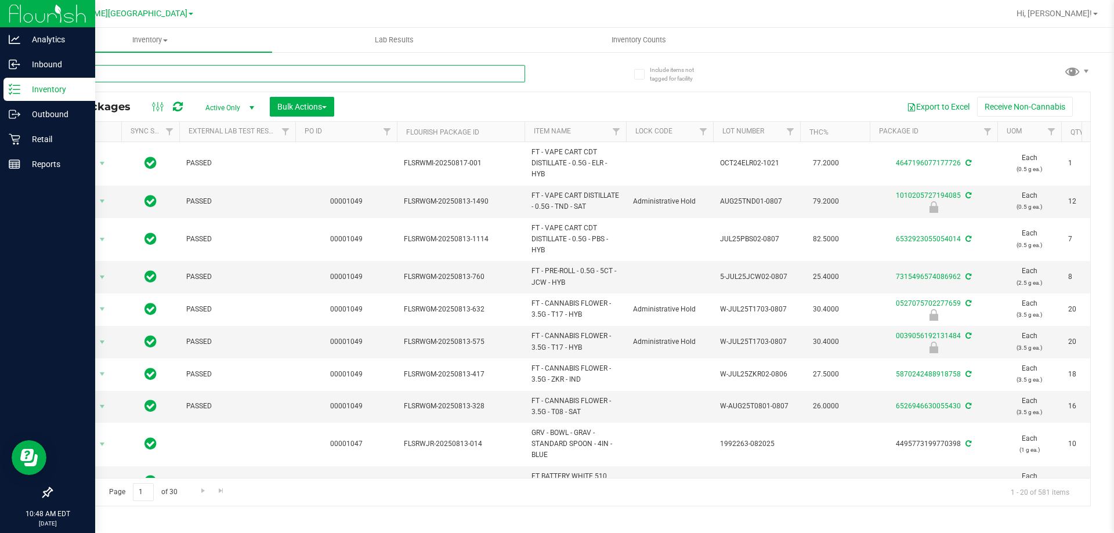
click at [390, 72] on input "text" at bounding box center [288, 73] width 474 height 17
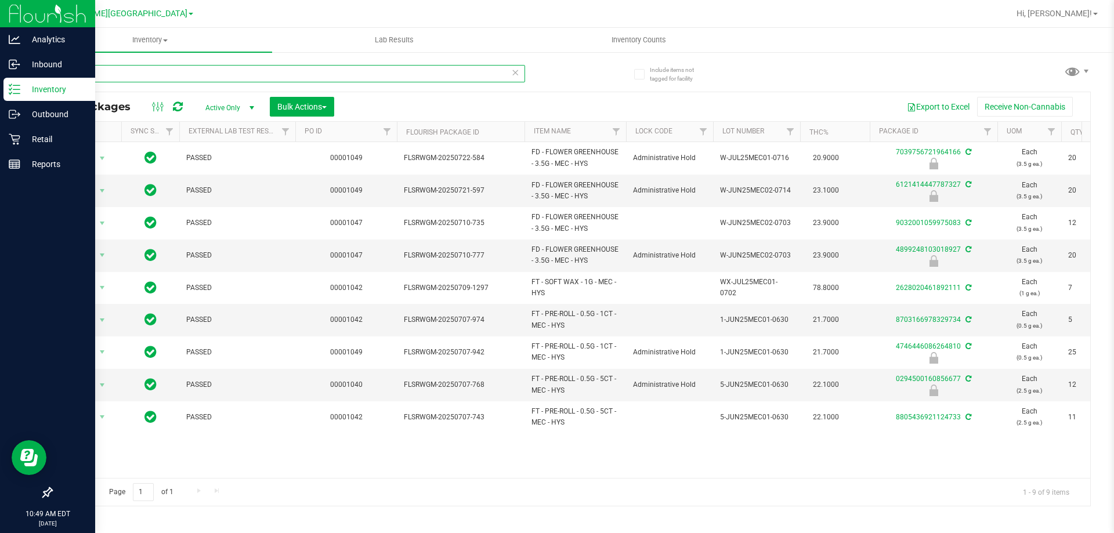
drag, startPoint x: 114, startPoint y: 78, endPoint x: 0, endPoint y: 99, distance: 115.5
click at [0, 97] on div "Analytics Inbound Inventory Outbound Retail Reports 10:49 AM EDT 08/25/2025 08/…" at bounding box center [557, 266] width 1114 height 533
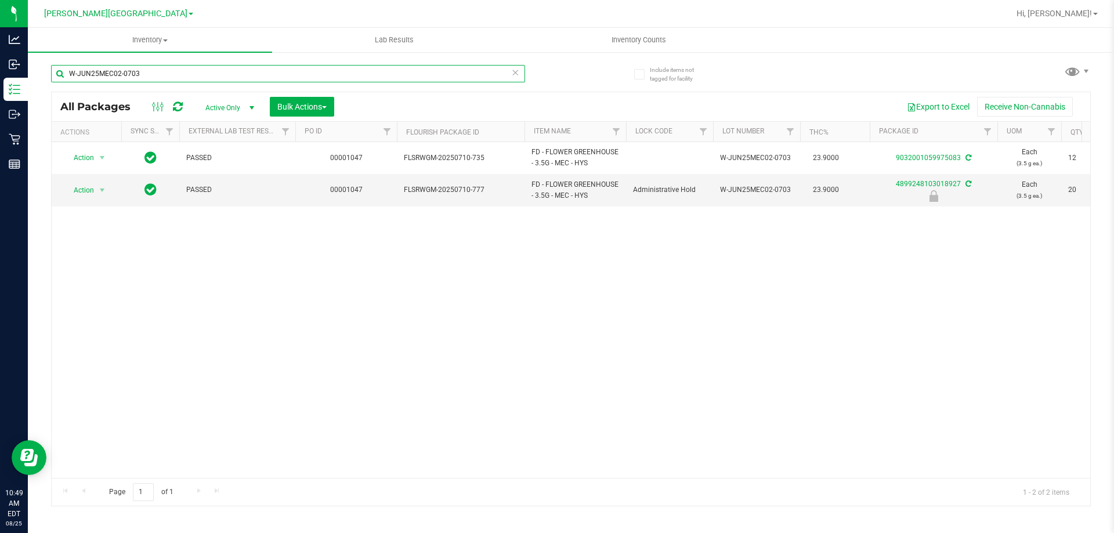
type input "W-JUN25MEC02-0703"
drag, startPoint x: 200, startPoint y: 79, endPoint x: 31, endPoint y: 79, distance: 168.8
click at [31, 79] on div "Include items not tagged for facility W-JUN25MEC02-0703 All Packages Active Onl…" at bounding box center [571, 228] width 1086 height 354
click at [149, 42] on span "Inventory" at bounding box center [150, 40] width 244 height 10
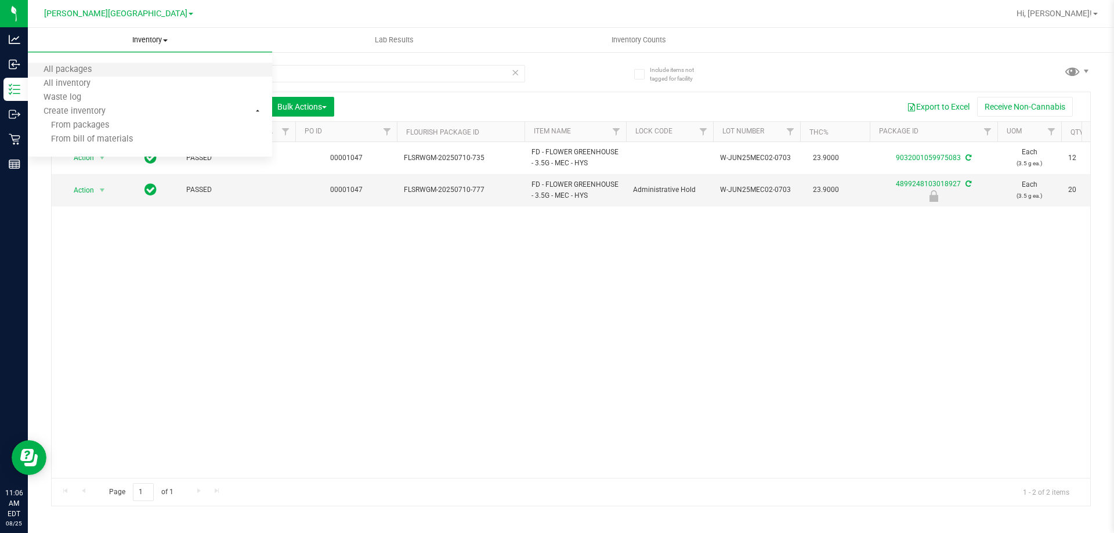
click at [140, 65] on li "All packages" at bounding box center [150, 70] width 244 height 14
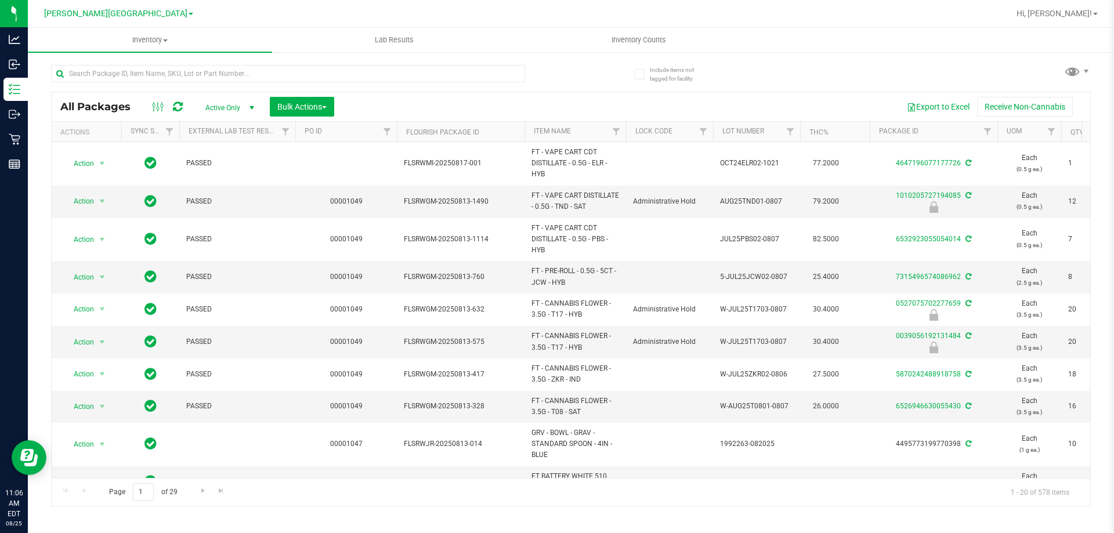
click at [237, 105] on span "Active Only" at bounding box center [228, 108] width 64 height 16
click at [233, 175] on li "All" at bounding box center [227, 177] width 63 height 17
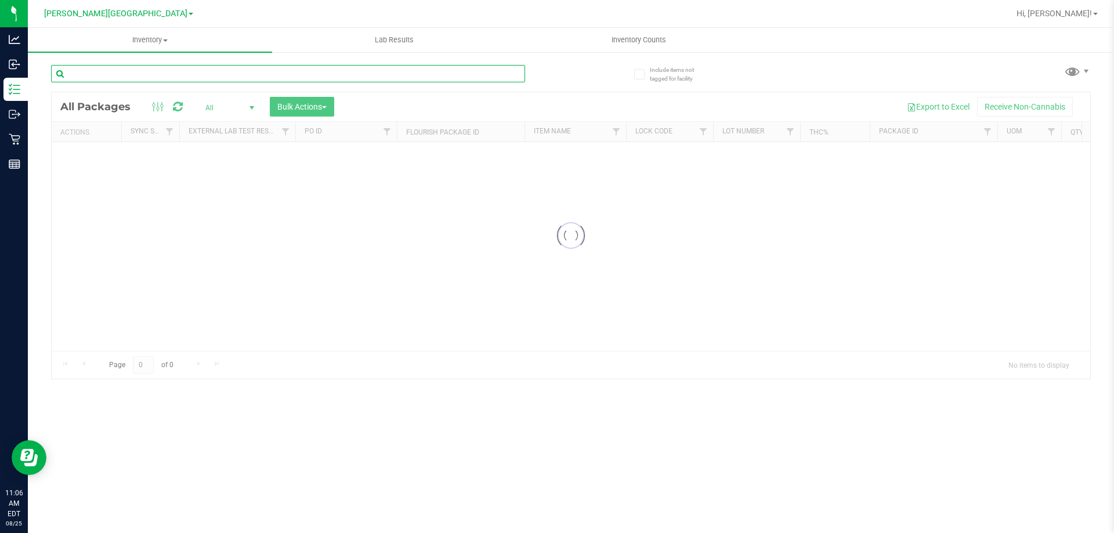
click at [149, 74] on input "text" at bounding box center [288, 73] width 474 height 17
type input "0961398865263457"
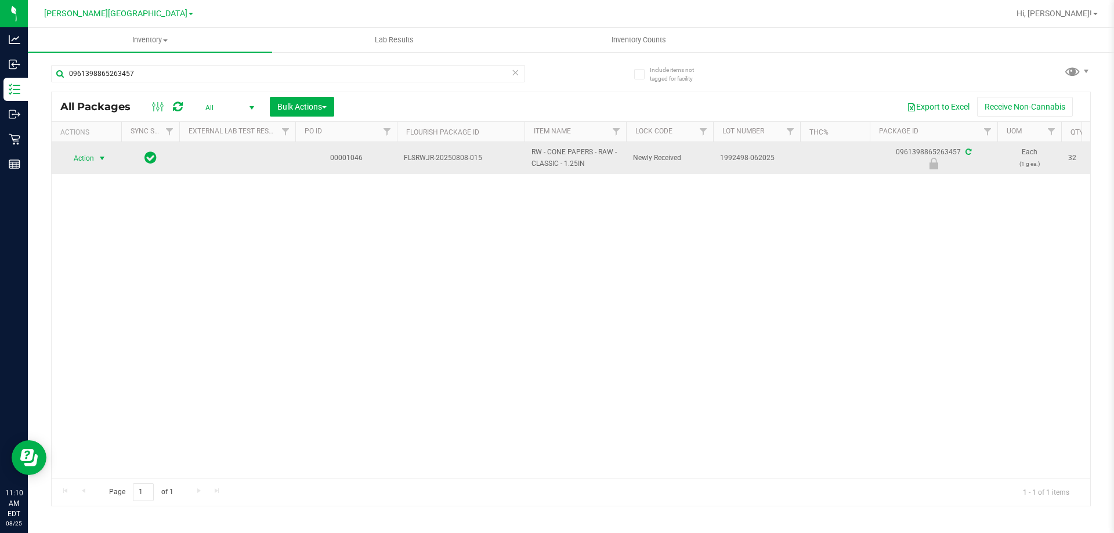
click at [85, 164] on span "Action" at bounding box center [78, 158] width 31 height 16
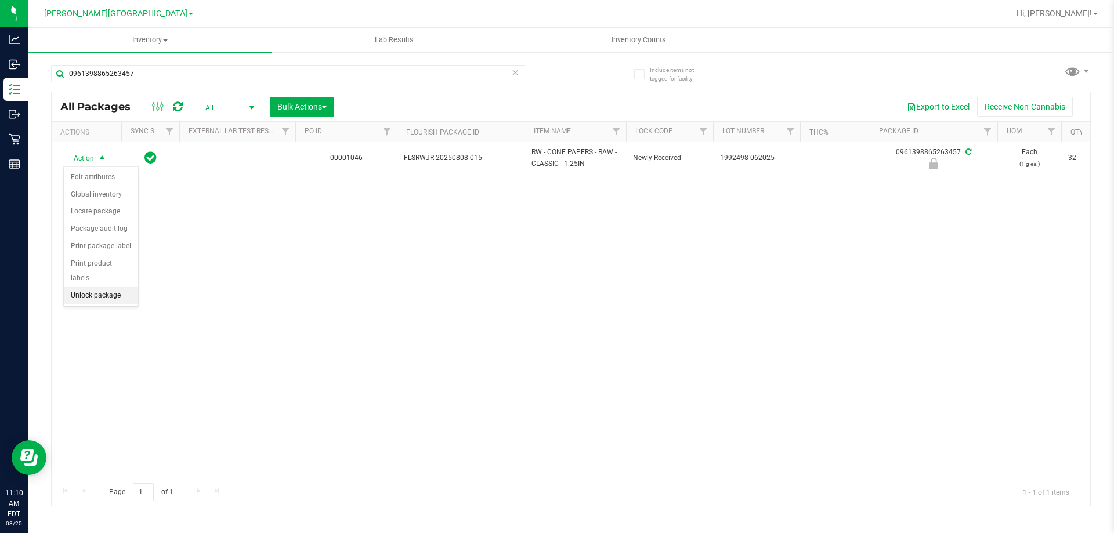
click at [106, 287] on li "Unlock package" at bounding box center [101, 295] width 74 height 17
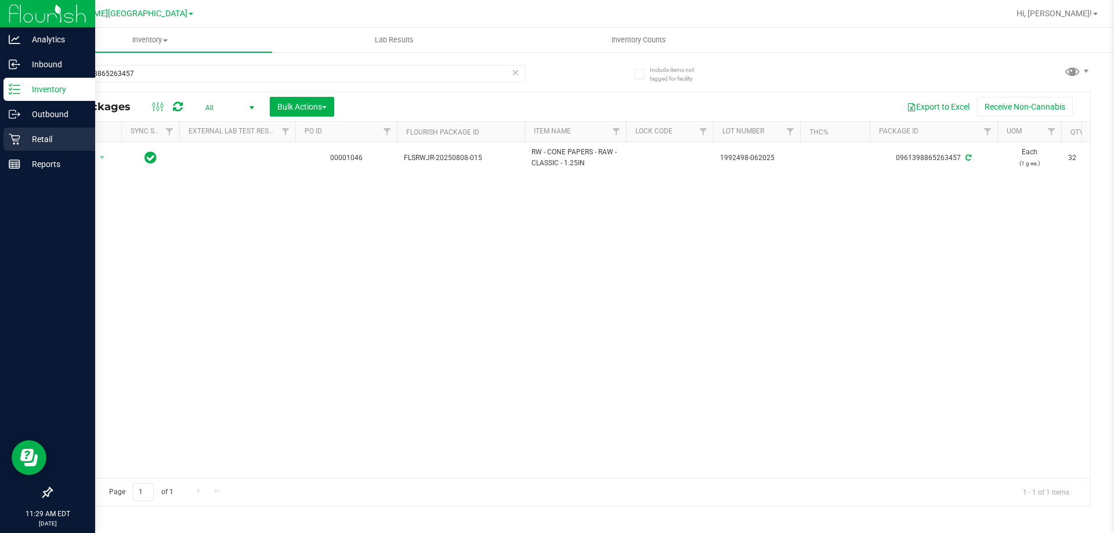
click at [37, 139] on p "Retail" at bounding box center [55, 139] width 70 height 14
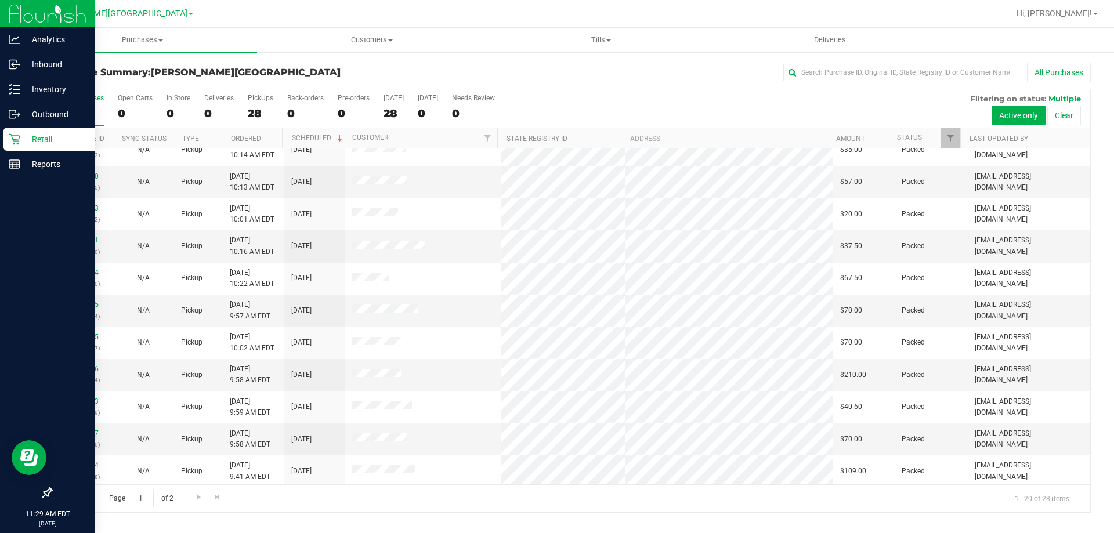
scroll to position [306, 0]
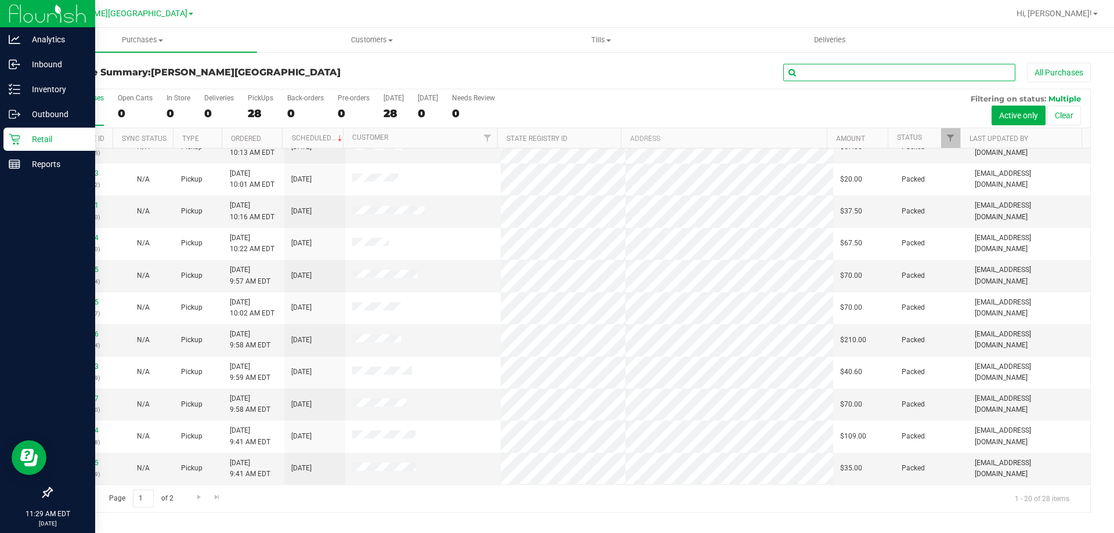
drag, startPoint x: 881, startPoint y: 68, endPoint x: 877, endPoint y: 100, distance: 32.7
click at [880, 68] on input "text" at bounding box center [899, 72] width 232 height 17
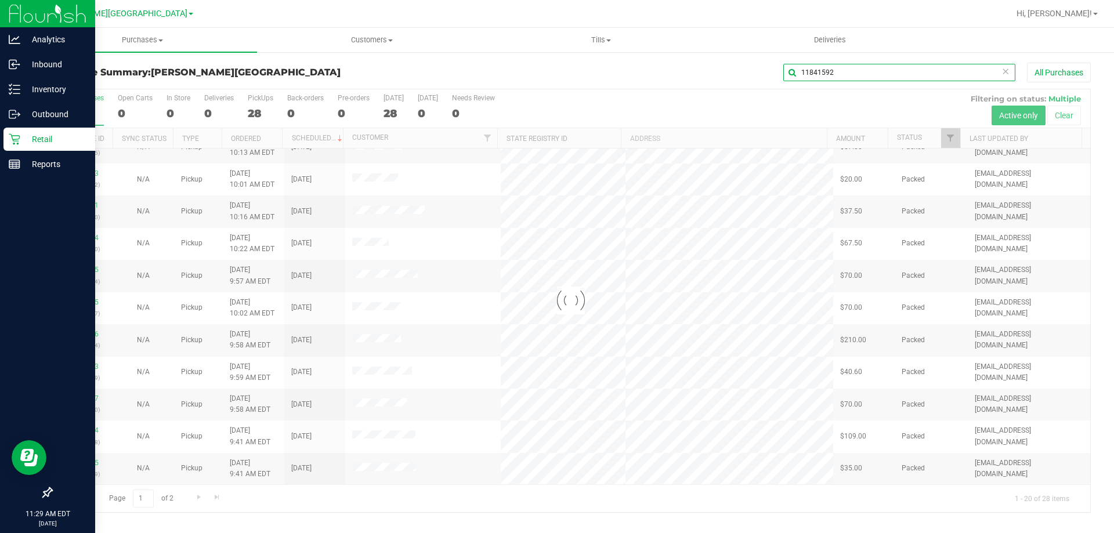
scroll to position [0, 0]
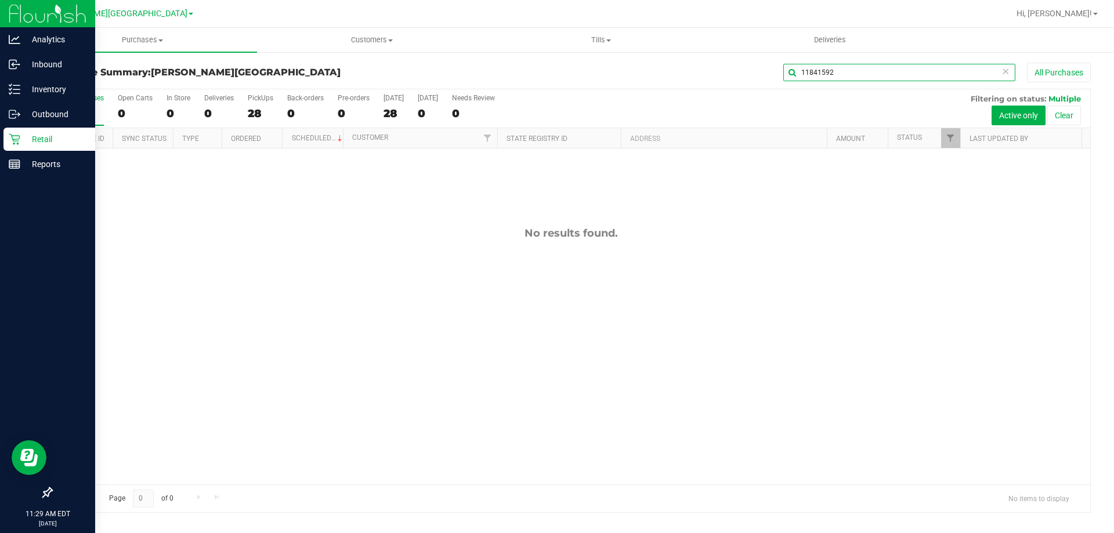
type input "11841592"
click at [29, 144] on div "Purchase Summary: Merritt Island WC 11841592 All Purchases All Purchases 28 Ope…" at bounding box center [571, 287] width 1086 height 473
click at [16, 148] on div "Retail" at bounding box center [49, 139] width 92 height 23
click at [16, 147] on div "Retail" at bounding box center [49, 139] width 92 height 23
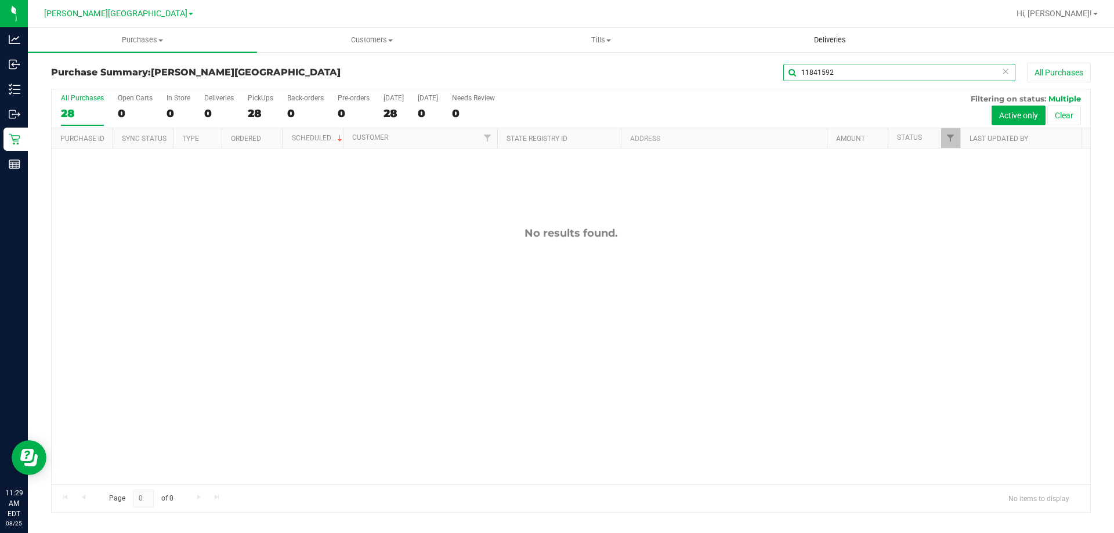
drag, startPoint x: 854, startPoint y: 71, endPoint x: 734, endPoint y: 42, distance: 123.4
click at [758, 69] on div "11841592 All Purchases" at bounding box center [743, 73] width 693 height 20
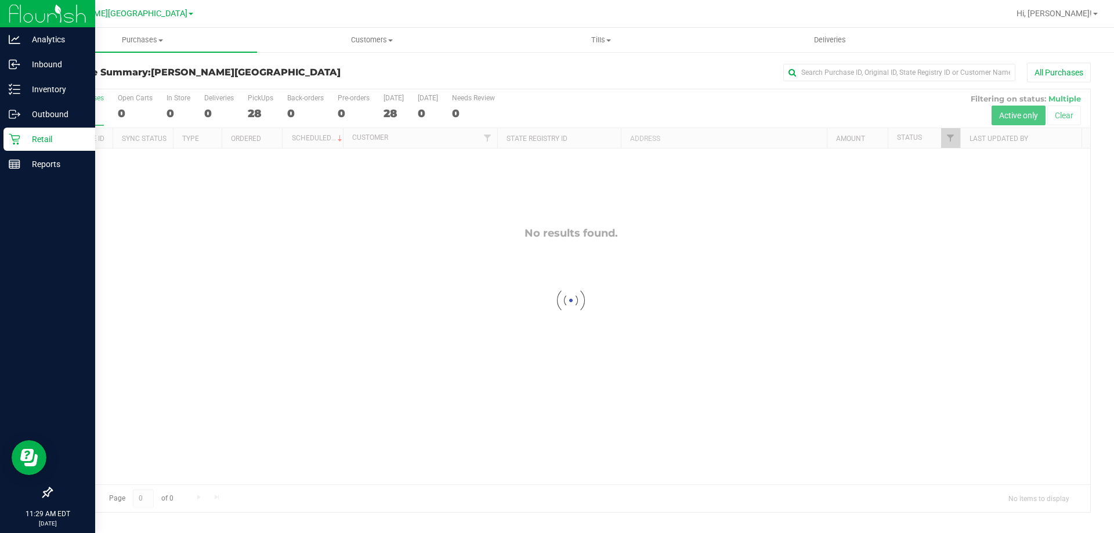
click at [19, 141] on icon at bounding box center [15, 139] width 12 height 12
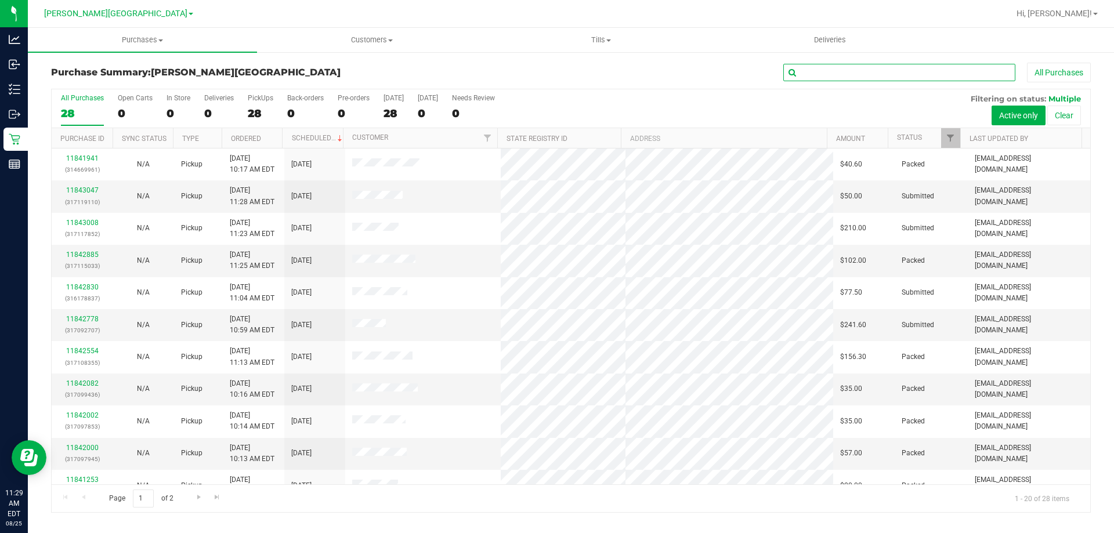
click at [867, 66] on input "text" at bounding box center [899, 72] width 232 height 17
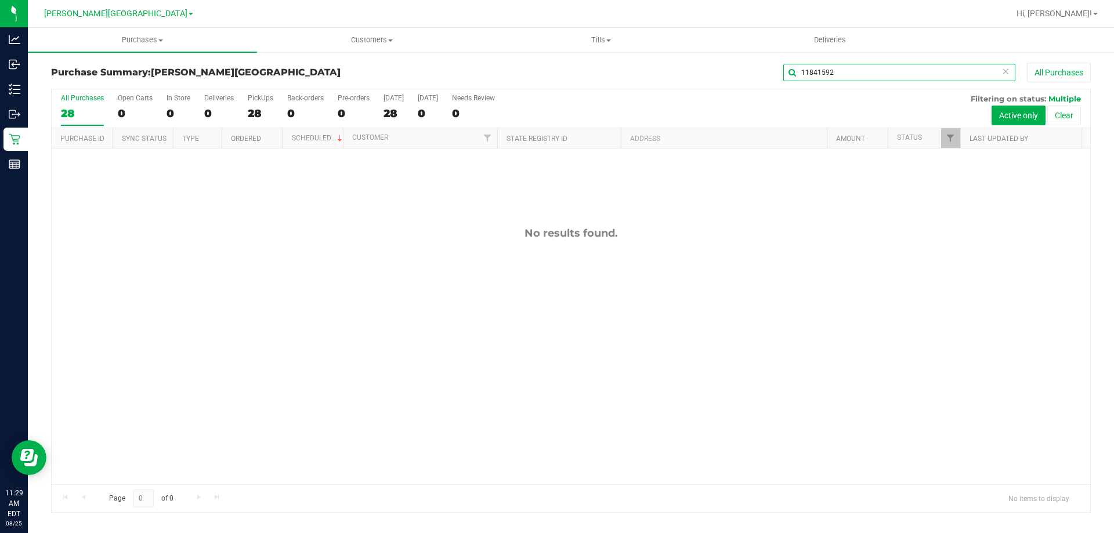
type input "11841592"
drag, startPoint x: 845, startPoint y: 73, endPoint x: 736, endPoint y: 93, distance: 110.8
click at [734, 96] on div "Purchase Summary: Merritt Island WC 11841592 All Purchases All Purchases 28 Ope…" at bounding box center [571, 288] width 1040 height 450
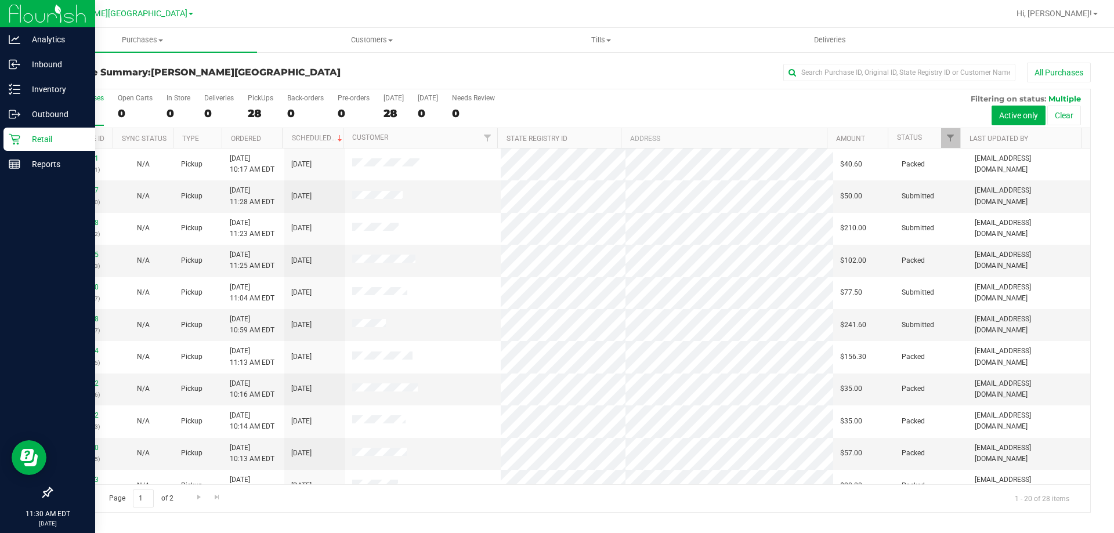
click at [20, 140] on p "Retail" at bounding box center [55, 139] width 70 height 14
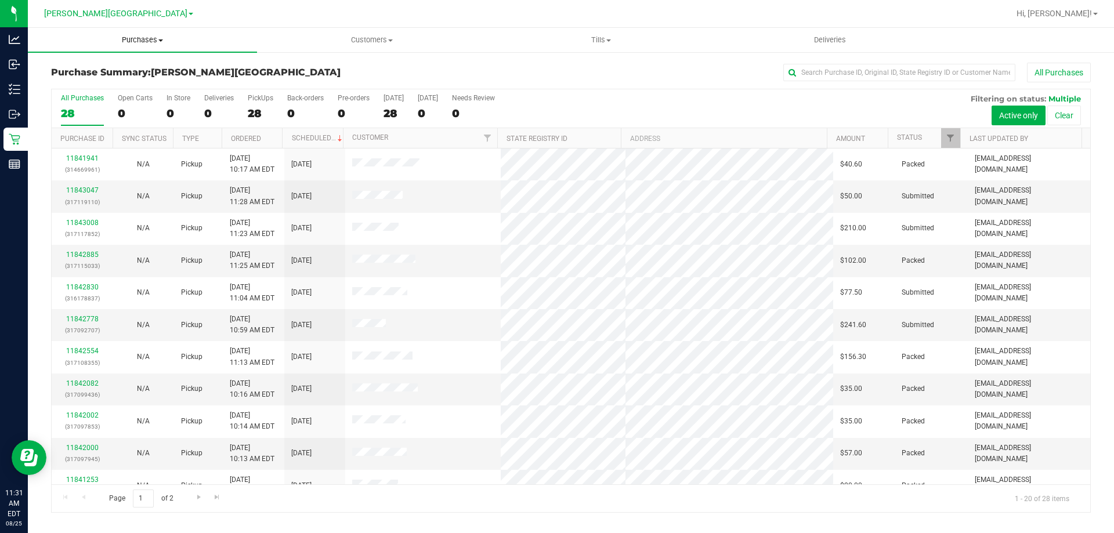
click at [130, 33] on uib-tab-heading "Purchases Summary of purchases Fulfillment All purchases" at bounding box center [142, 40] width 229 height 24
click at [108, 82] on li "Fulfillment" at bounding box center [142, 84] width 229 height 14
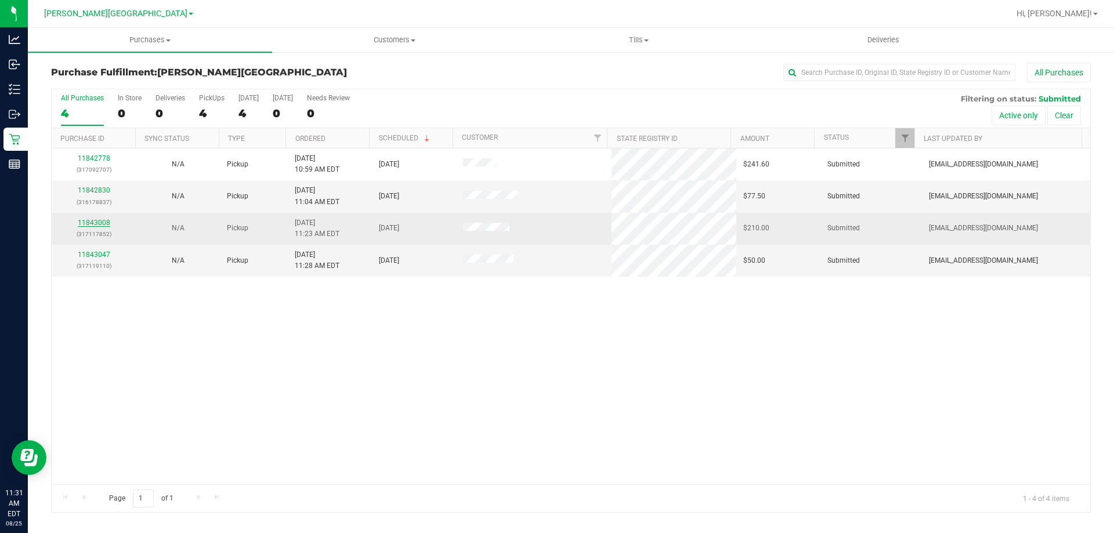
click at [87, 220] on link "11843008" at bounding box center [94, 223] width 32 height 8
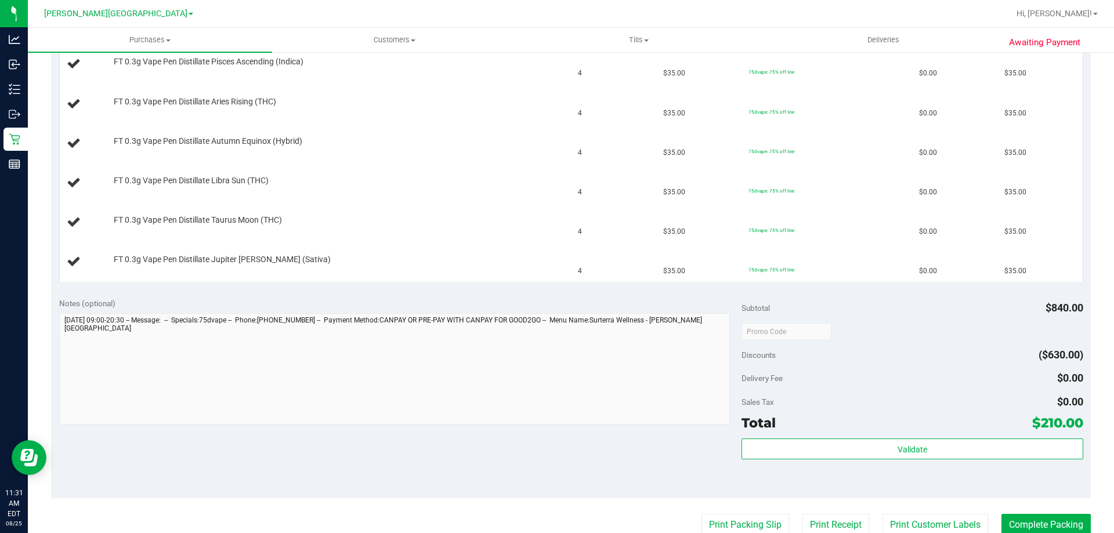
scroll to position [348, 0]
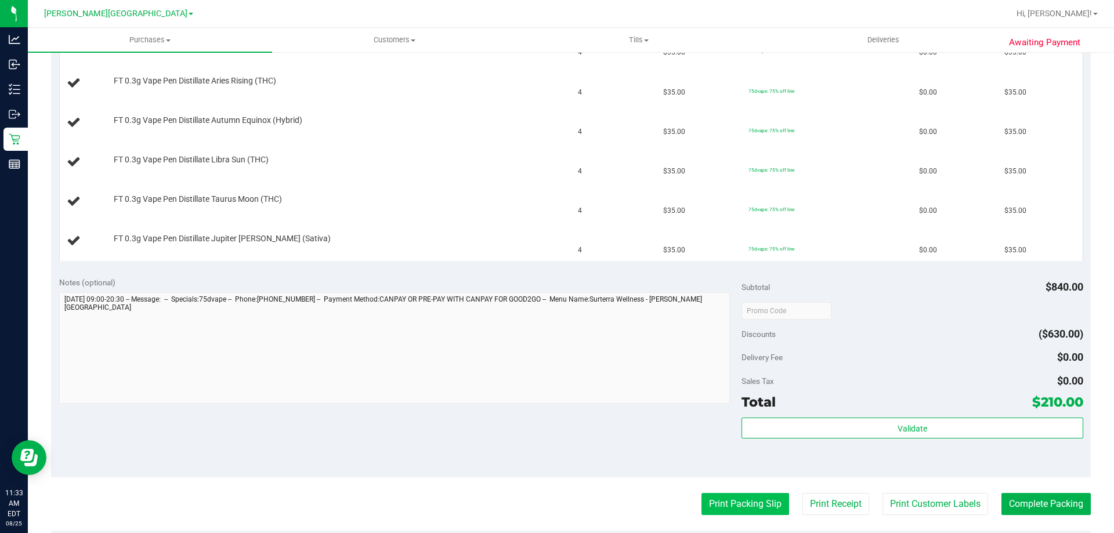
click at [763, 500] on button "Print Packing Slip" at bounding box center [745, 504] width 88 height 22
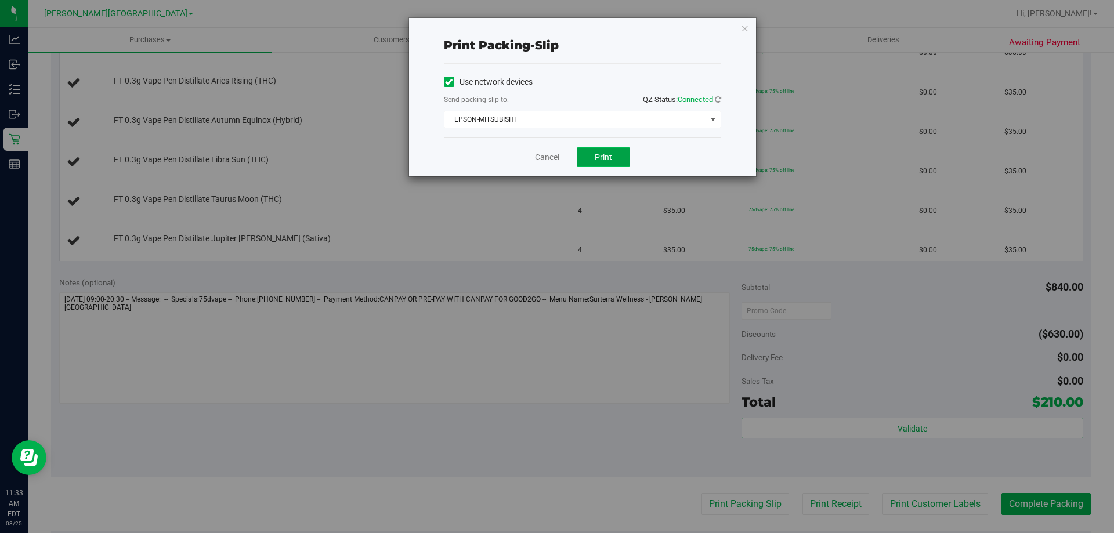
click at [623, 164] on button "Print" at bounding box center [603, 157] width 53 height 20
click at [553, 158] on link "Cancel" at bounding box center [547, 157] width 24 height 12
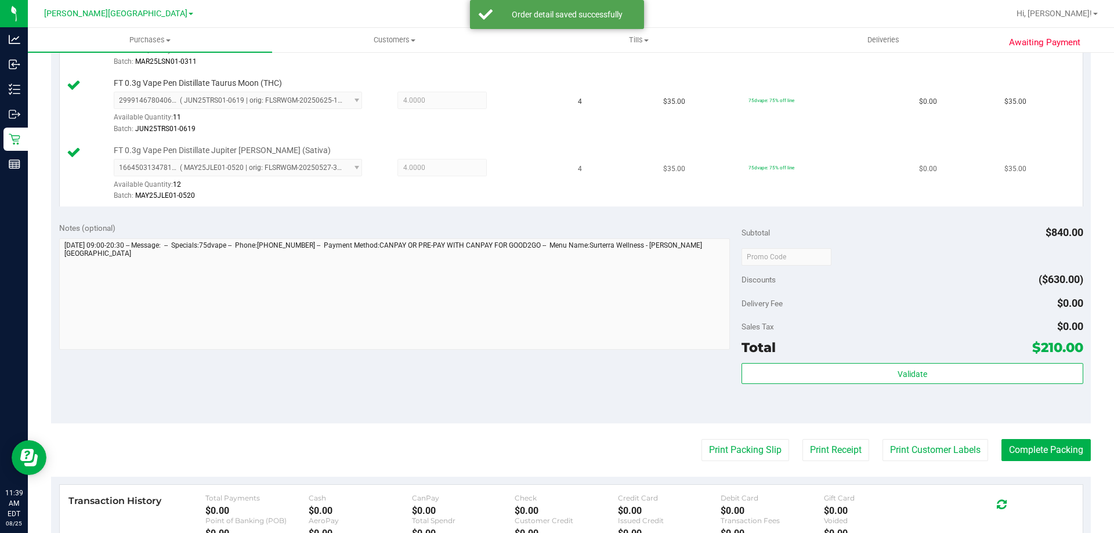
scroll to position [638, 0]
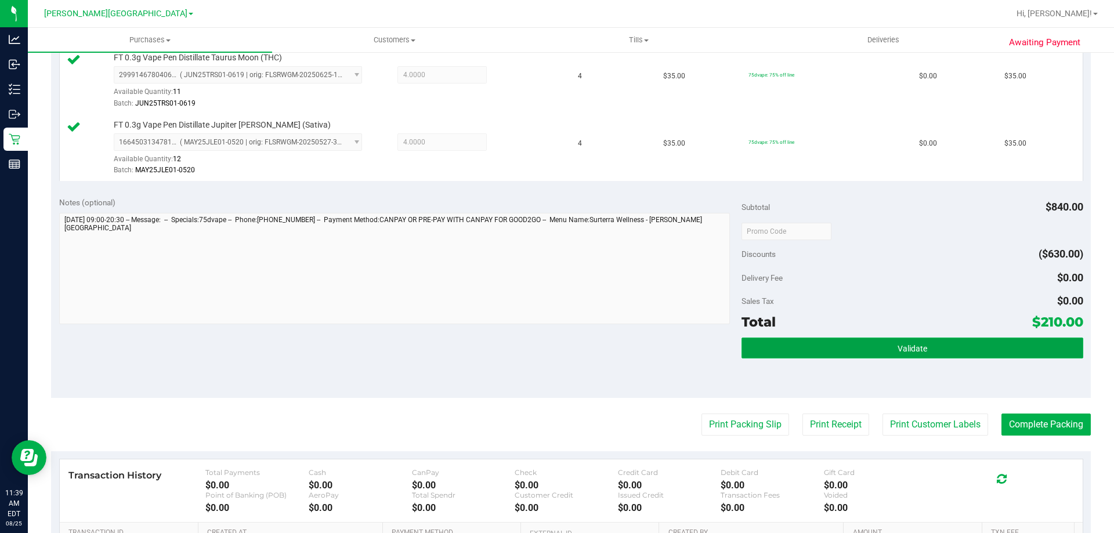
click at [921, 346] on button "Validate" at bounding box center [911, 348] width 341 height 21
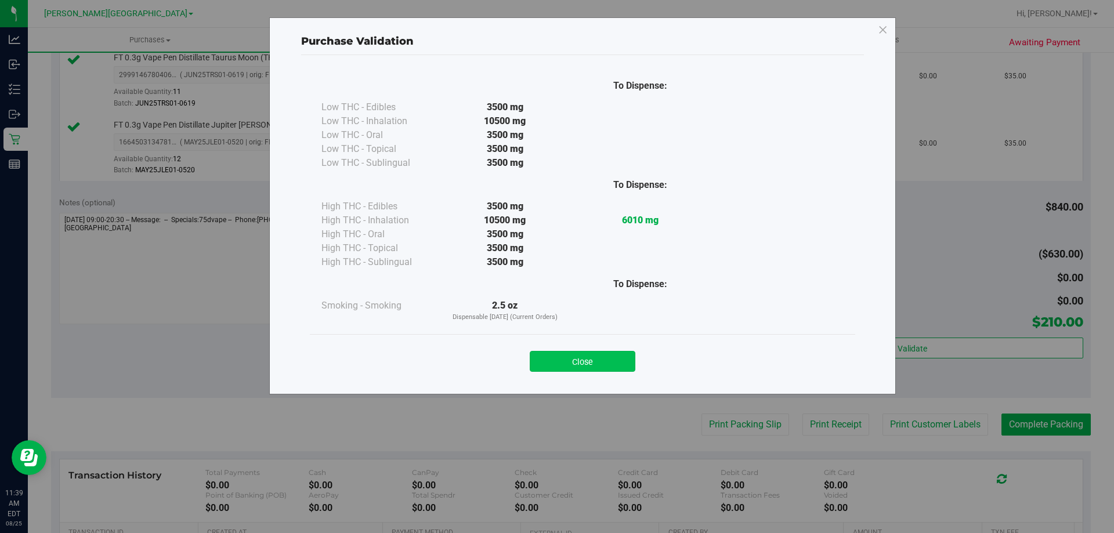
click at [553, 363] on button "Close" at bounding box center [583, 361] width 106 height 21
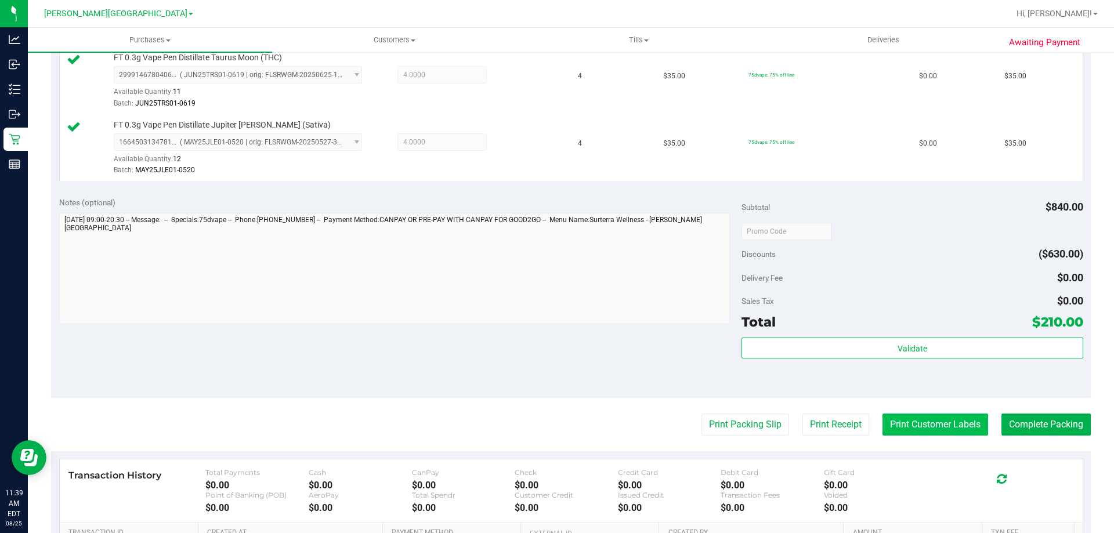
click at [933, 422] on button "Print Customer Labels" at bounding box center [935, 425] width 106 height 22
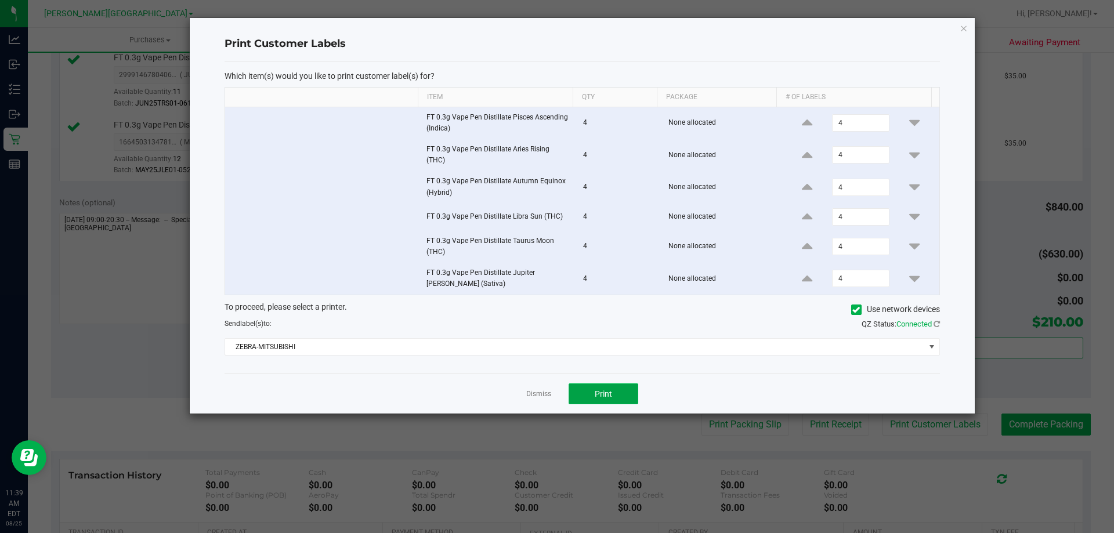
click at [621, 392] on button "Print" at bounding box center [604, 393] width 70 height 21
click at [548, 396] on link "Dismiss" at bounding box center [538, 394] width 25 height 10
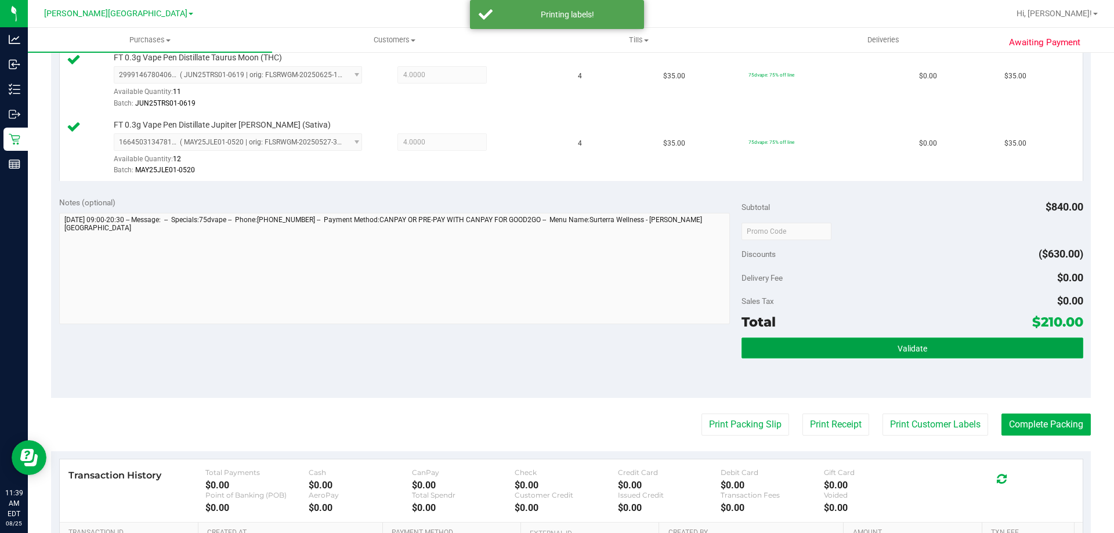
click at [909, 346] on span "Validate" at bounding box center [912, 348] width 30 height 9
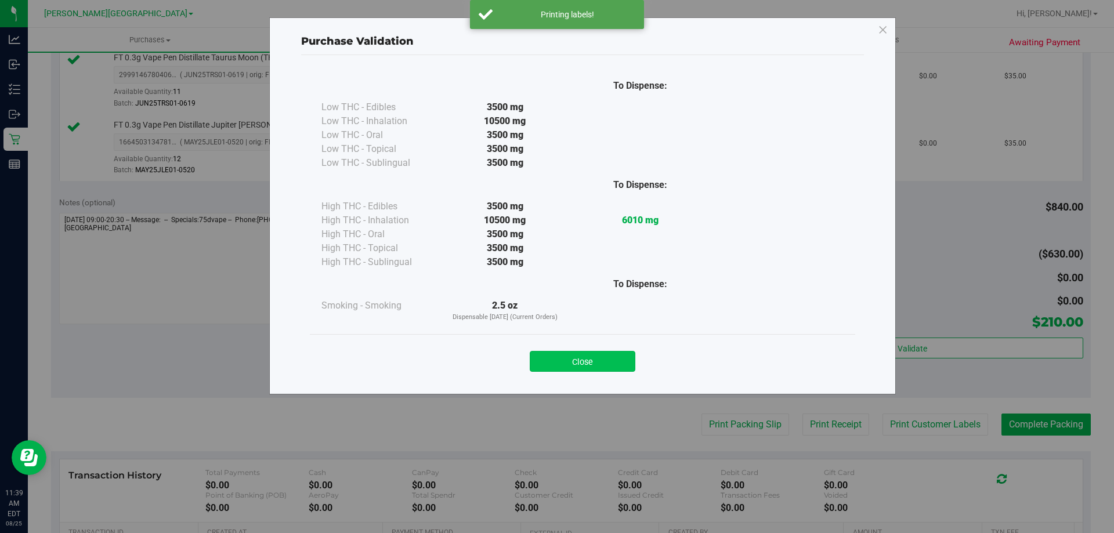
click at [615, 363] on button "Close" at bounding box center [583, 361] width 106 height 21
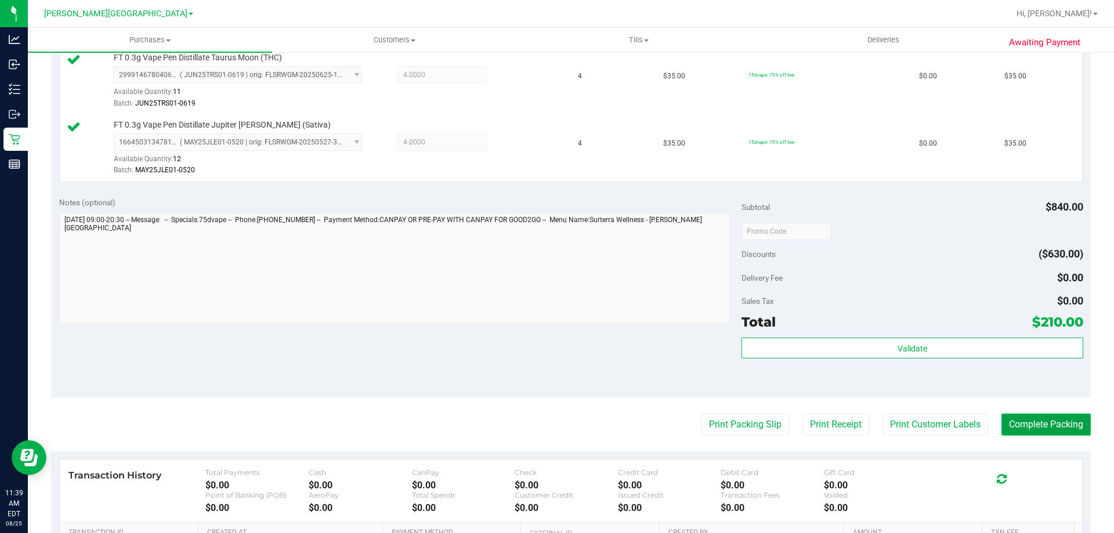
click at [1037, 424] on button "Complete Packing" at bounding box center [1045, 425] width 89 height 22
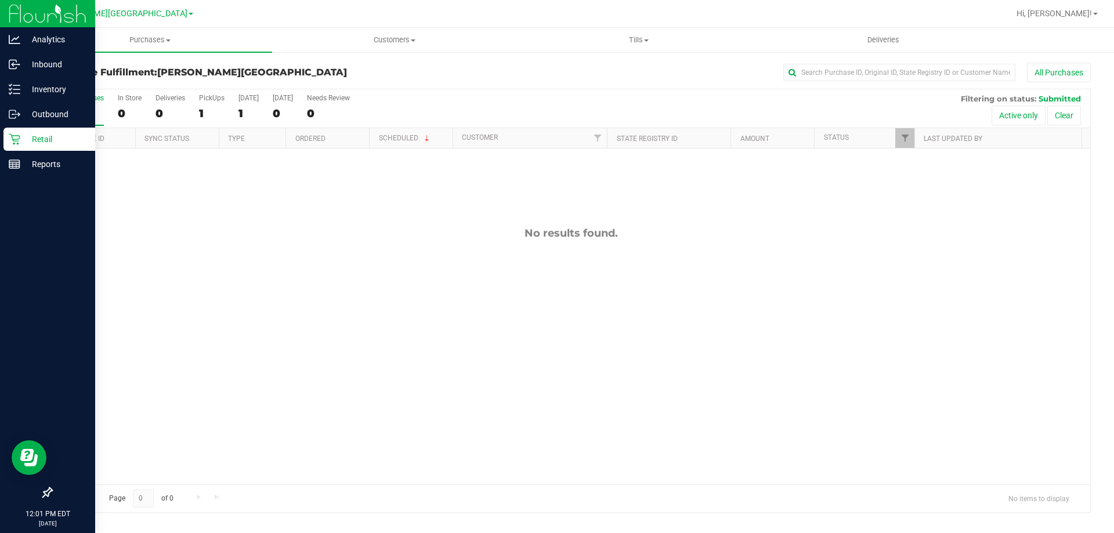
click at [6, 132] on div "Retail" at bounding box center [49, 139] width 92 height 23
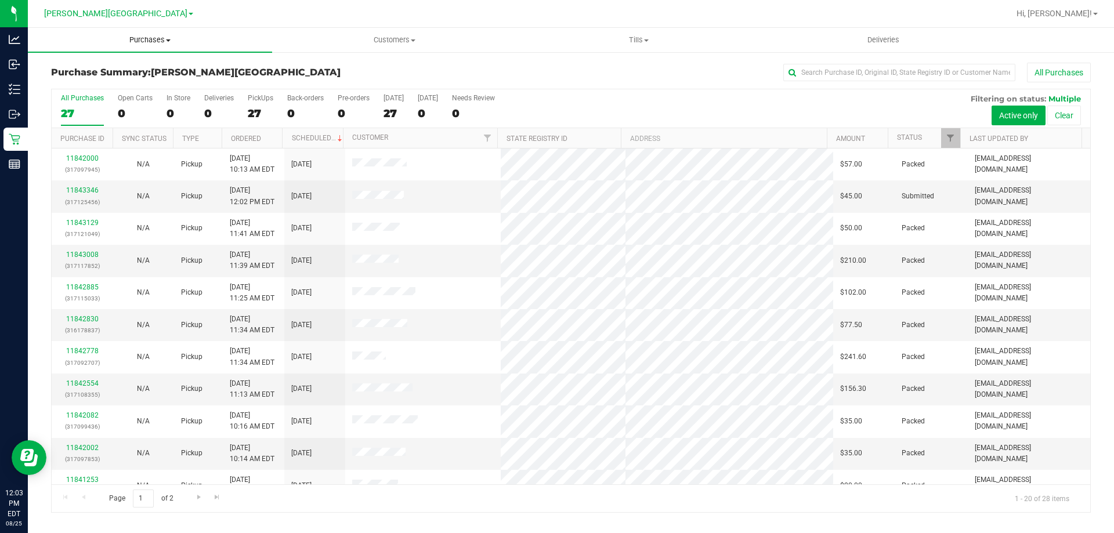
click at [153, 41] on span "Purchases" at bounding box center [150, 40] width 244 height 10
click at [98, 85] on li "Fulfillment" at bounding box center [150, 84] width 244 height 14
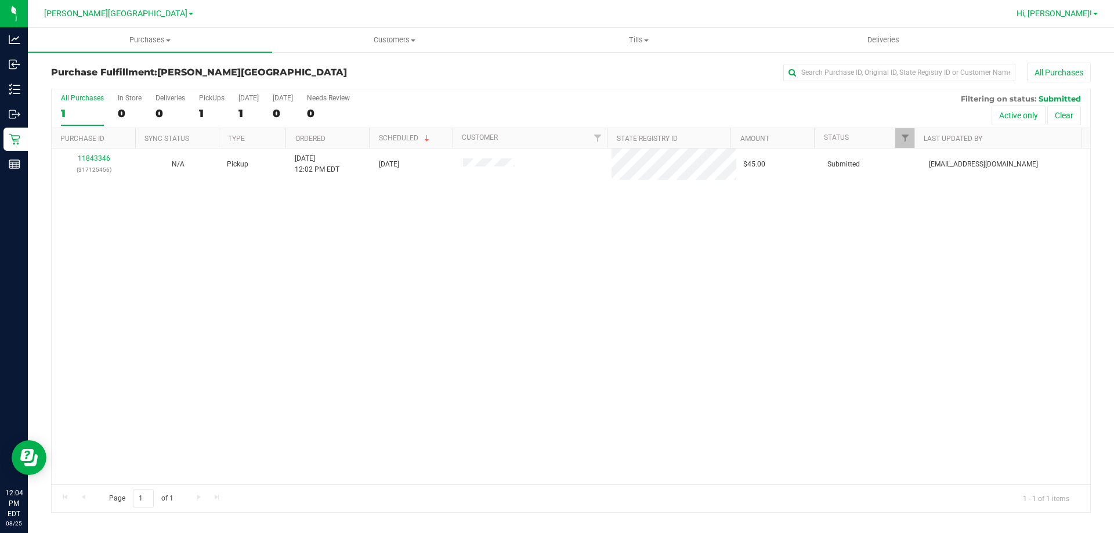
click at [1086, 9] on span "Hi, [PERSON_NAME]!" at bounding box center [1053, 13] width 75 height 9
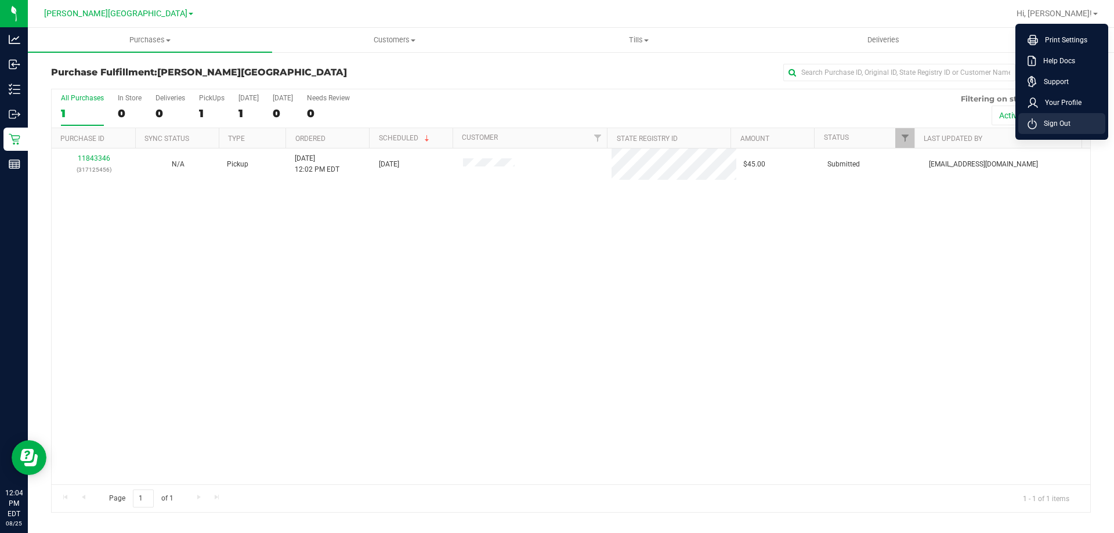
click at [1047, 120] on span "Sign Out" at bounding box center [1054, 124] width 34 height 12
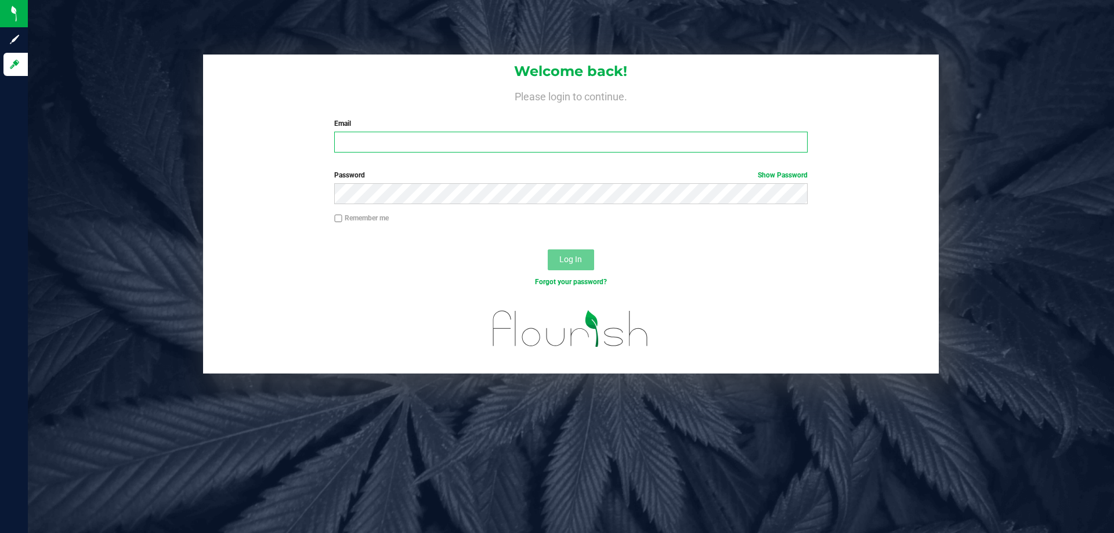
click at [399, 139] on input "Email" at bounding box center [570, 142] width 473 height 21
type input "cgarmany@liveparallel.com"
click at [548, 249] on button "Log In" at bounding box center [571, 259] width 46 height 21
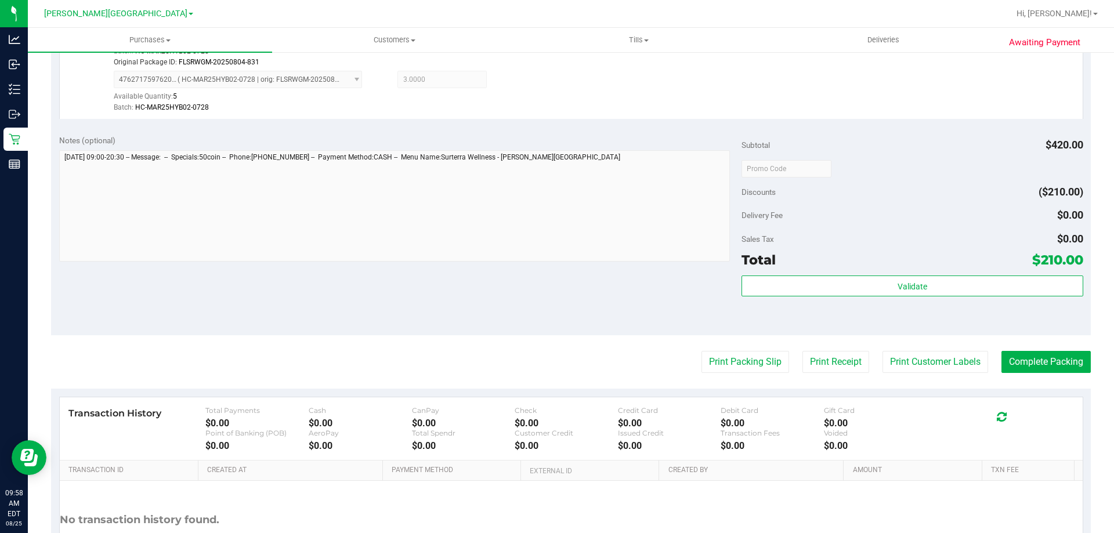
scroll to position [406, 0]
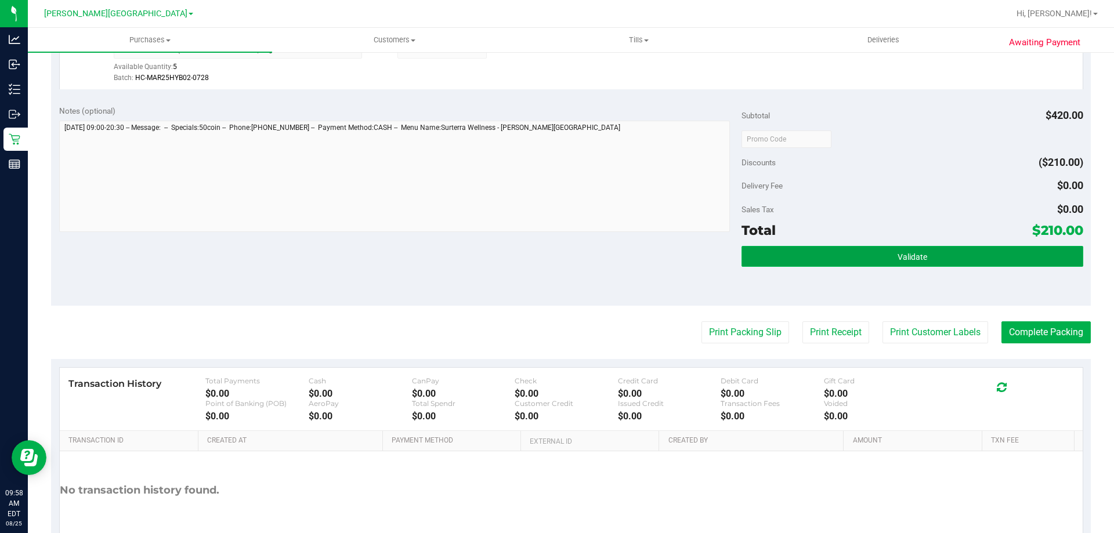
click at [870, 249] on button "Validate" at bounding box center [911, 256] width 341 height 21
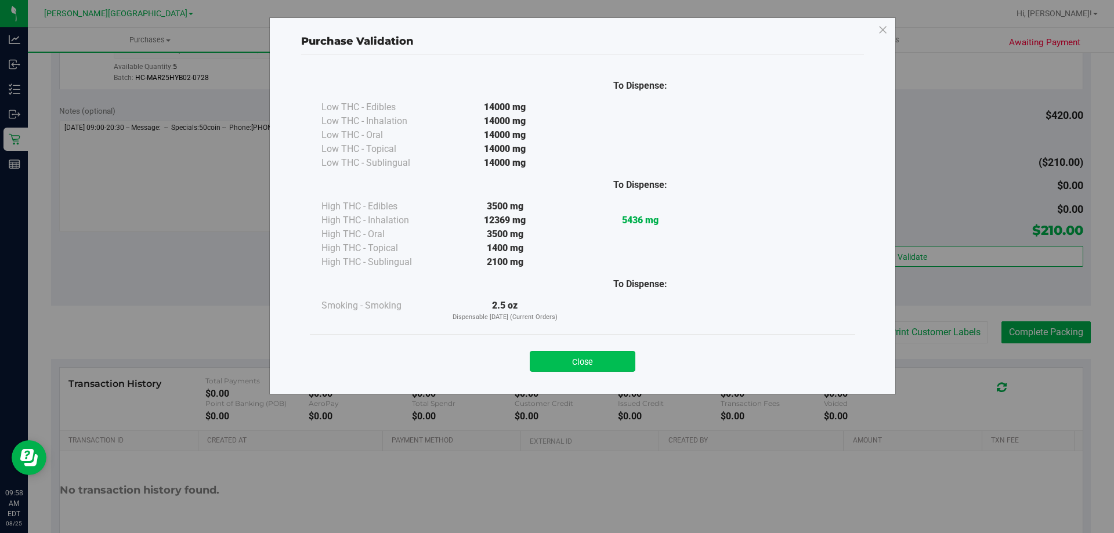
drag, startPoint x: 605, startPoint y: 364, endPoint x: 913, endPoint y: 344, distance: 309.3
click at [610, 362] on button "Close" at bounding box center [583, 361] width 106 height 21
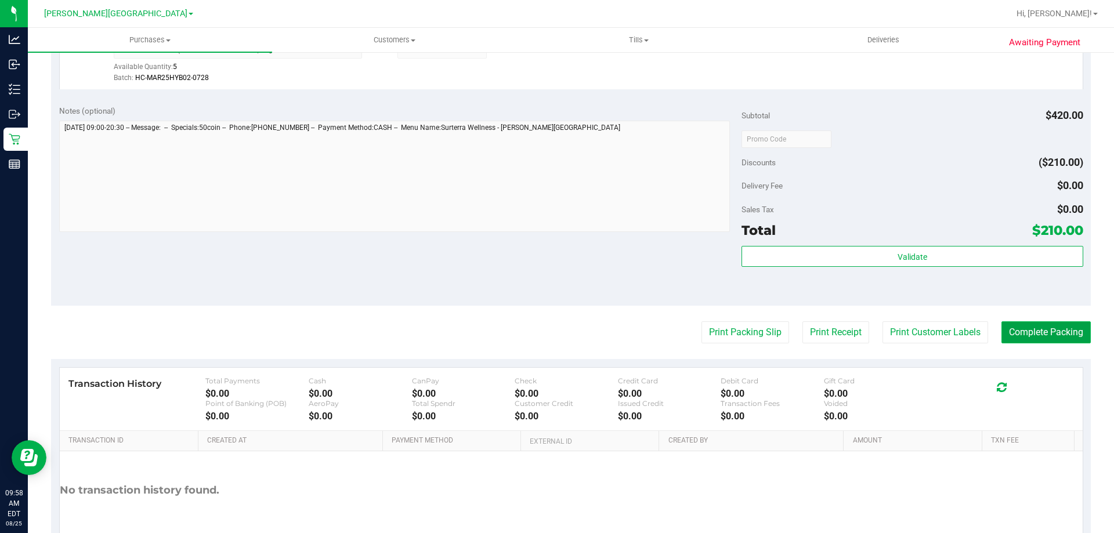
click at [1023, 338] on button "Complete Packing" at bounding box center [1045, 332] width 89 height 22
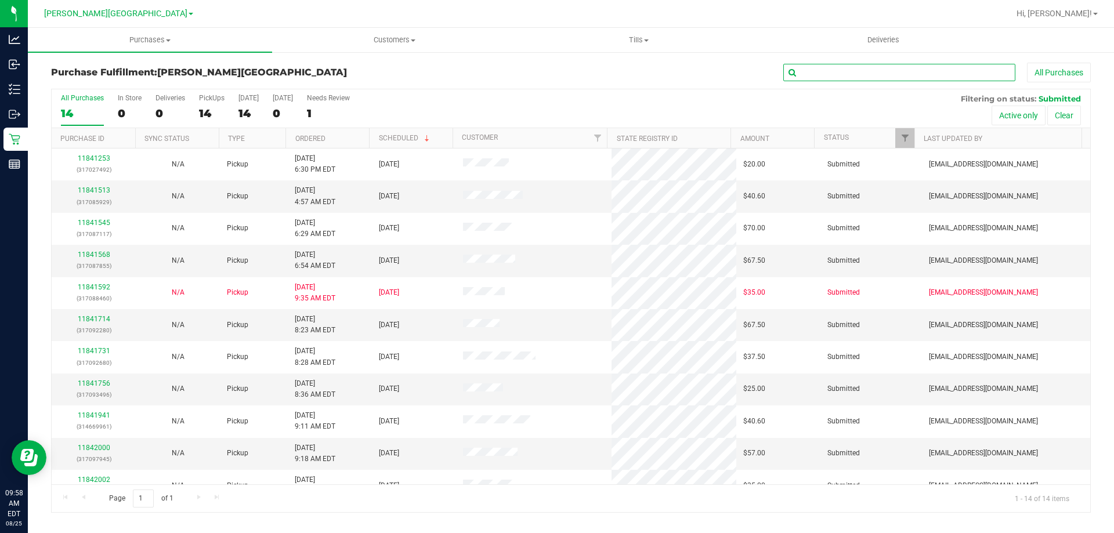
click at [868, 67] on input "text" at bounding box center [899, 72] width 232 height 17
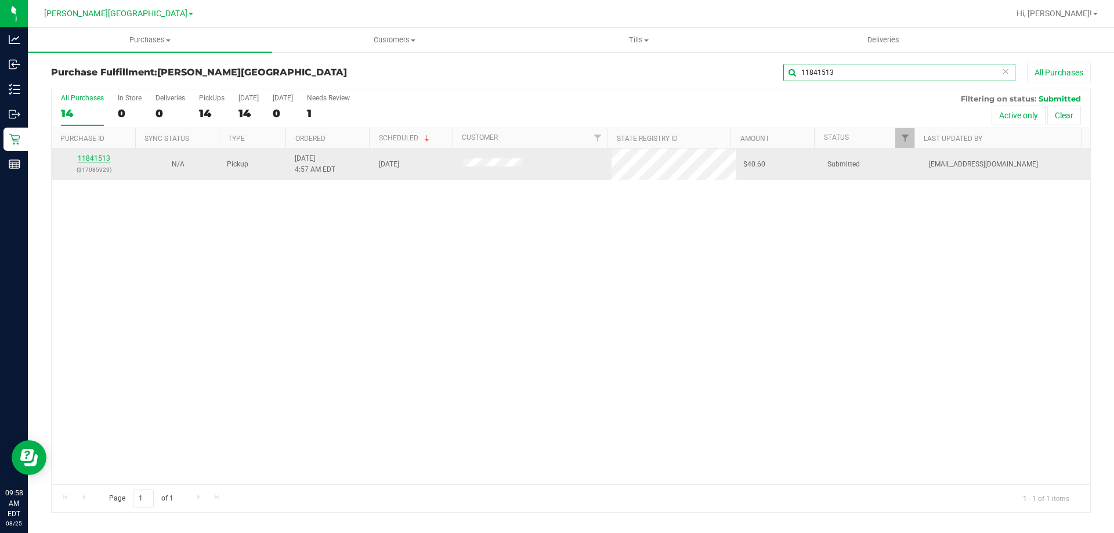
type input "11841513"
click at [95, 157] on link "11841513" at bounding box center [94, 158] width 32 height 8
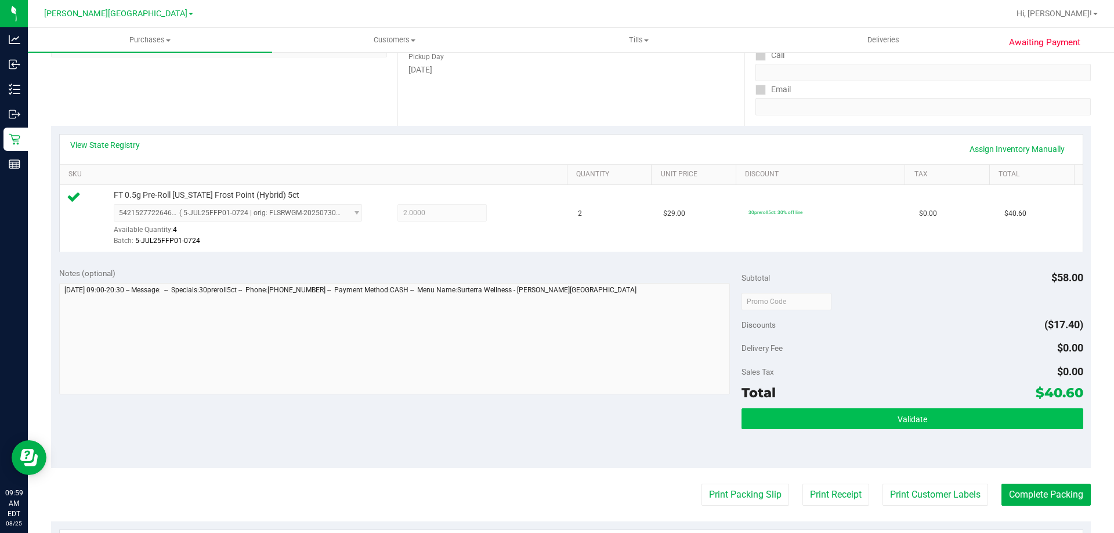
scroll to position [348, 0]
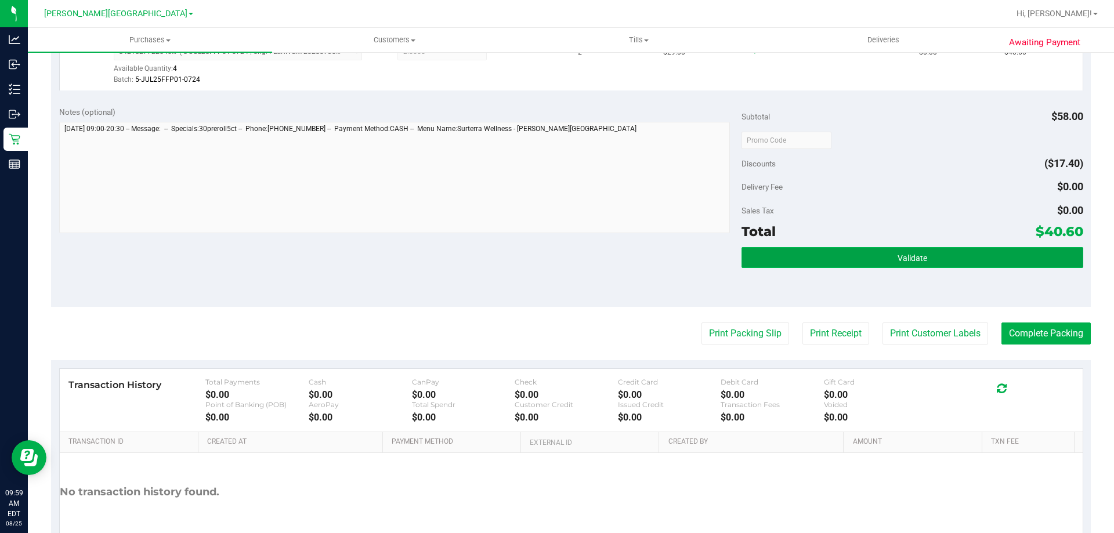
click at [912, 254] on span "Validate" at bounding box center [912, 258] width 30 height 9
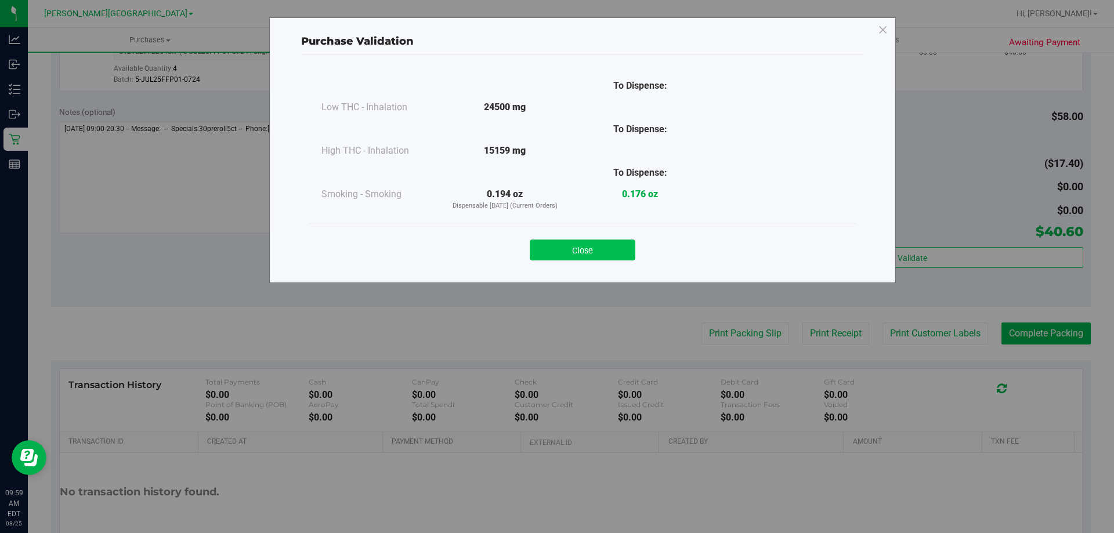
click at [555, 252] on button "Close" at bounding box center [583, 250] width 106 height 21
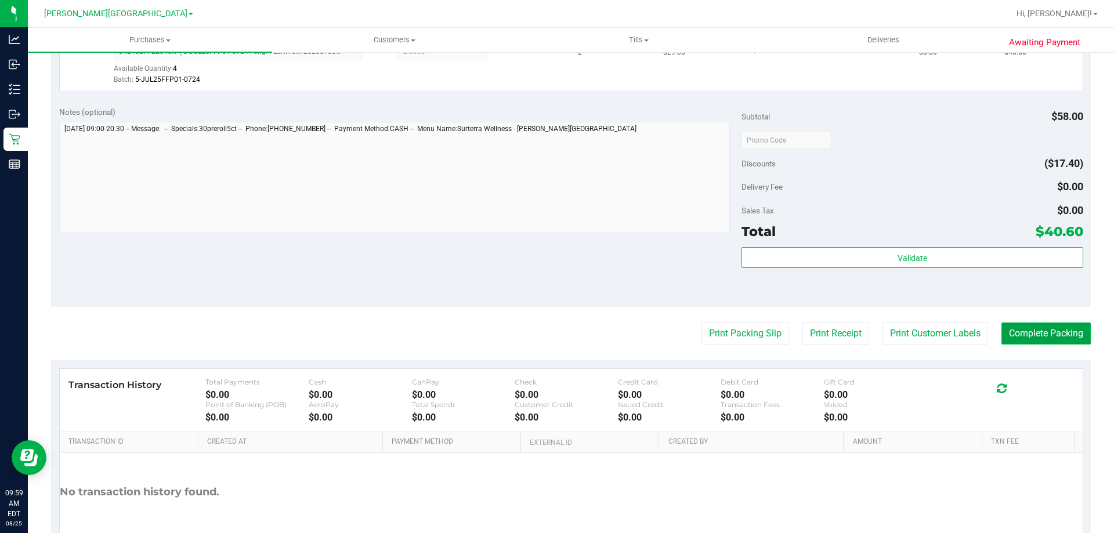
click at [1001, 326] on button "Complete Packing" at bounding box center [1045, 334] width 89 height 22
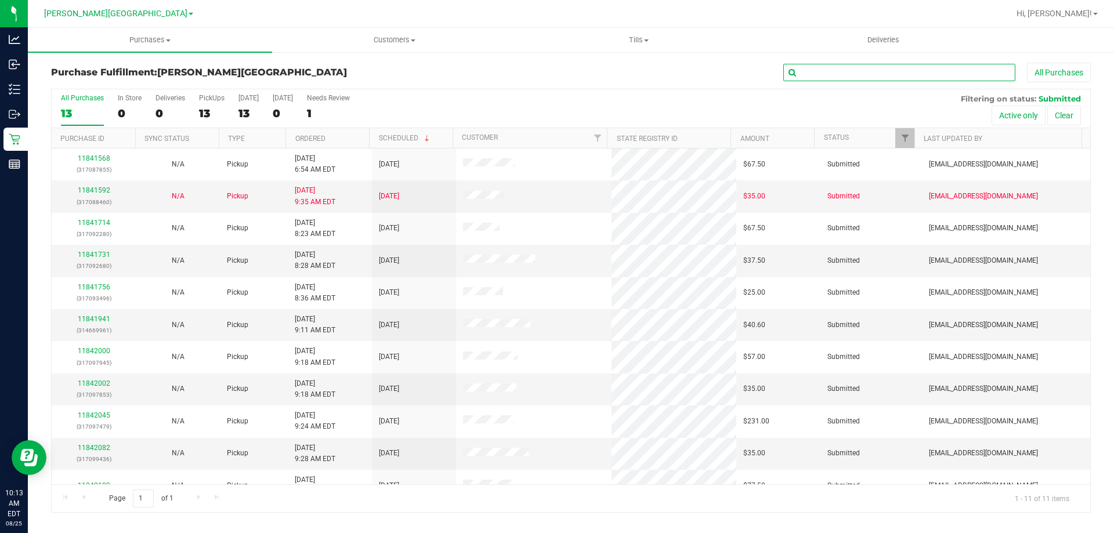
click at [836, 68] on input "text" at bounding box center [899, 72] width 232 height 17
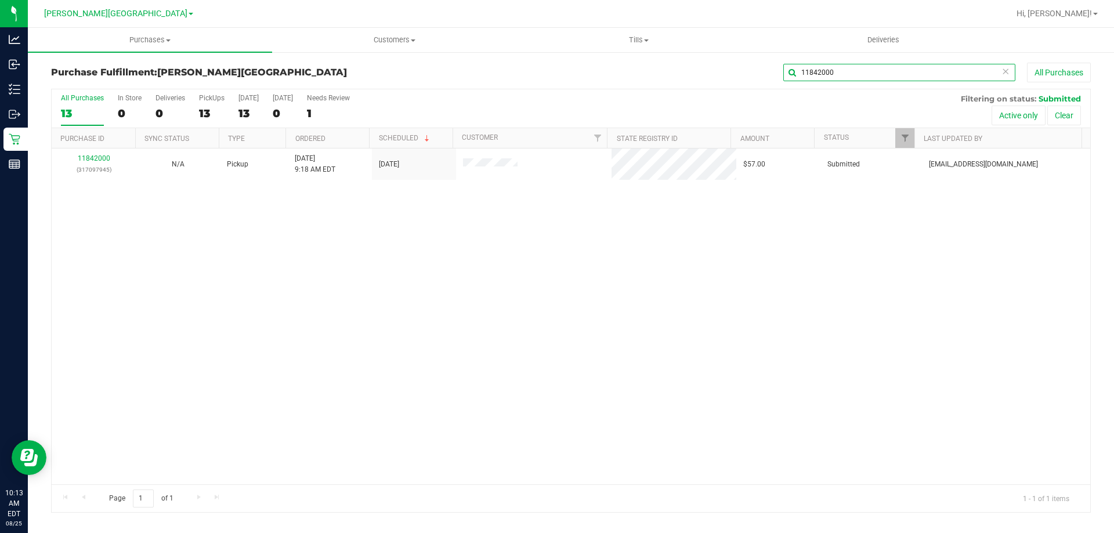
type input "11842000"
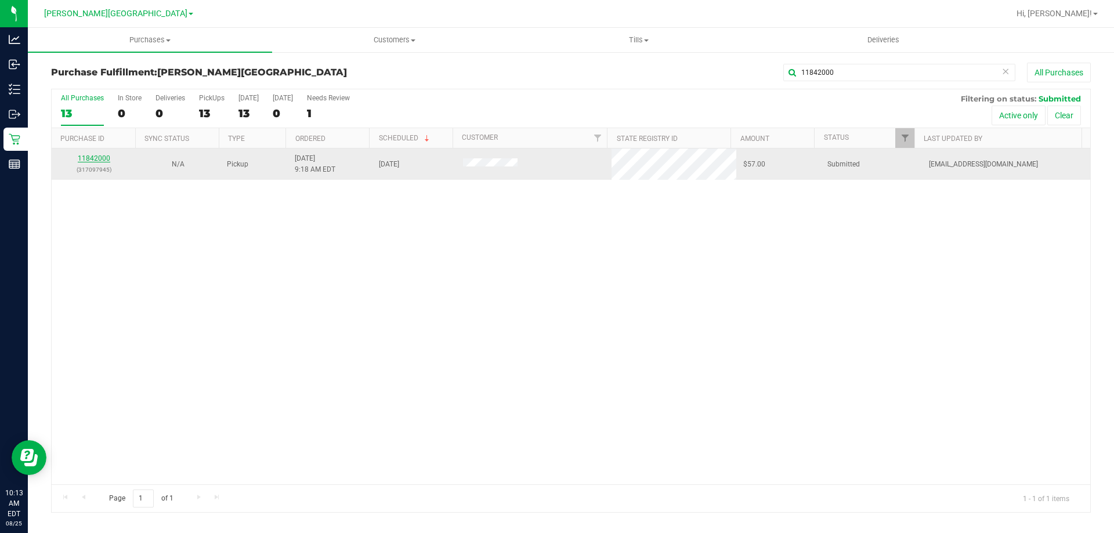
click at [91, 162] on link "11842000" at bounding box center [94, 158] width 32 height 8
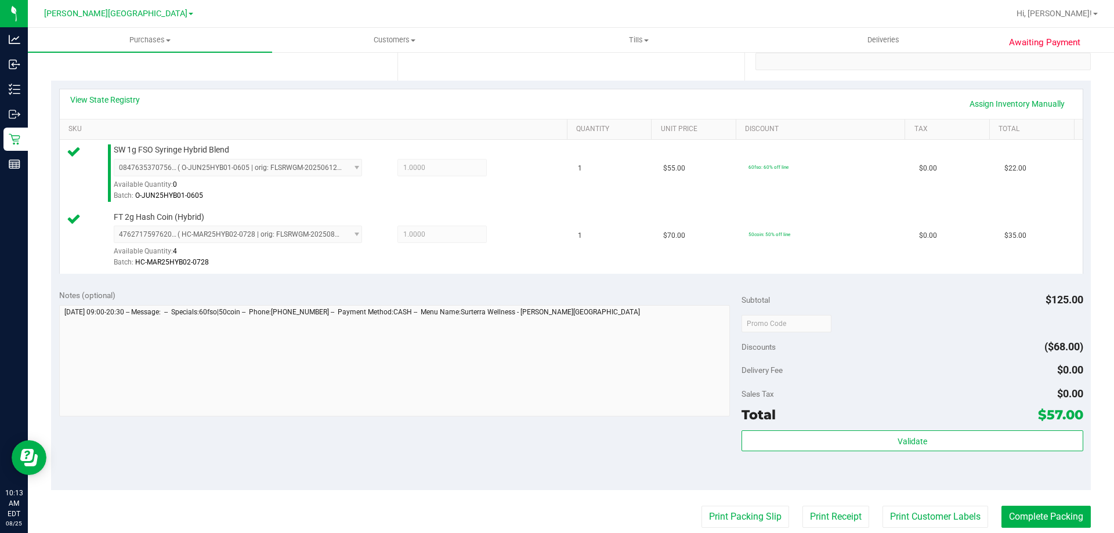
scroll to position [406, 0]
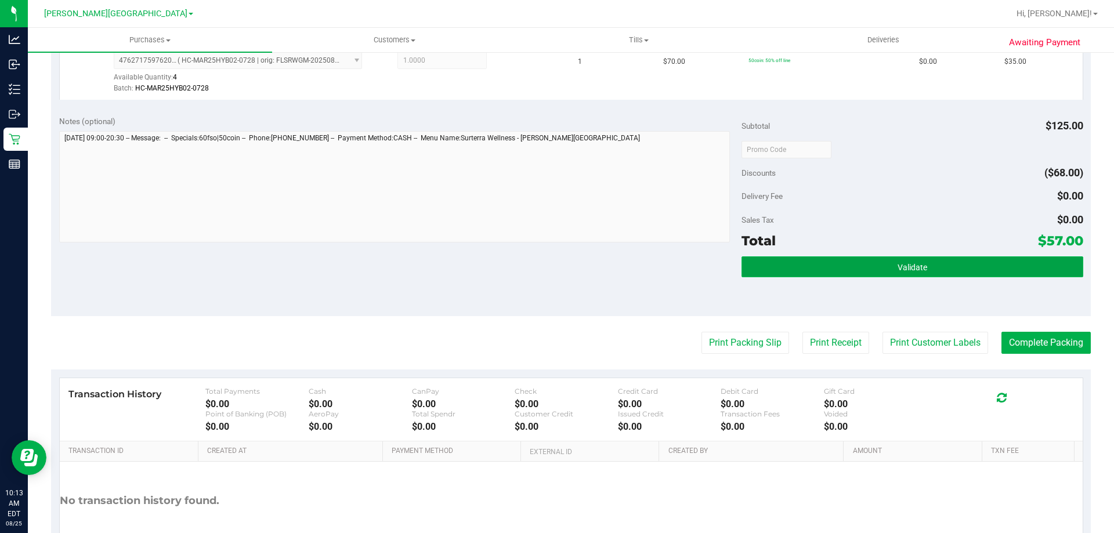
click at [862, 272] on button "Validate" at bounding box center [911, 266] width 341 height 21
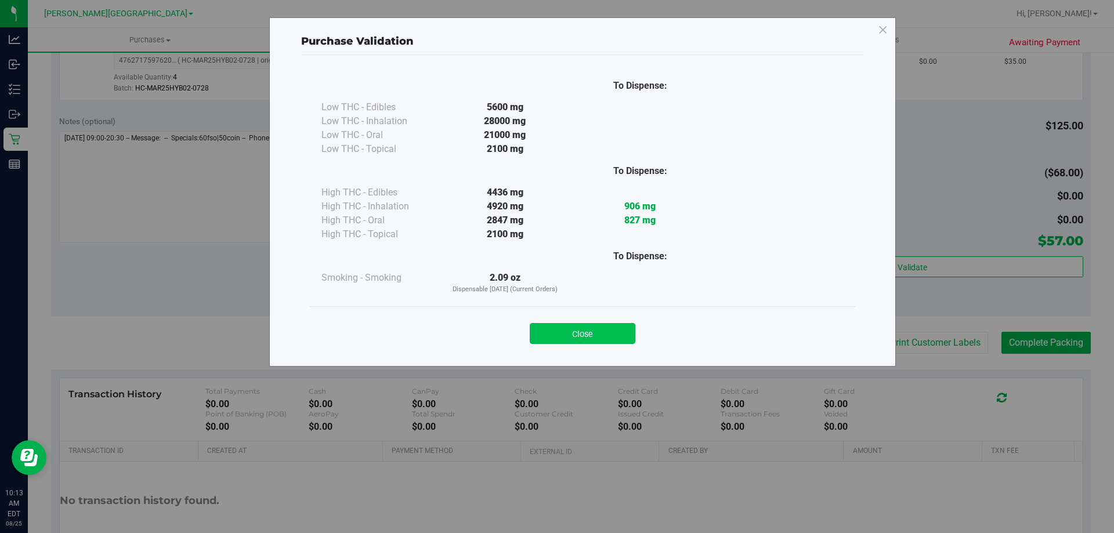
click at [616, 334] on button "Close" at bounding box center [583, 333] width 106 height 21
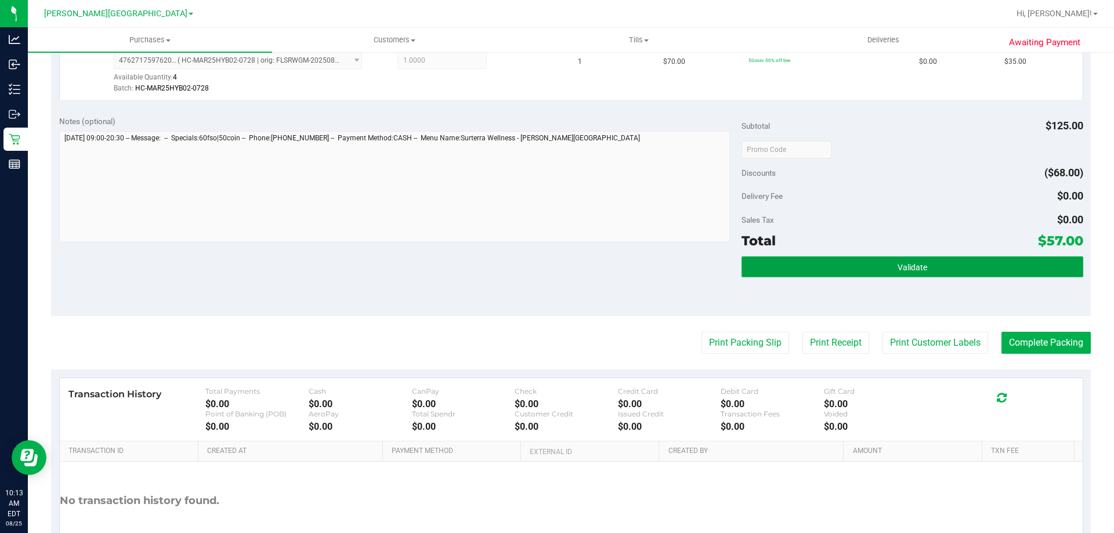
click at [934, 269] on button "Validate" at bounding box center [911, 266] width 341 height 21
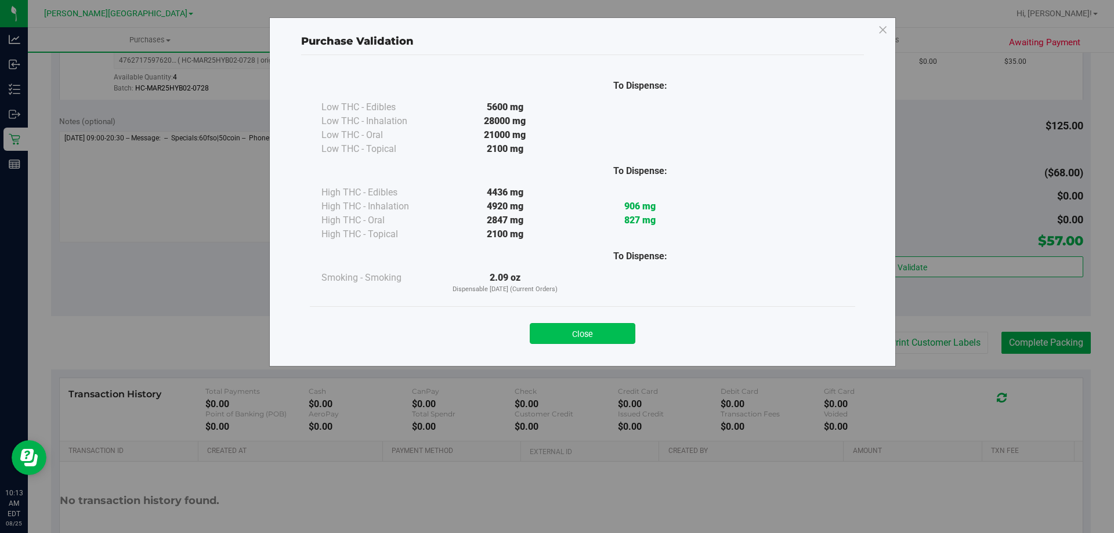
click at [602, 343] on button "Close" at bounding box center [583, 333] width 106 height 21
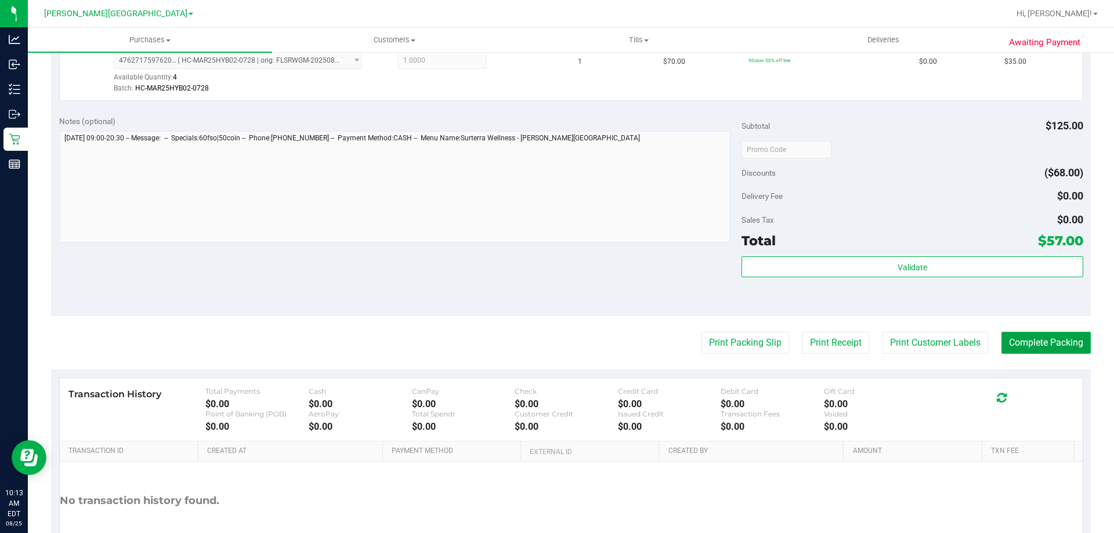
click at [1032, 349] on button "Complete Packing" at bounding box center [1045, 343] width 89 height 22
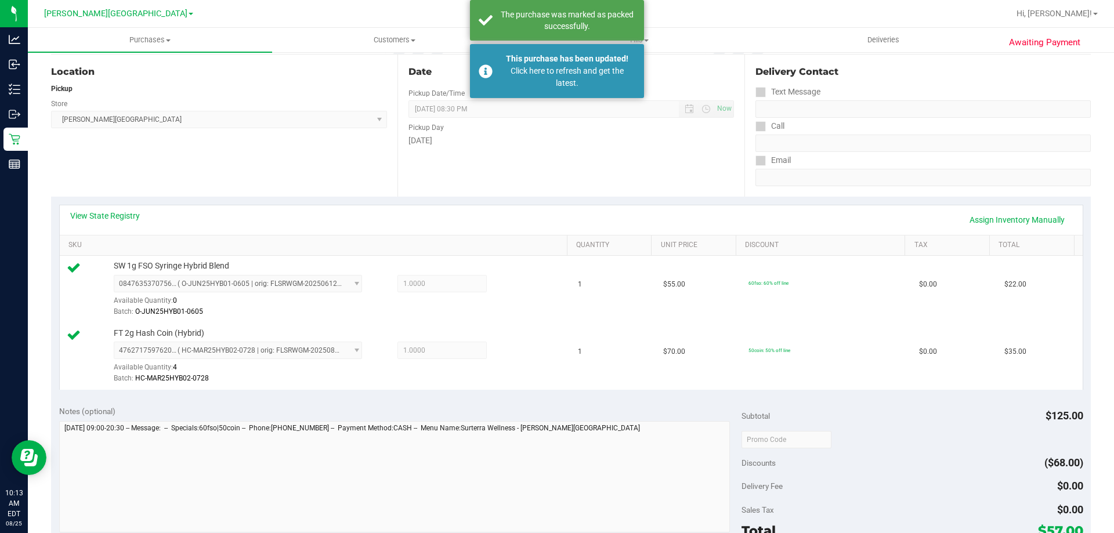
scroll to position [0, 0]
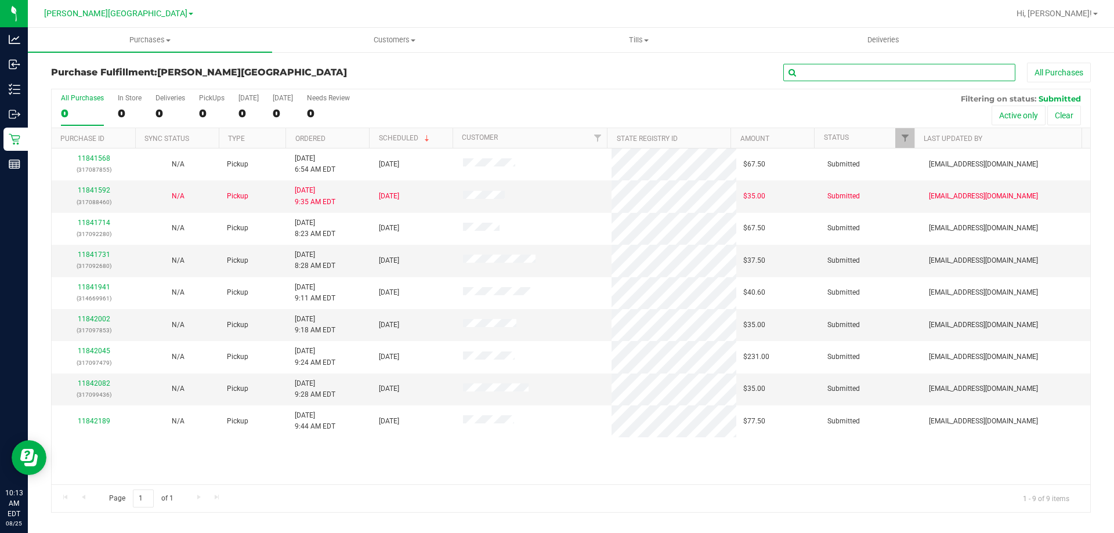
click at [931, 78] on input "text" at bounding box center [899, 72] width 232 height 17
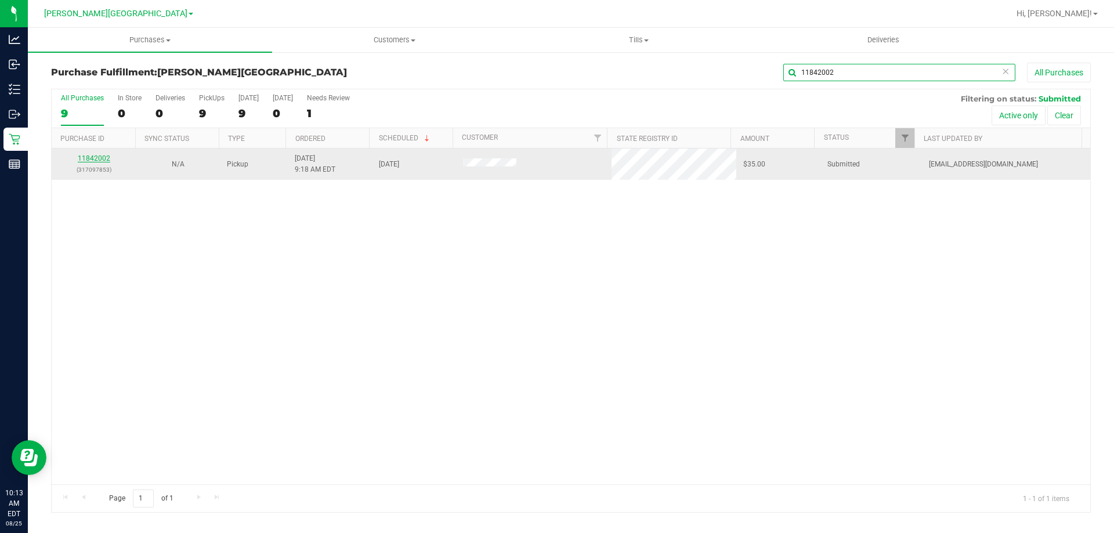
type input "11842002"
click at [98, 158] on link "11842002" at bounding box center [94, 158] width 32 height 8
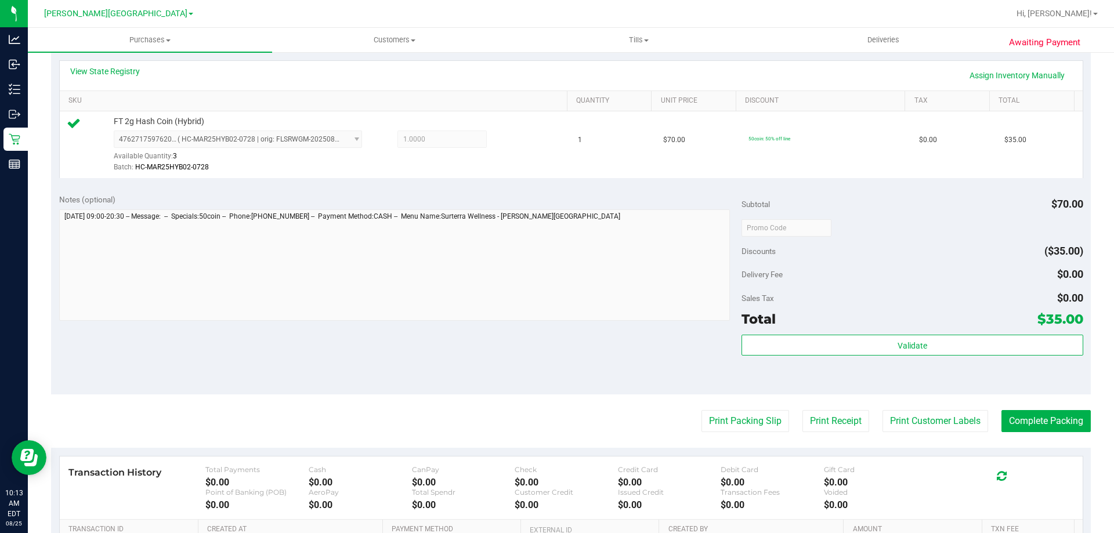
scroll to position [348, 0]
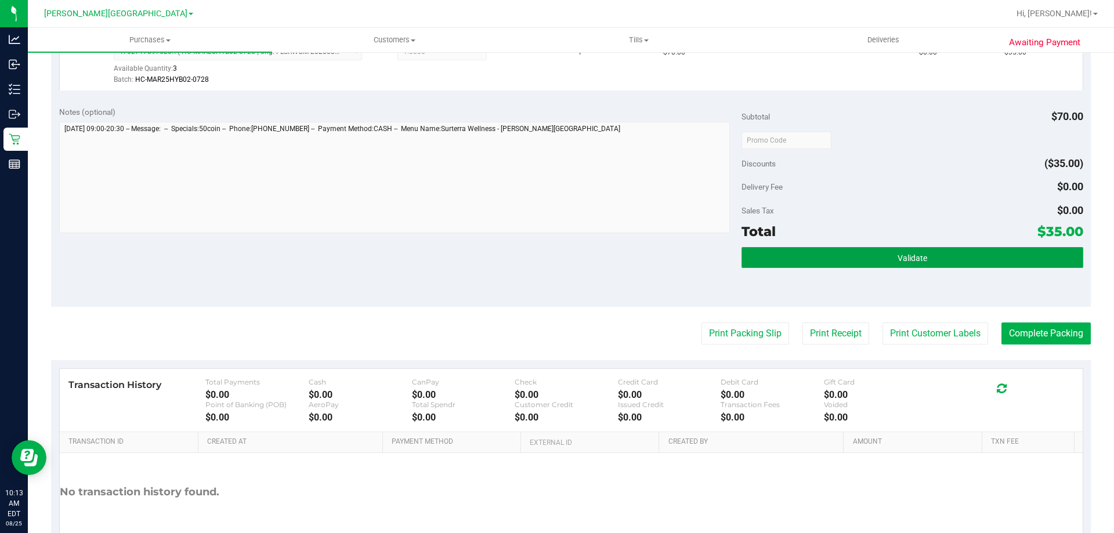
click at [966, 256] on button "Validate" at bounding box center [911, 257] width 341 height 21
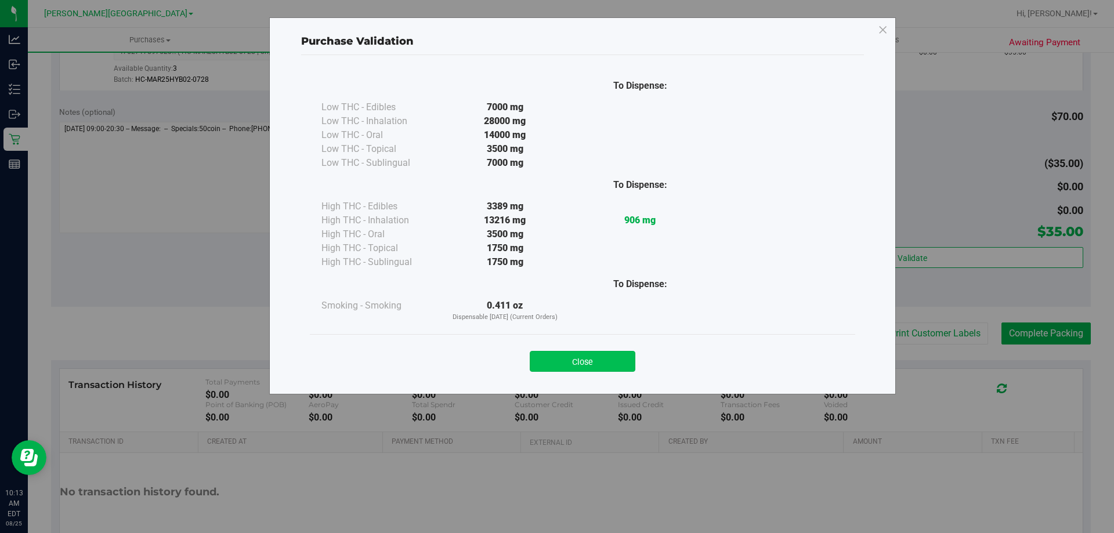
click at [606, 361] on button "Close" at bounding box center [583, 361] width 106 height 21
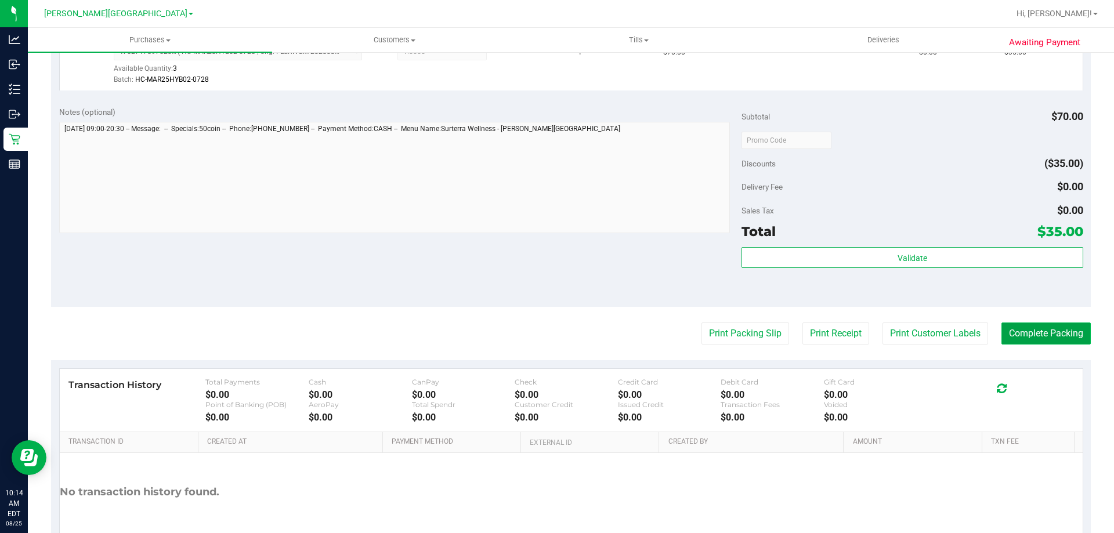
click at [1045, 330] on button "Complete Packing" at bounding box center [1045, 334] width 89 height 22
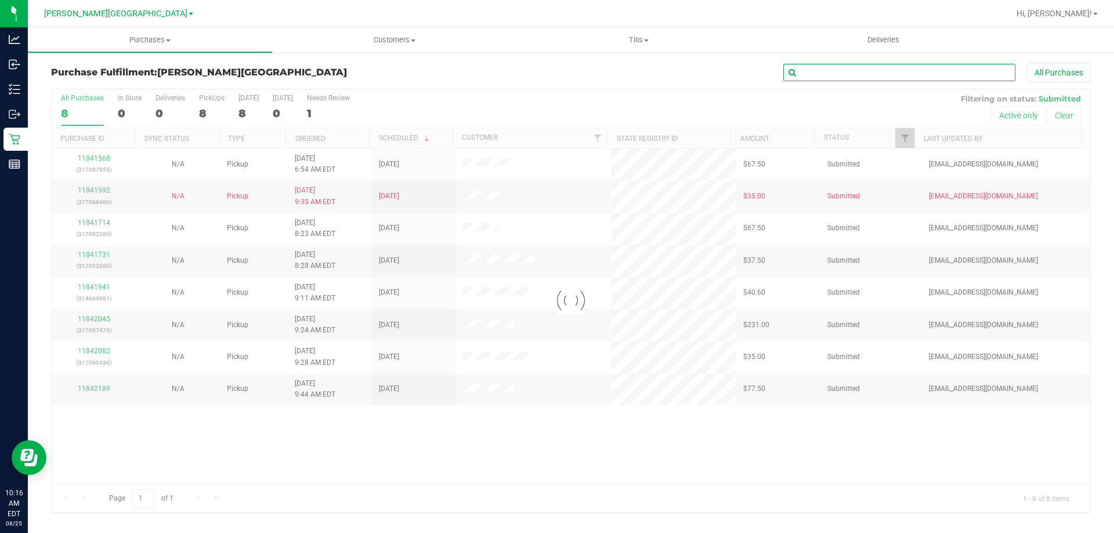
click at [973, 73] on input "text" at bounding box center [899, 72] width 232 height 17
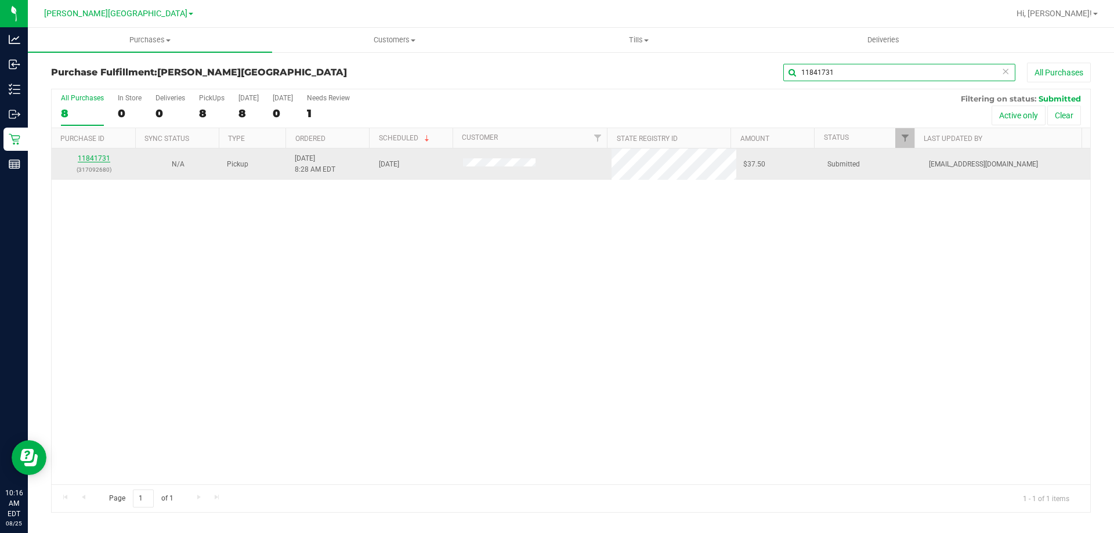
type input "11841731"
click at [101, 156] on link "11841731" at bounding box center [94, 158] width 32 height 8
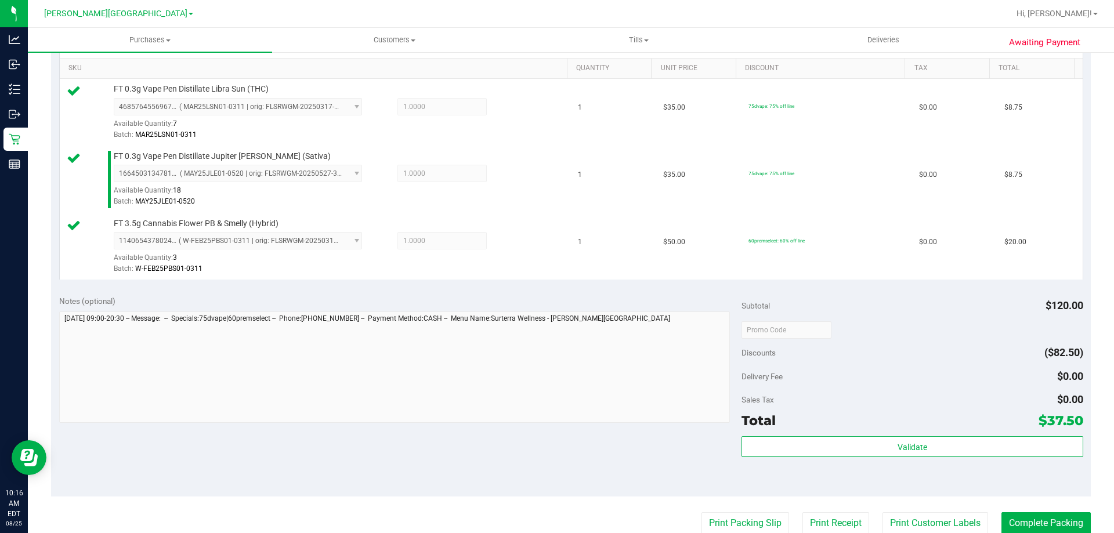
scroll to position [406, 0]
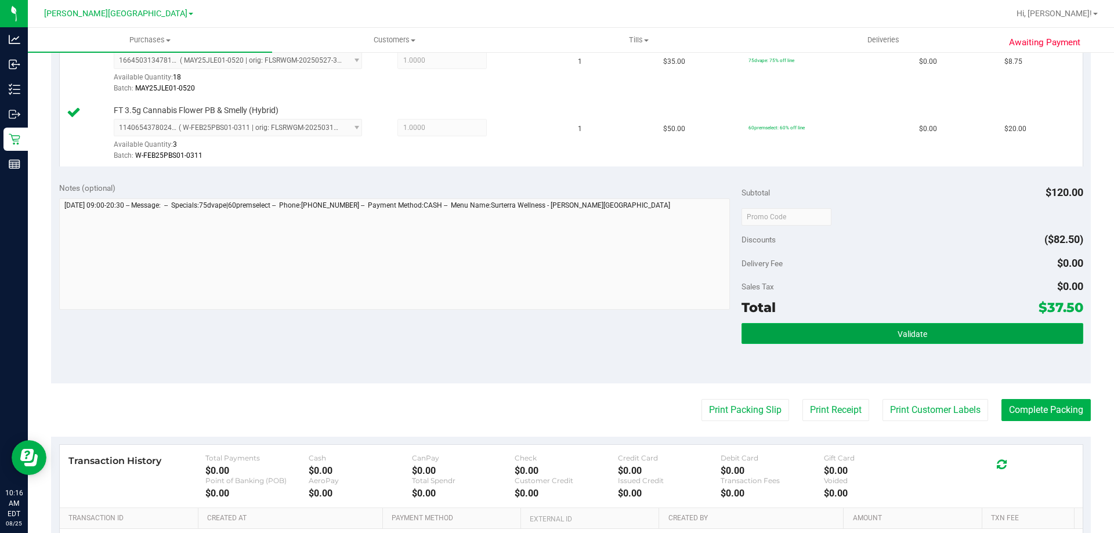
click at [867, 343] on button "Validate" at bounding box center [911, 333] width 341 height 21
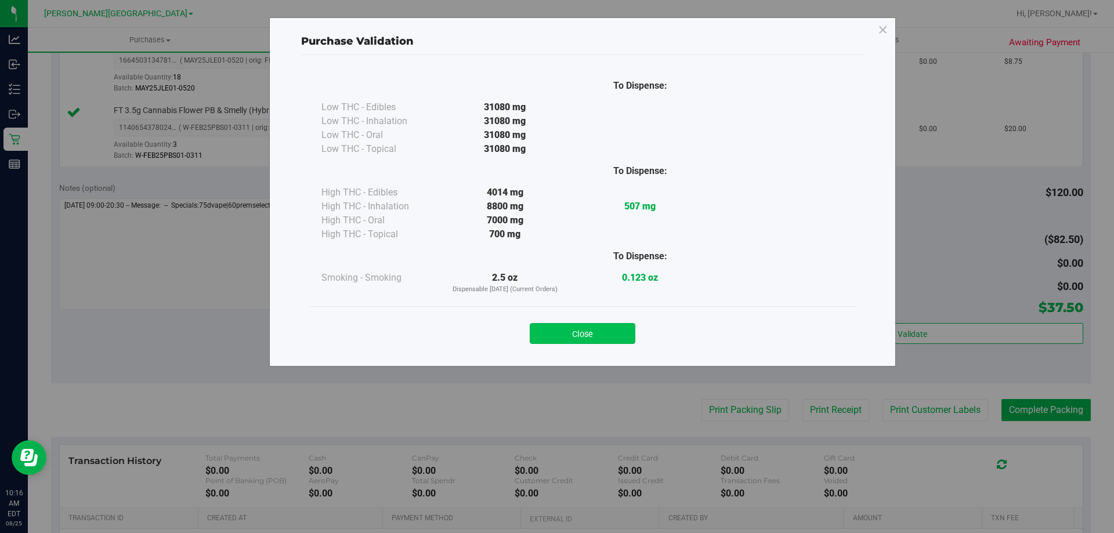
click at [554, 324] on button "Close" at bounding box center [583, 333] width 106 height 21
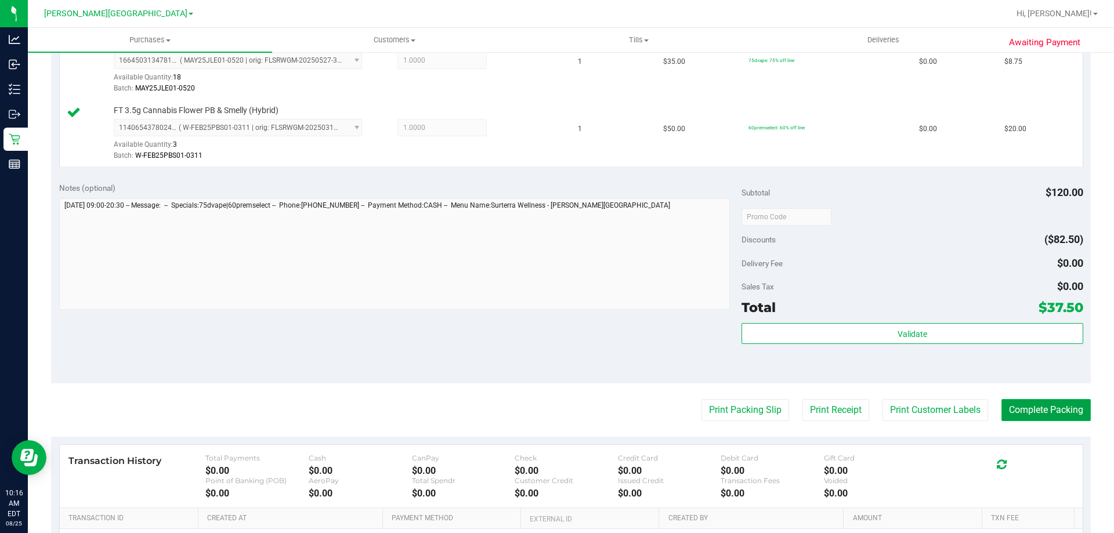
click at [1058, 407] on button "Complete Packing" at bounding box center [1045, 410] width 89 height 22
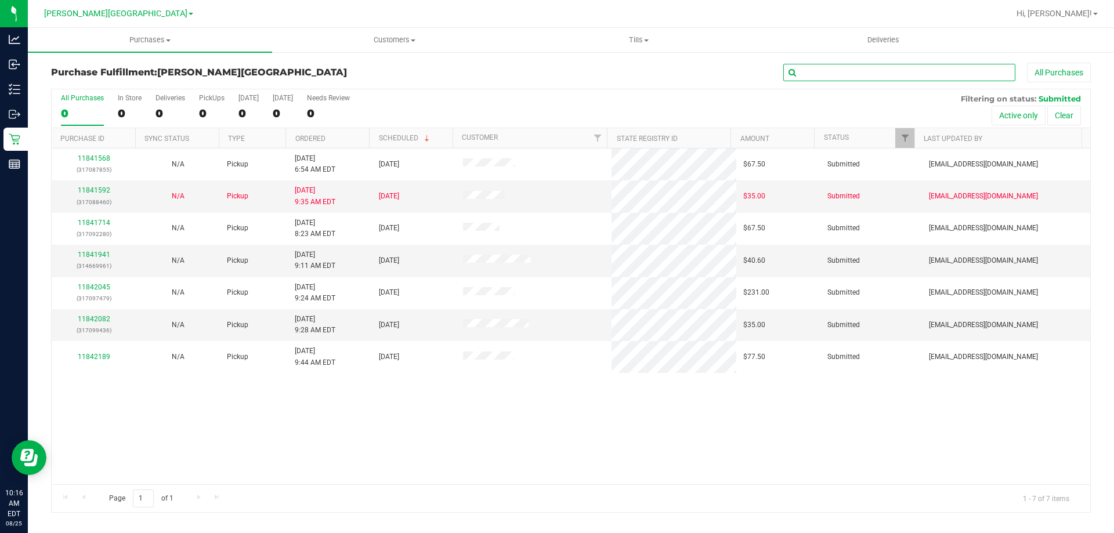
click at [842, 68] on input "text" at bounding box center [899, 72] width 232 height 17
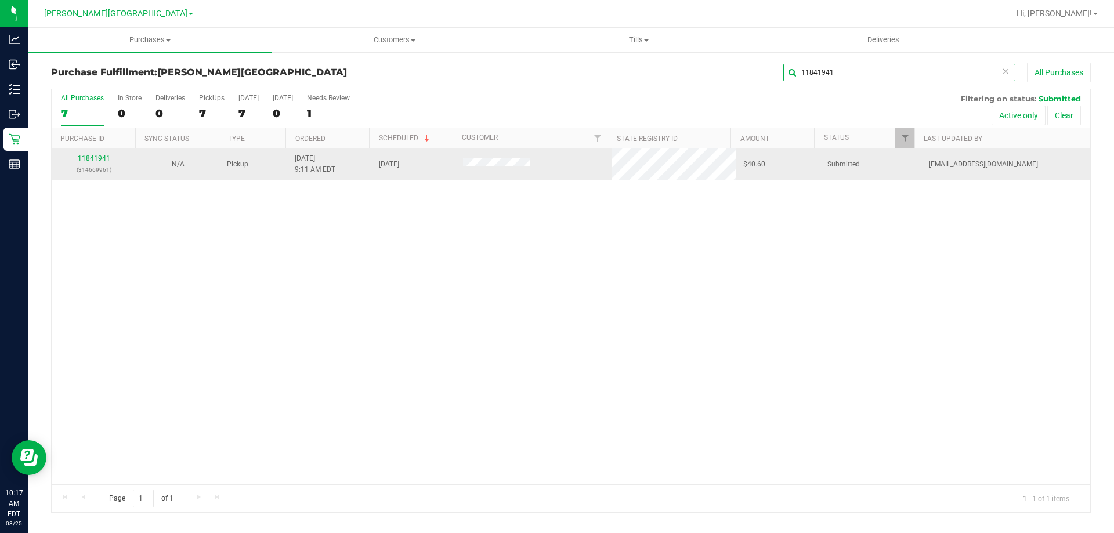
type input "11841941"
click at [95, 160] on link "11841941" at bounding box center [94, 158] width 32 height 8
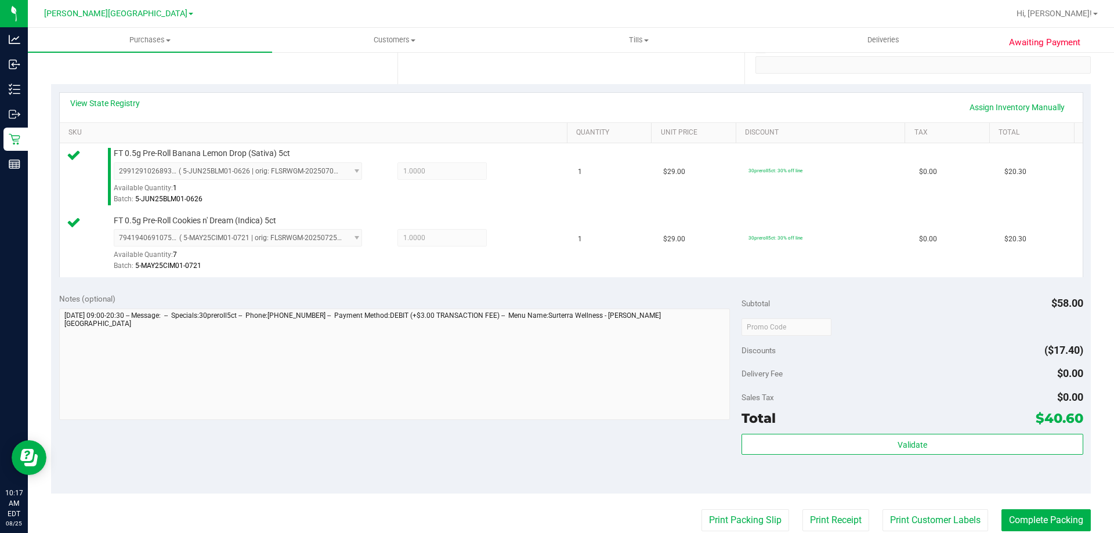
scroll to position [406, 0]
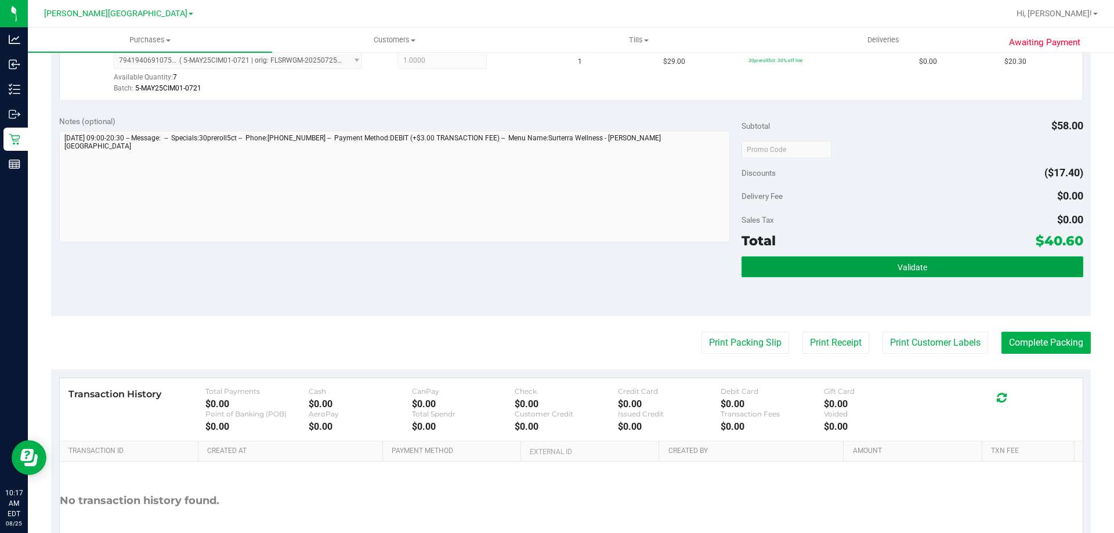
click at [859, 272] on button "Validate" at bounding box center [911, 266] width 341 height 21
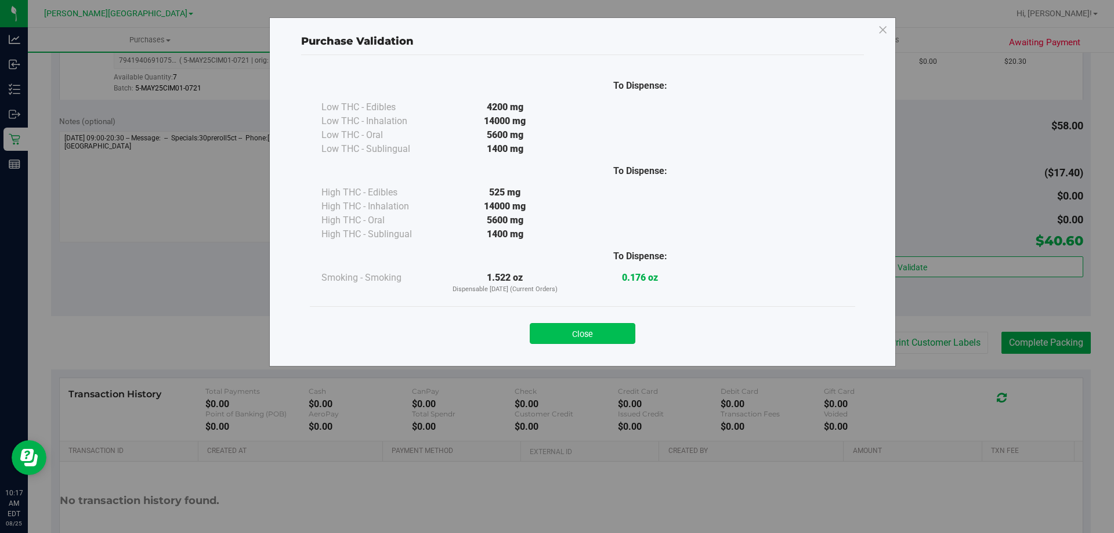
click at [633, 331] on button "Close" at bounding box center [583, 333] width 106 height 21
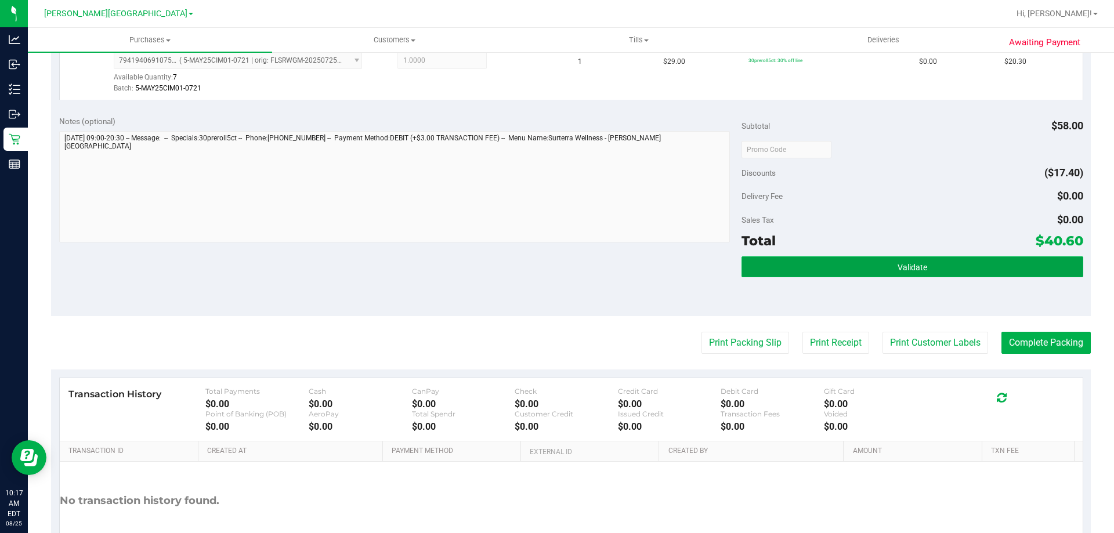
click at [929, 269] on button "Validate" at bounding box center [911, 266] width 341 height 21
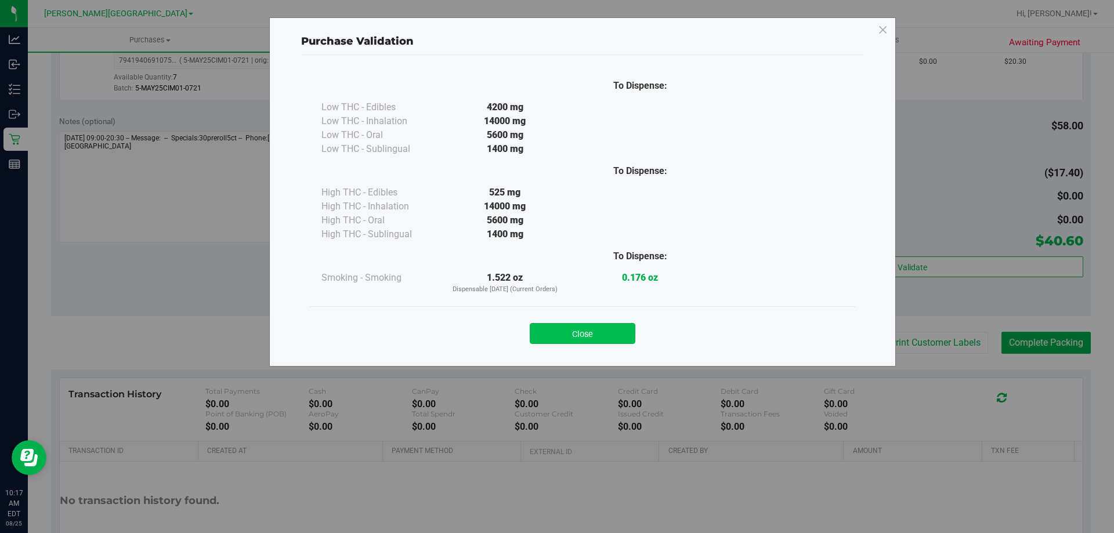
click at [556, 334] on button "Close" at bounding box center [583, 333] width 106 height 21
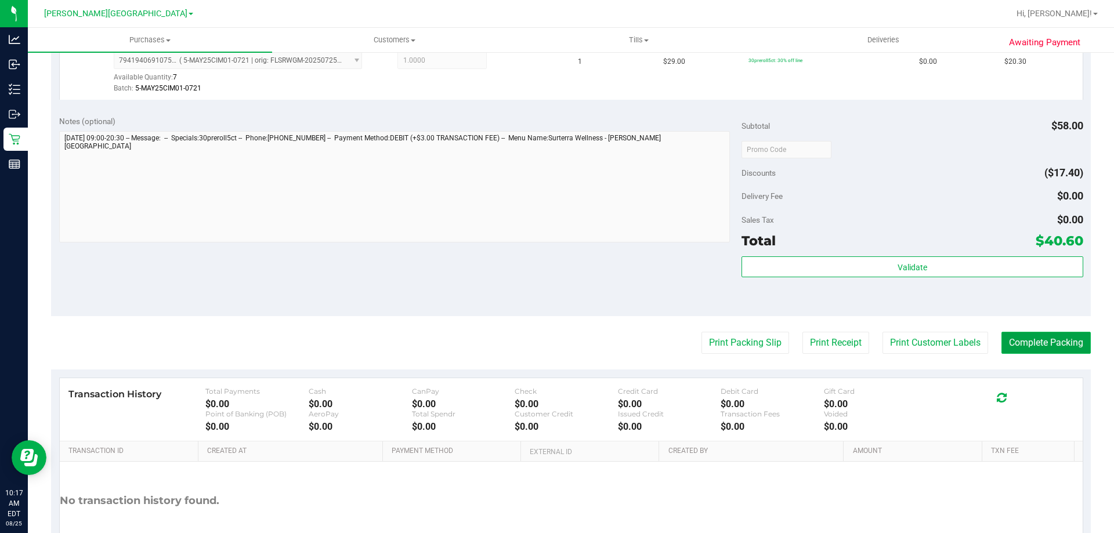
click at [1009, 336] on button "Complete Packing" at bounding box center [1045, 343] width 89 height 22
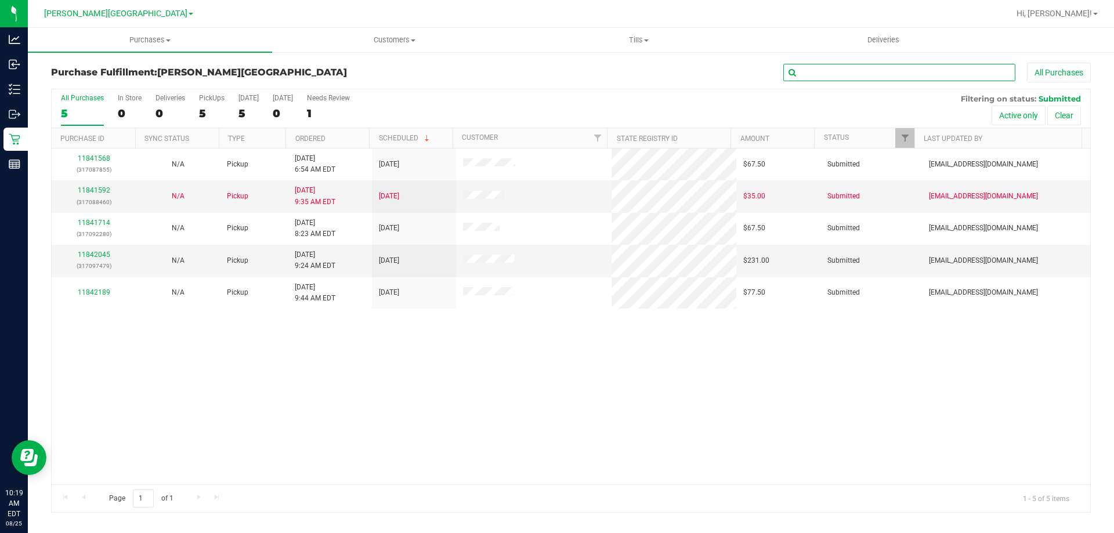
click at [888, 75] on input "text" at bounding box center [899, 72] width 232 height 17
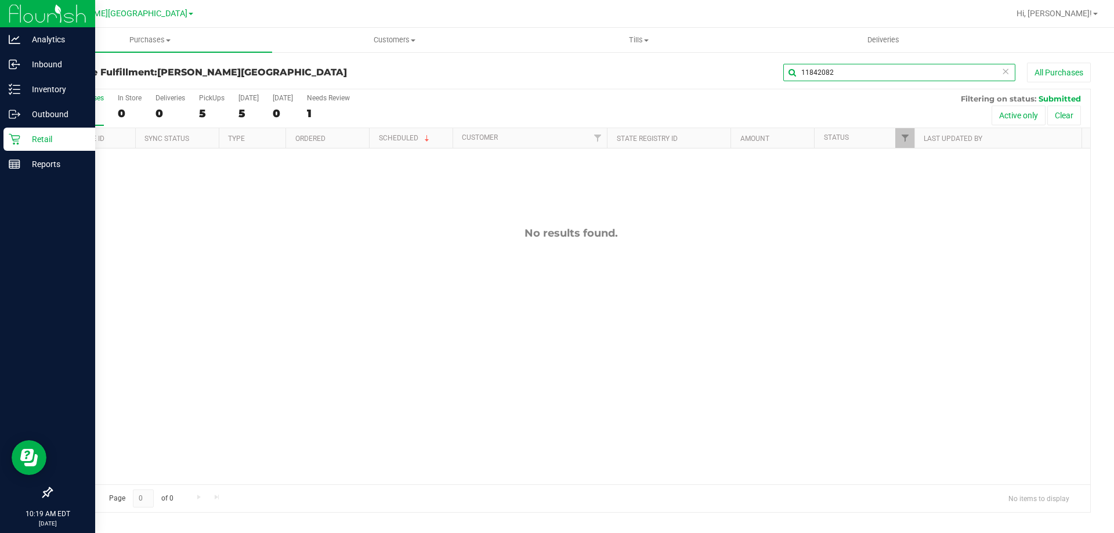
type input "11842082"
click at [26, 133] on p "Retail" at bounding box center [55, 139] width 70 height 14
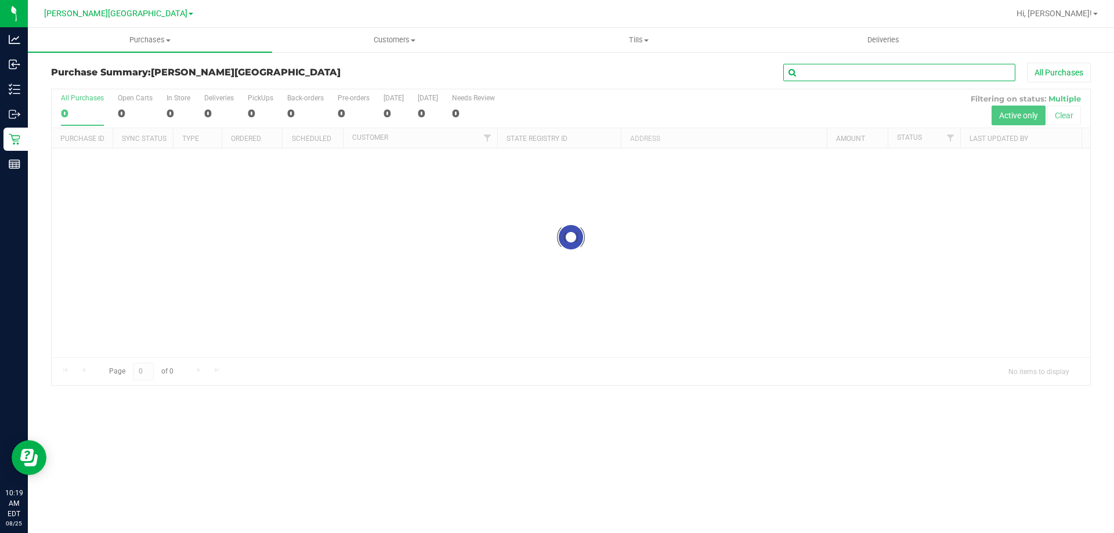
click at [815, 74] on input "text" at bounding box center [899, 72] width 232 height 17
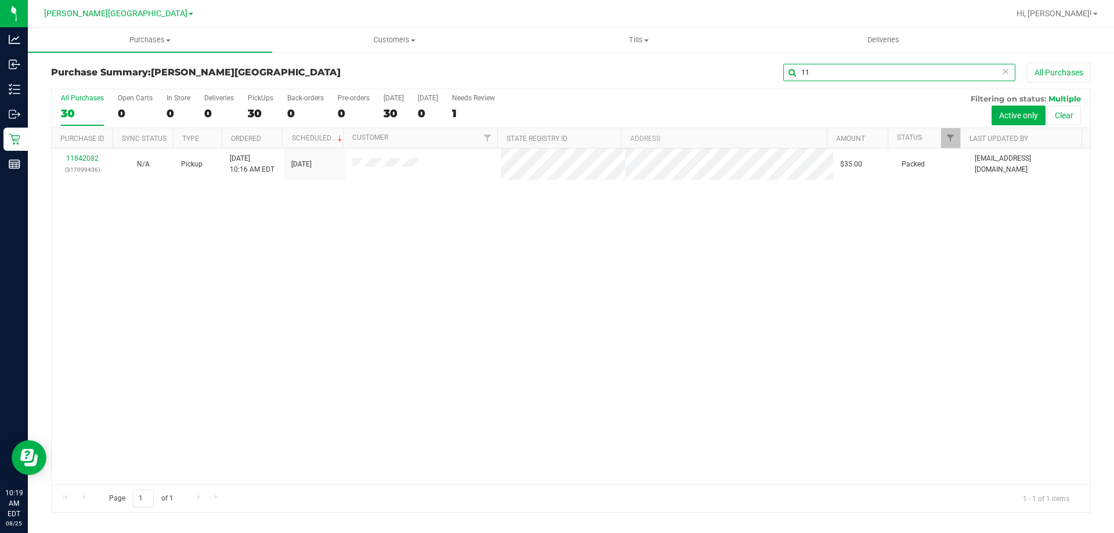
type input "1"
type input "11841568"
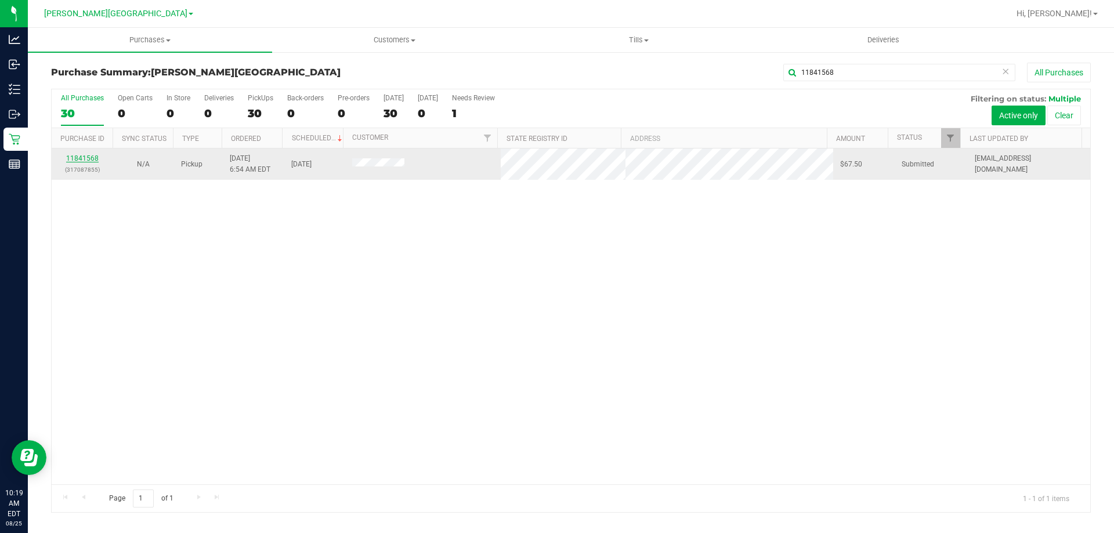
click at [85, 158] on link "11841568" at bounding box center [82, 158] width 32 height 8
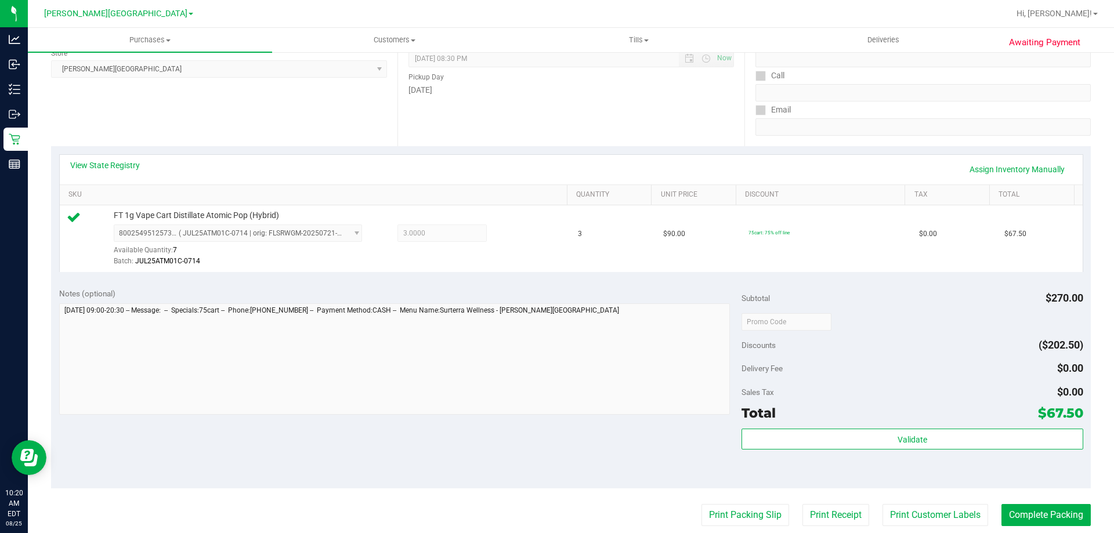
scroll to position [232, 0]
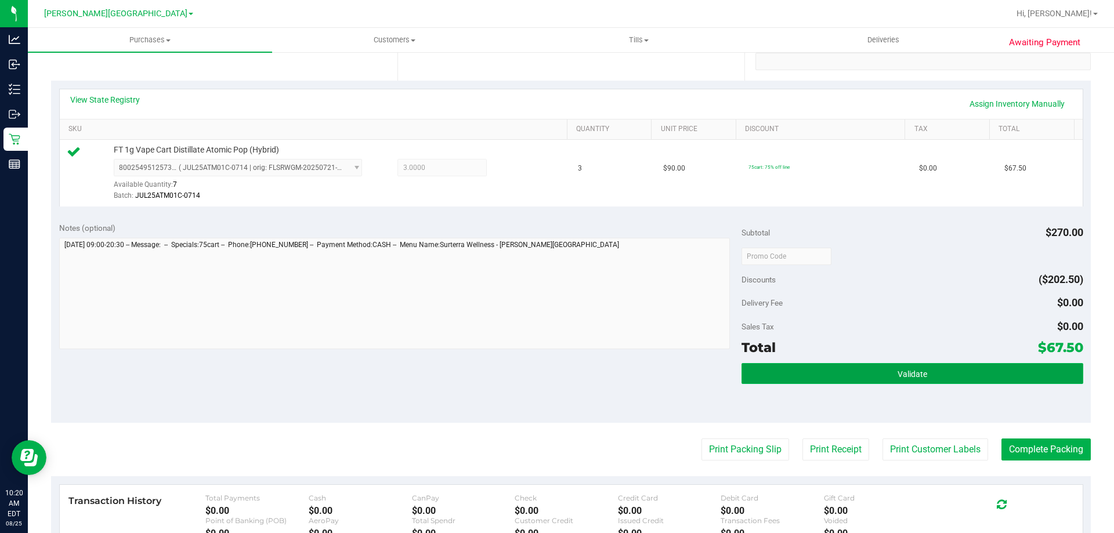
click at [885, 367] on button "Validate" at bounding box center [911, 373] width 341 height 21
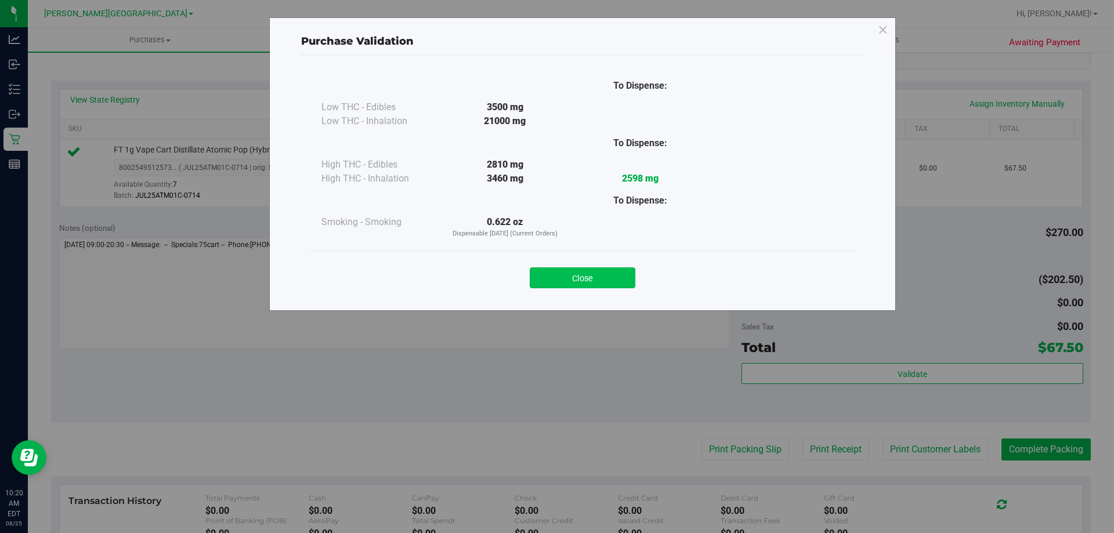
click at [616, 283] on button "Close" at bounding box center [583, 277] width 106 height 21
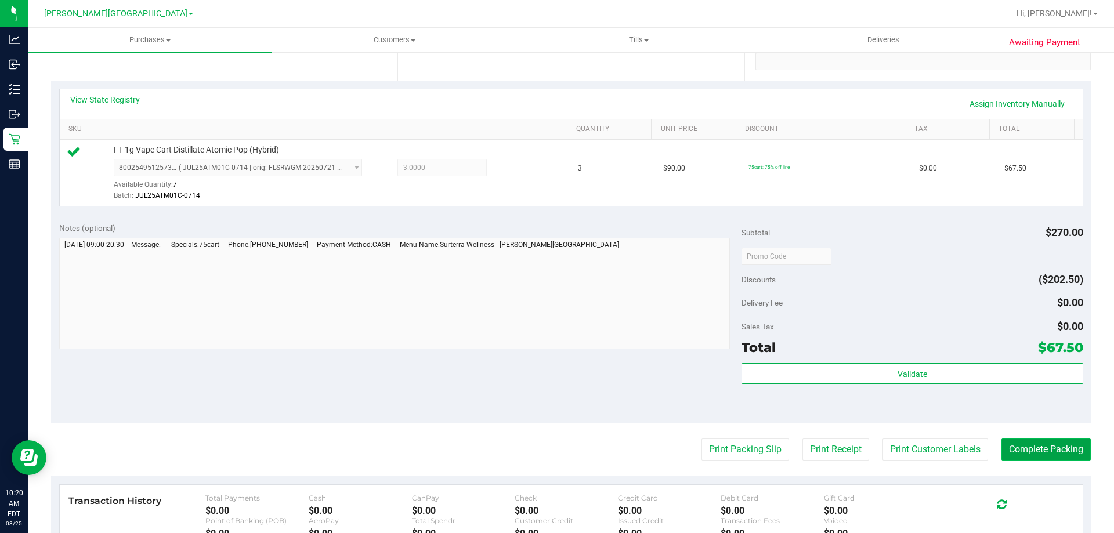
click at [1023, 445] on button "Complete Packing" at bounding box center [1045, 450] width 89 height 22
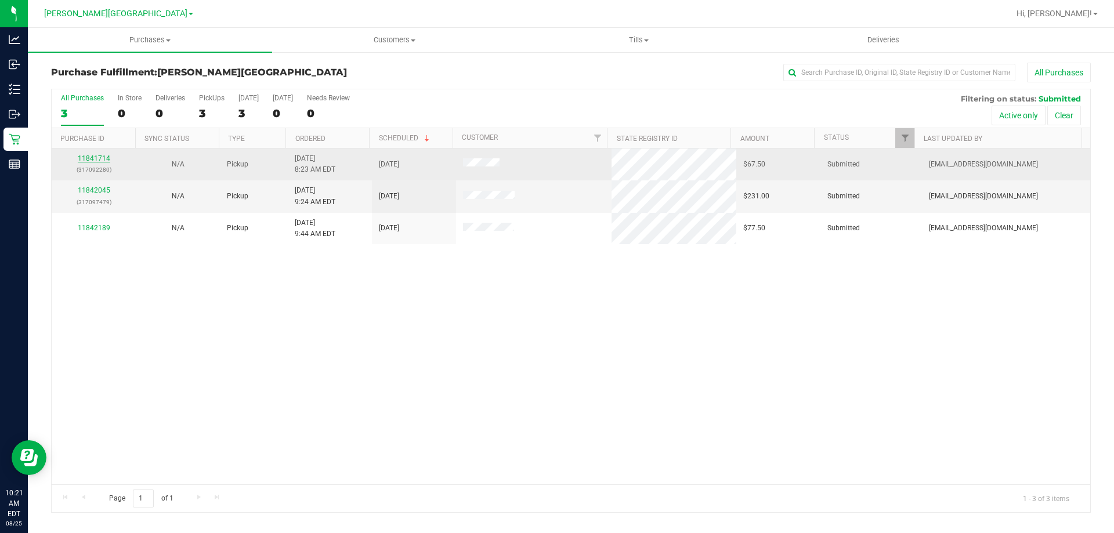
click at [100, 161] on link "11841714" at bounding box center [94, 158] width 32 height 8
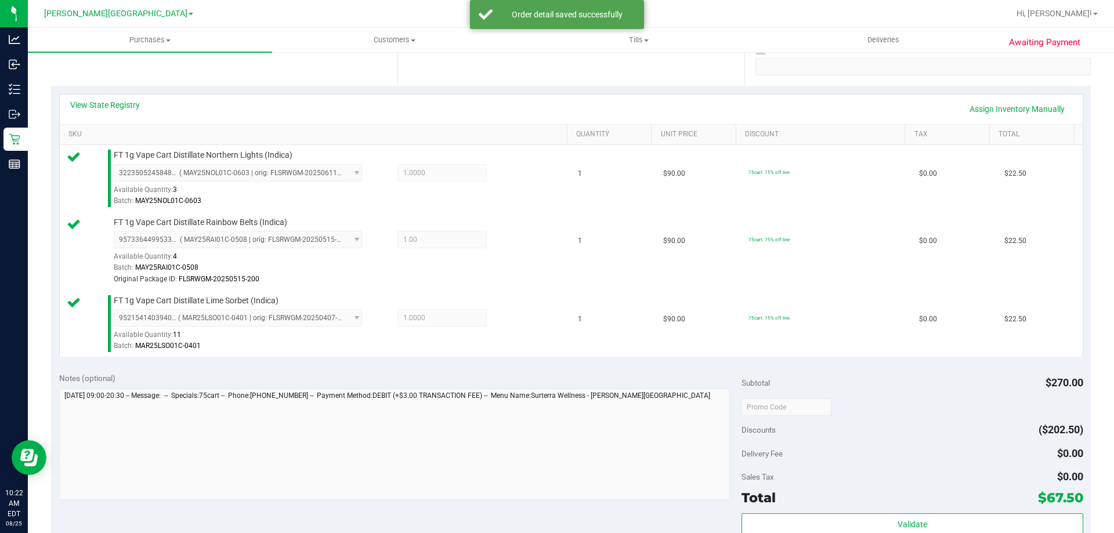
scroll to position [406, 0]
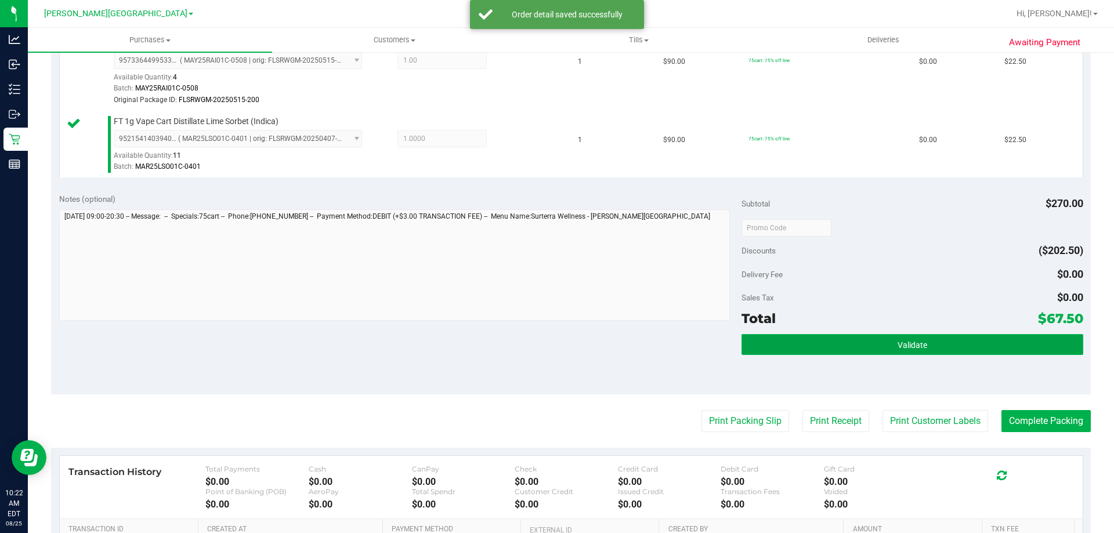
click at [821, 341] on button "Validate" at bounding box center [911, 344] width 341 height 21
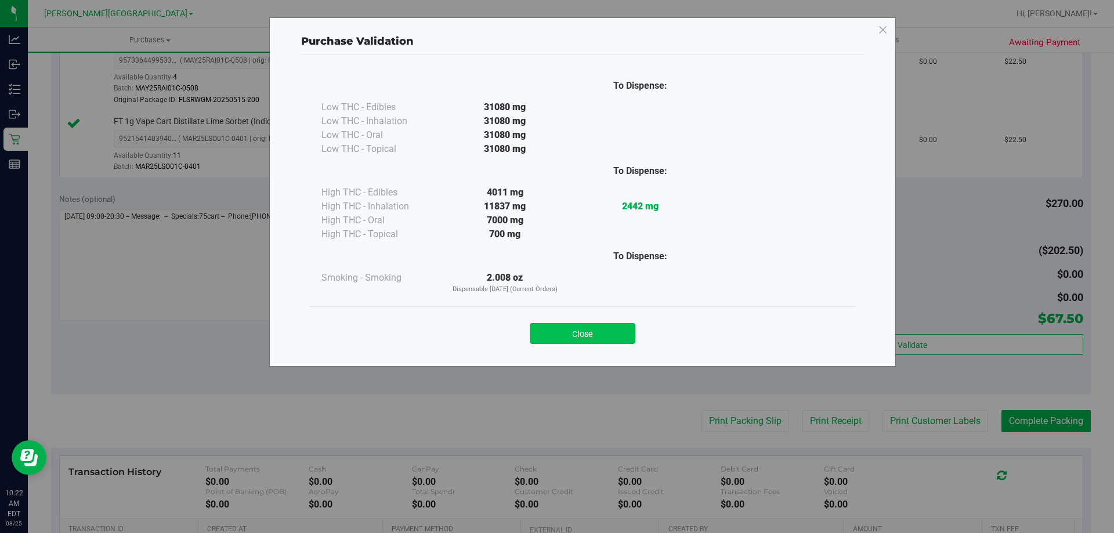
click at [552, 336] on button "Close" at bounding box center [583, 333] width 106 height 21
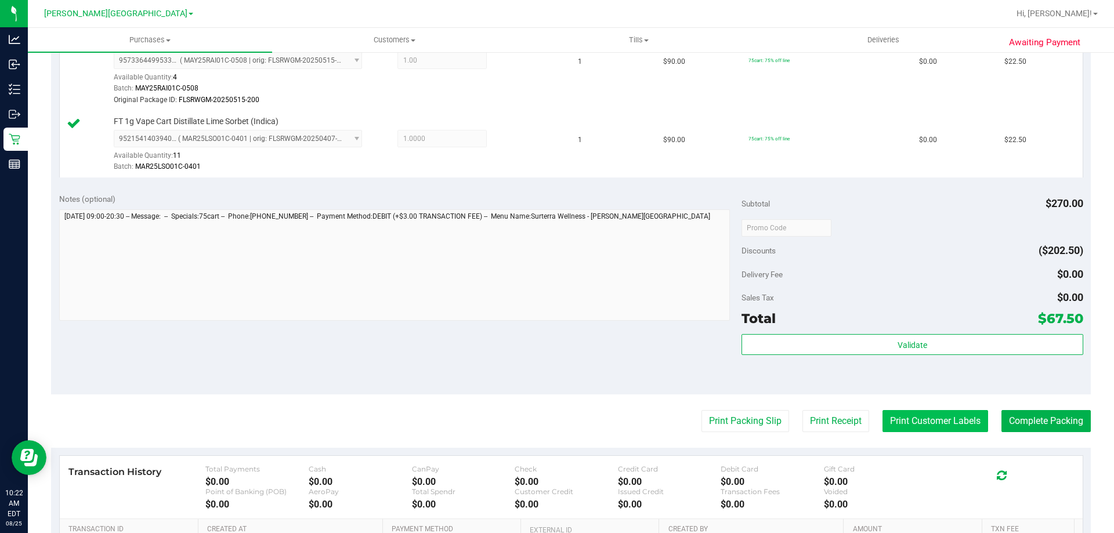
click at [953, 422] on button "Print Customer Labels" at bounding box center [935, 421] width 106 height 22
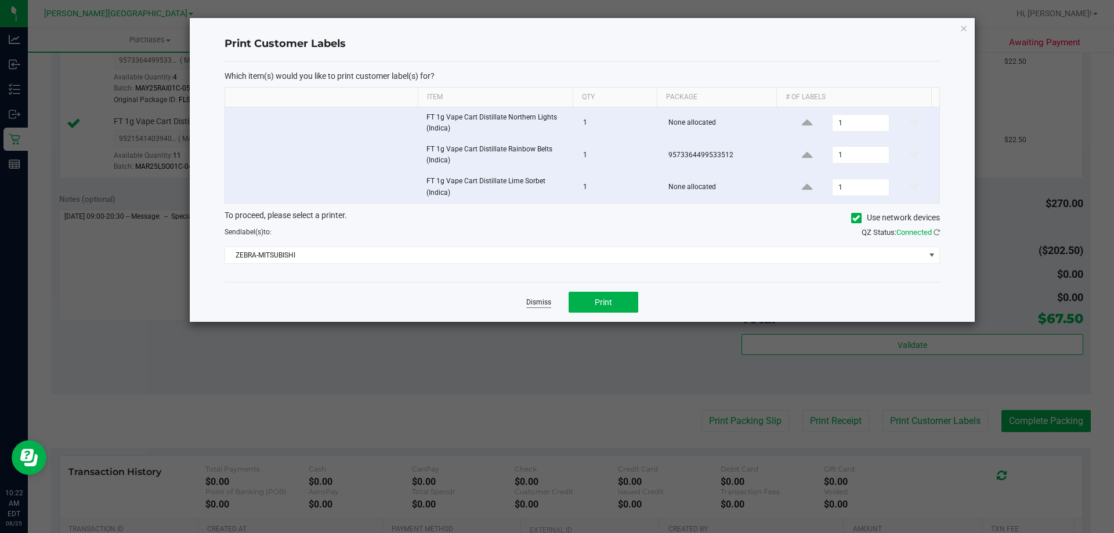
click at [529, 298] on app-cancel-button "Dismiss" at bounding box center [538, 302] width 25 height 12
click at [538, 301] on link "Dismiss" at bounding box center [538, 303] width 25 height 10
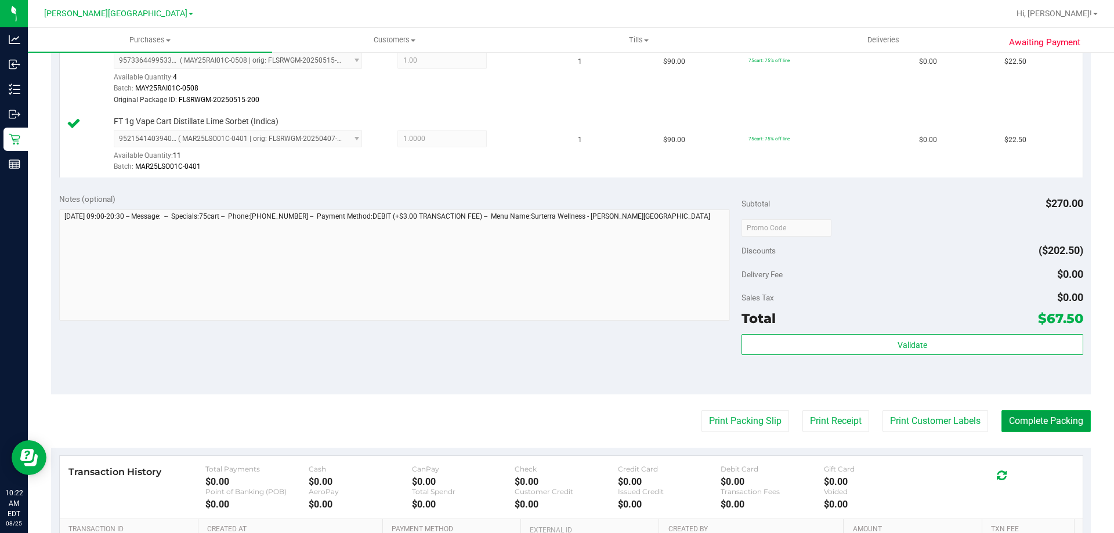
click at [1038, 423] on button "Complete Packing" at bounding box center [1045, 421] width 89 height 22
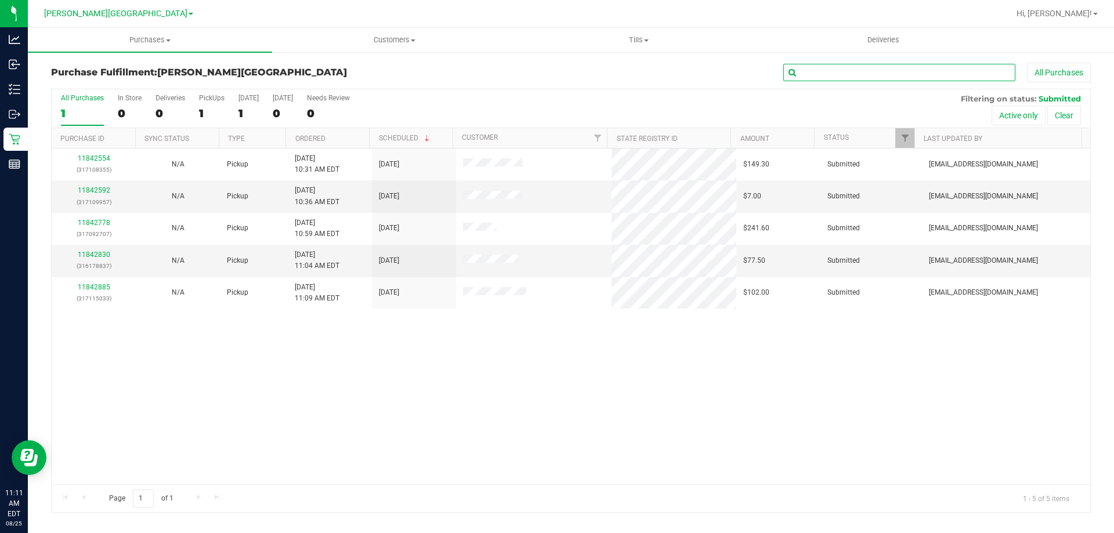
click at [841, 75] on input "text" at bounding box center [899, 72] width 232 height 17
type input "11842554"
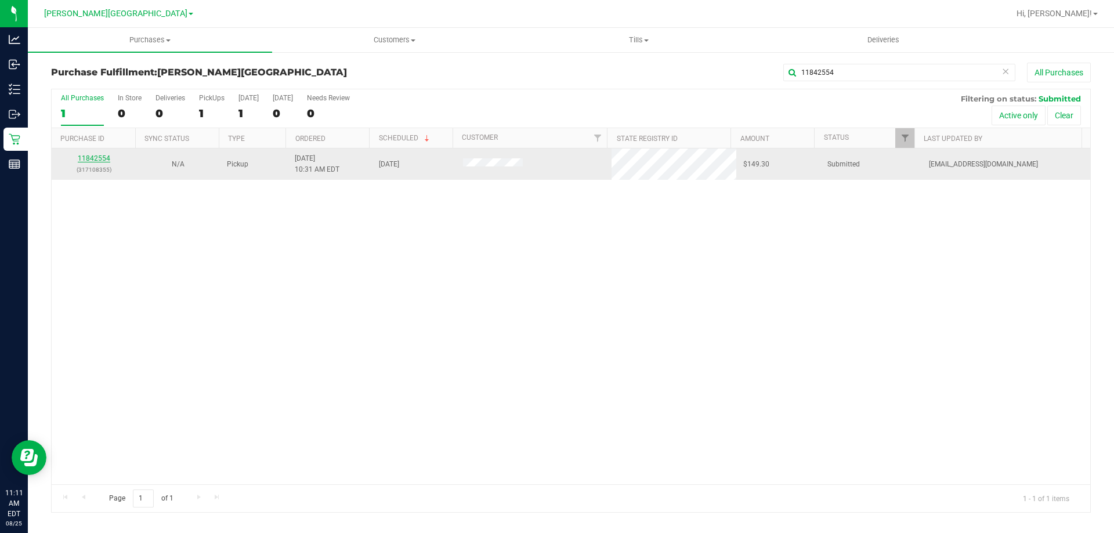
click at [91, 158] on link "11842554" at bounding box center [94, 158] width 32 height 8
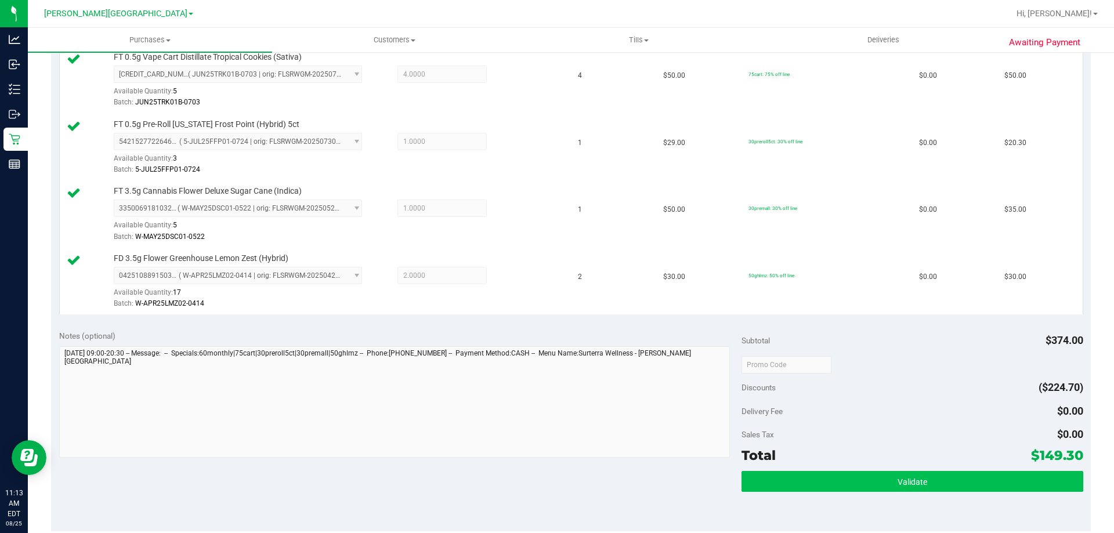
scroll to position [503, 0]
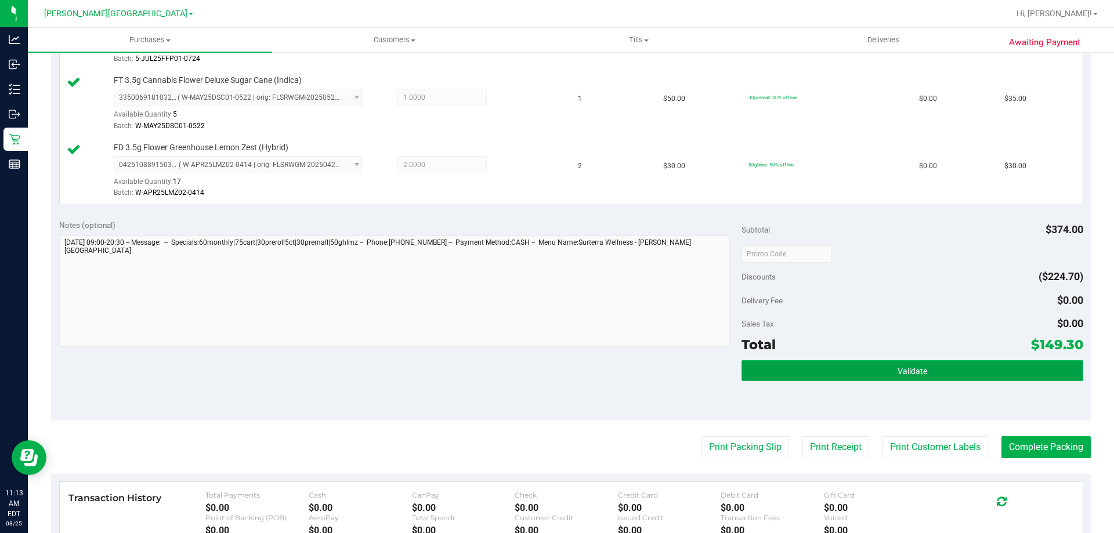
click at [863, 374] on button "Validate" at bounding box center [911, 370] width 341 height 21
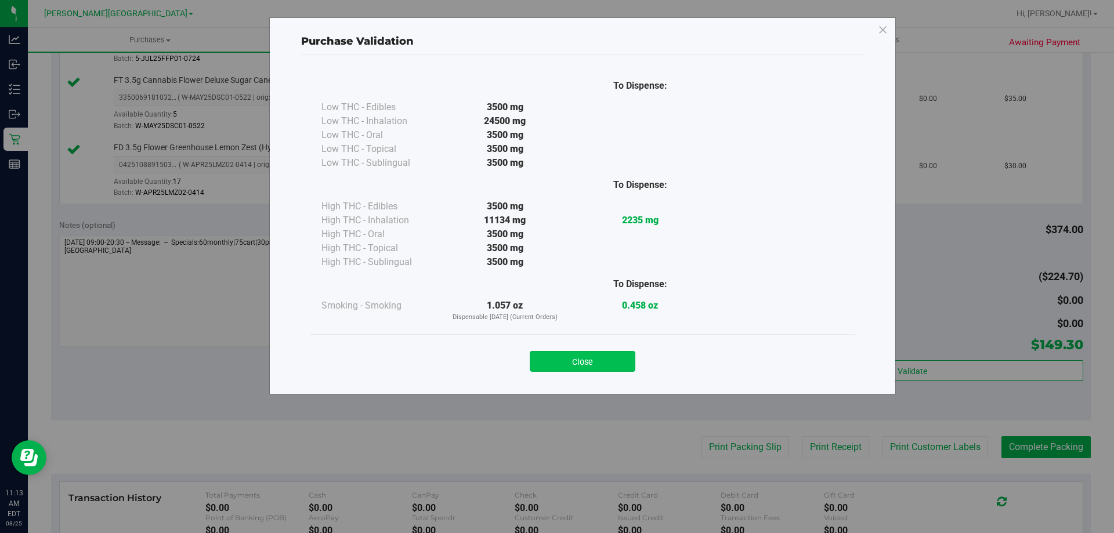
click at [623, 368] on button "Close" at bounding box center [583, 361] width 106 height 21
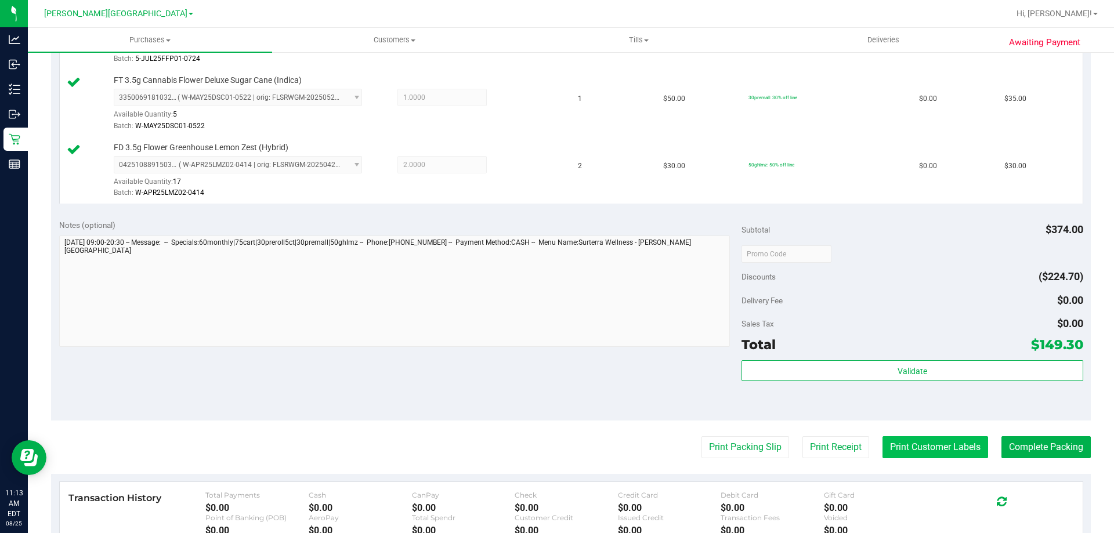
click at [900, 441] on button "Print Customer Labels" at bounding box center [935, 447] width 106 height 22
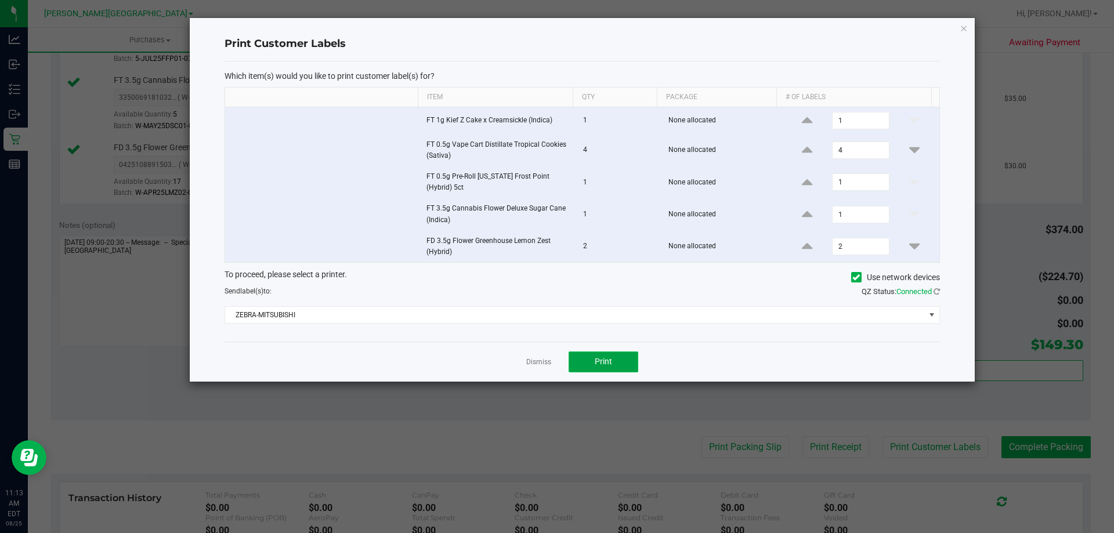
click at [603, 359] on span "Print" at bounding box center [603, 361] width 17 height 9
click at [545, 360] on link "Dismiss" at bounding box center [538, 362] width 25 height 10
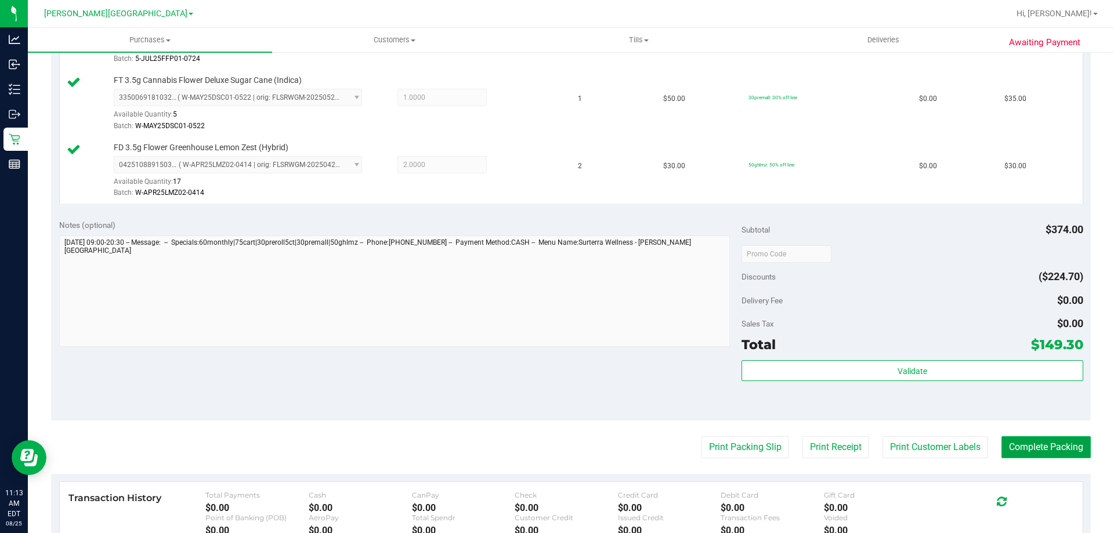
click at [1019, 447] on button "Complete Packing" at bounding box center [1045, 447] width 89 height 22
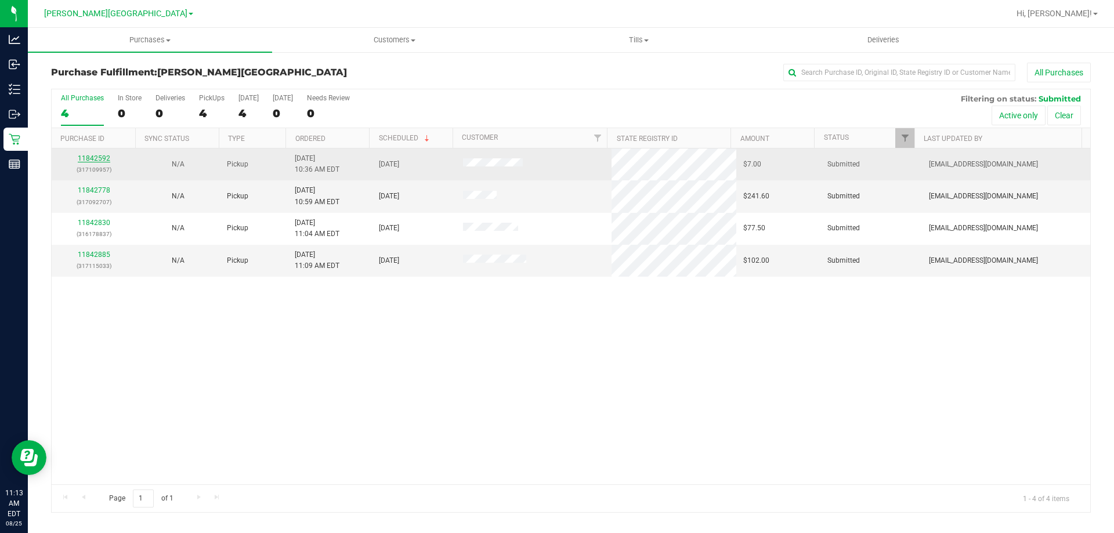
click at [94, 159] on link "11842592" at bounding box center [94, 158] width 32 height 8
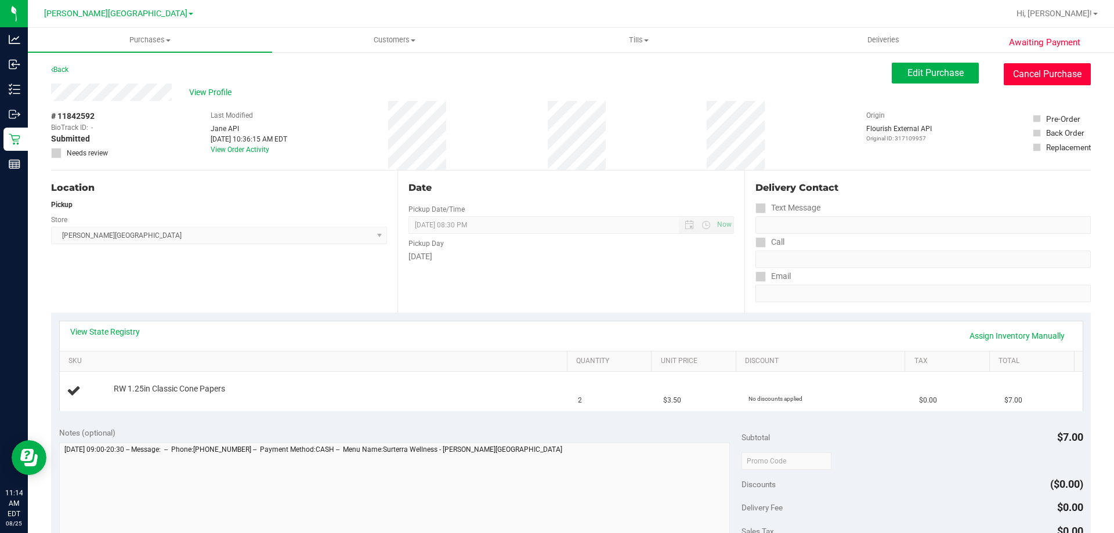
click at [1033, 78] on button "Cancel Purchase" at bounding box center [1047, 74] width 87 height 22
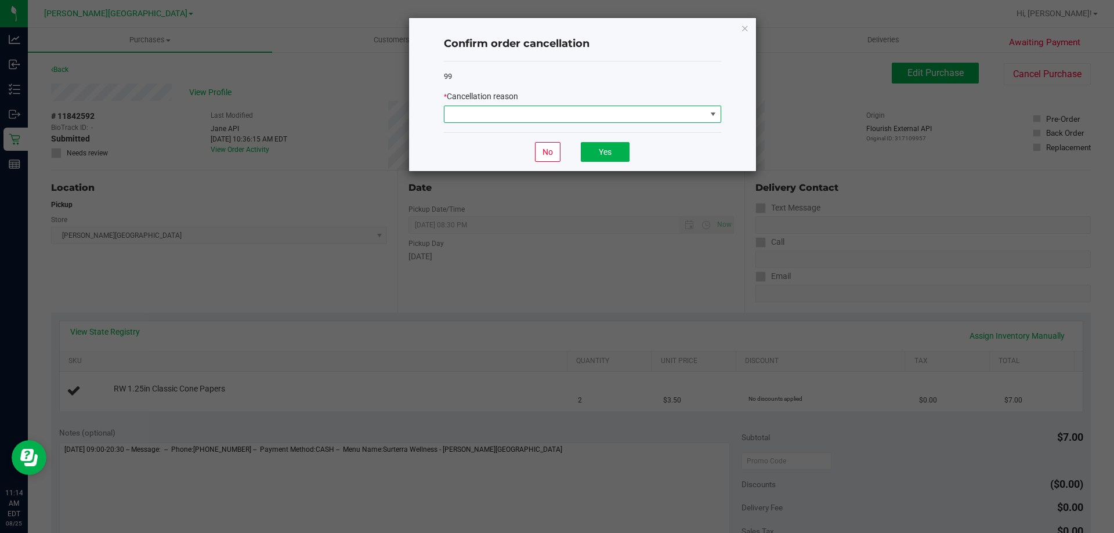
drag, startPoint x: 697, startPoint y: 107, endPoint x: 659, endPoint y: 121, distance: 40.5
click at [697, 108] on span at bounding box center [575, 114] width 262 height 16
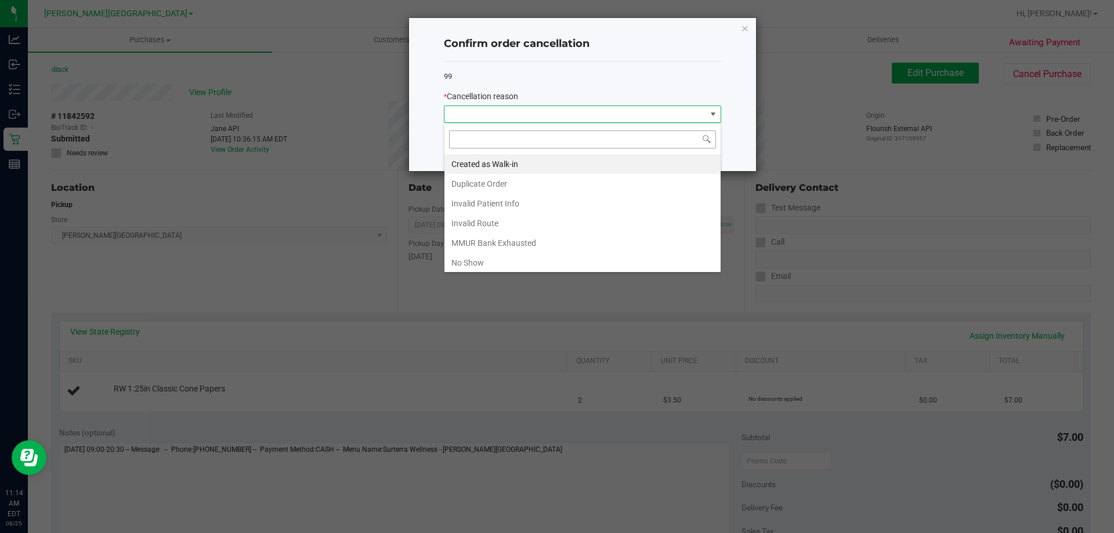
scroll to position [17, 277]
click at [521, 160] on li "Created as Walk-in" at bounding box center [582, 164] width 276 height 20
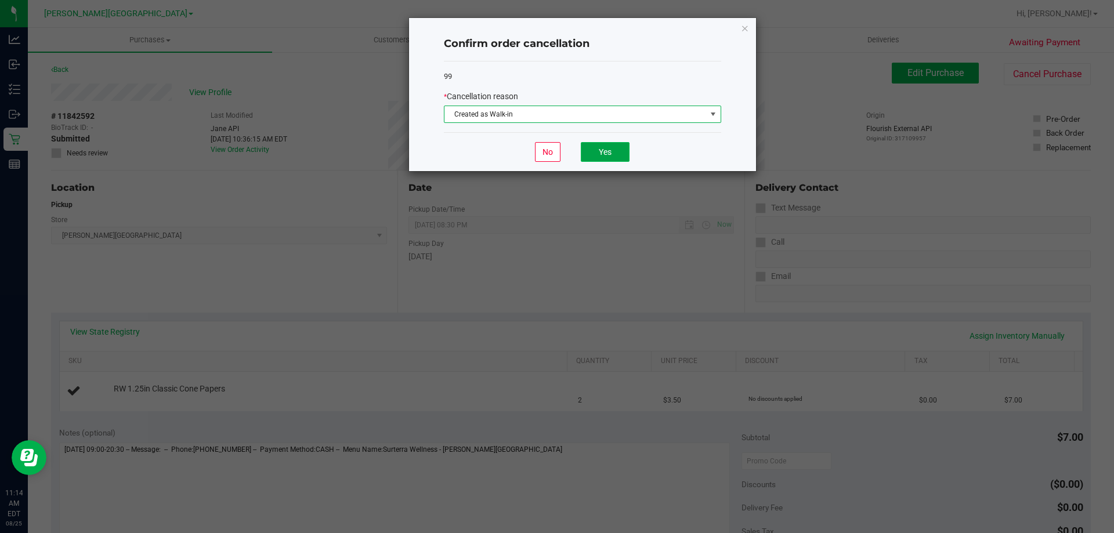
click at [612, 152] on button "Yes" at bounding box center [605, 152] width 49 height 20
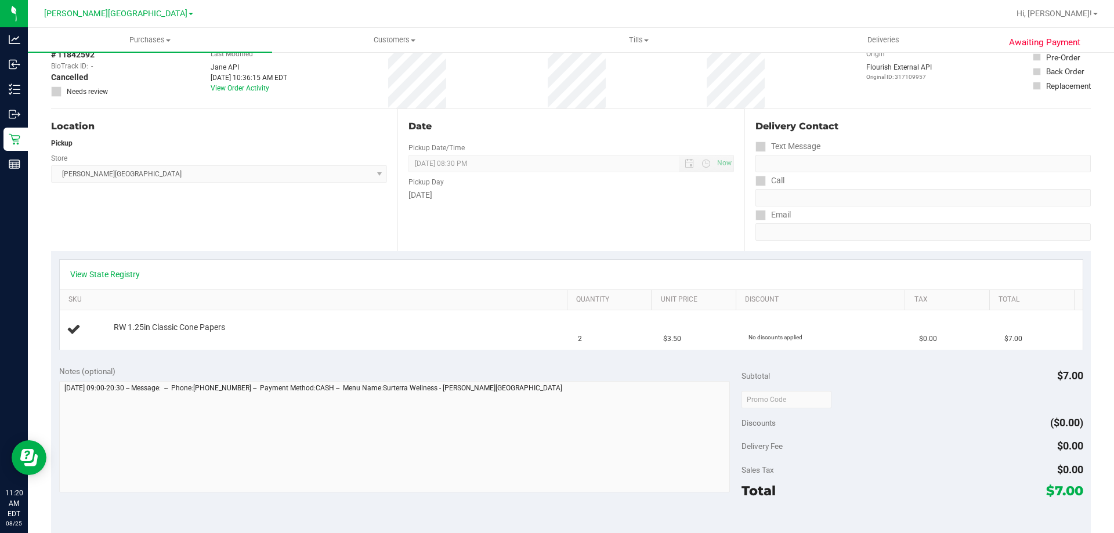
scroll to position [58, 0]
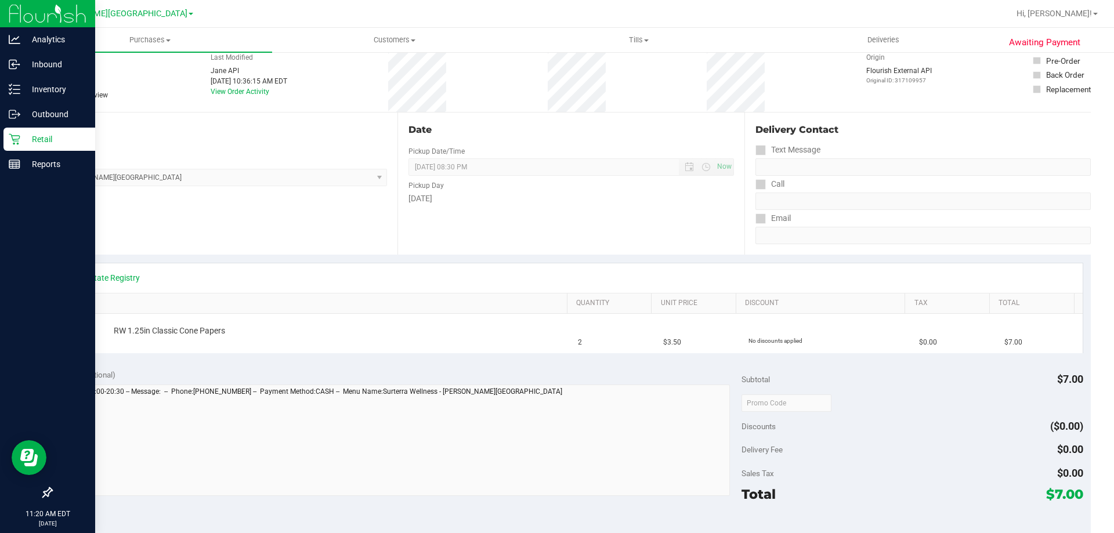
click at [25, 136] on p "Retail" at bounding box center [55, 139] width 70 height 14
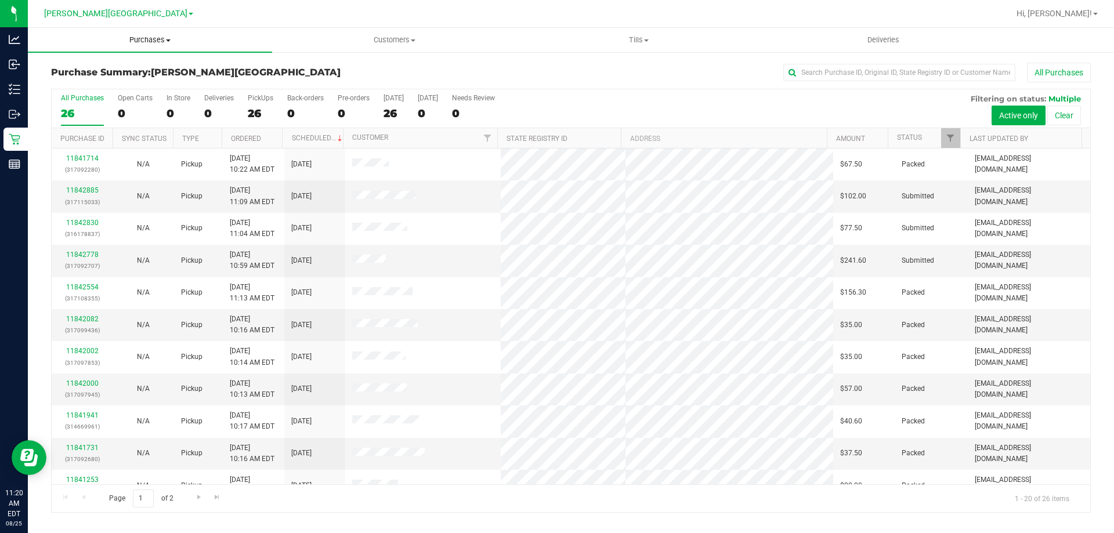
click at [126, 39] on span "Purchases" at bounding box center [150, 40] width 244 height 10
click at [119, 86] on li "Fulfillment" at bounding box center [150, 84] width 244 height 14
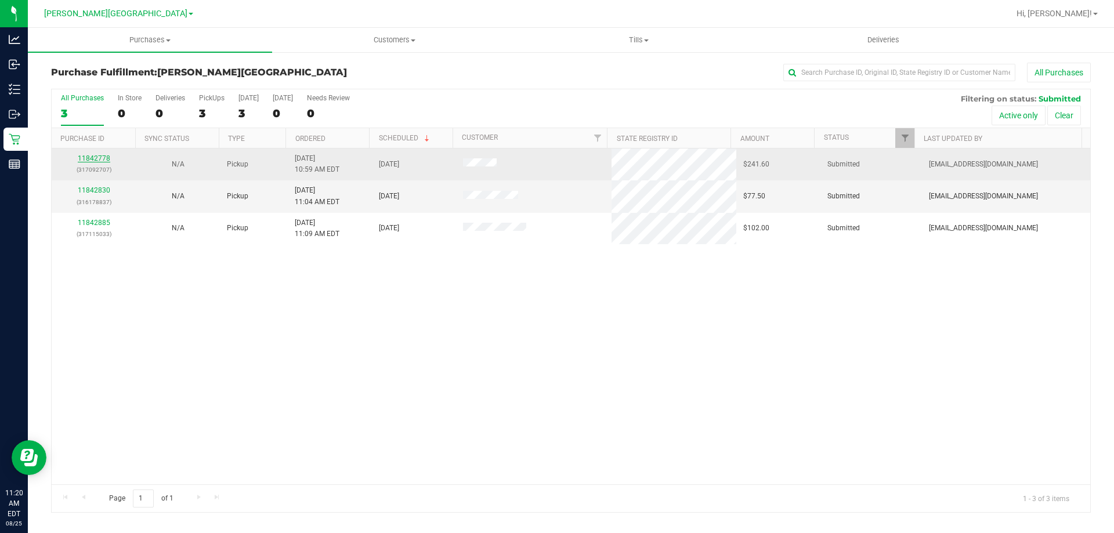
click at [99, 154] on link "11842778" at bounding box center [94, 158] width 32 height 8
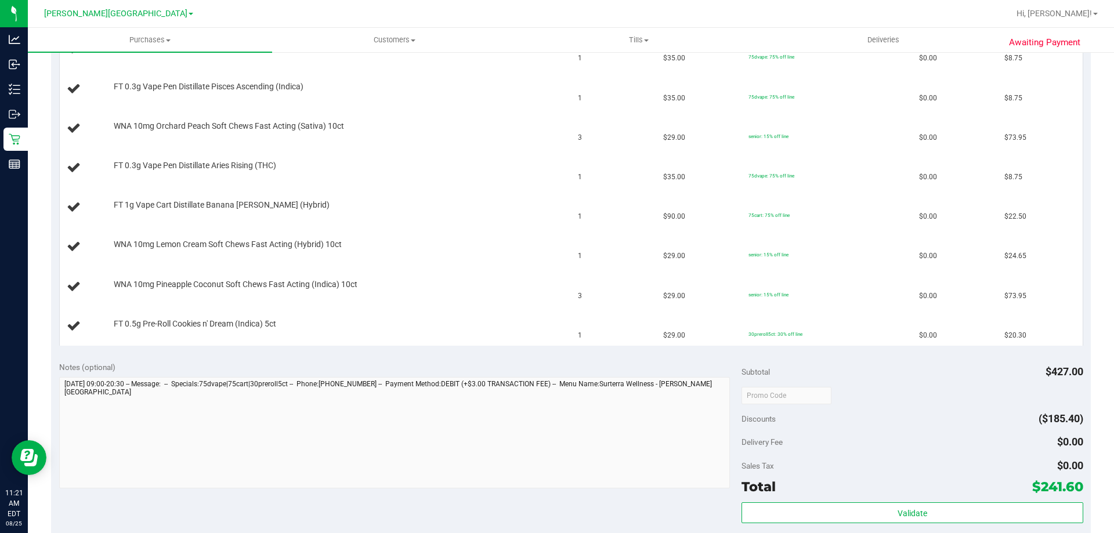
scroll to position [464, 0]
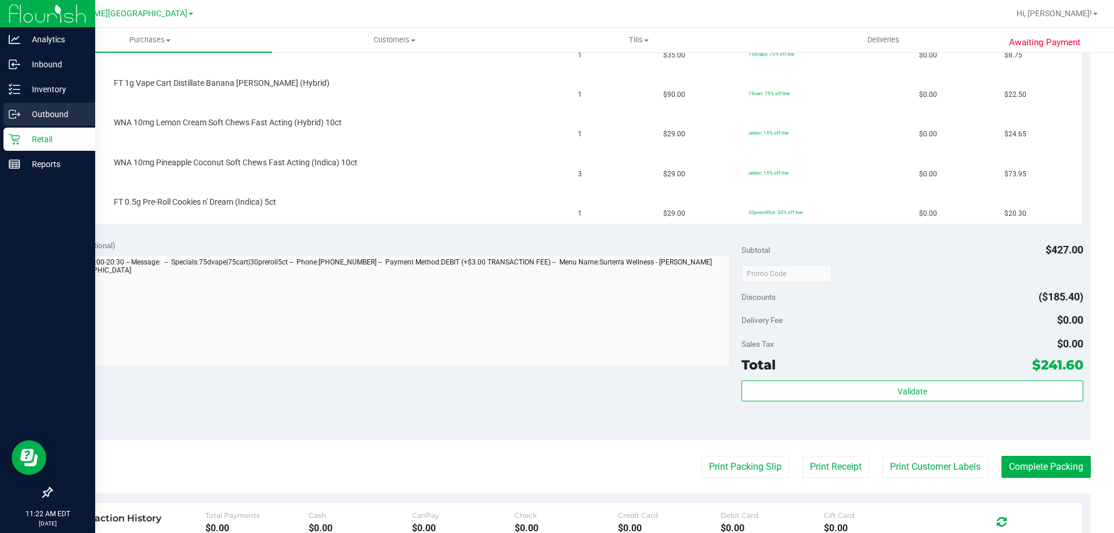
click at [23, 125] on div "Outbound" at bounding box center [49, 114] width 92 height 23
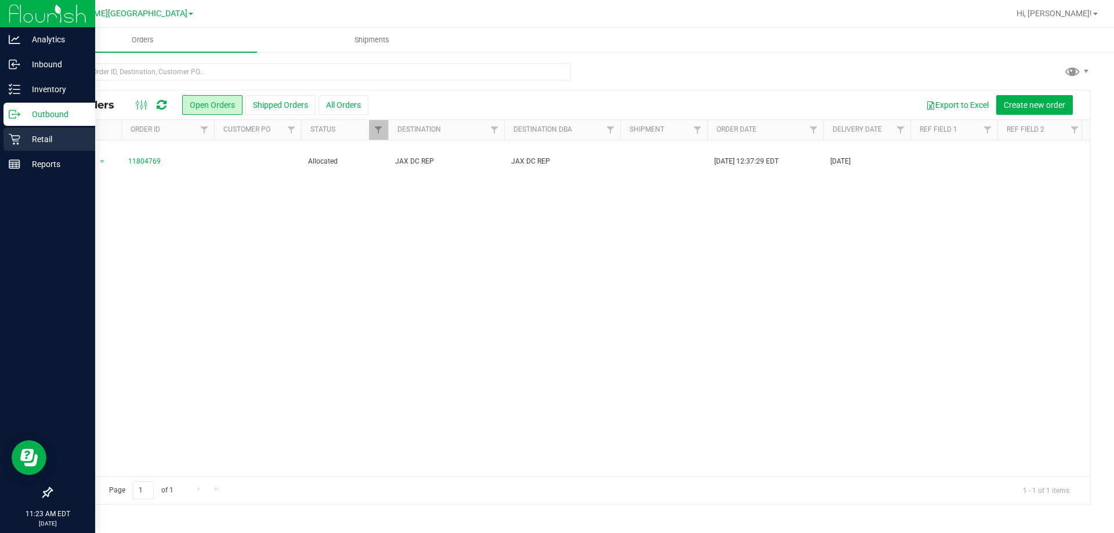
click at [18, 137] on icon at bounding box center [15, 139] width 12 height 12
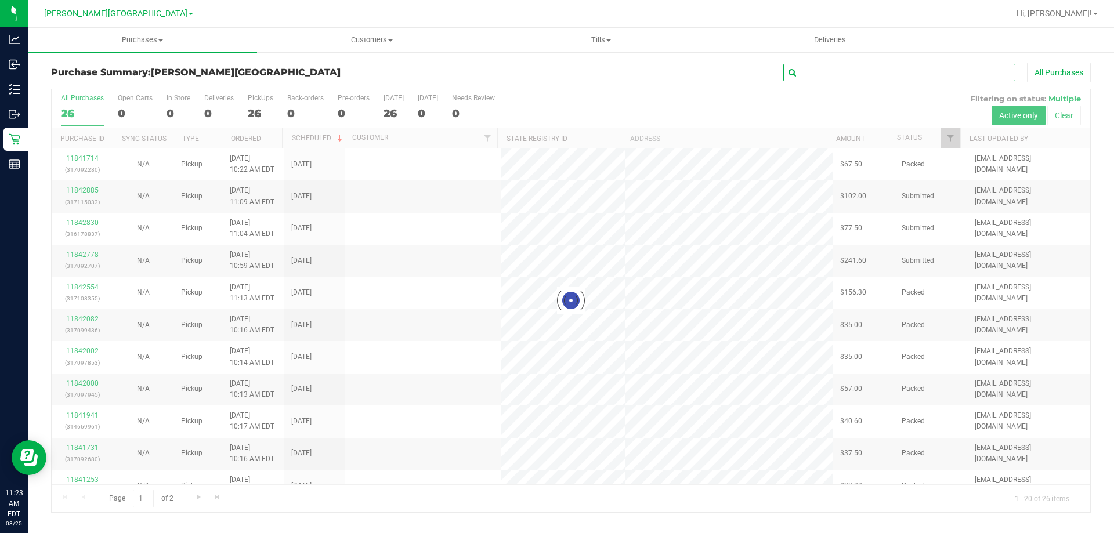
click at [819, 78] on input "text" at bounding box center [899, 72] width 232 height 17
type input "11842885"
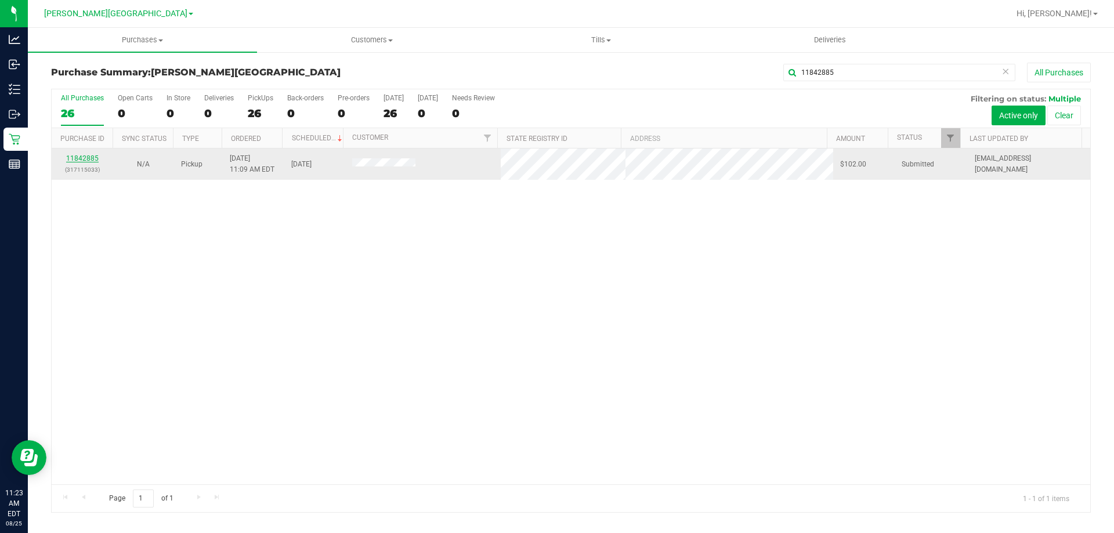
click at [82, 159] on link "11842885" at bounding box center [82, 158] width 32 height 8
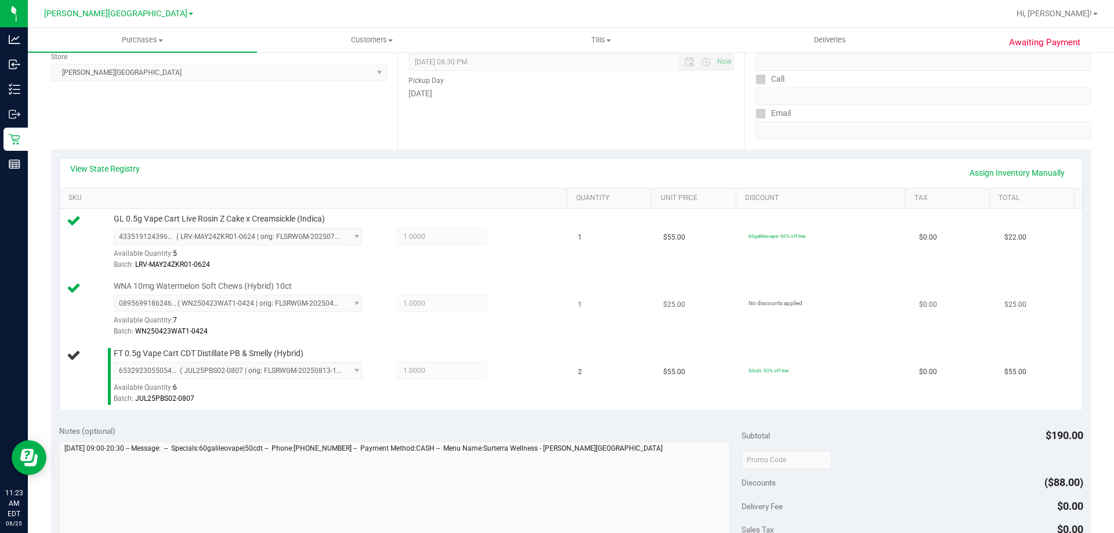
scroll to position [174, 0]
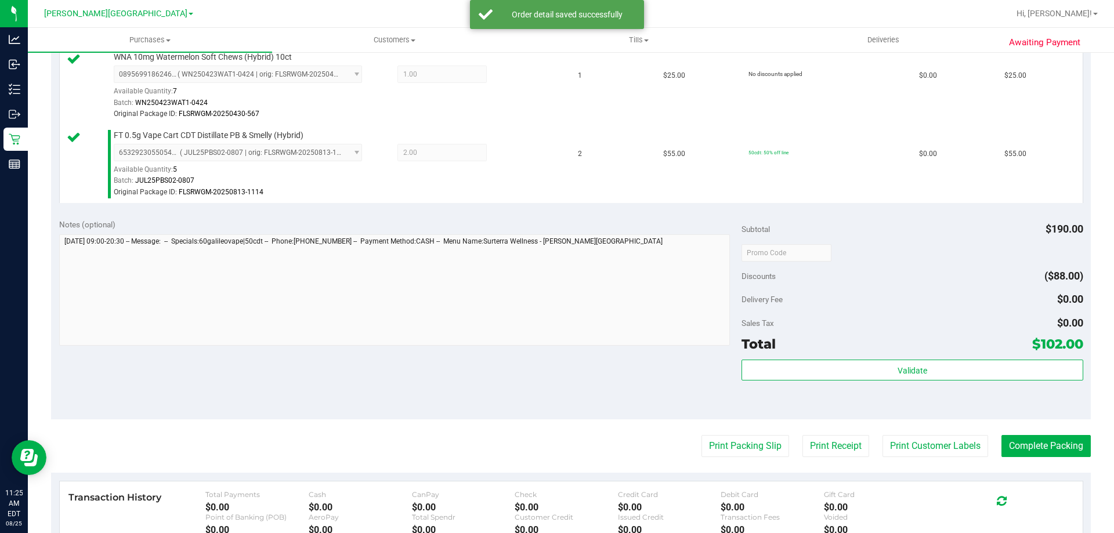
scroll to position [522, 0]
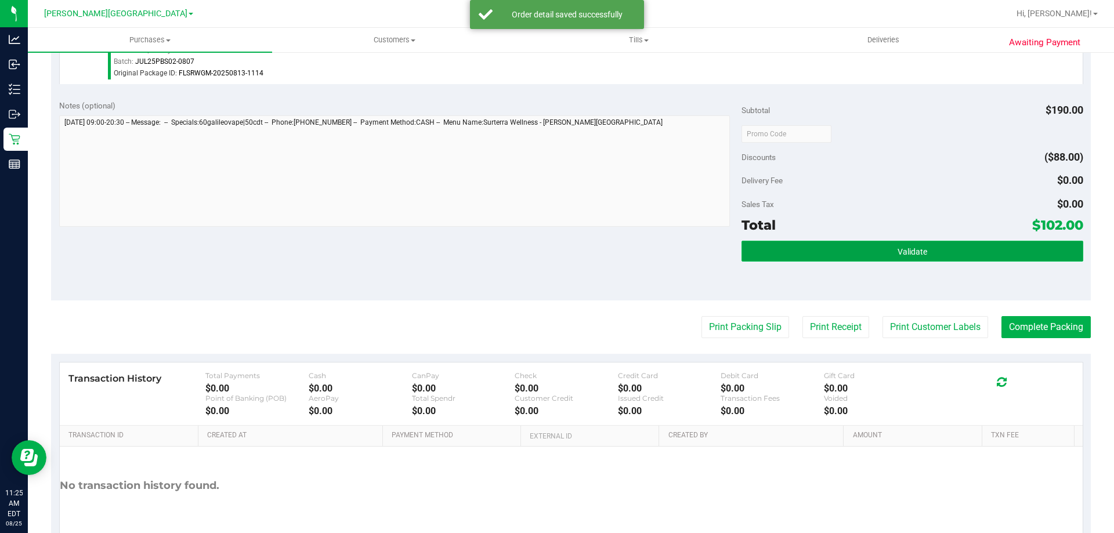
click at [895, 259] on button "Validate" at bounding box center [911, 251] width 341 height 21
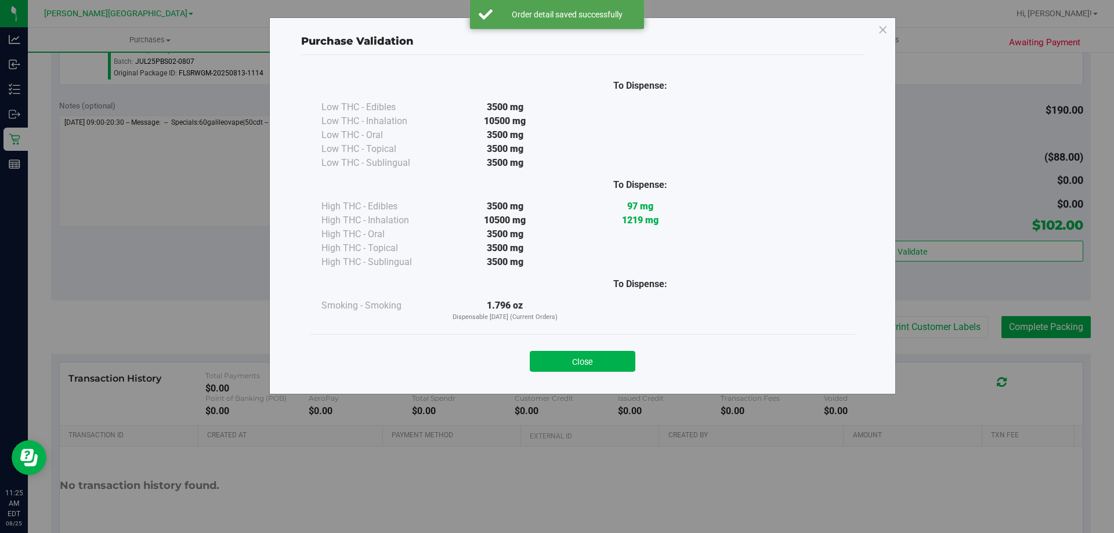
click at [582, 350] on div "Close" at bounding box center [583, 357] width 528 height 29
click at [584, 358] on button "Close" at bounding box center [583, 361] width 106 height 21
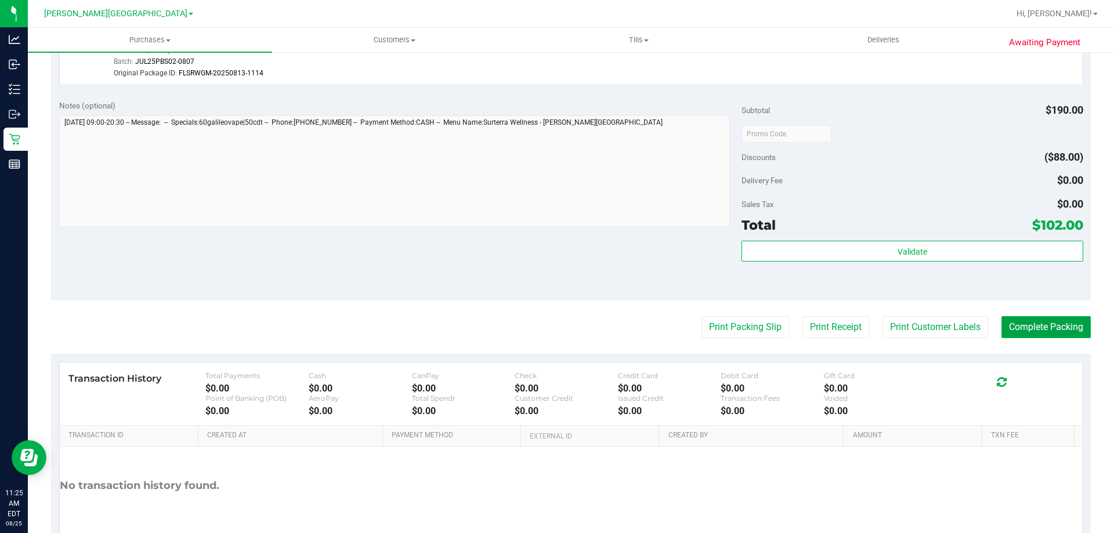
click at [1057, 328] on button "Complete Packing" at bounding box center [1045, 327] width 89 height 22
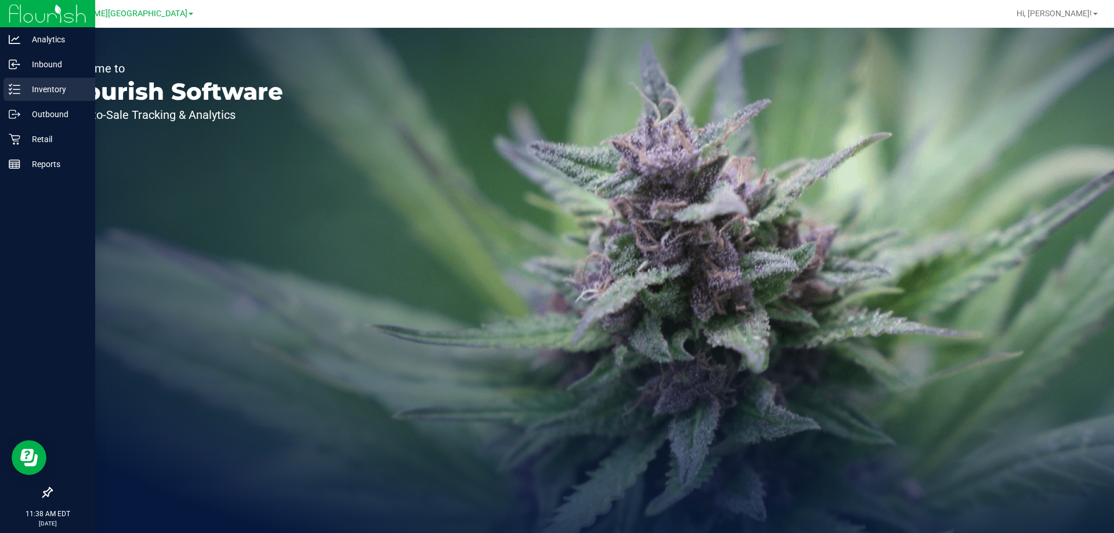
click at [57, 87] on p "Inventory" at bounding box center [55, 89] width 70 height 14
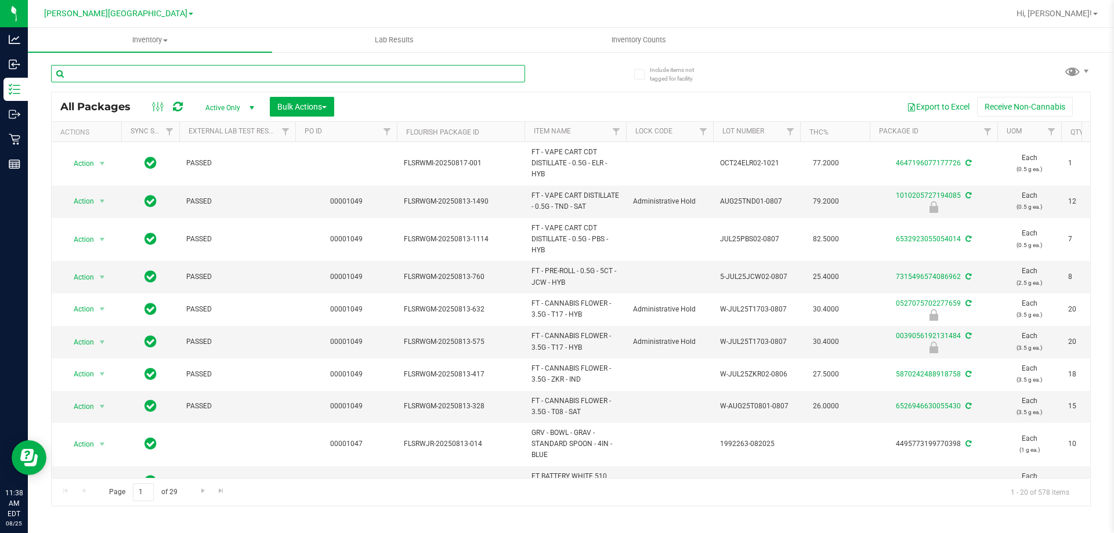
click at [216, 74] on input "text" at bounding box center [288, 73] width 474 height 17
type input "6591023397647512"
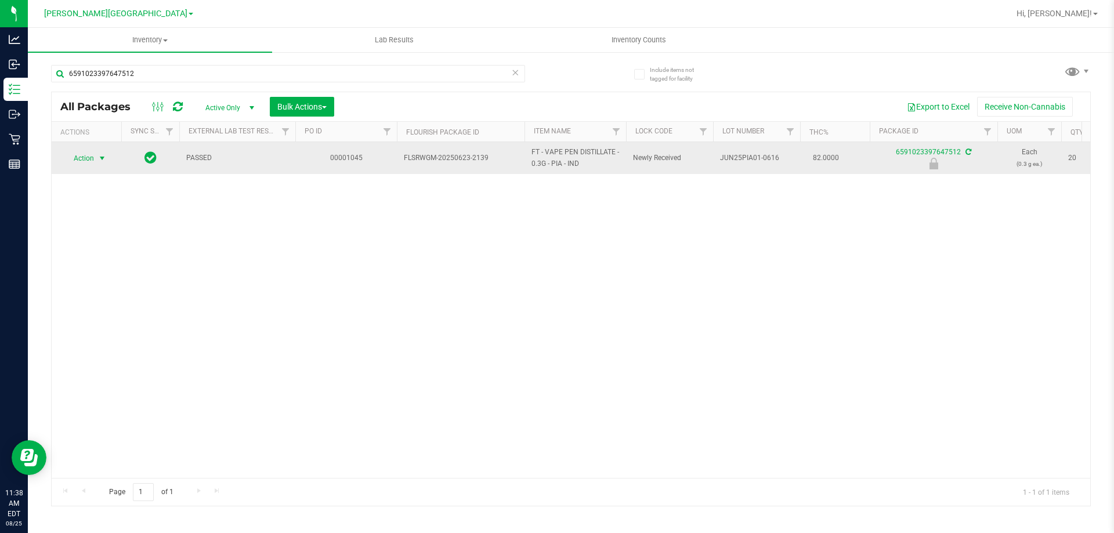
click at [96, 158] on span "select" at bounding box center [102, 158] width 15 height 16
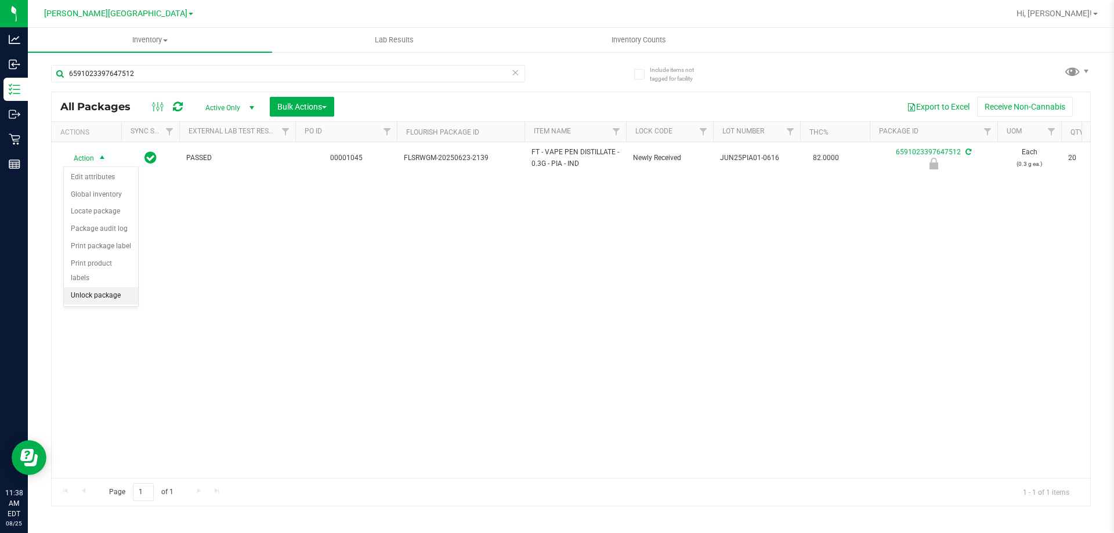
click at [103, 287] on li "Unlock package" at bounding box center [101, 295] width 74 height 17
